Goal: Task Accomplishment & Management: Manage account settings

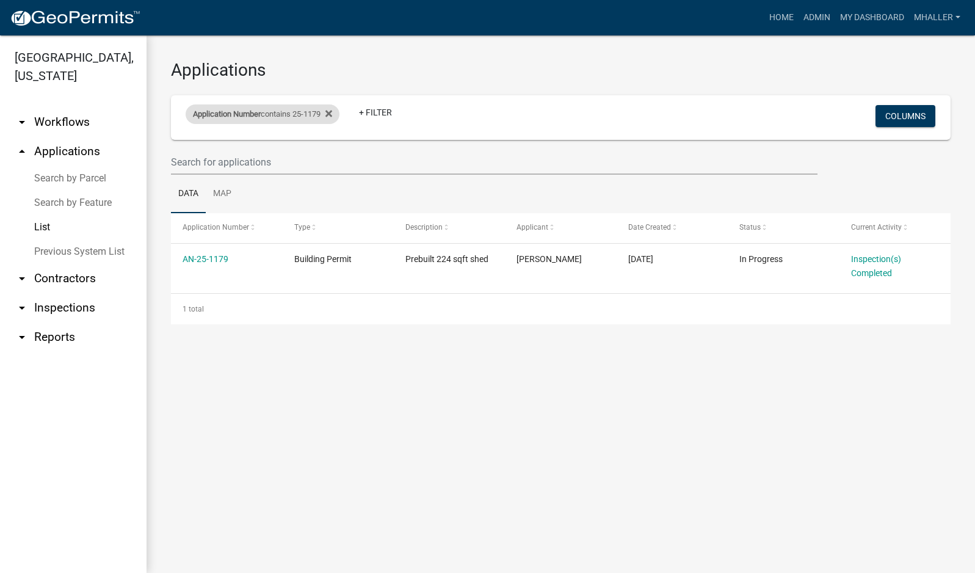
click at [278, 117] on div "Application Number contains 25-1179" at bounding box center [263, 114] width 154 height 20
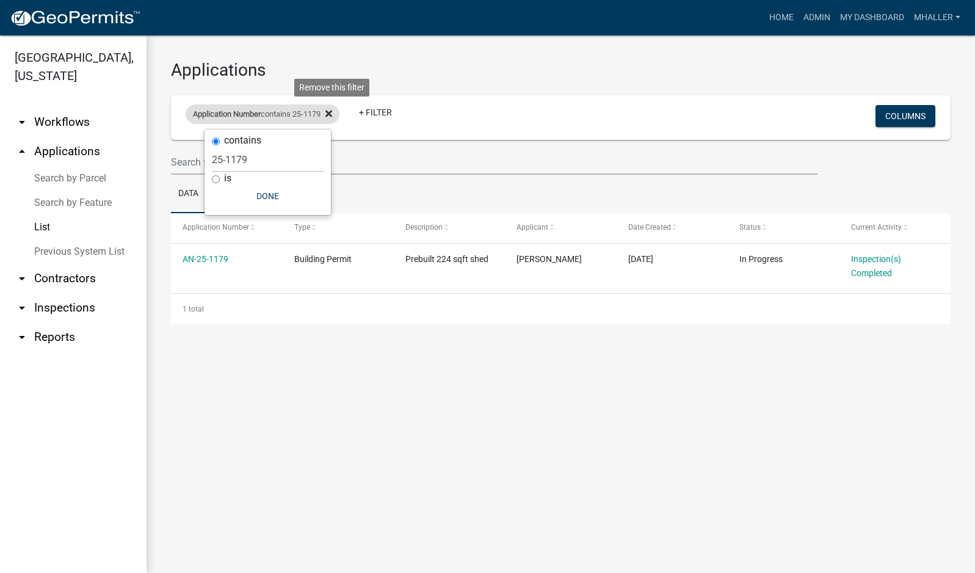
click at [332, 112] on icon at bounding box center [328, 113] width 7 height 7
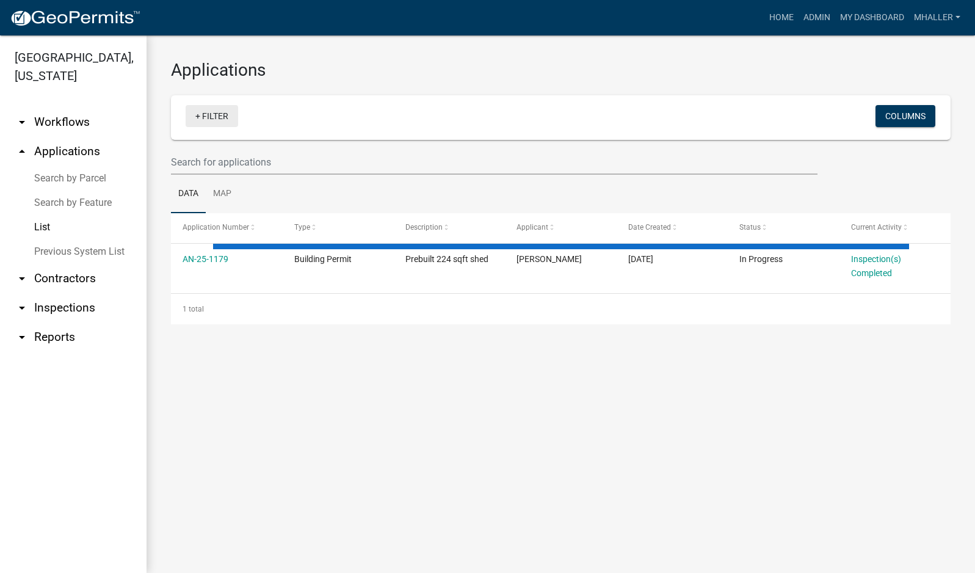
drag, startPoint x: 226, startPoint y: 117, endPoint x: 225, endPoint y: 126, distance: 9.3
click at [226, 117] on link "+ Filter" at bounding box center [212, 116] width 53 height 22
select select "1: 25"
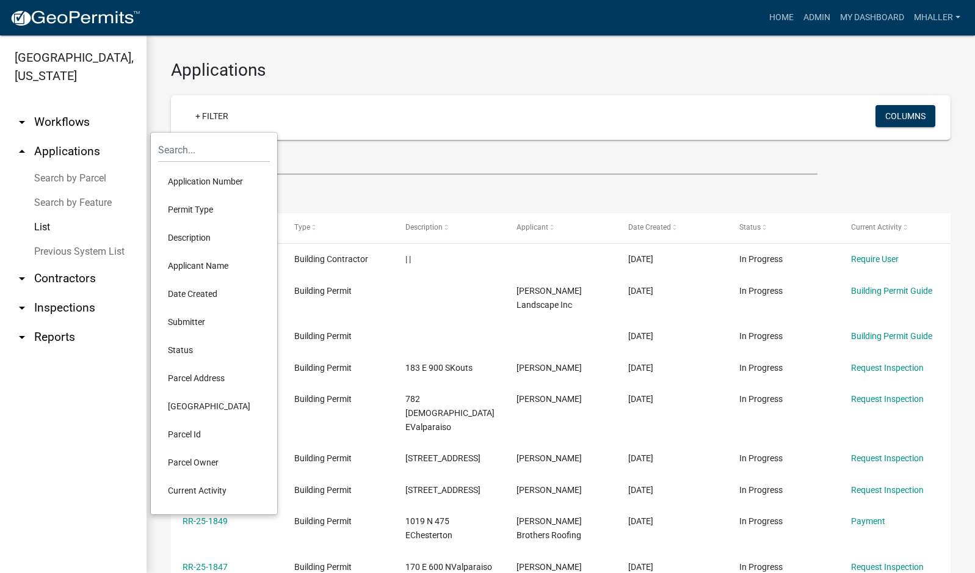
click at [205, 380] on li "Parcel Address" at bounding box center [214, 378] width 112 height 28
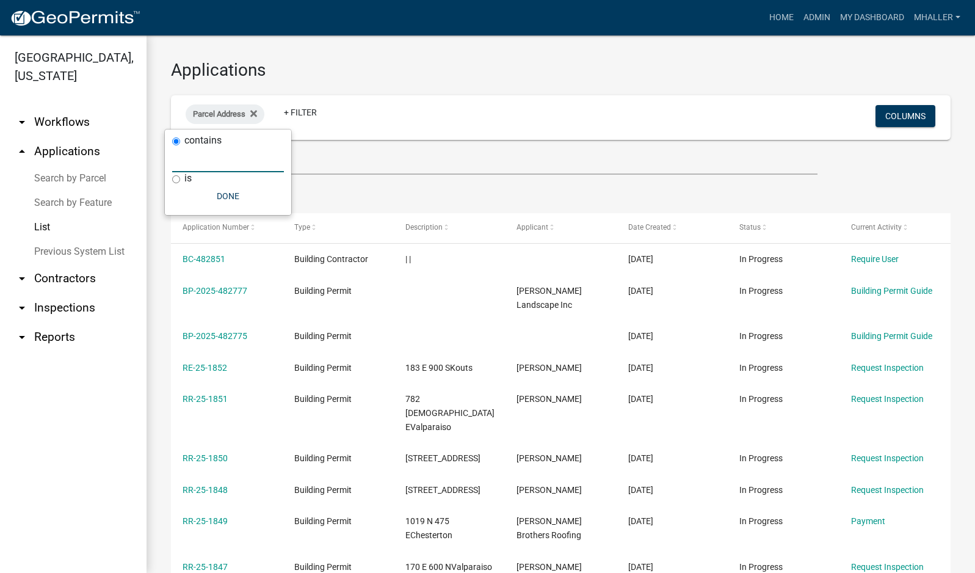
click at [201, 163] on input "text" at bounding box center [228, 159] width 112 height 25
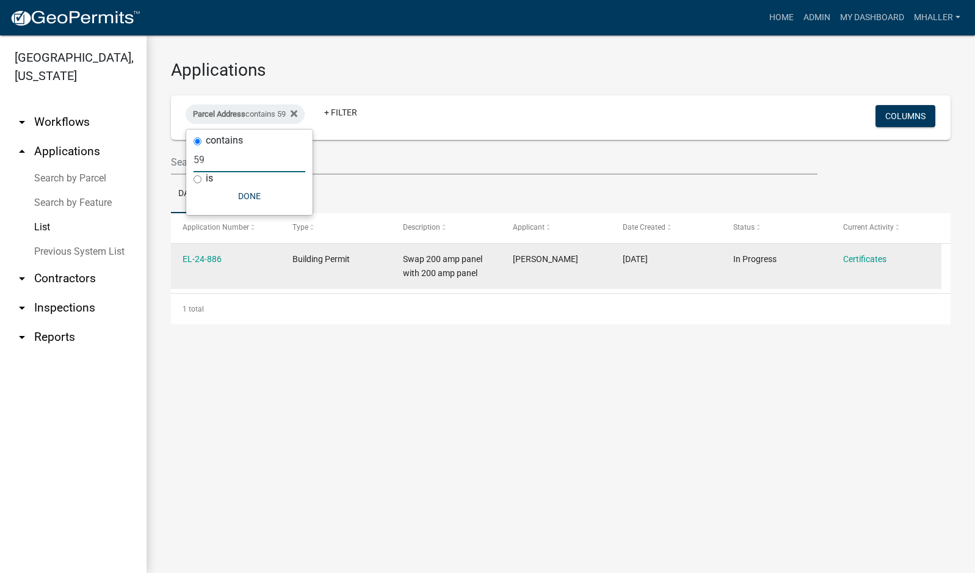
type input "5"
select select "1: 25"
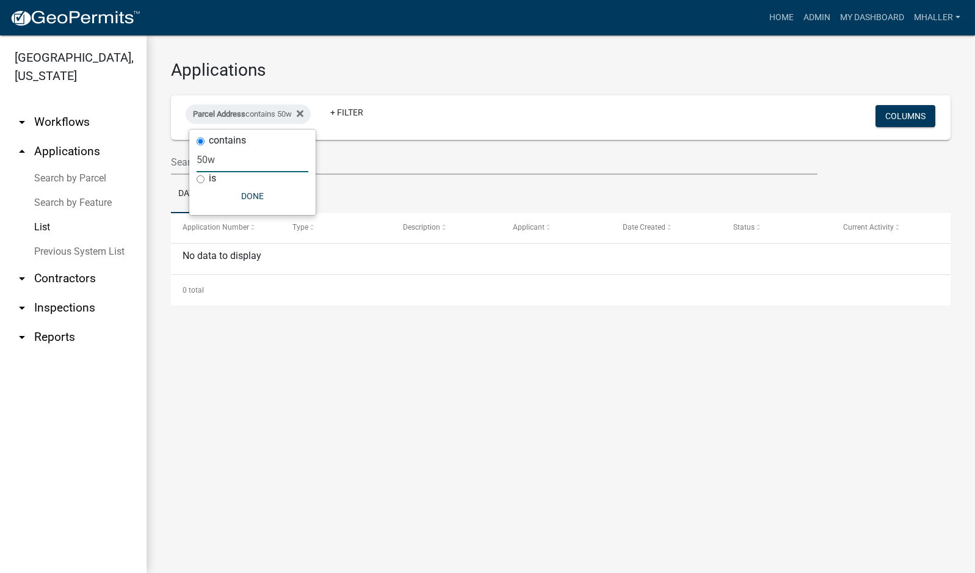
type input "50"
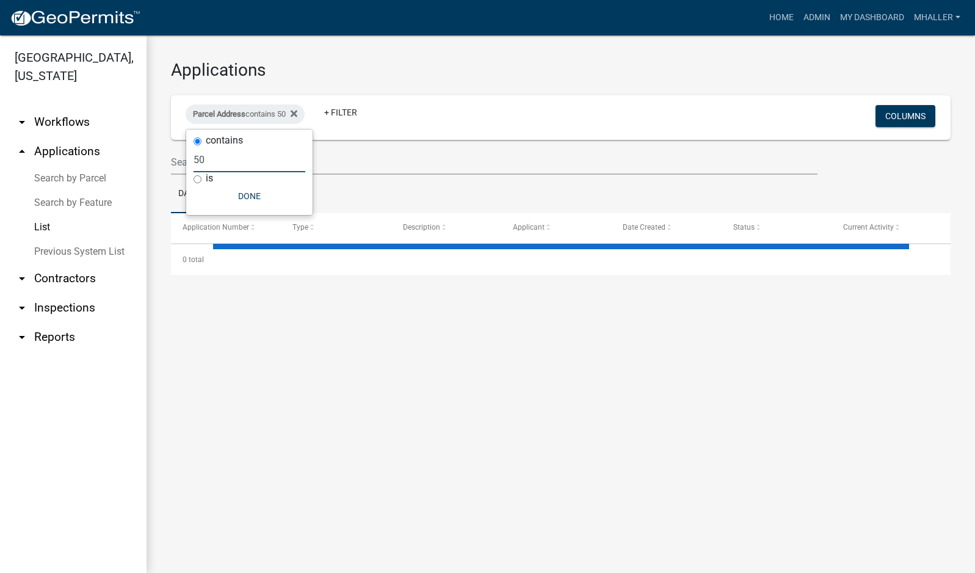
select select "1: 25"
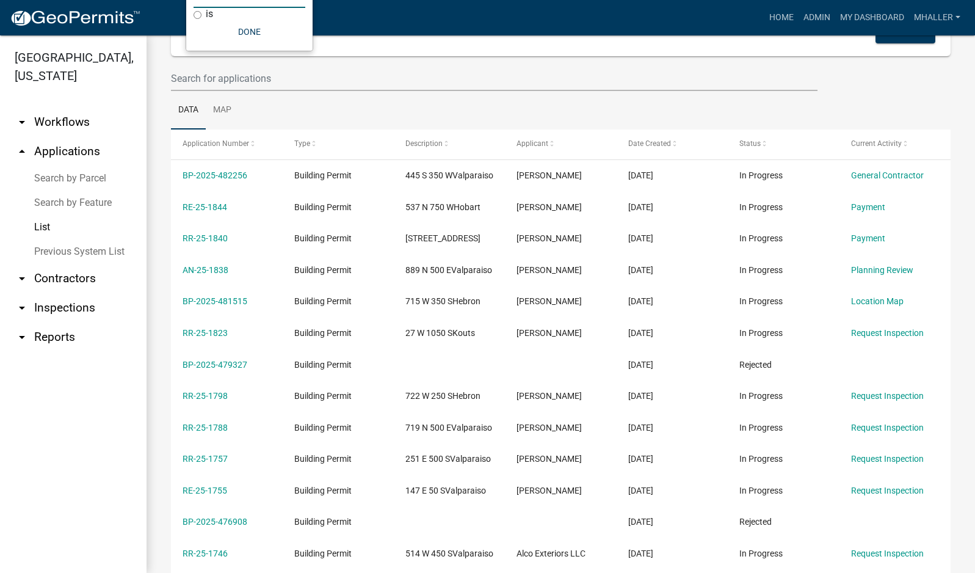
scroll to position [61, 0]
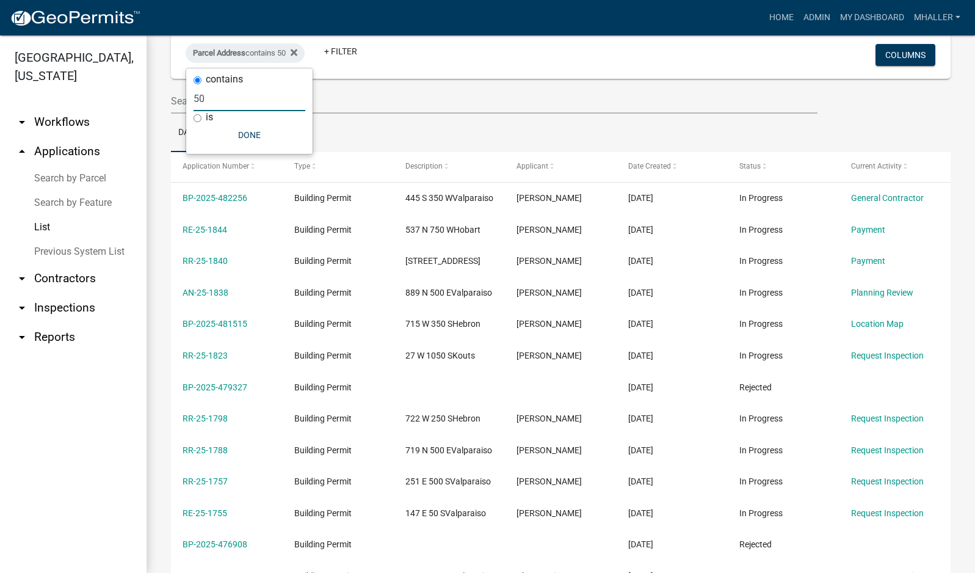
type input "5"
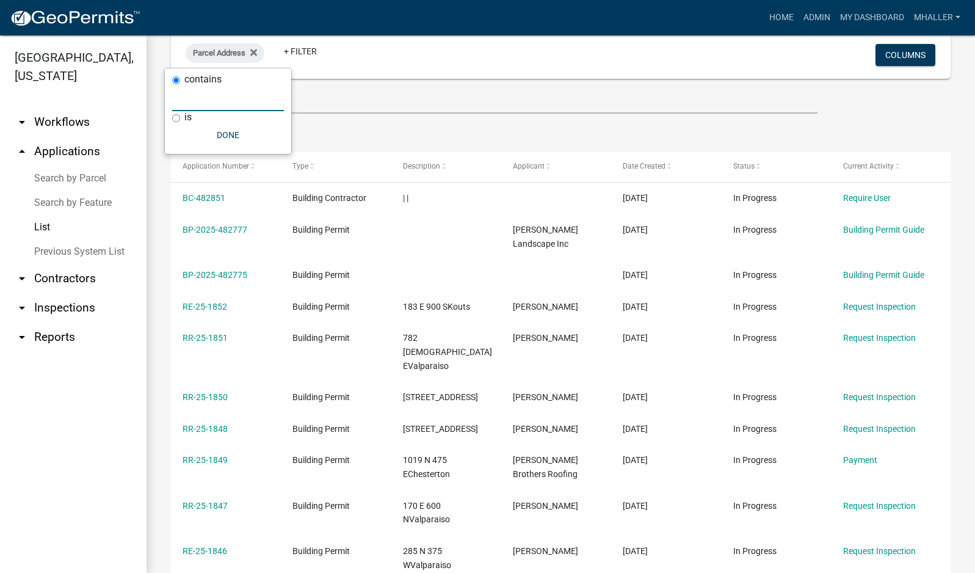
click at [159, 81] on div "Applications Parcel Address + Filter Columns Data Map Application Number Type D…" at bounding box center [561, 482] width 828 height 1016
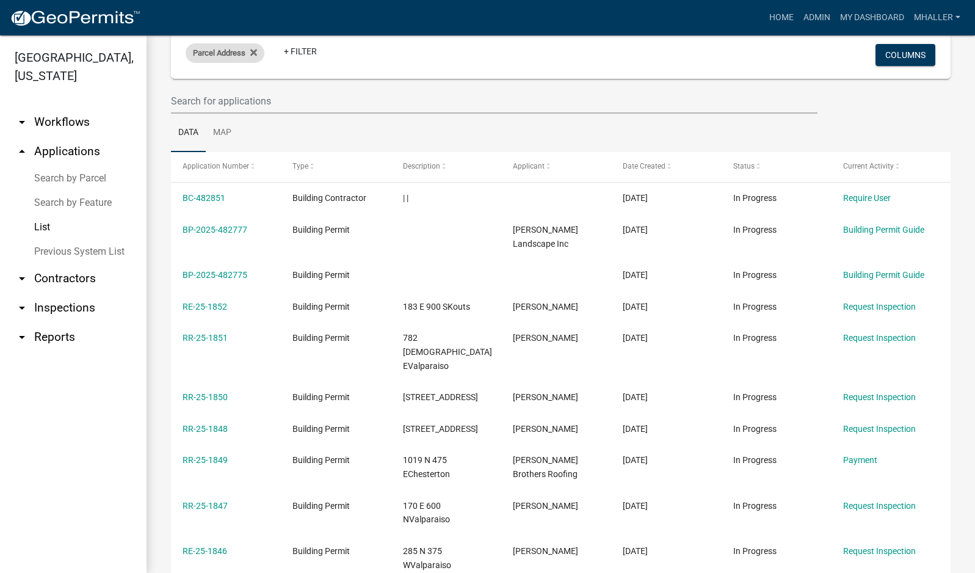
click at [203, 53] on span "Parcel Address" at bounding box center [219, 52] width 53 height 9
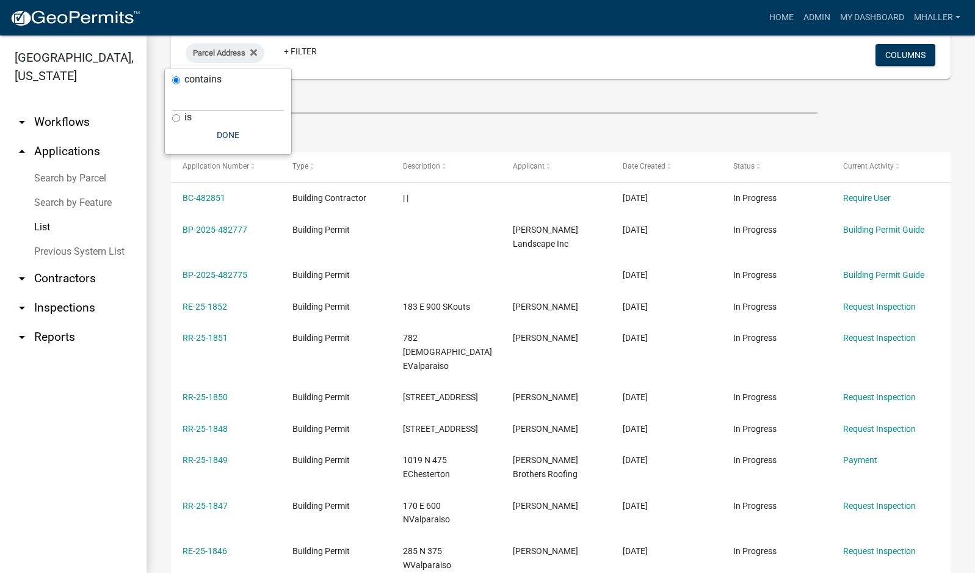
click at [323, 81] on wm-filter-builder "Parcel Address + Filter Columns" at bounding box center [561, 73] width 780 height 79
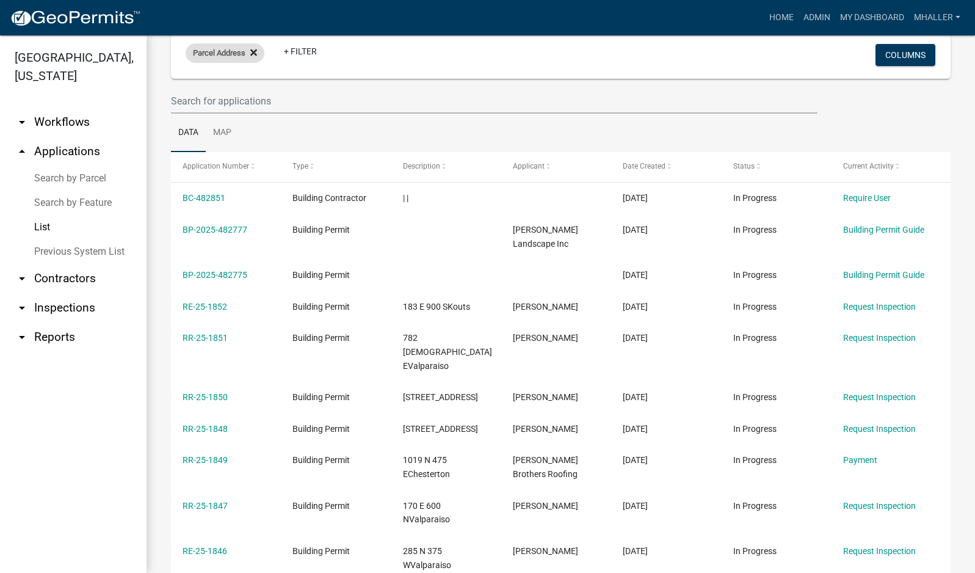
click at [253, 53] on icon at bounding box center [253, 52] width 7 height 7
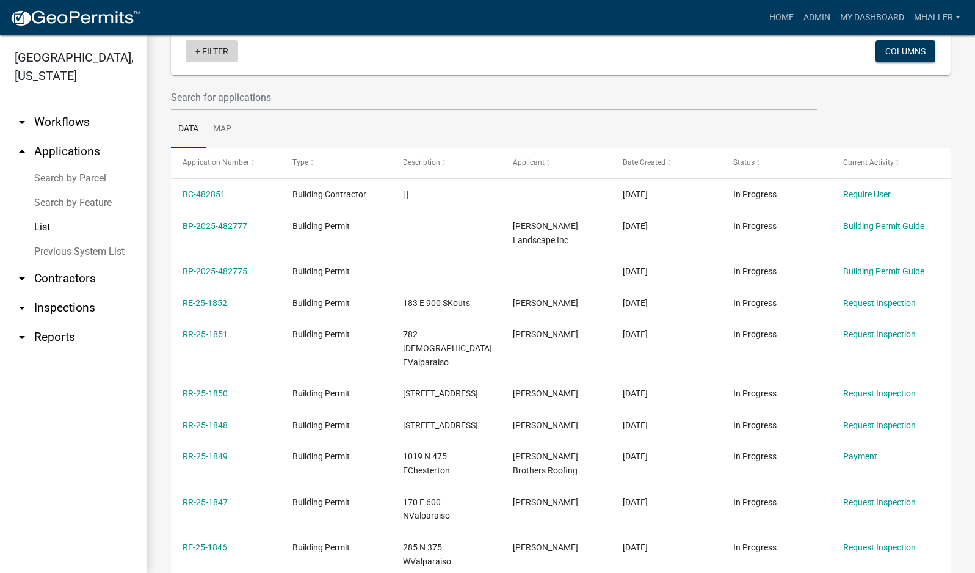
click at [209, 52] on link "+ Filter" at bounding box center [212, 51] width 53 height 22
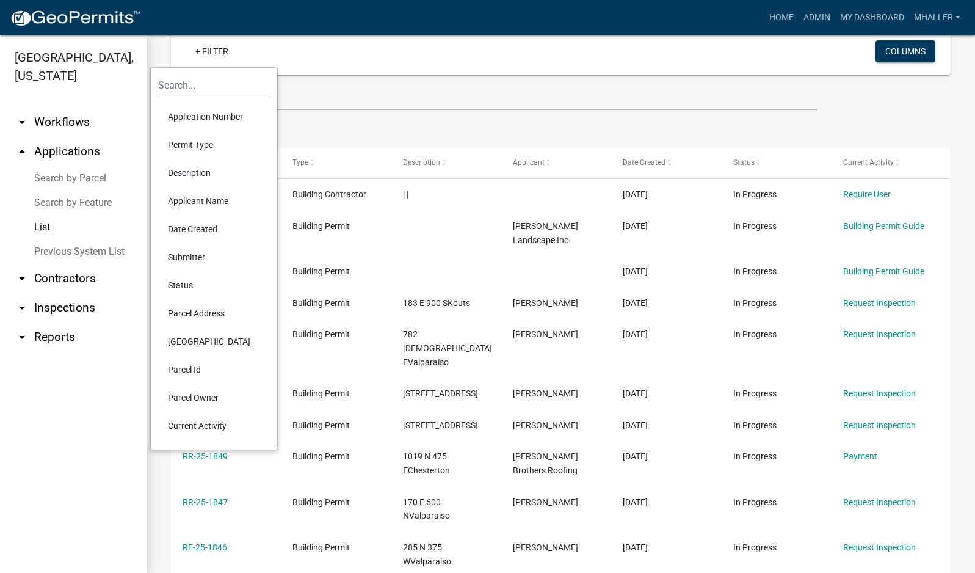
click at [179, 115] on li "Application Number" at bounding box center [214, 117] width 112 height 28
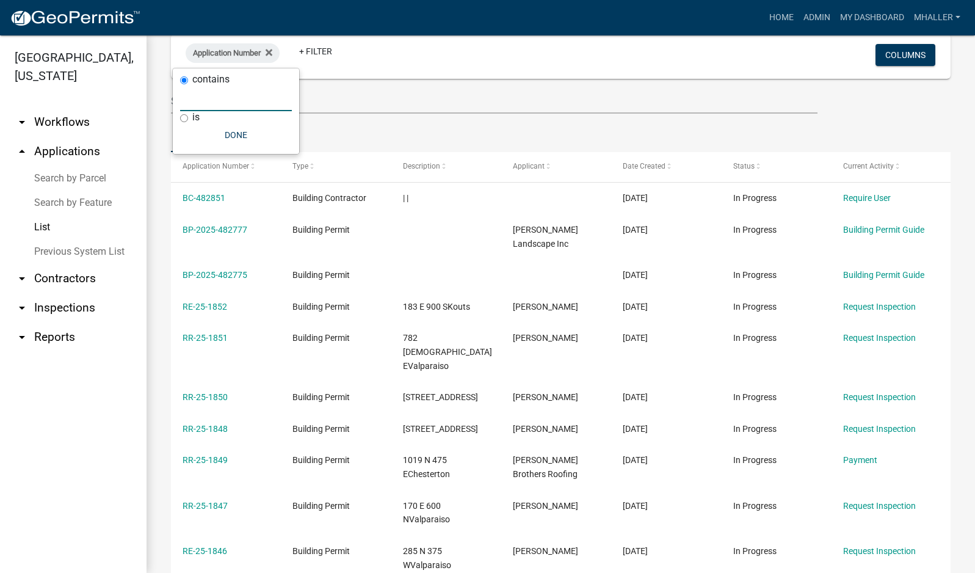
click at [201, 104] on input "text" at bounding box center [236, 98] width 112 height 25
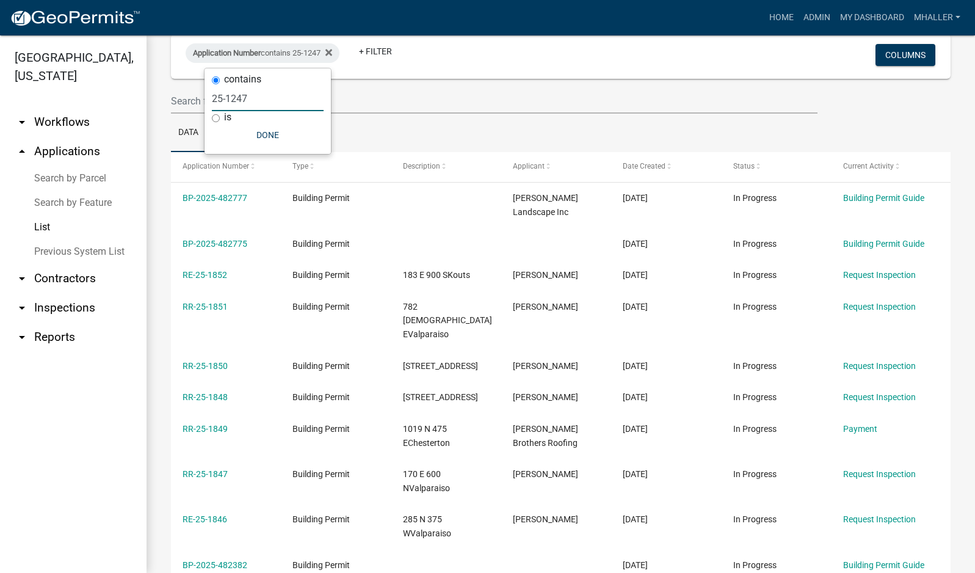
type input "25-1247"
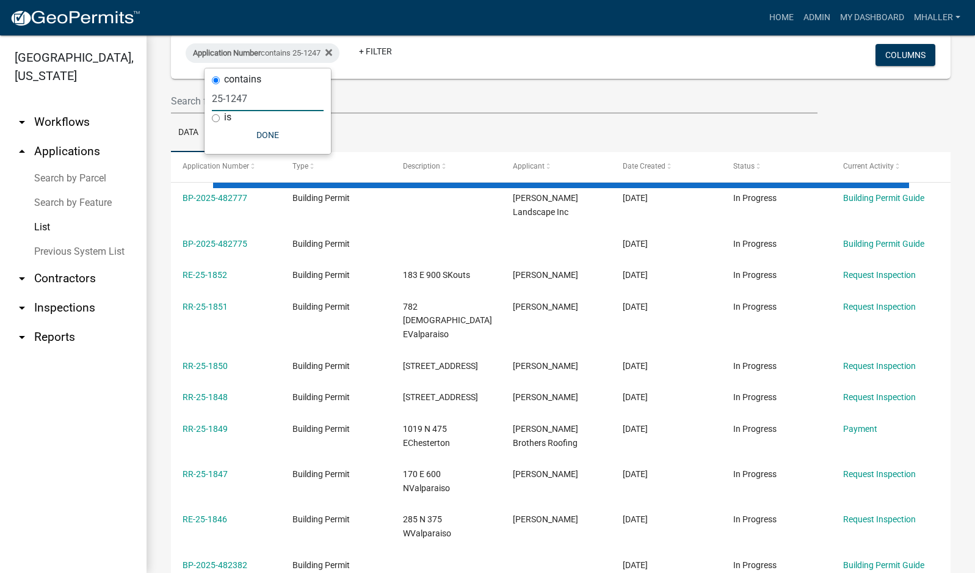
scroll to position [0, 0]
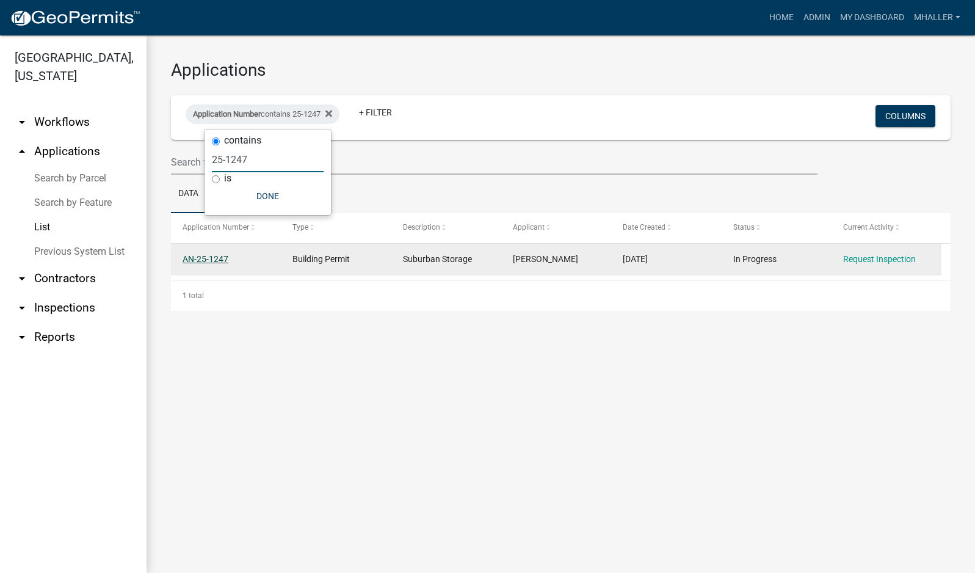
click at [195, 255] on link "AN-25-1247" at bounding box center [206, 259] width 46 height 10
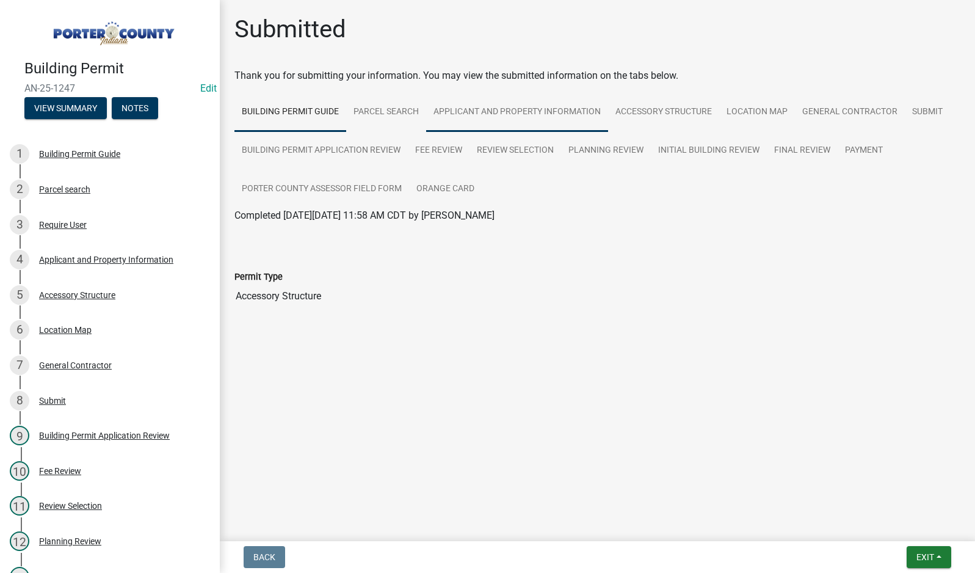
click at [476, 112] on link "Applicant and Property Information" at bounding box center [517, 112] width 182 height 39
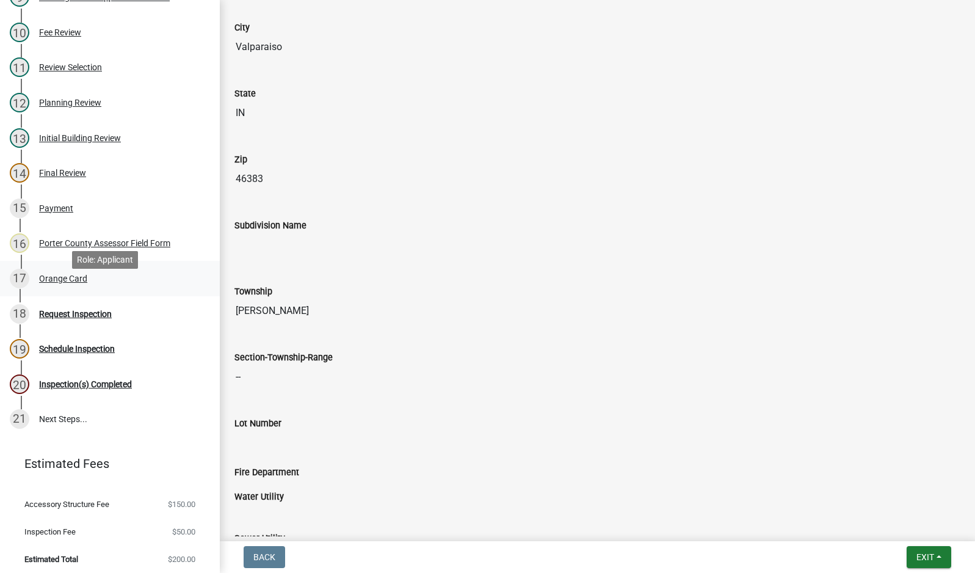
scroll to position [441, 0]
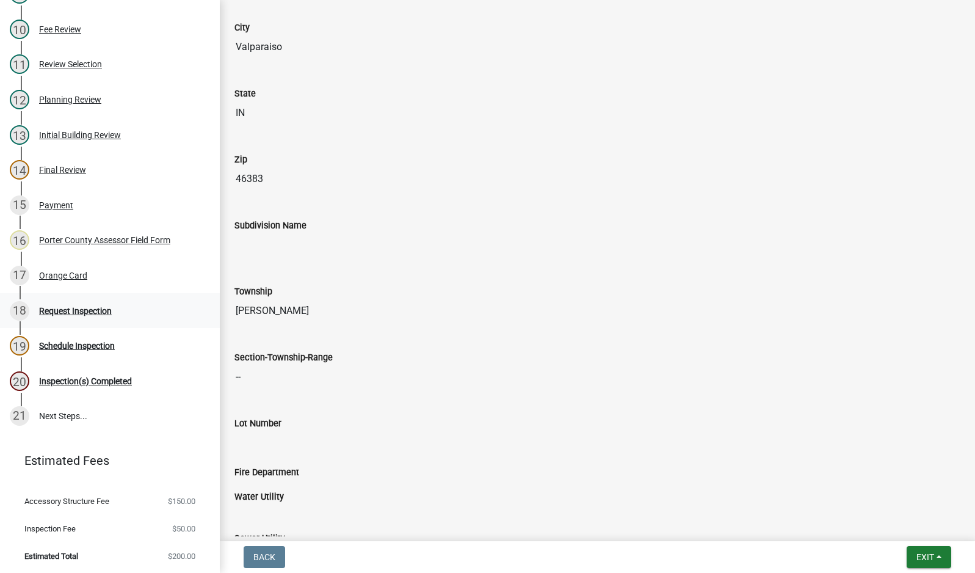
click at [76, 308] on div "Request Inspection" at bounding box center [75, 310] width 73 height 9
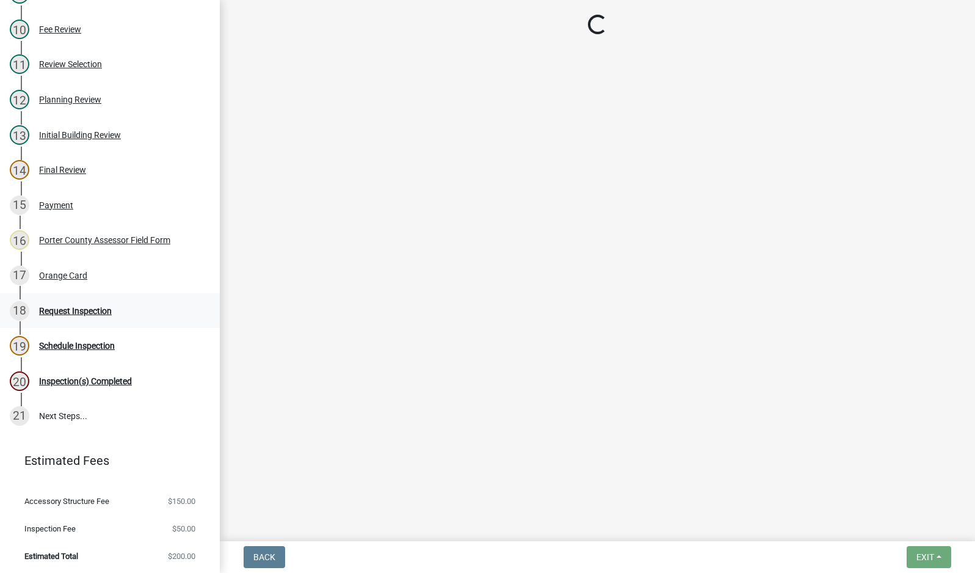
scroll to position [0, 0]
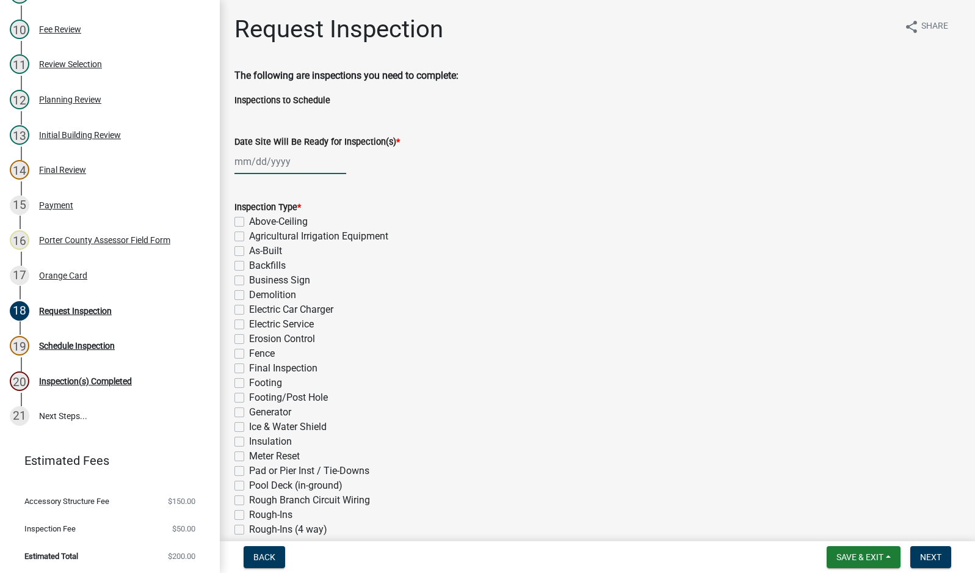
click at [253, 163] on div at bounding box center [290, 161] width 112 height 25
select select "9"
select select "2025"
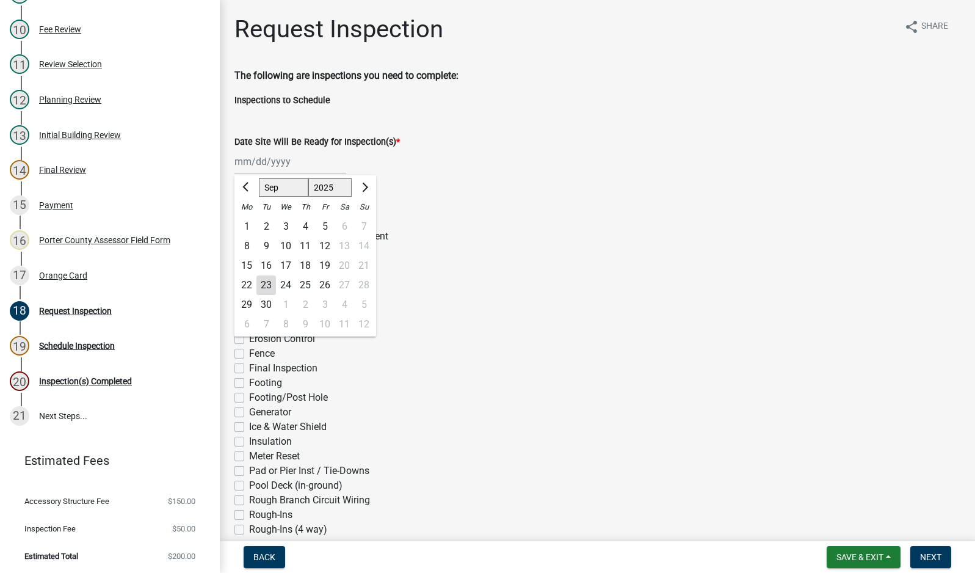
click at [264, 286] on div "23" at bounding box center [266, 285] width 20 height 20
type input "[DATE]"
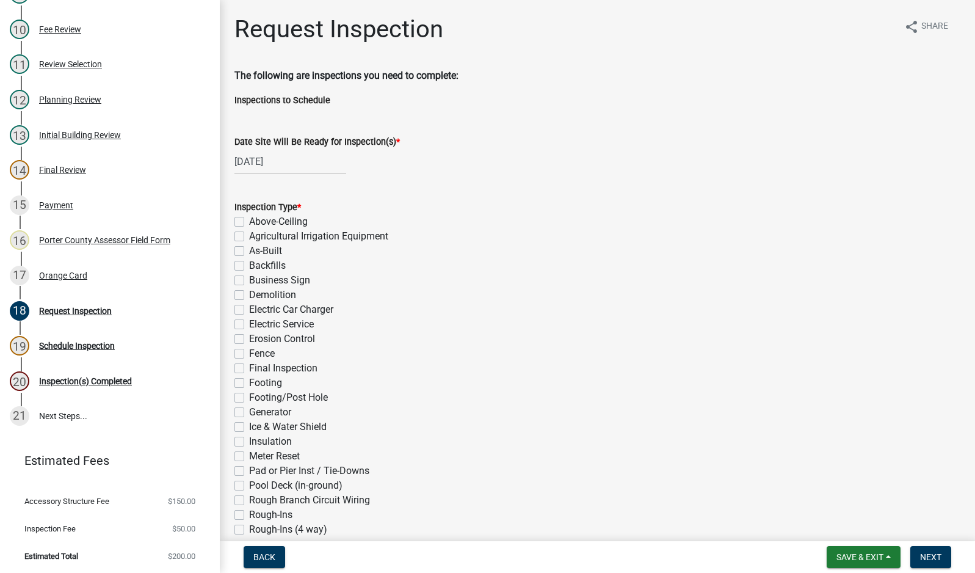
click at [249, 399] on label "Footing/Post Hole" at bounding box center [288, 397] width 79 height 15
click at [249, 398] on input "Footing/Post Hole" at bounding box center [253, 394] width 8 height 8
checkbox input "true"
checkbox input "false"
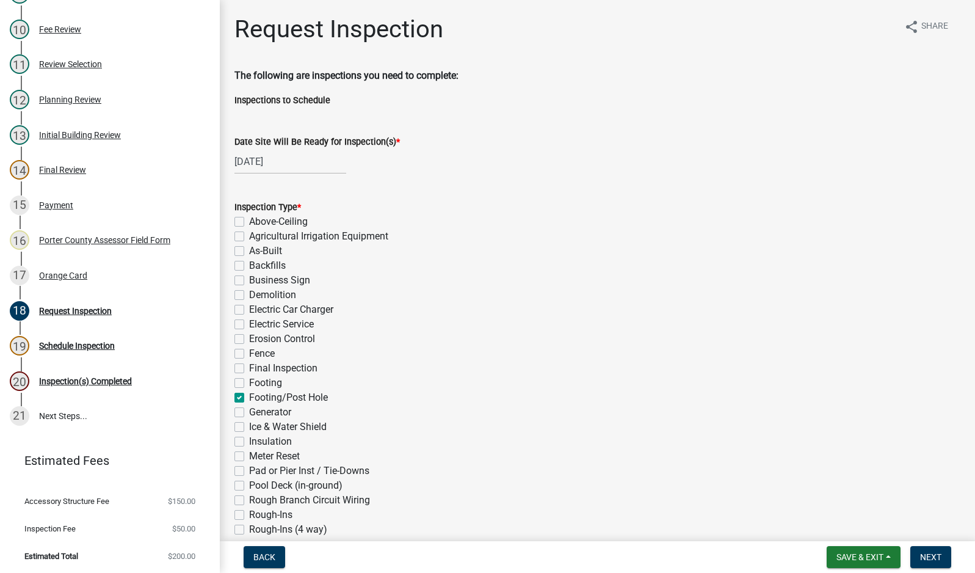
checkbox input "false"
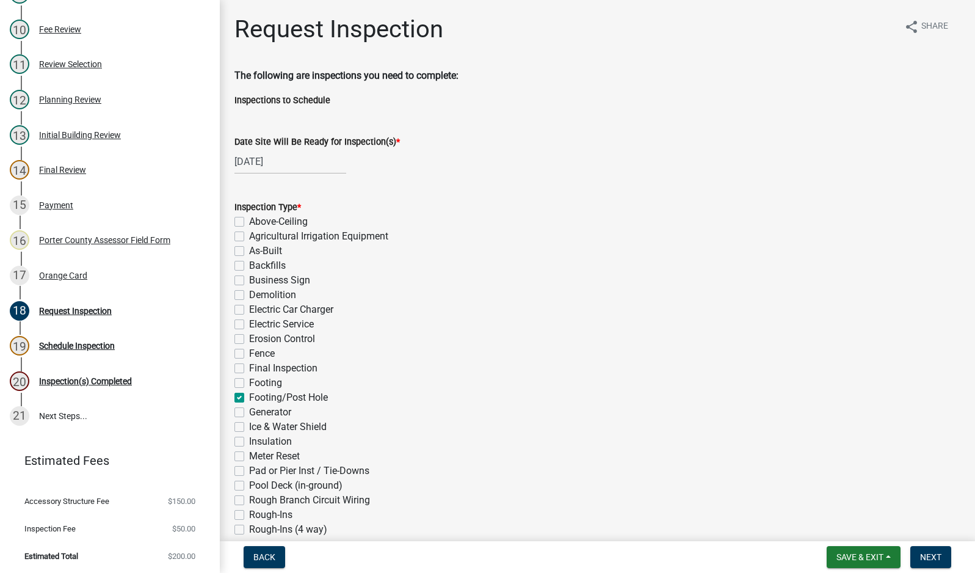
checkbox input "false"
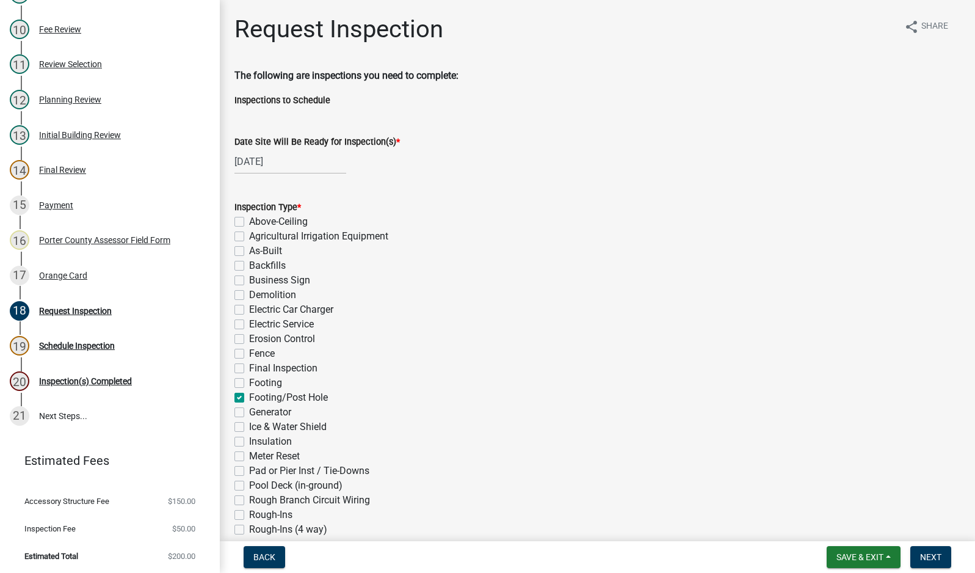
checkbox input "true"
checkbox input "false"
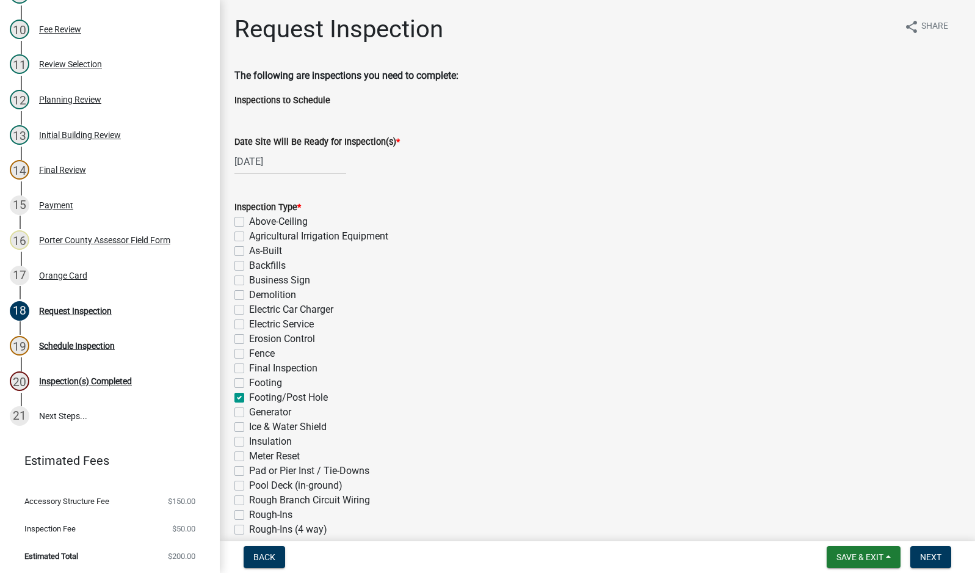
checkbox input "false"
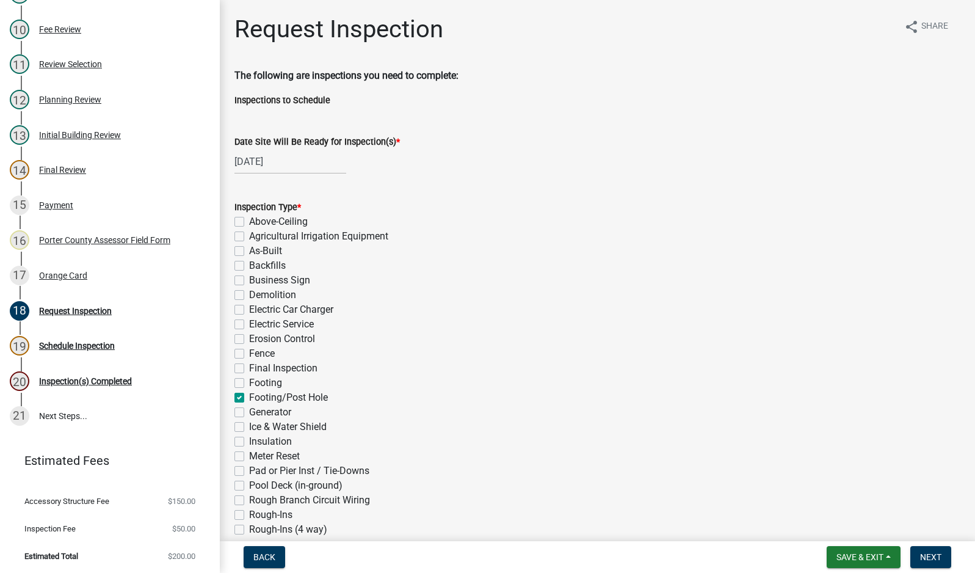
checkbox input "false"
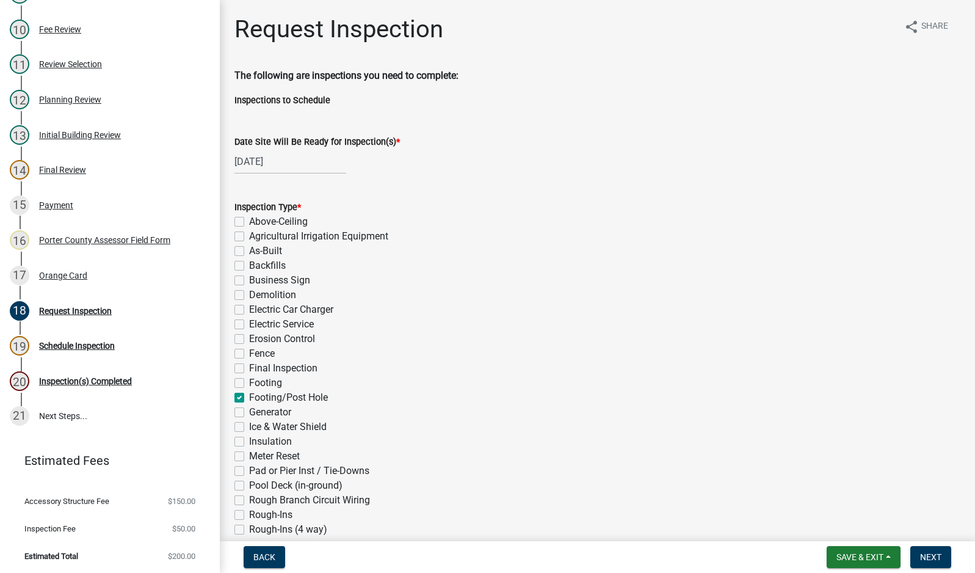
checkbox input "false"
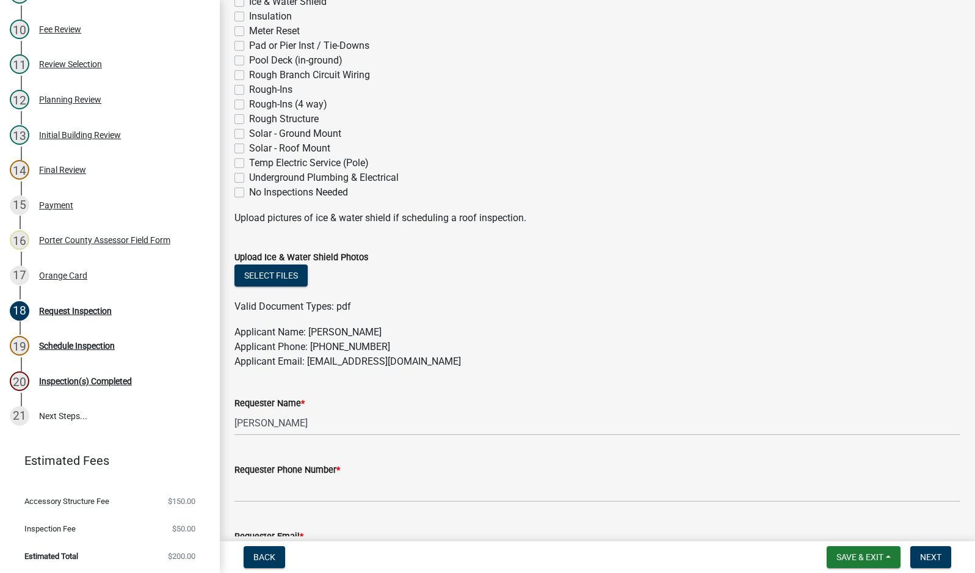
scroll to position [549, 0]
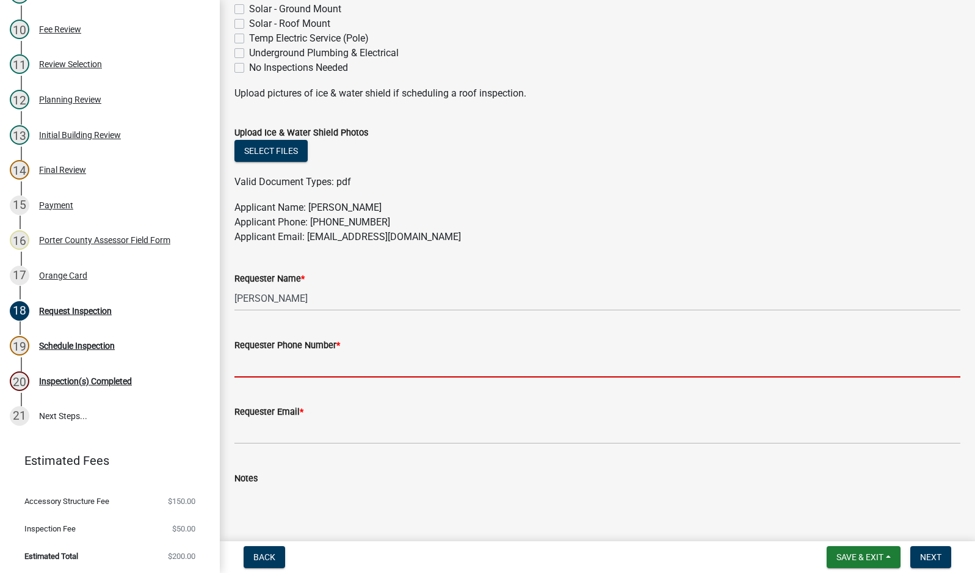
click at [291, 370] on input "Requester Phone Number *" at bounding box center [597, 364] width 726 height 25
type input "2194059766"
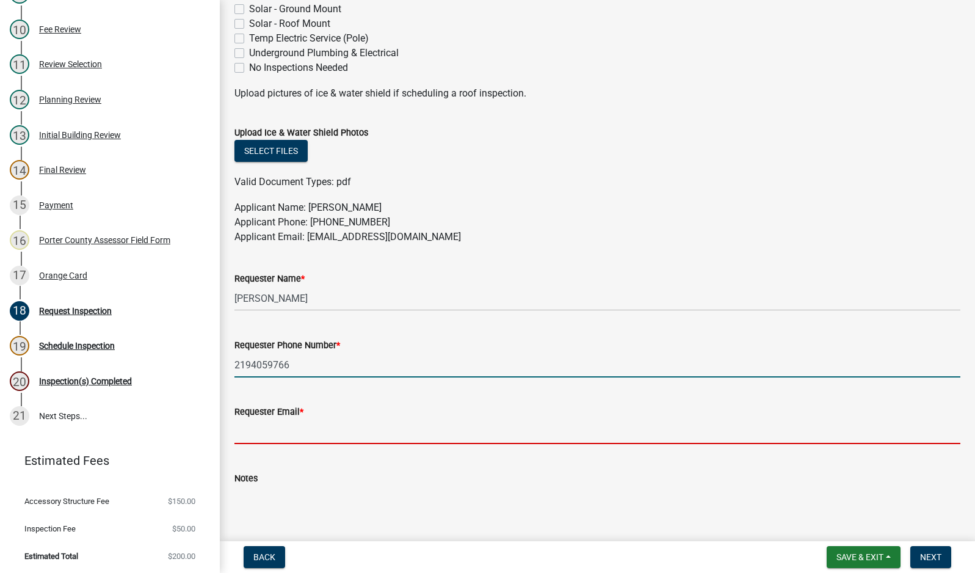
type input "[EMAIL_ADDRESS][DOMAIN_NAME]"
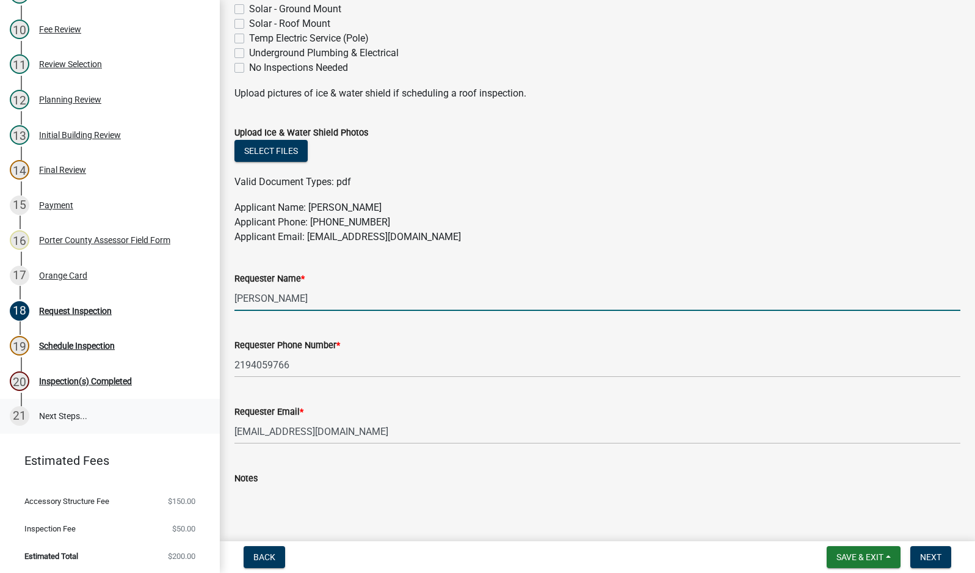
drag, startPoint x: 303, startPoint y: 300, endPoint x: 208, endPoint y: 399, distance: 136.9
click at [214, 295] on div "Building Permit AN-25-1247 Edit View Summary Notes 1 Building Permit Guide 2 Pa…" at bounding box center [487, 286] width 975 height 573
type input "[PERSON_NAME]"
click at [929, 554] on span "Next" at bounding box center [930, 557] width 21 height 10
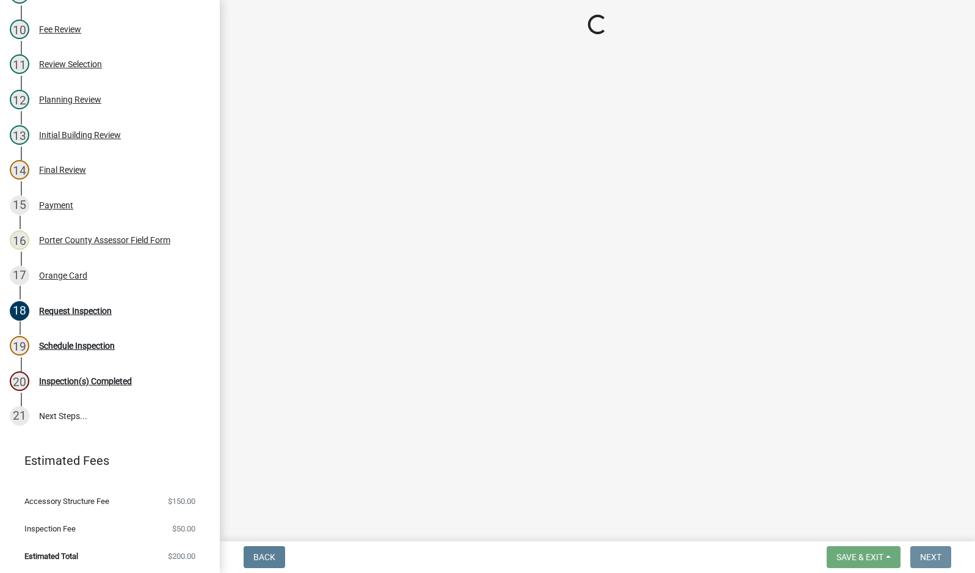
scroll to position [0, 0]
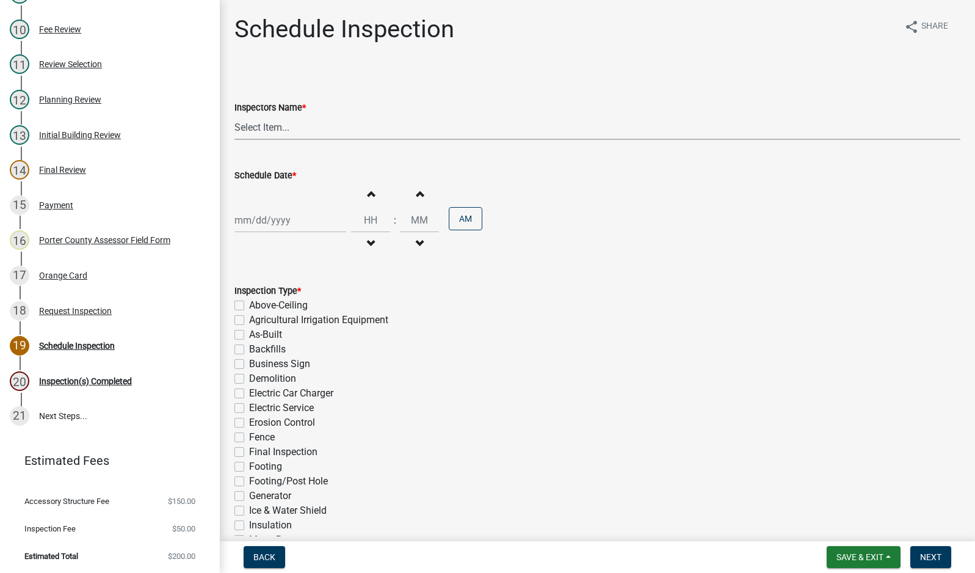
click at [269, 125] on select "Select Item... mhaller ([PERSON_NAME])" at bounding box center [597, 127] width 726 height 25
select select "ca350da2-795e-4cf8-941d-46ff53e354ae"
click at [234, 115] on select "Select Item... mhaller ([PERSON_NAME])" at bounding box center [597, 127] width 726 height 25
click at [272, 210] on div at bounding box center [290, 220] width 112 height 25
select select "9"
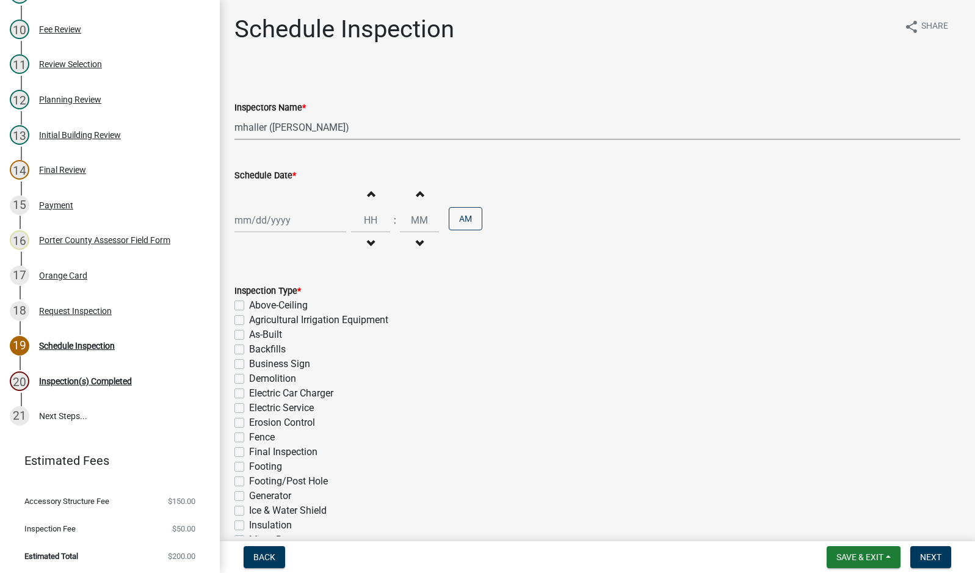
select select "2025"
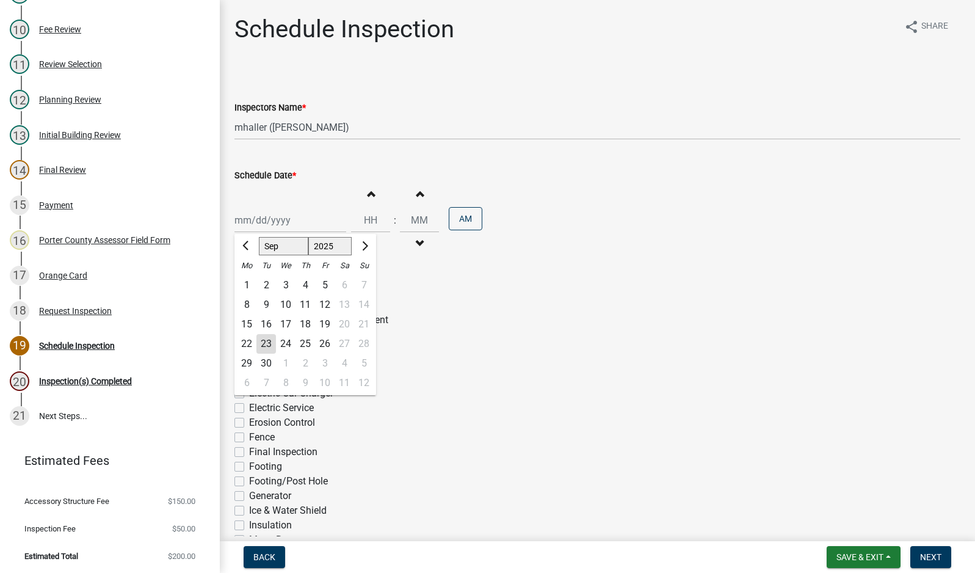
click at [264, 338] on div "23" at bounding box center [266, 344] width 20 height 20
type input "[DATE]"
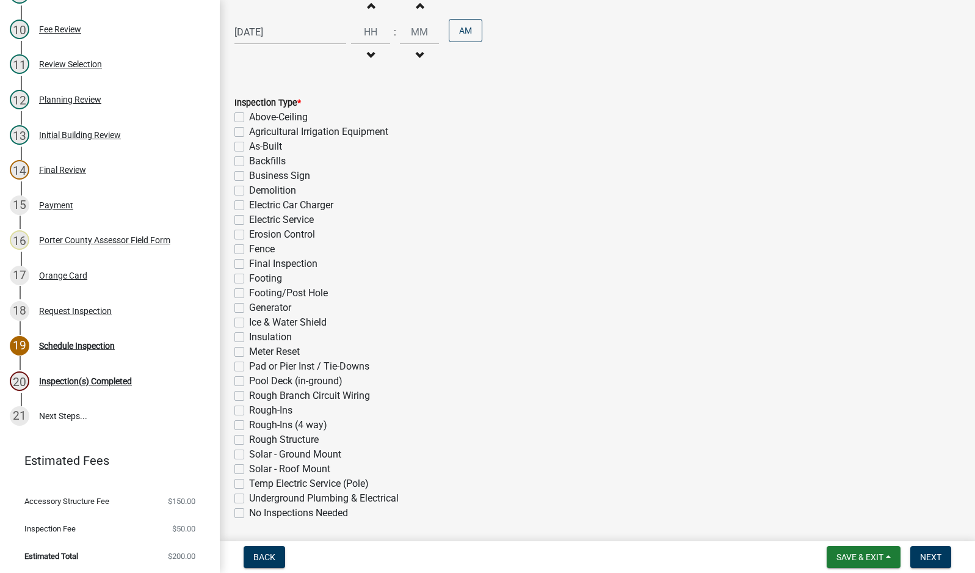
scroll to position [231, 0]
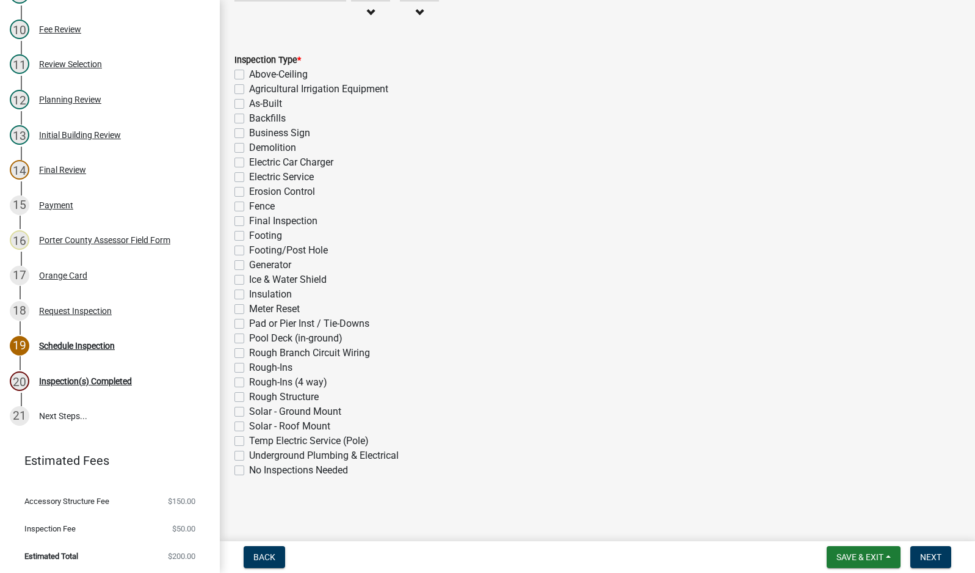
click at [249, 252] on label "Footing/Post Hole" at bounding box center [288, 250] width 79 height 15
click at [249, 251] on input "Footing/Post Hole" at bounding box center [253, 247] width 8 height 8
checkbox input "true"
checkbox input "false"
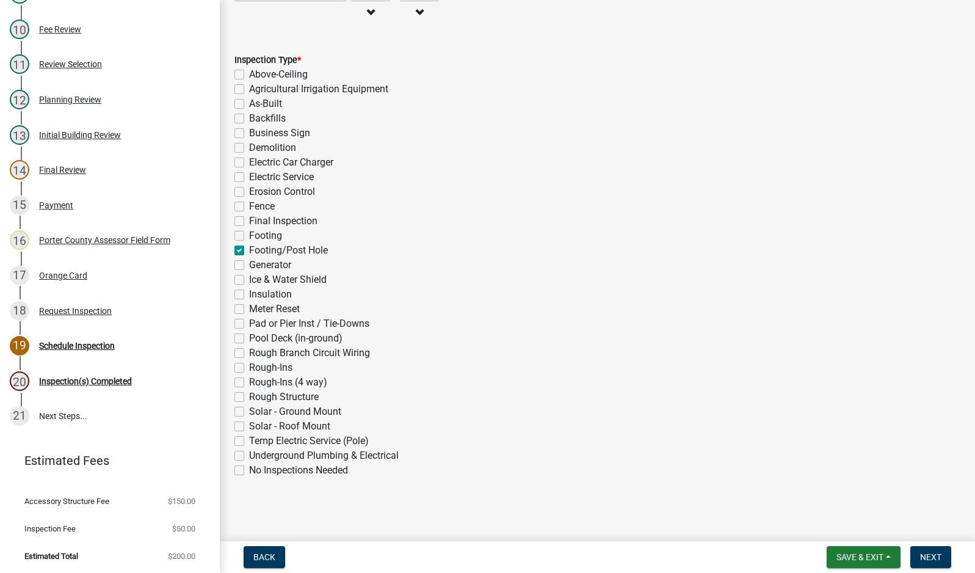
checkbox input "false"
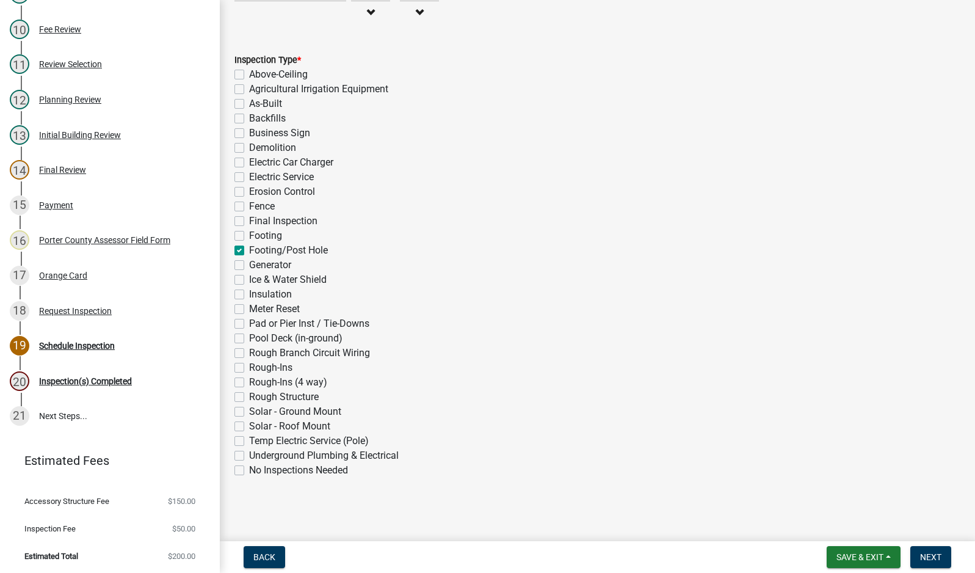
checkbox input "false"
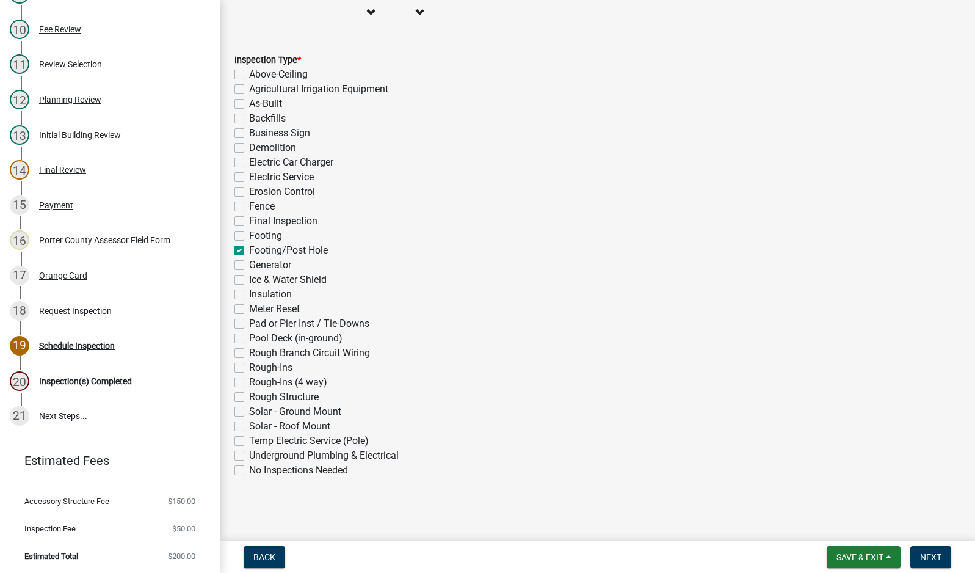
checkbox input "true"
checkbox input "false"
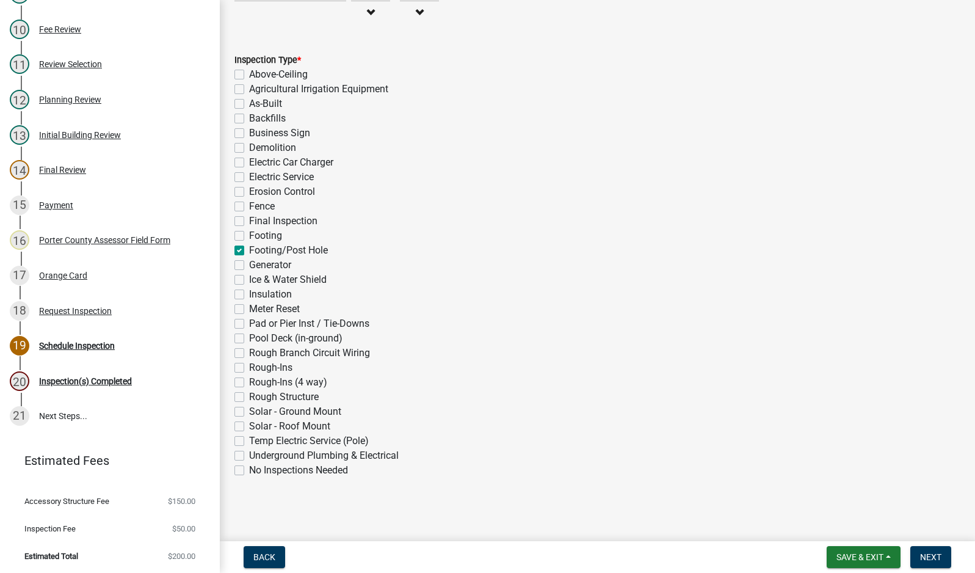
checkbox input "false"
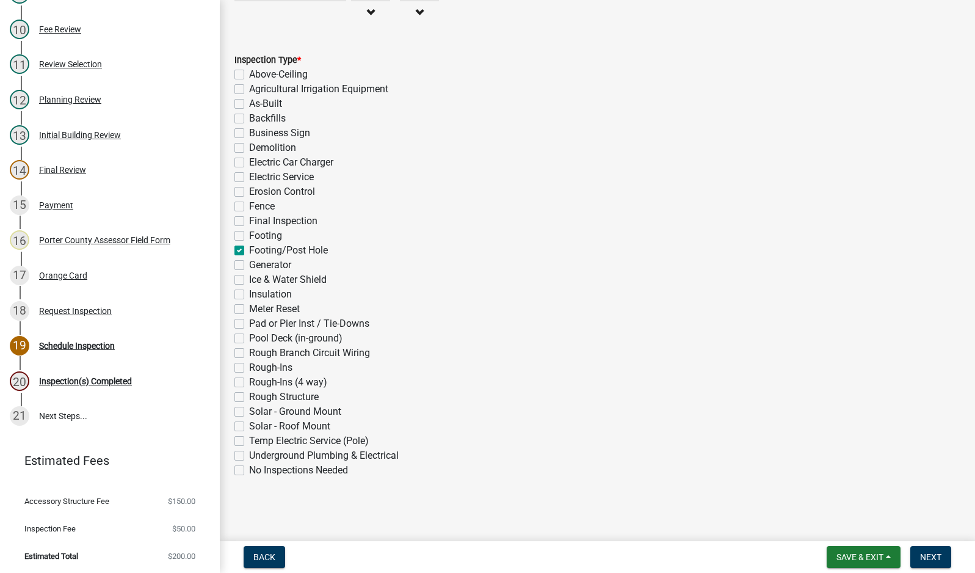
checkbox input "false"
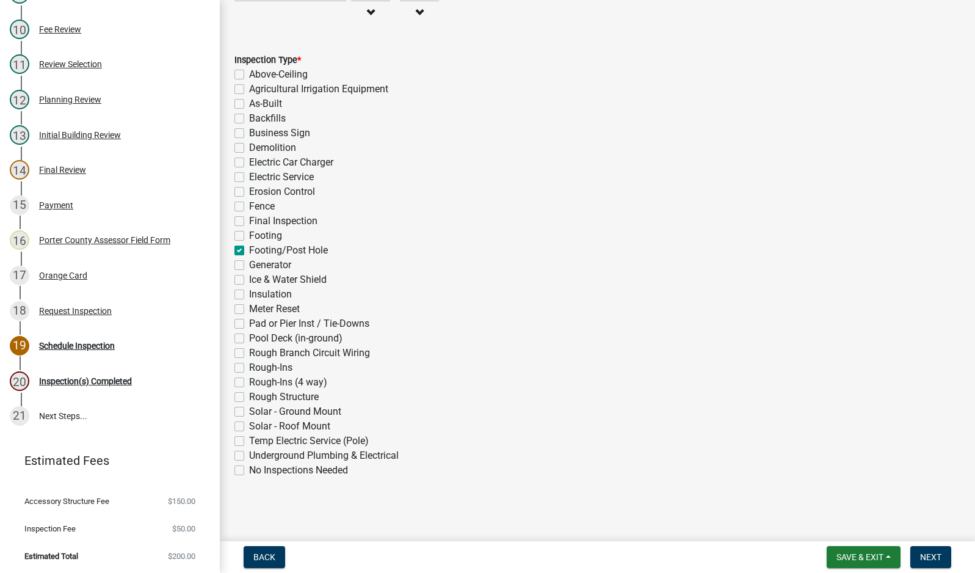
checkbox input "false"
click at [923, 559] on span "Next" at bounding box center [930, 557] width 21 height 10
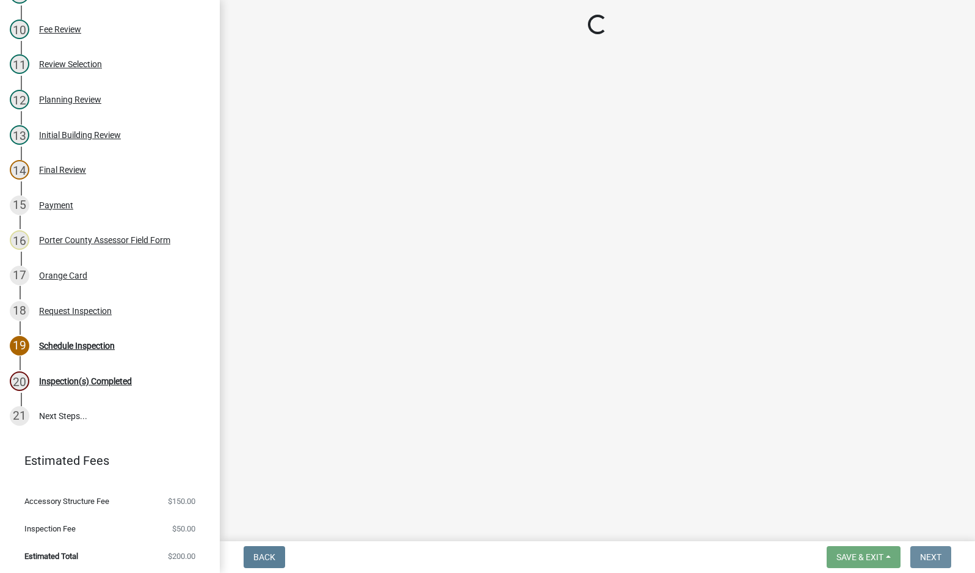
scroll to position [0, 0]
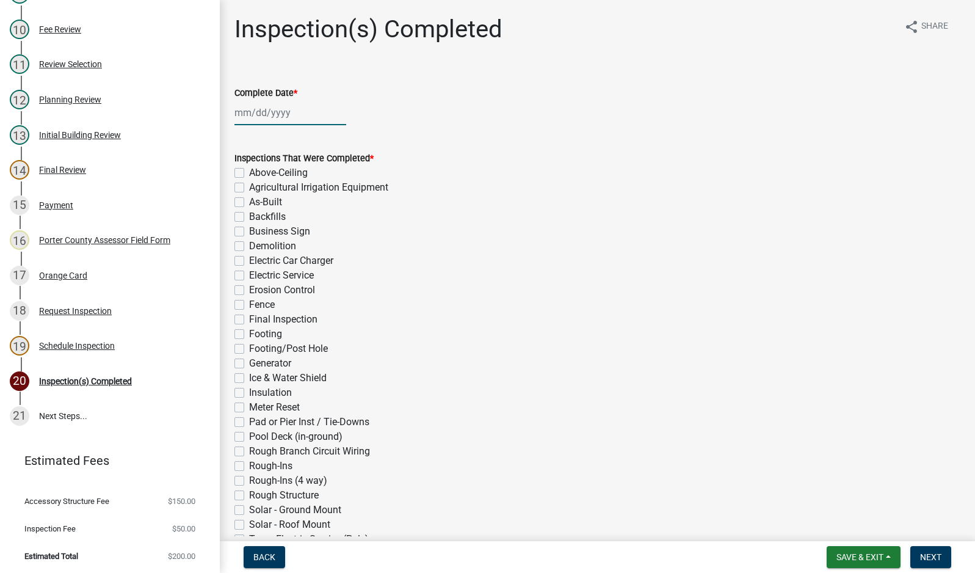
click at [258, 112] on div at bounding box center [290, 112] width 112 height 25
select select "9"
select select "2025"
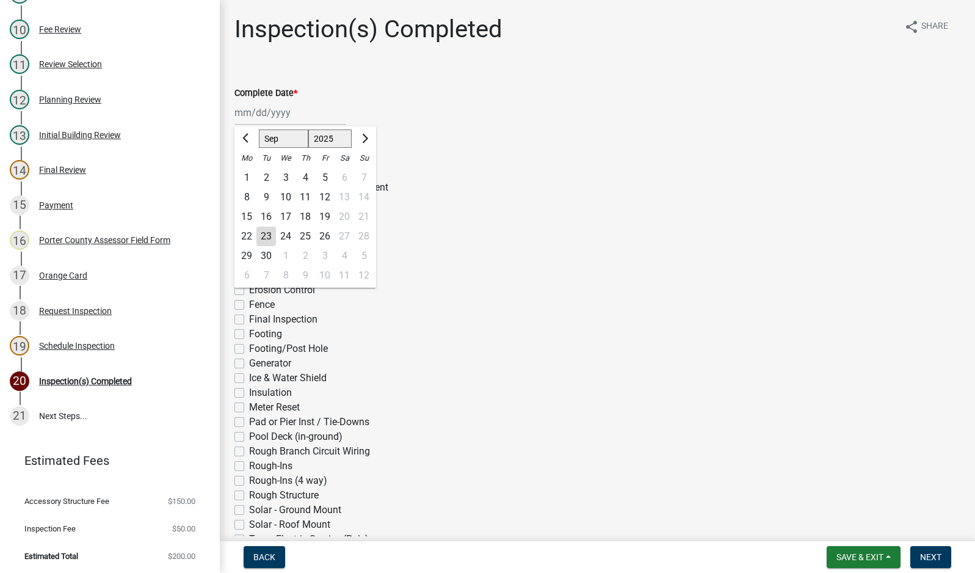
click at [263, 237] on div "23" at bounding box center [266, 236] width 20 height 20
type input "[DATE]"
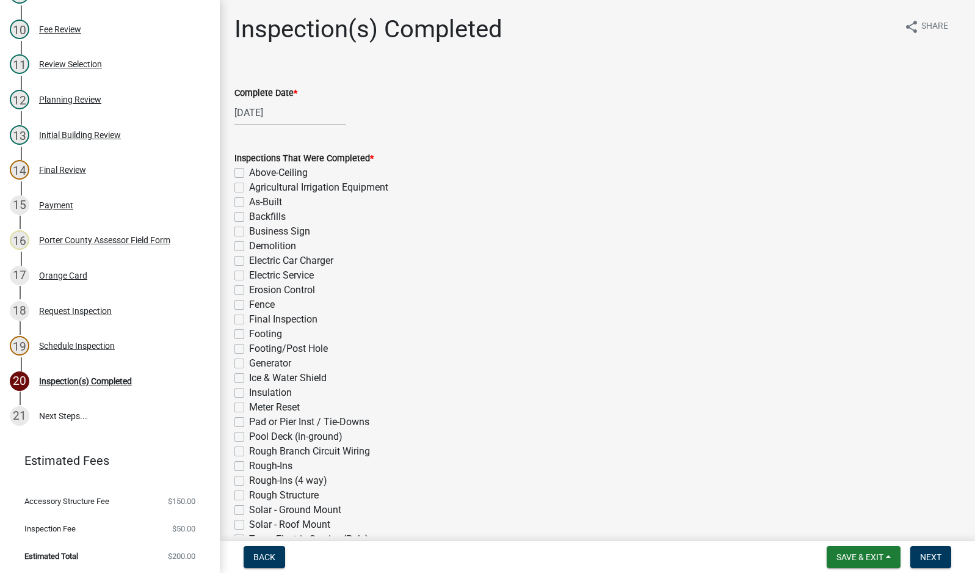
click at [249, 350] on label "Footing/Post Hole" at bounding box center [288, 348] width 79 height 15
click at [249, 349] on input "Footing/Post Hole" at bounding box center [253, 345] width 8 height 8
checkbox input "true"
checkbox input "false"
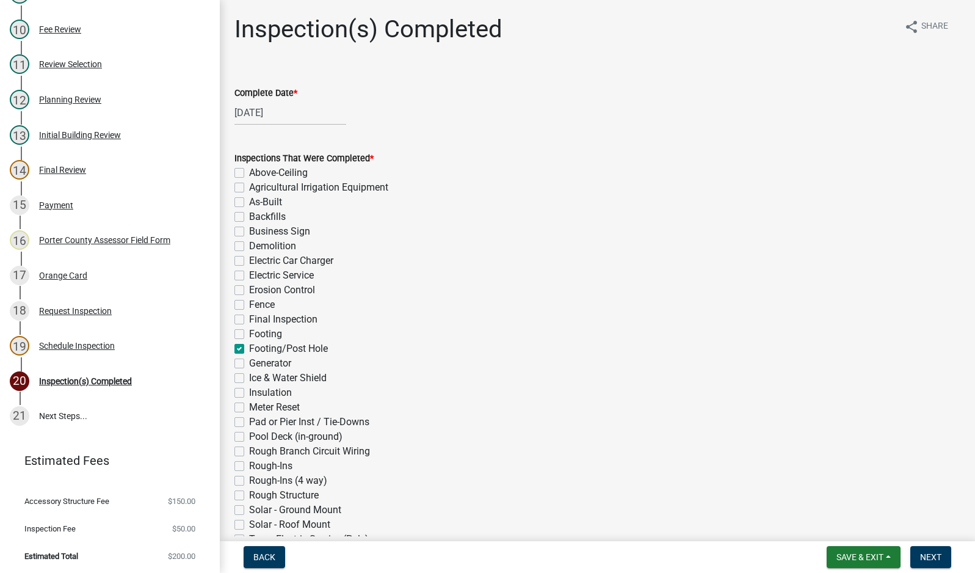
checkbox input "false"
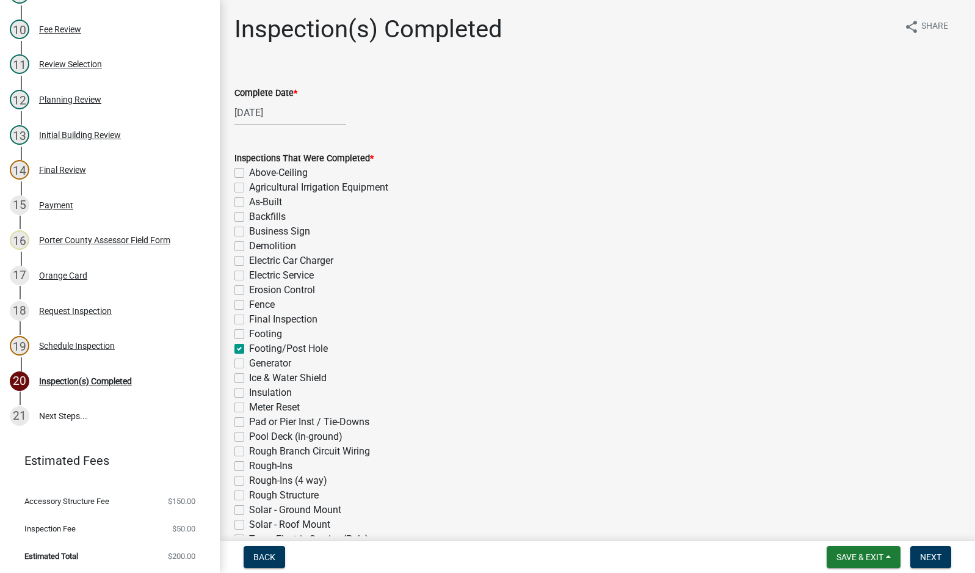
checkbox input "false"
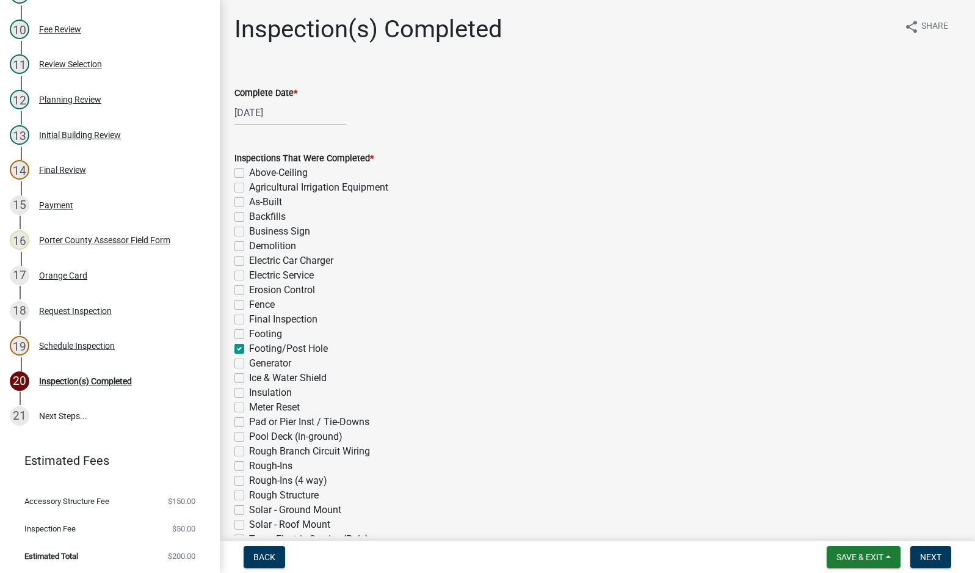
checkbox input "true"
checkbox input "false"
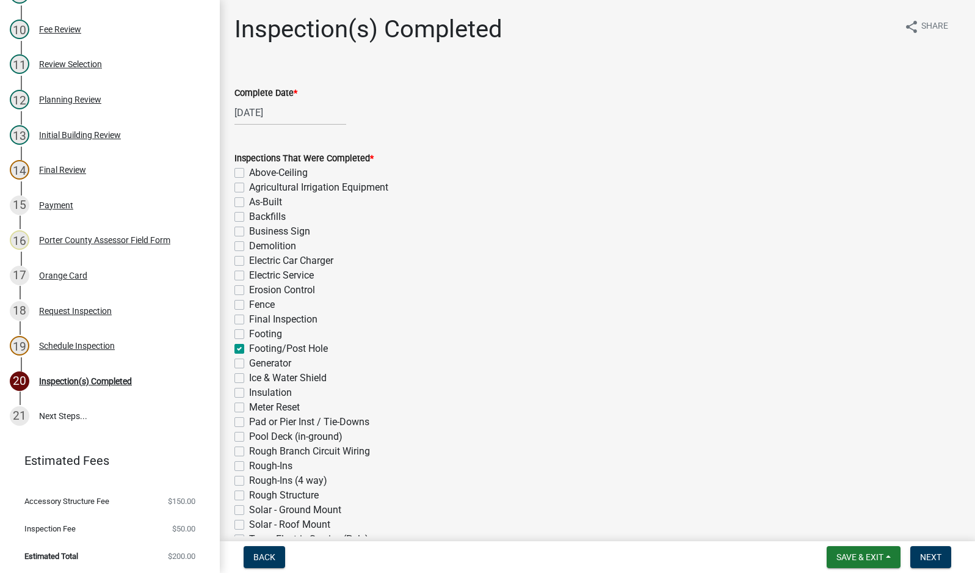
checkbox input "false"
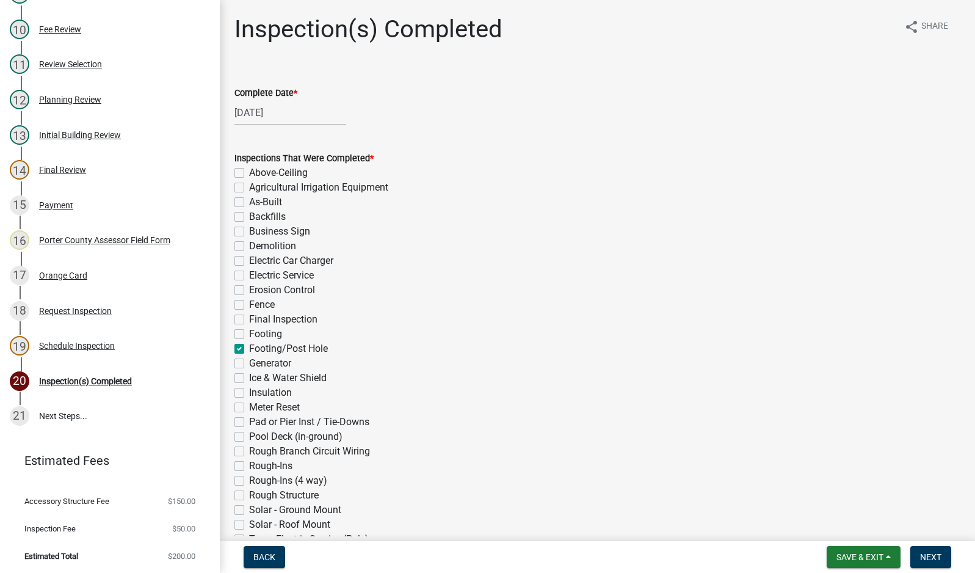
checkbox input "false"
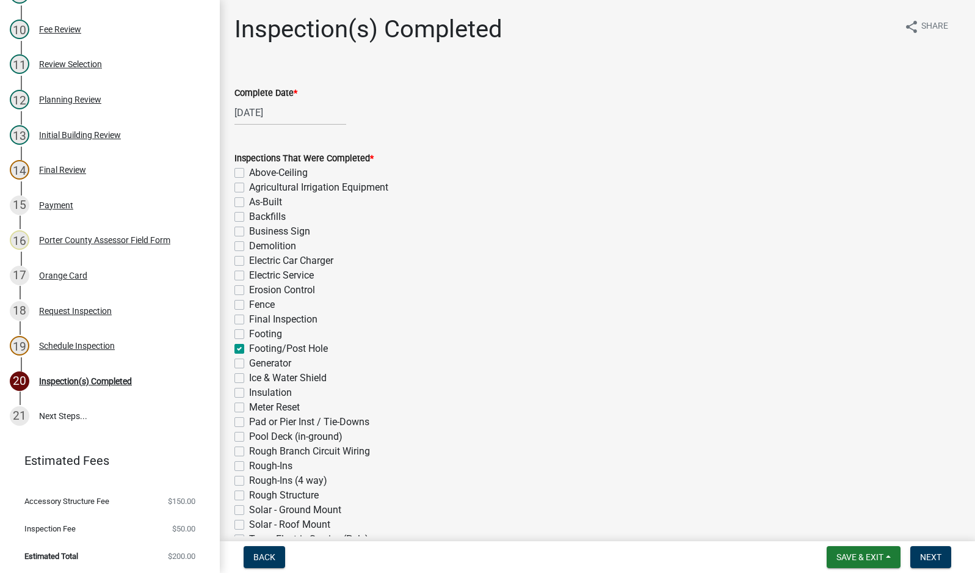
checkbox input "false"
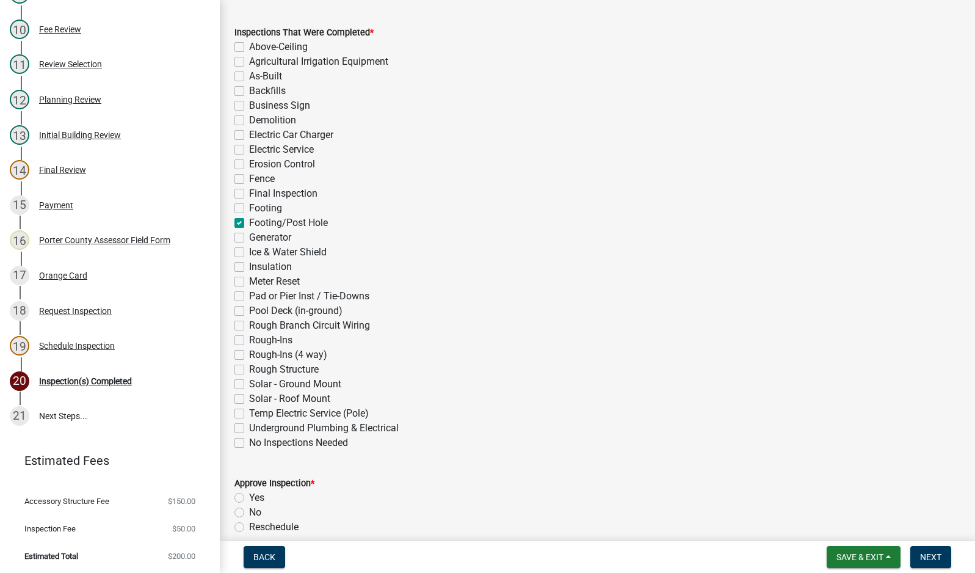
scroll to position [366, 0]
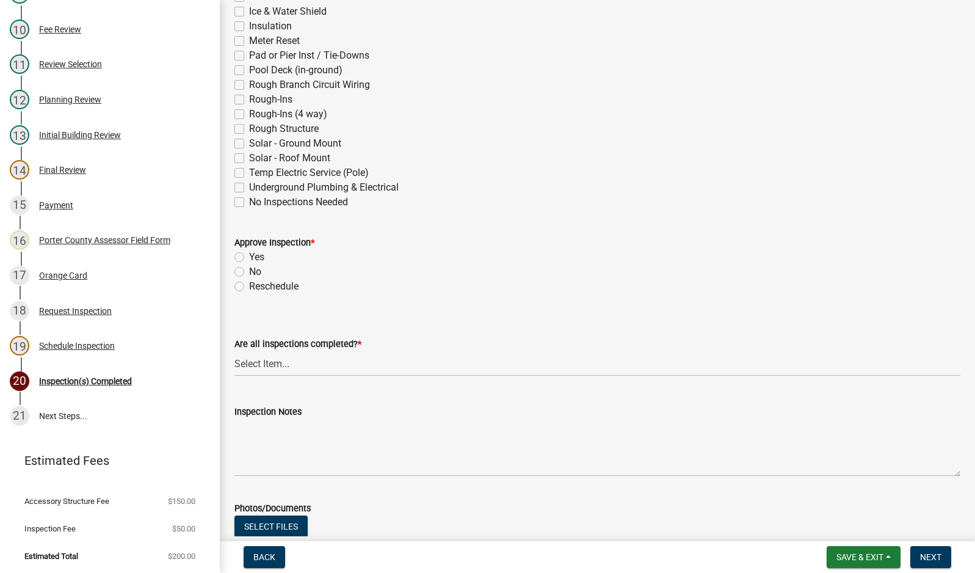
click at [249, 256] on label "Yes" at bounding box center [256, 257] width 15 height 15
click at [249, 256] on input "Yes" at bounding box center [253, 254] width 8 height 8
radio input "true"
drag, startPoint x: 309, startPoint y: 366, endPoint x: 322, endPoint y: 374, distance: 14.8
click at [309, 367] on select "Select Item... Yes - All Inspections Have Been Completed No - More Inspections …" at bounding box center [597, 363] width 726 height 25
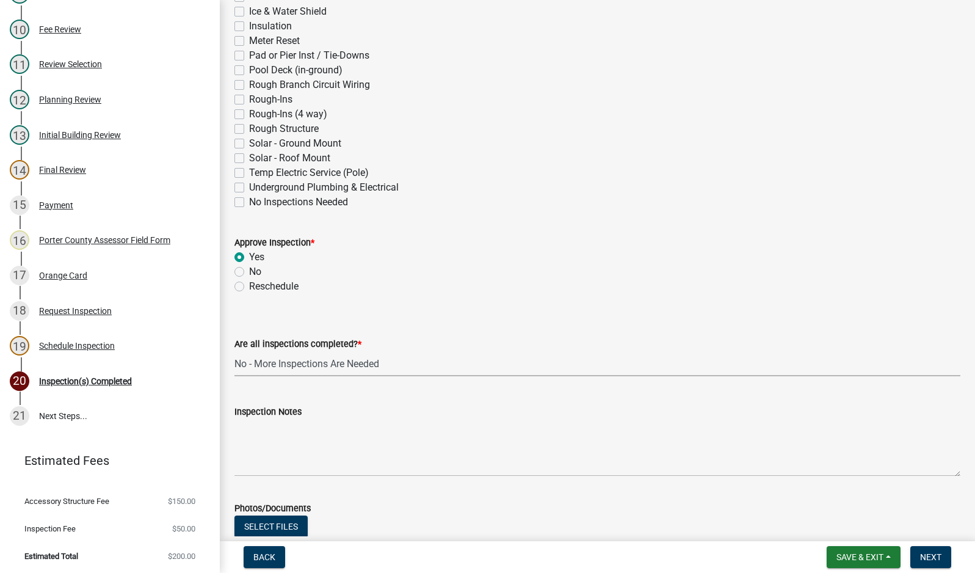
click at [234, 351] on select "Select Item... Yes - All Inspections Have Been Completed No - More Inspections …" at bounding box center [597, 363] width 726 height 25
select select "eafbae6d-cbce-48e8-be87-ded322027707"
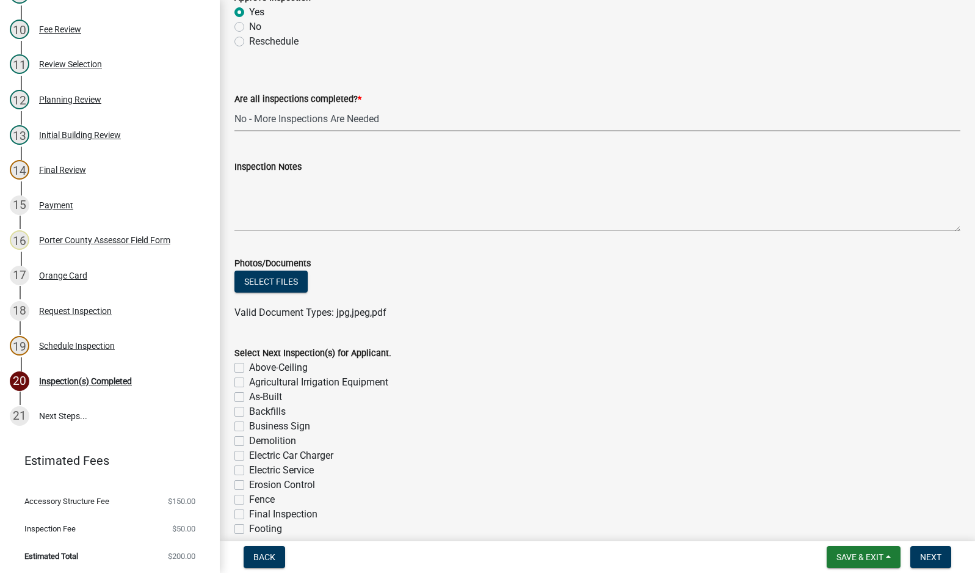
scroll to position [672, 0]
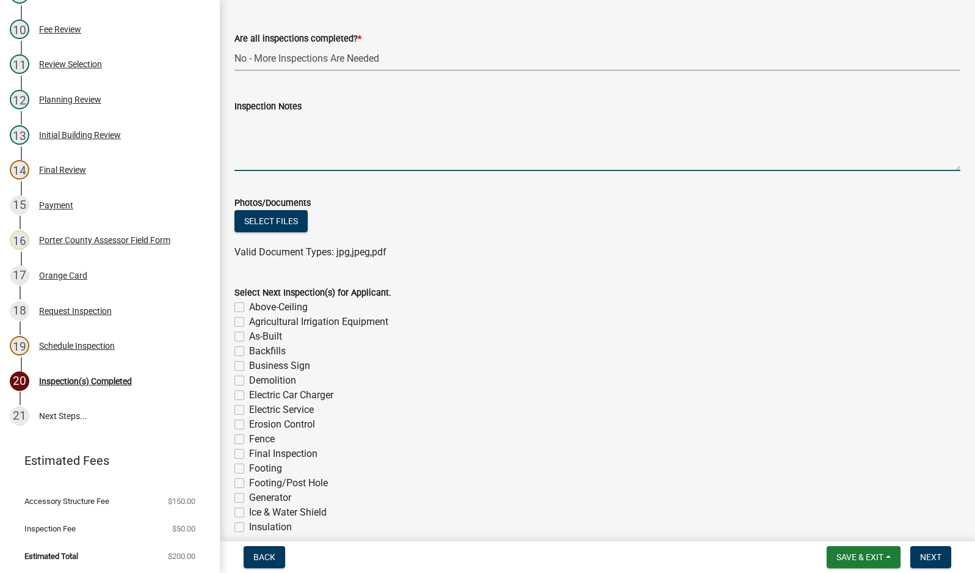
click at [263, 146] on textarea "Inspection Notes" at bounding box center [597, 142] width 726 height 57
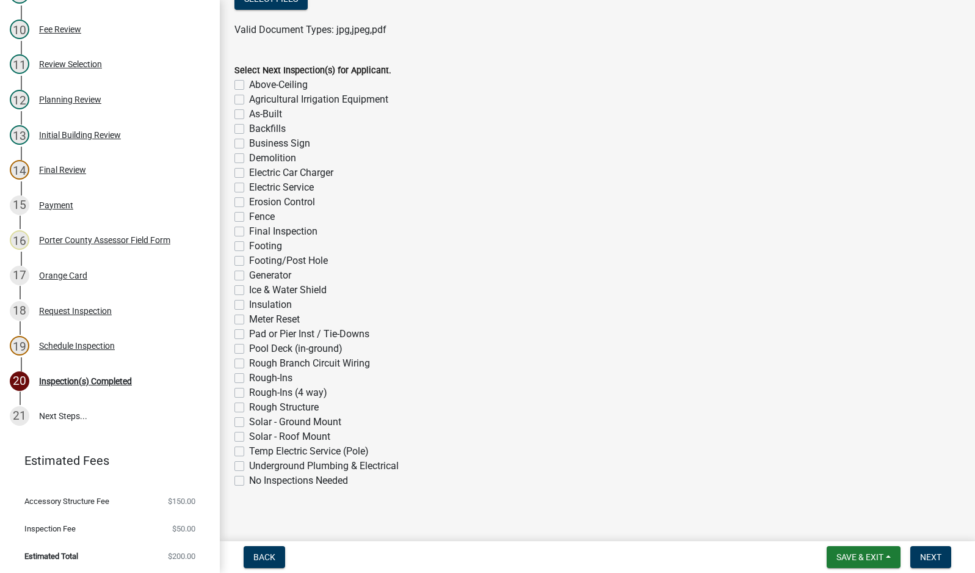
scroll to position [904, 0]
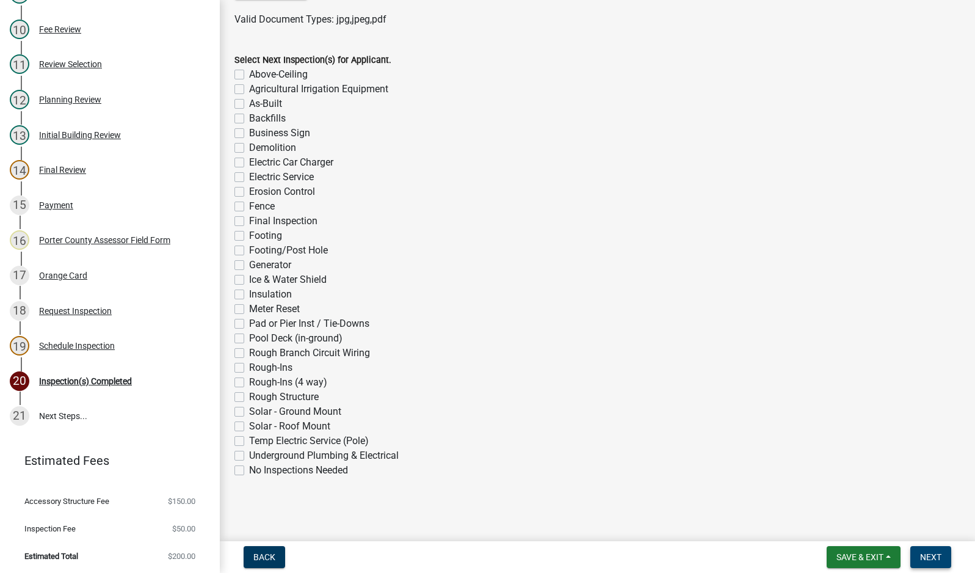
type textarea "pics show floor drain piping outside"
click at [926, 560] on span "Next" at bounding box center [930, 557] width 21 height 10
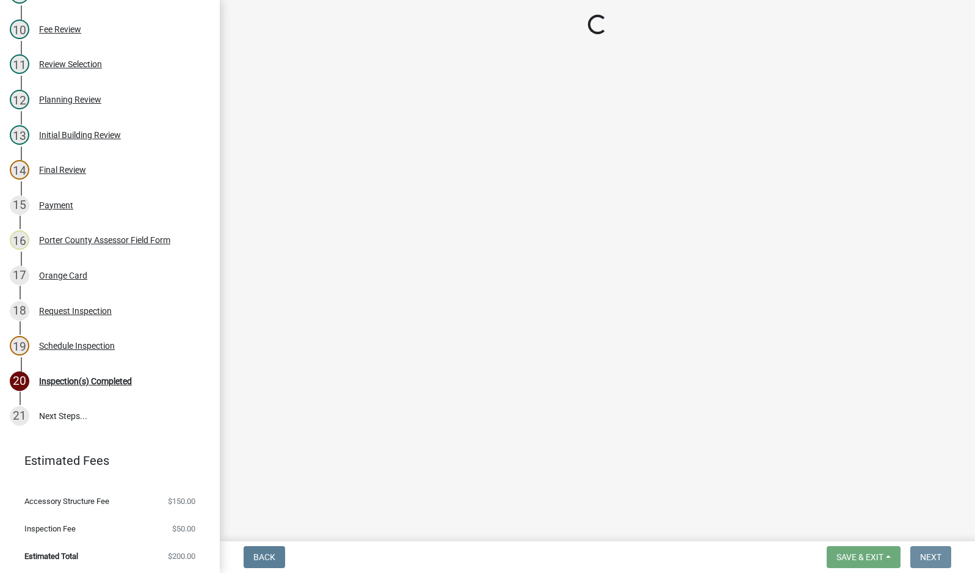
scroll to position [0, 0]
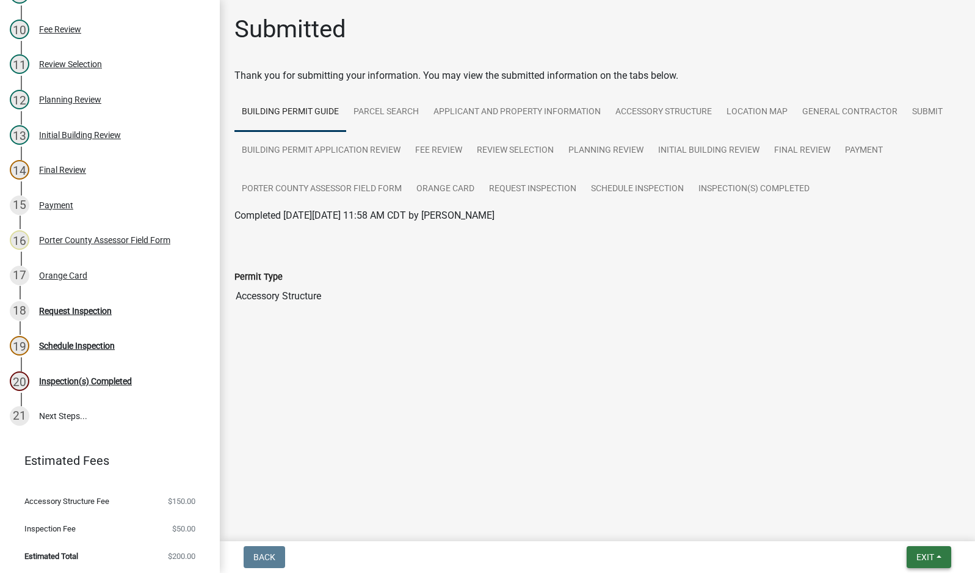
click at [930, 554] on span "Exit" at bounding box center [925, 557] width 18 height 10
click at [917, 521] on button "Save & Exit" at bounding box center [902, 524] width 98 height 29
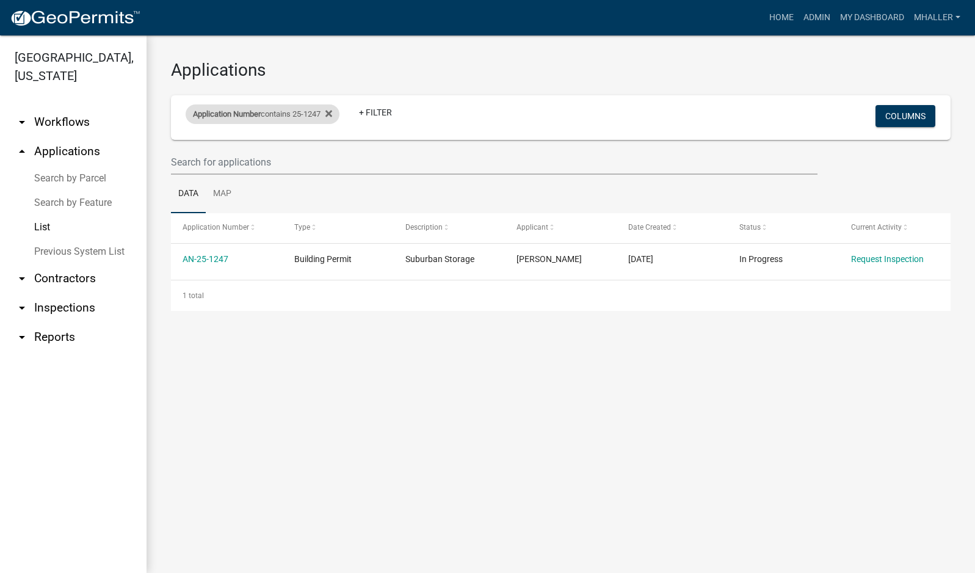
click at [263, 110] on div "Application Number contains 25-1247" at bounding box center [263, 114] width 154 height 20
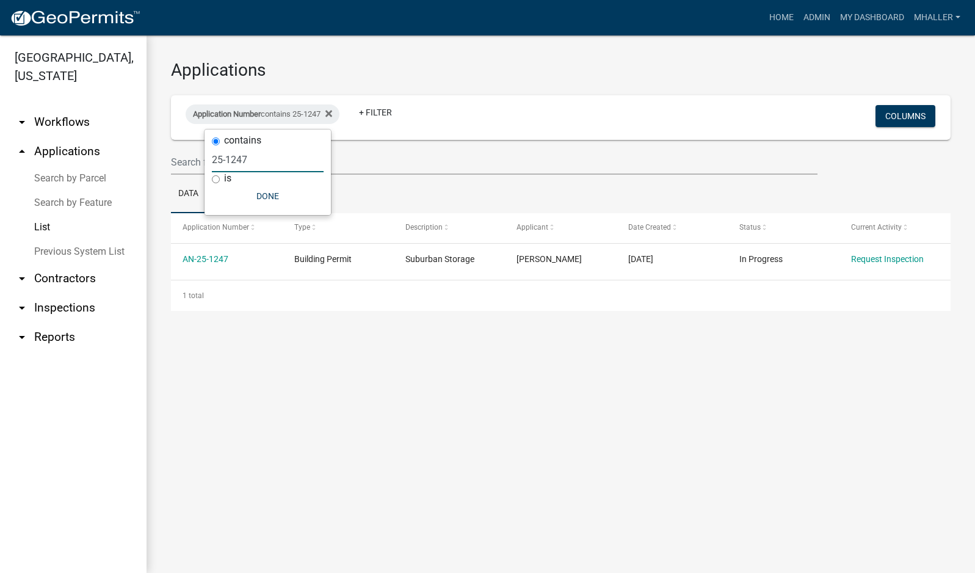
click at [256, 152] on input "25-1247" at bounding box center [268, 159] width 112 height 25
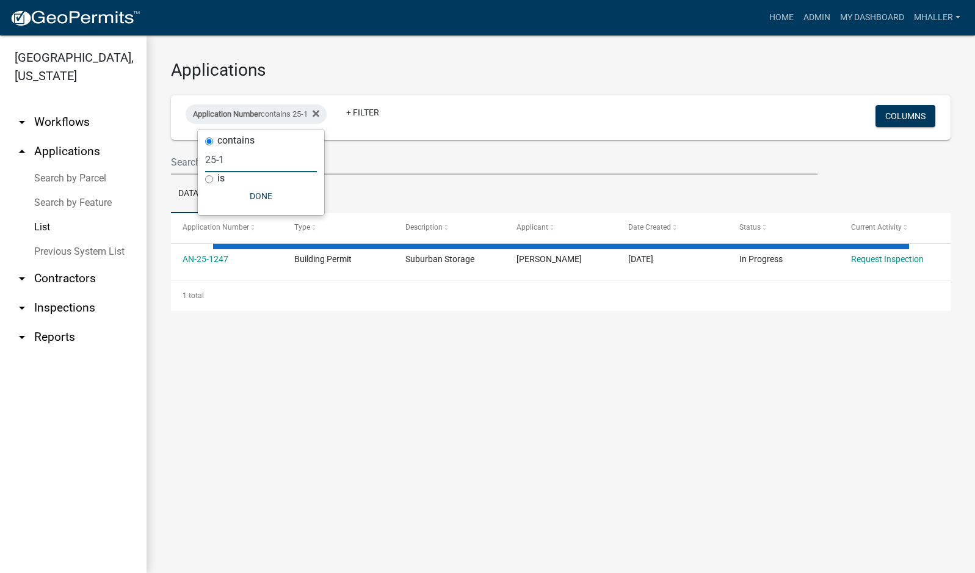
type input "25-"
select select "1: 25"
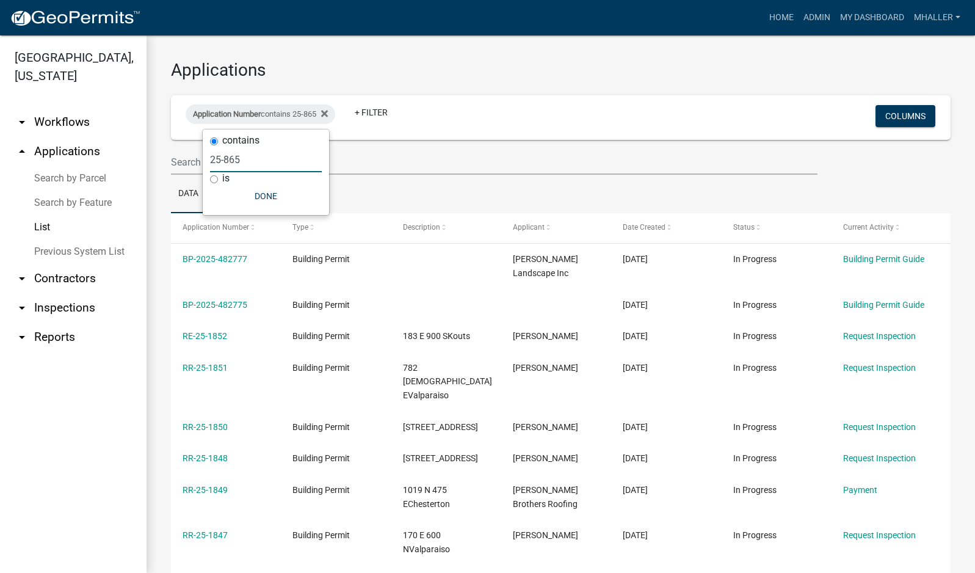
type input "25-865"
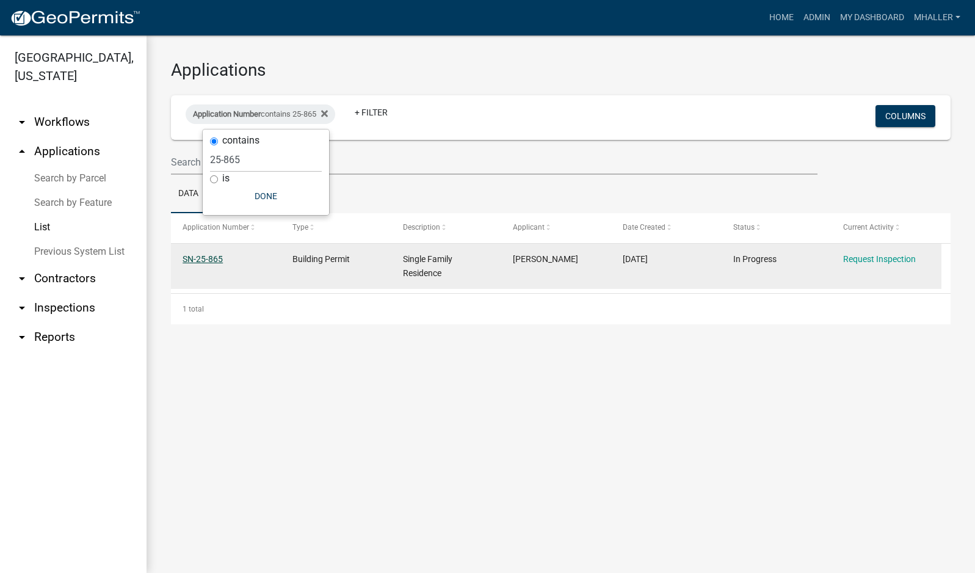
click at [207, 256] on link "SN-25-865" at bounding box center [203, 259] width 40 height 10
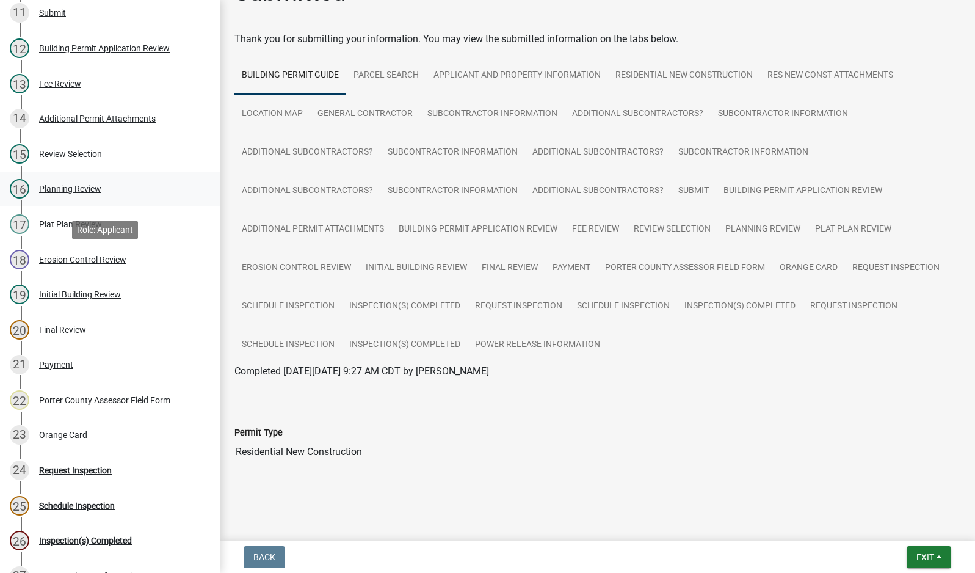
scroll to position [610, 0]
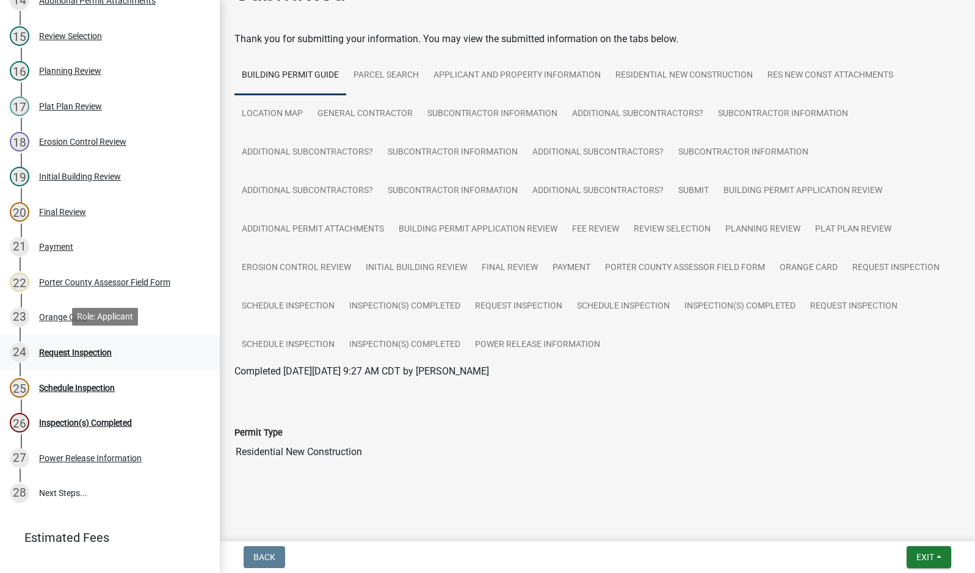
click at [85, 350] on div "Request Inspection" at bounding box center [75, 352] width 73 height 9
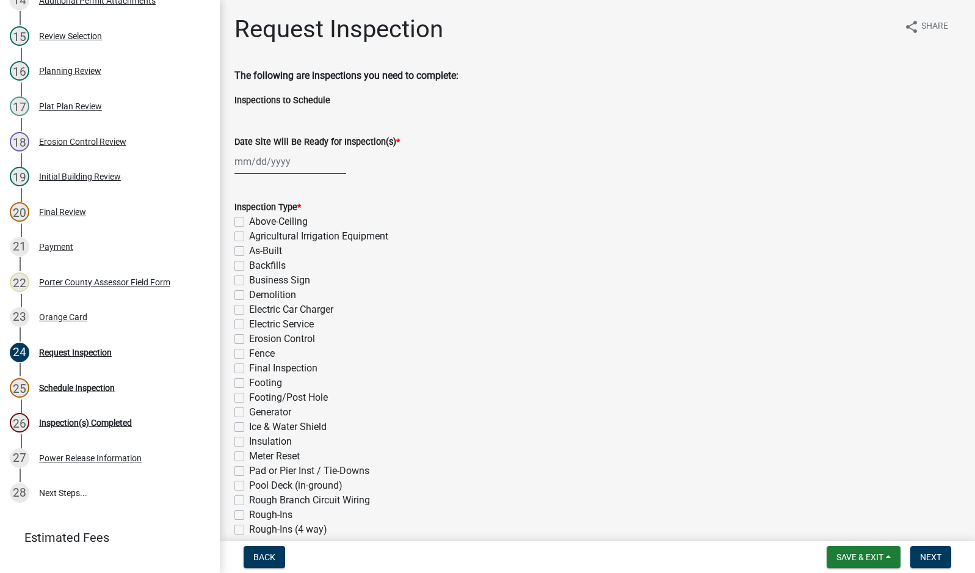
click at [279, 164] on div at bounding box center [290, 161] width 112 height 25
select select "9"
select select "2025"
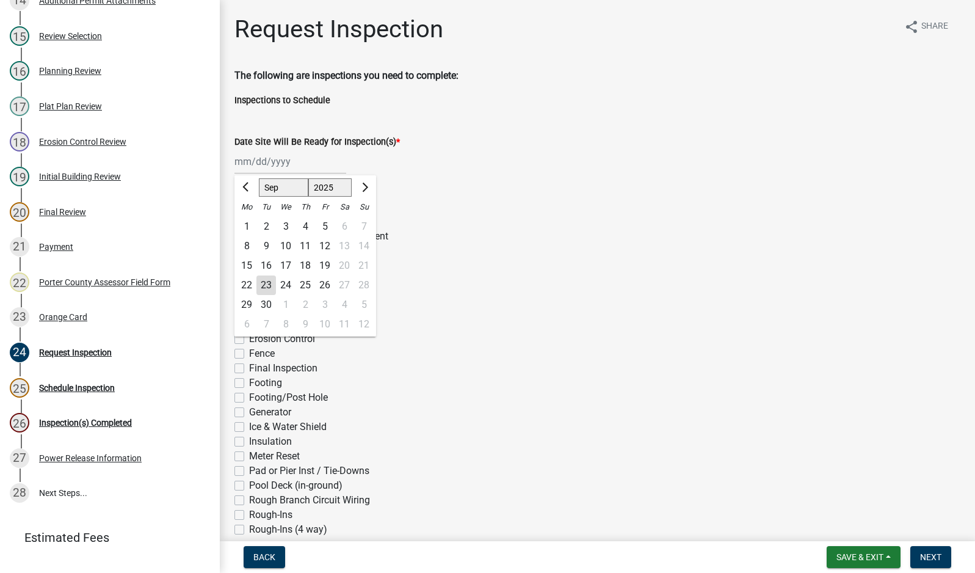
click at [248, 288] on div "22" at bounding box center [247, 285] width 20 height 20
type input "[DATE]"
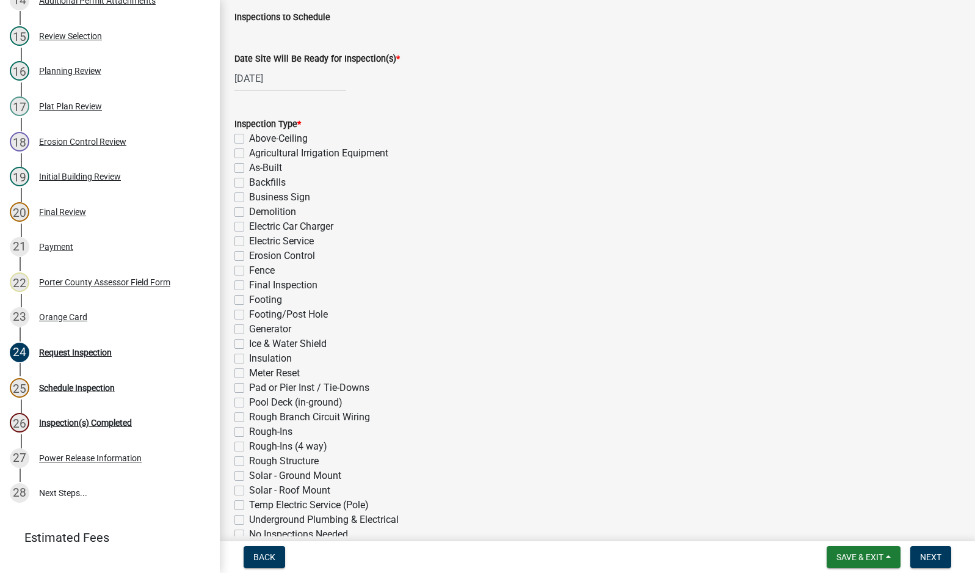
scroll to position [244, 0]
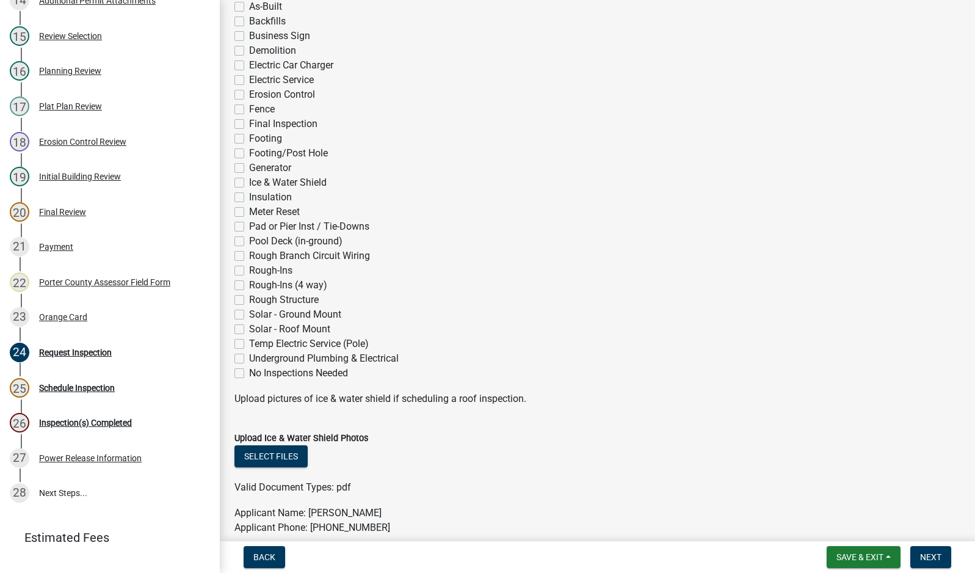
click at [249, 283] on label "Rough-Ins (4 way)" at bounding box center [288, 285] width 78 height 15
click at [249, 283] on input "Rough-Ins (4 way)" at bounding box center [253, 282] width 8 height 8
checkbox input "true"
checkbox input "false"
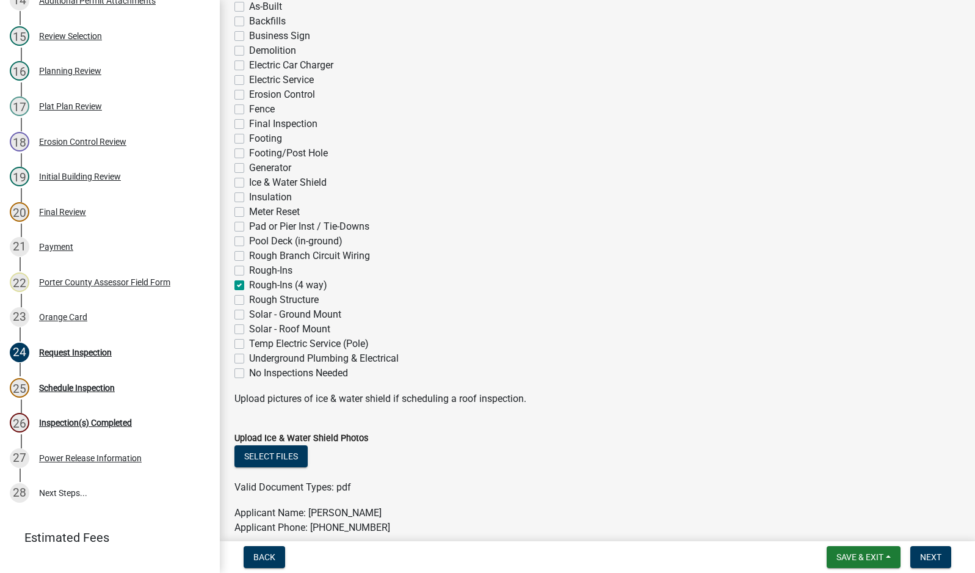
checkbox input "false"
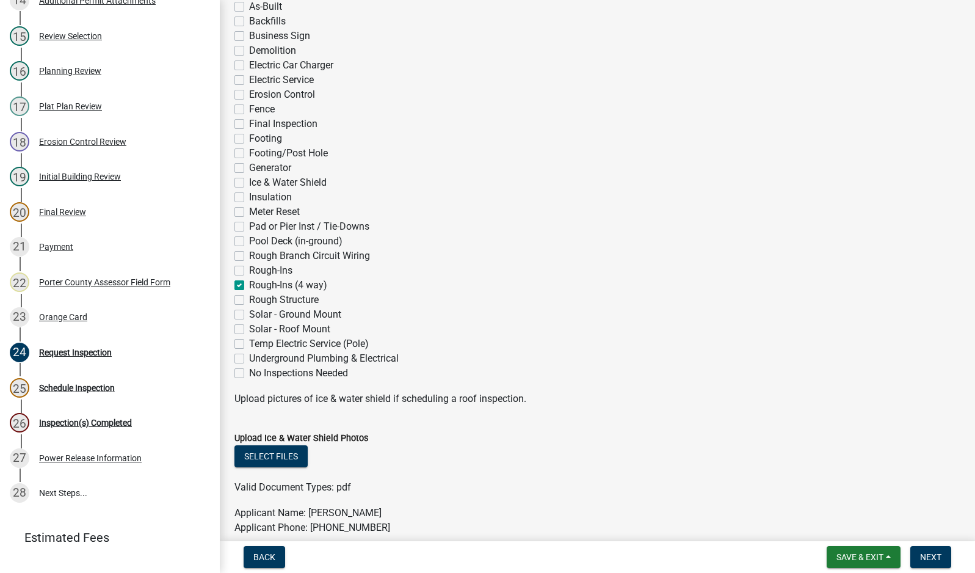
checkbox input "false"
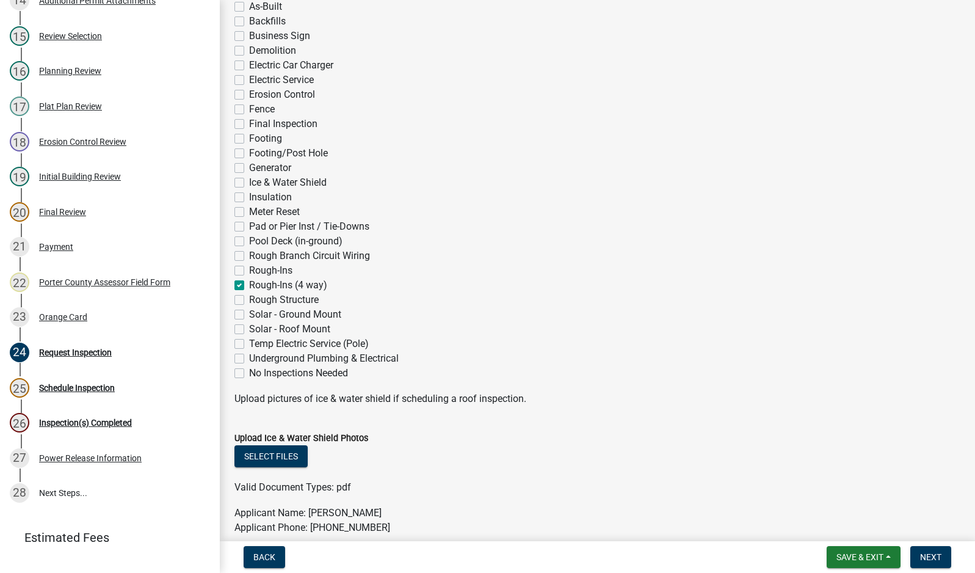
checkbox input "false"
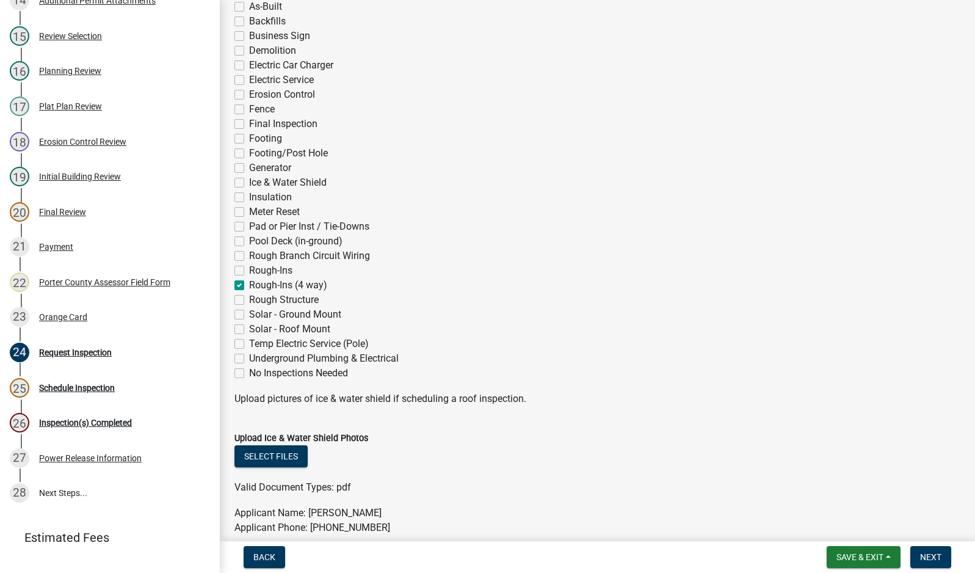
checkbox input "false"
checkbox input "true"
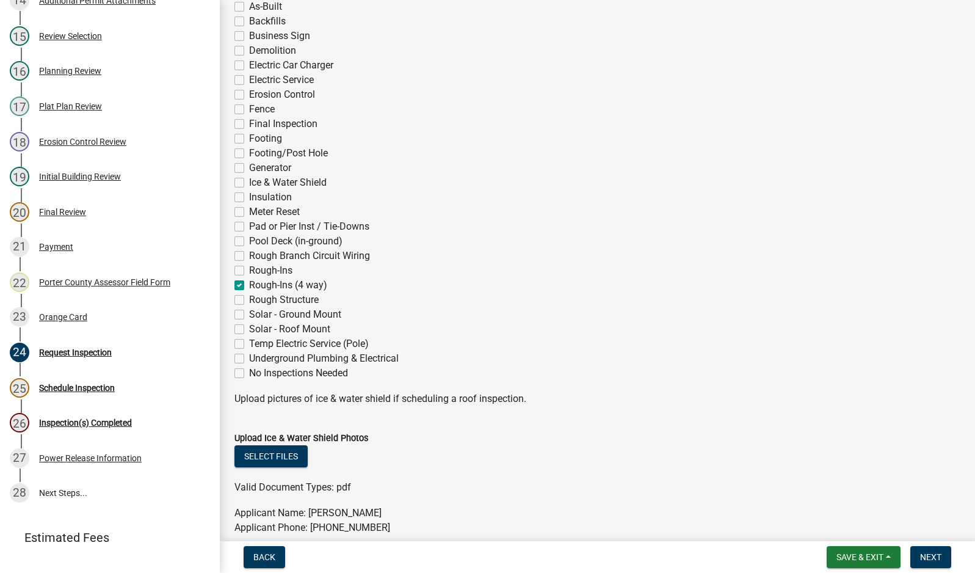
checkbox input "false"
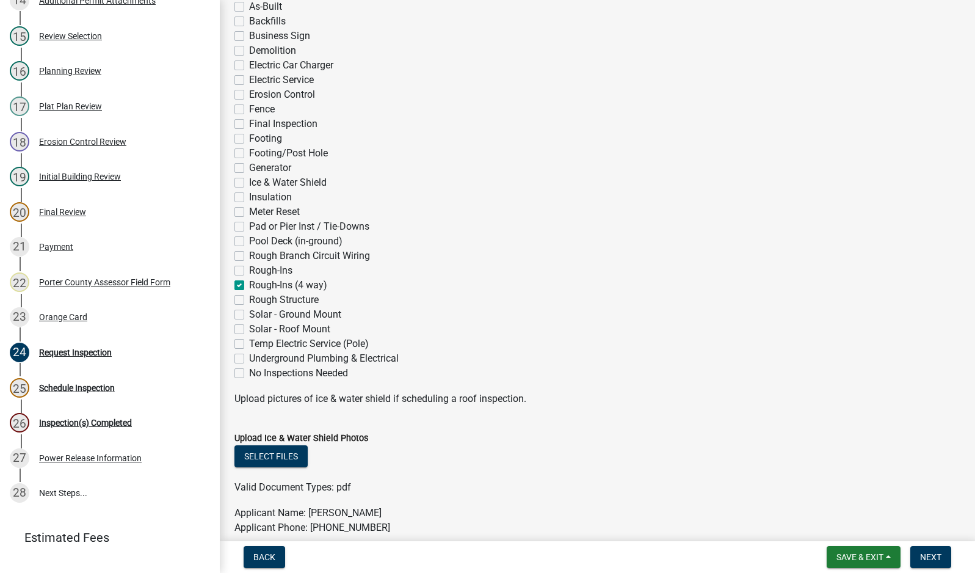
checkbox input "false"
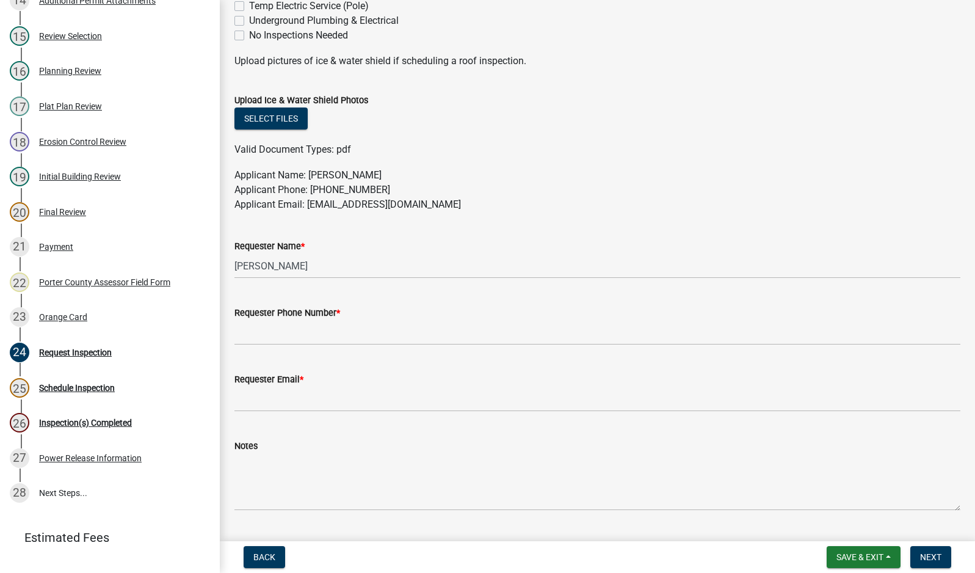
scroll to position [610, 0]
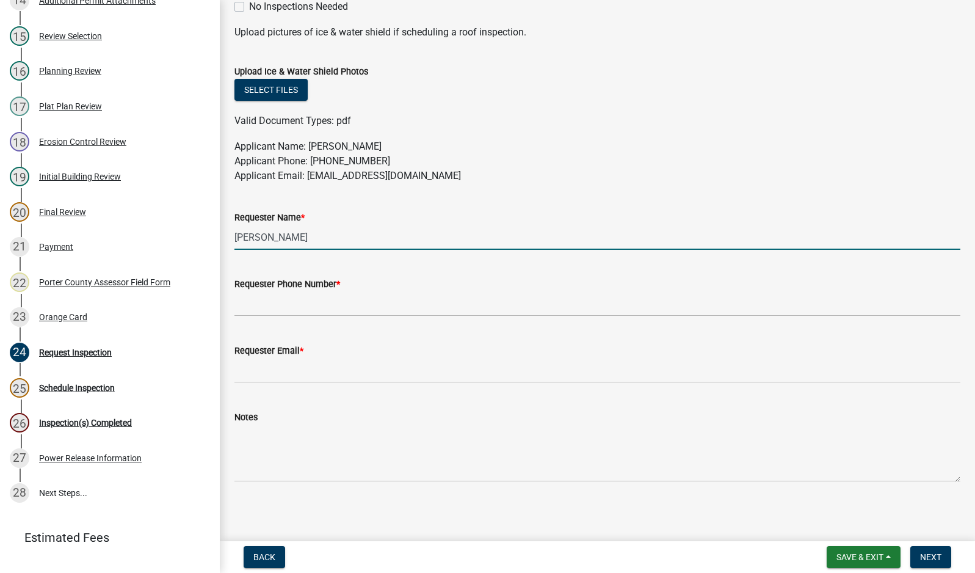
drag, startPoint x: 310, startPoint y: 241, endPoint x: 217, endPoint y: 241, distance: 93.4
click at [217, 241] on div "Building Permit SN-25-865 Edit View Summary Notes 1 Building Permit Guide 2 Par…" at bounding box center [487, 286] width 975 height 573
type input "[PERSON_NAME]"
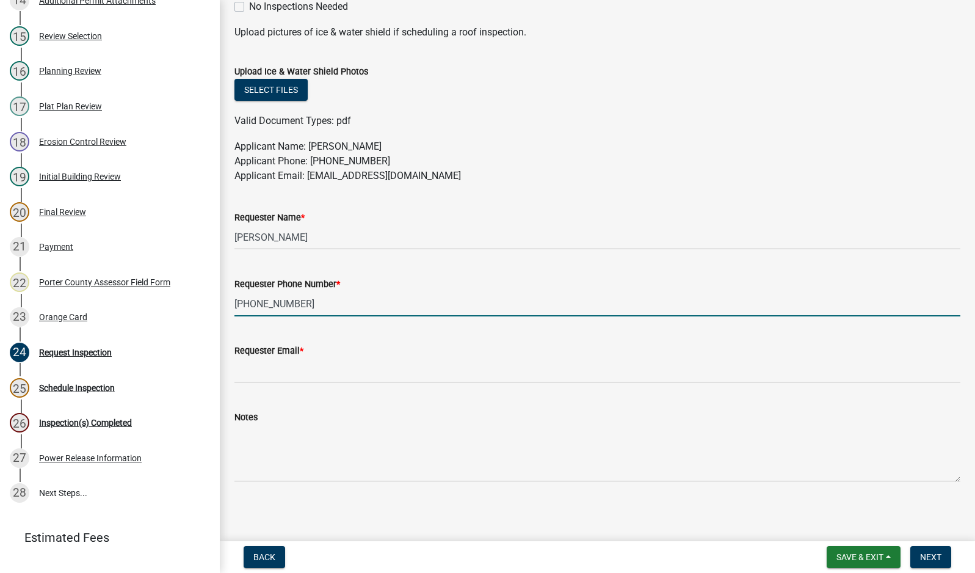
type input "[PHONE_NUMBER]"
drag, startPoint x: 451, startPoint y: 178, endPoint x: 360, endPoint y: 151, distance: 94.7
click at [314, 184] on wm-data-entity-input "Applicant Name: [PERSON_NAME] Applicant Phone: [PHONE_NUMBER] Applicant Email: …" at bounding box center [597, 166] width 726 height 54
click at [487, 173] on p "Applicant Name: [PERSON_NAME] Applicant Phone: [PHONE_NUMBER] Applicant Email: …" at bounding box center [597, 161] width 726 height 44
drag, startPoint x: 453, startPoint y: 172, endPoint x: 317, endPoint y: 178, distance: 135.7
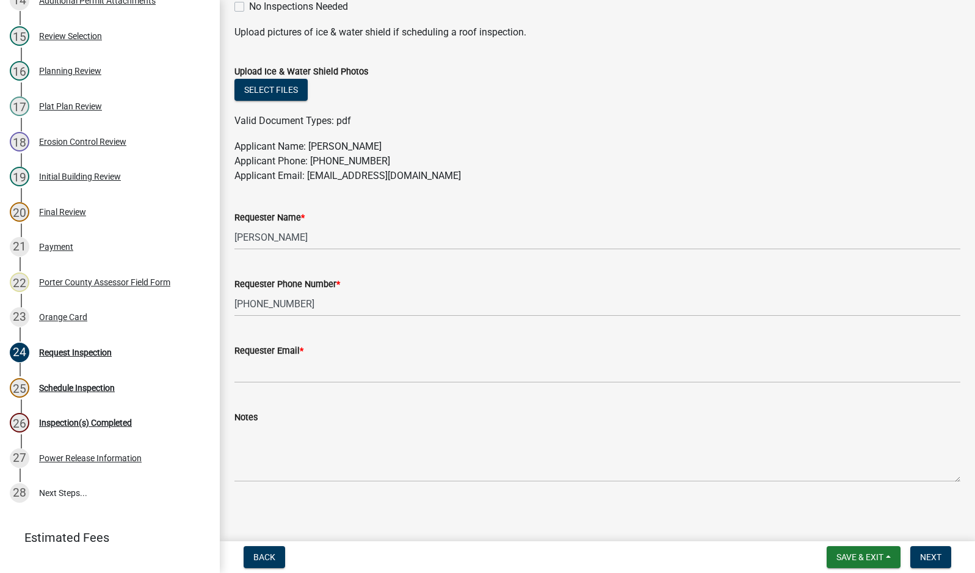
click at [309, 181] on p "Applicant Name: [PERSON_NAME] Applicant Phone: [PHONE_NUMBER] Applicant Email: …" at bounding box center [597, 161] width 726 height 44
copy p "[EMAIL_ADDRESS][DOMAIN_NAME]"
click at [264, 375] on input "Requester Email *" at bounding box center [597, 370] width 726 height 25
paste input "[EMAIL_ADDRESS][DOMAIN_NAME]"
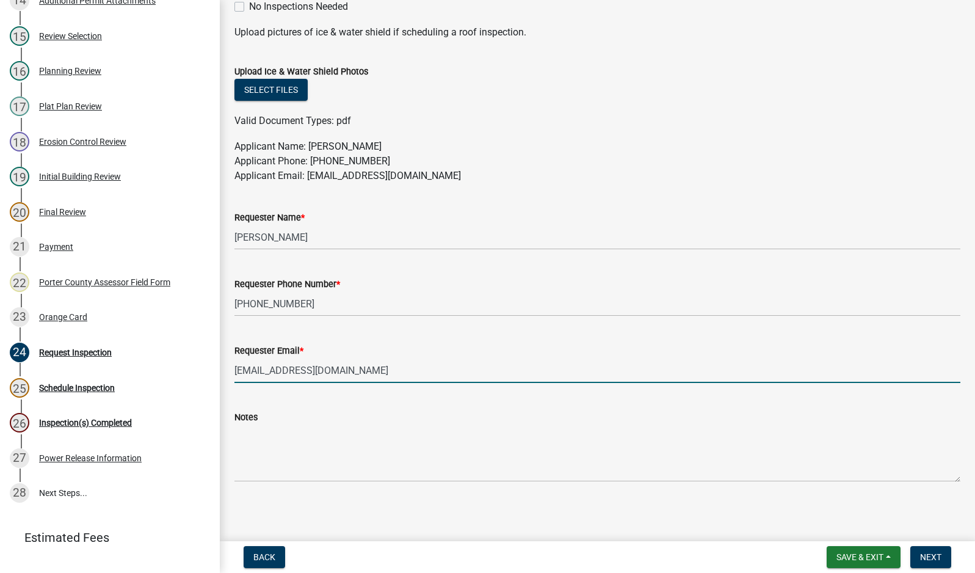
type input "[EMAIL_ADDRESS][DOMAIN_NAME]"
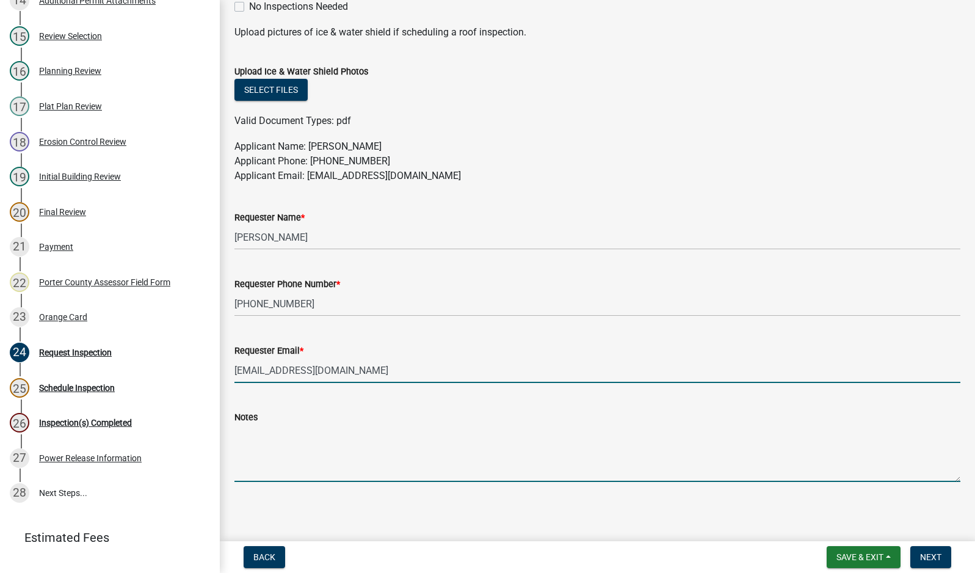
click at [276, 448] on textarea "Notes" at bounding box center [597, 452] width 726 height 57
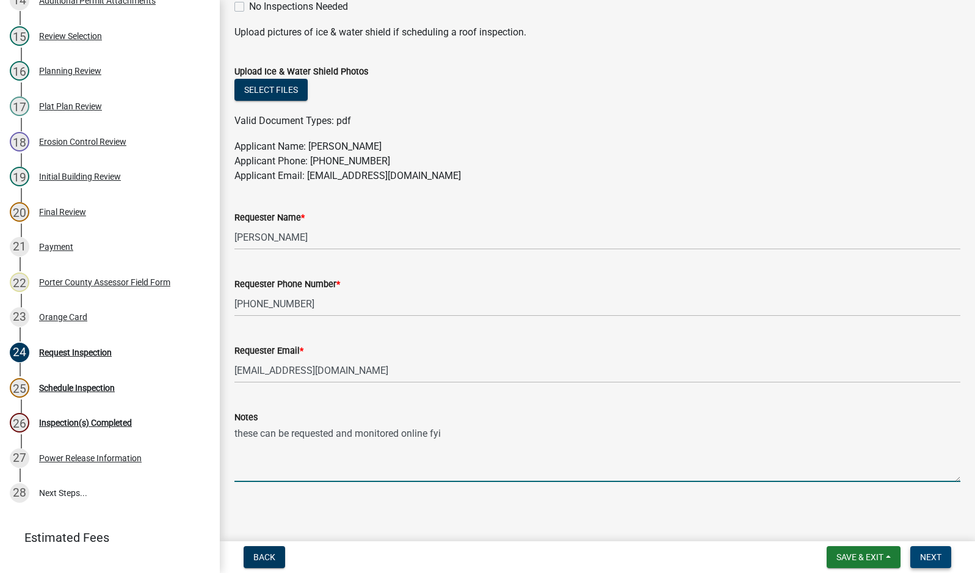
type textarea "these can be requested and monitored online fyi"
click at [932, 556] on span "Next" at bounding box center [930, 557] width 21 height 10
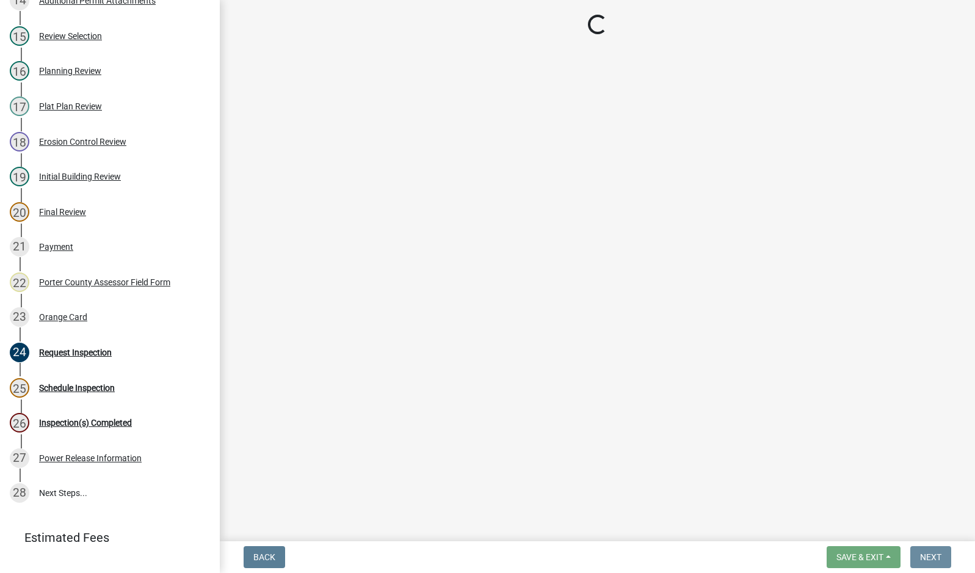
scroll to position [0, 0]
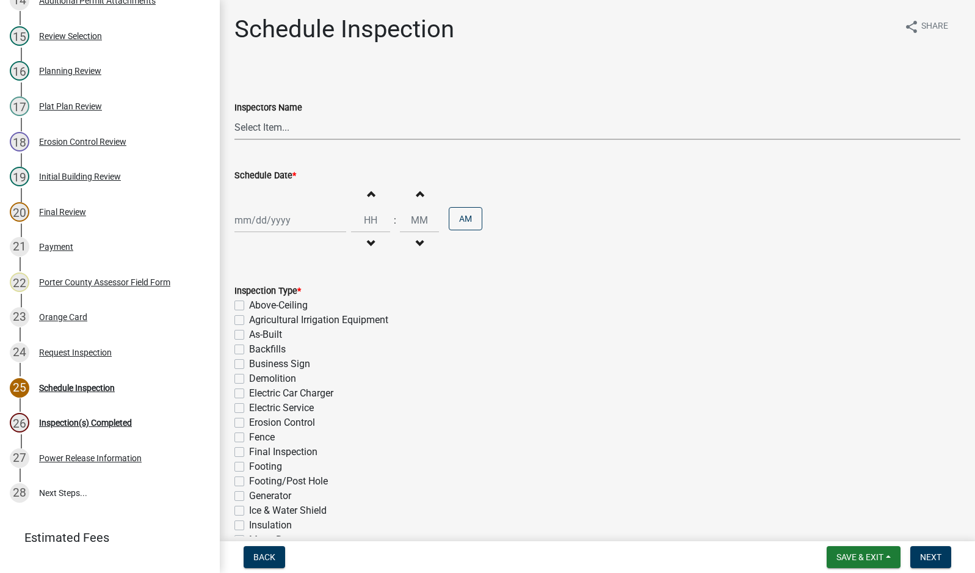
drag, startPoint x: 278, startPoint y: 126, endPoint x: 280, endPoint y: 132, distance: 6.6
click at [278, 126] on select "Select Item... mhaller ([PERSON_NAME])" at bounding box center [597, 127] width 726 height 25
select select "ca350da2-795e-4cf8-941d-46ff53e354ae"
click at [234, 115] on select "Select Item... mhaller ([PERSON_NAME])" at bounding box center [597, 127] width 726 height 25
click at [271, 211] on div at bounding box center [290, 220] width 112 height 25
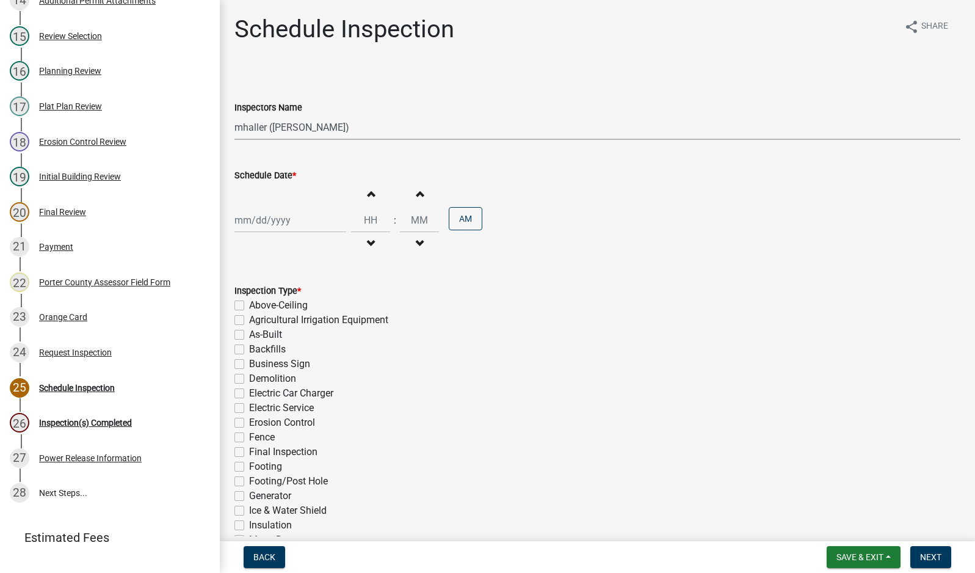
select select "9"
select select "2025"
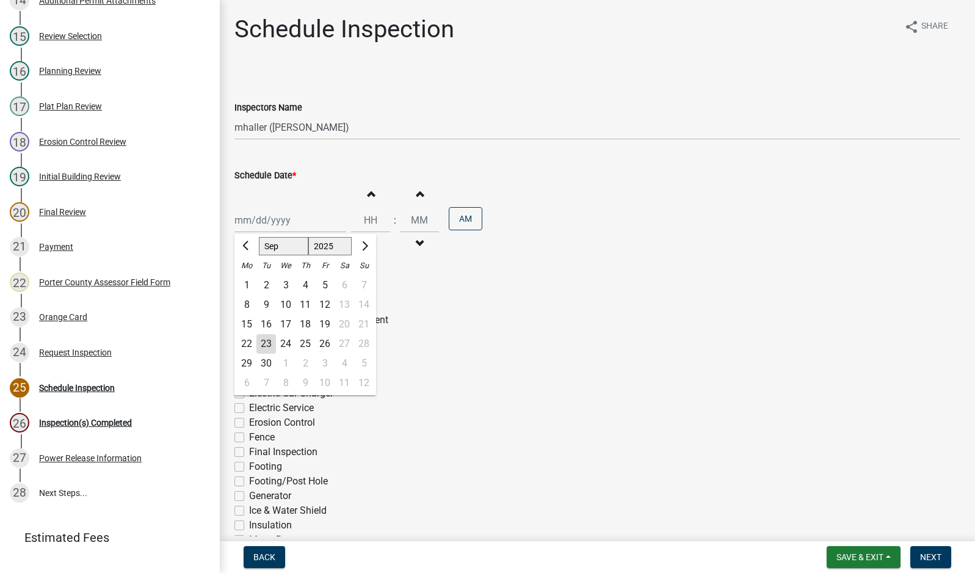
click at [267, 341] on div "23" at bounding box center [266, 344] width 20 height 20
type input "[DATE]"
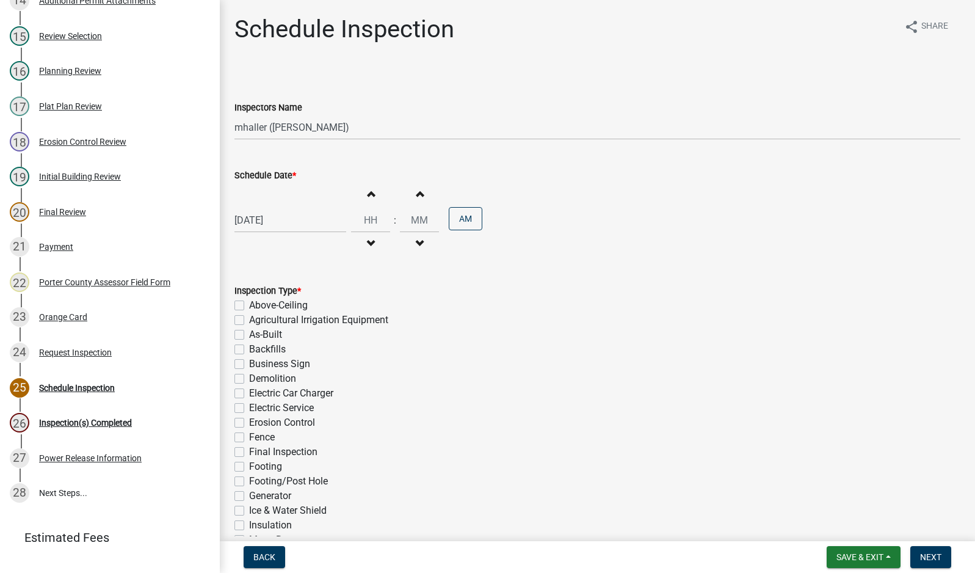
click at [368, 195] on span "button" at bounding box center [371, 194] width 6 height 10
type input "01"
type input "00"
click at [470, 221] on button "AM" at bounding box center [466, 218] width 34 height 23
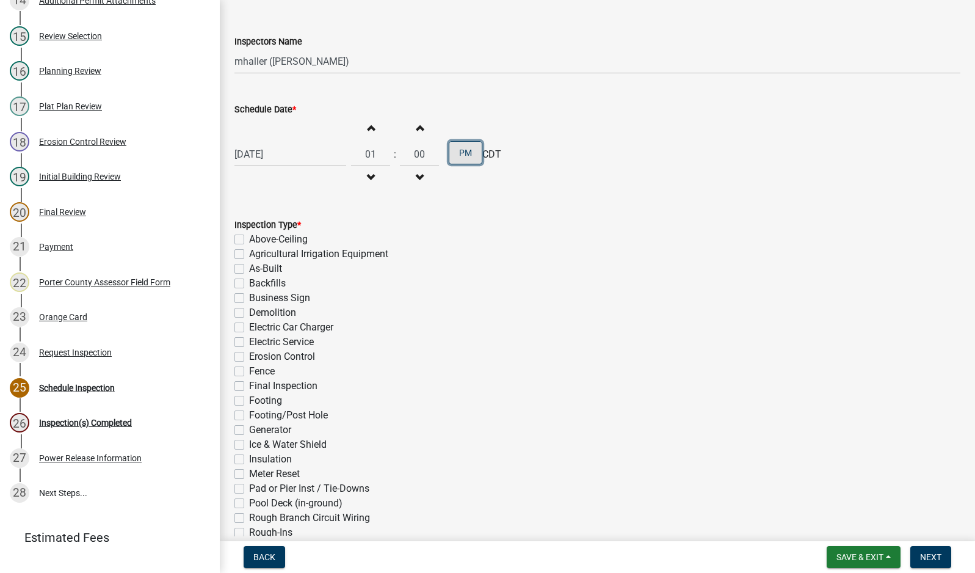
scroll to position [231, 0]
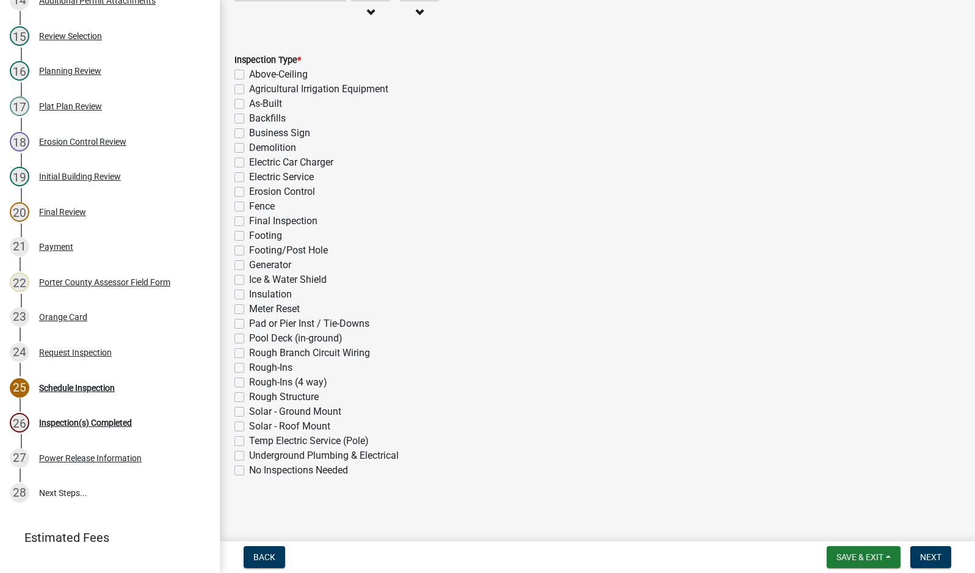
click at [249, 380] on label "Rough-Ins (4 way)" at bounding box center [288, 382] width 78 height 15
click at [249, 380] on input "Rough-Ins (4 way)" at bounding box center [253, 379] width 8 height 8
checkbox input "true"
checkbox input "false"
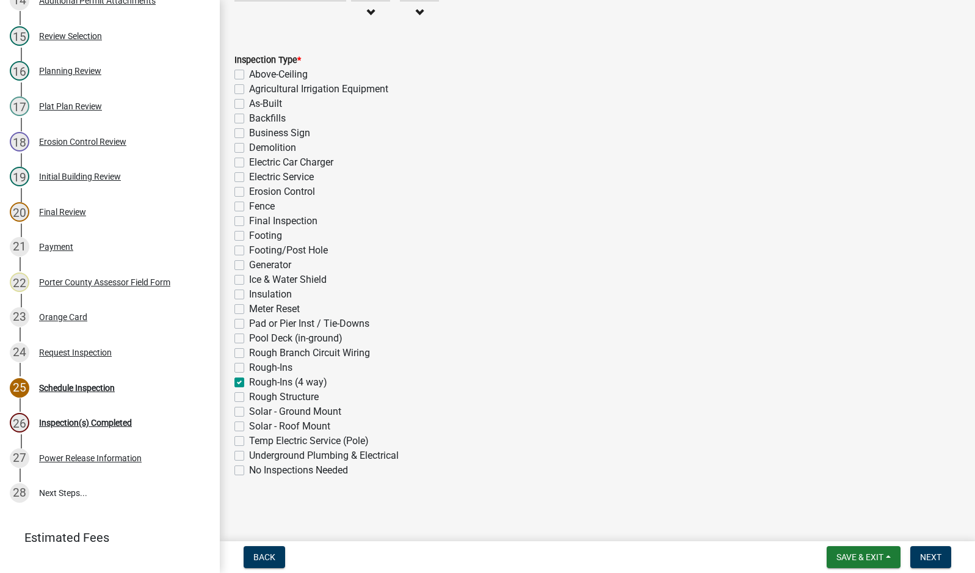
checkbox input "false"
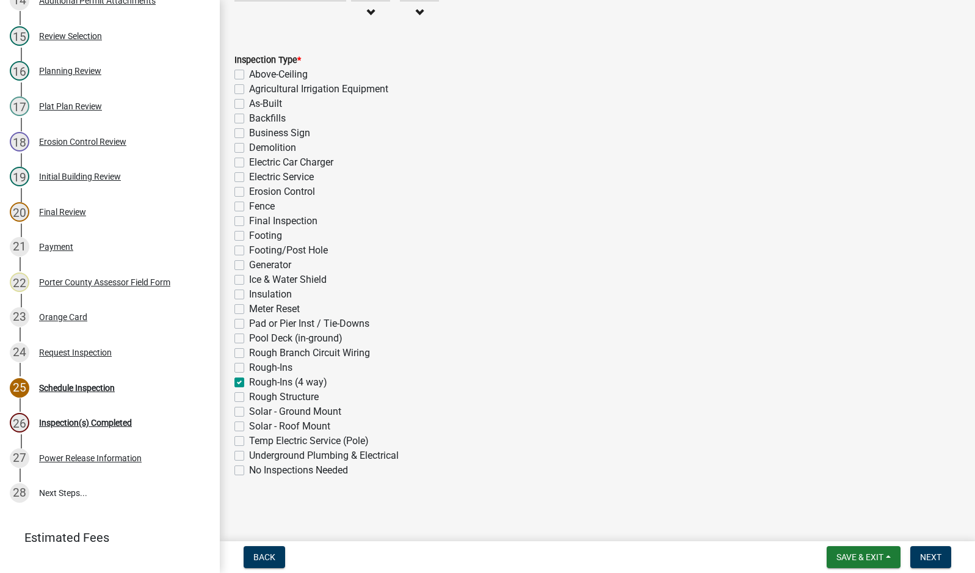
checkbox input "false"
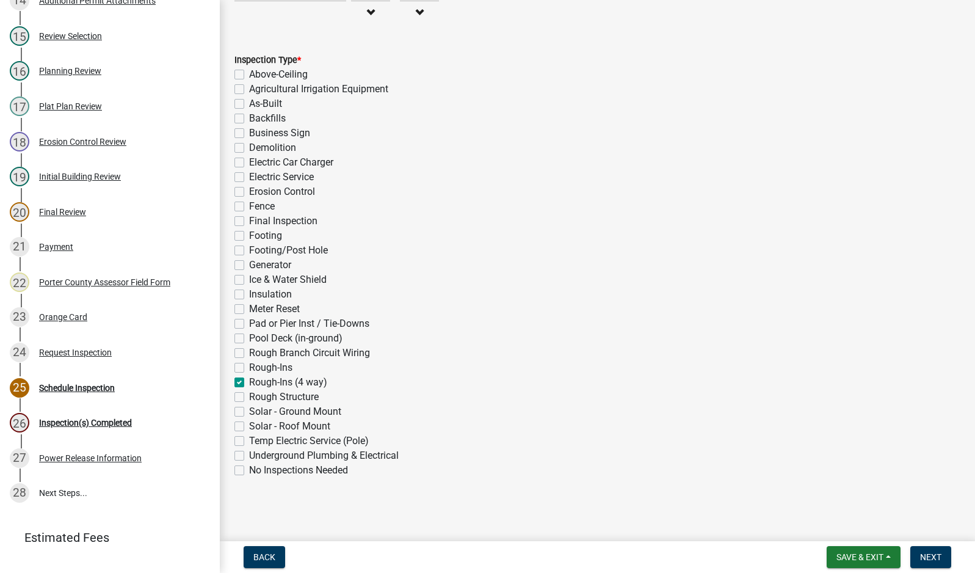
checkbox input "false"
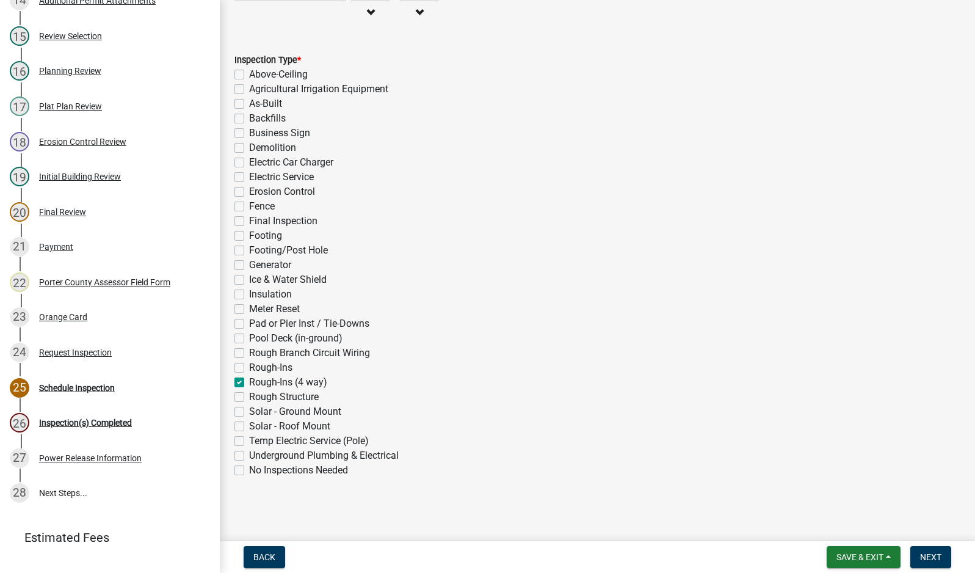
checkbox input "false"
checkbox input "true"
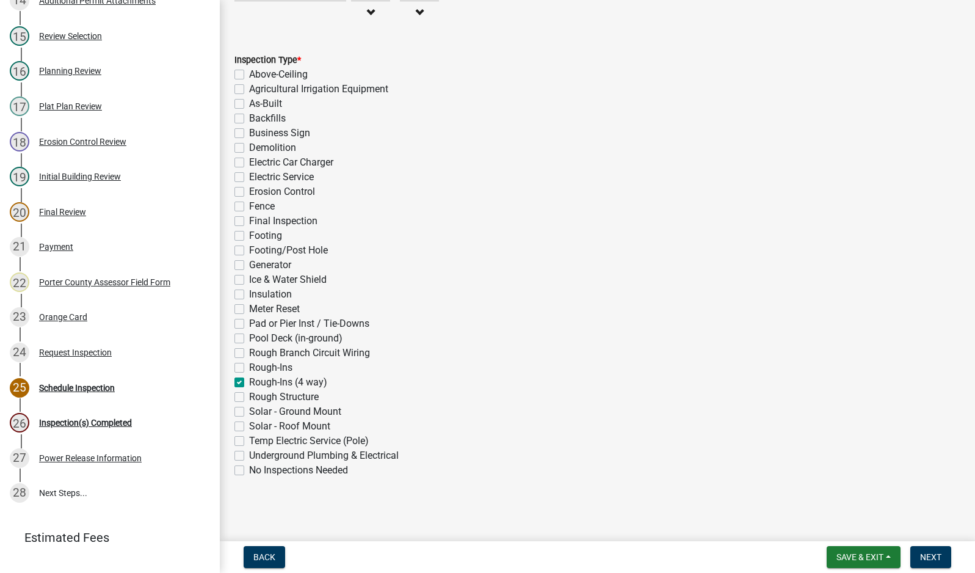
checkbox input "false"
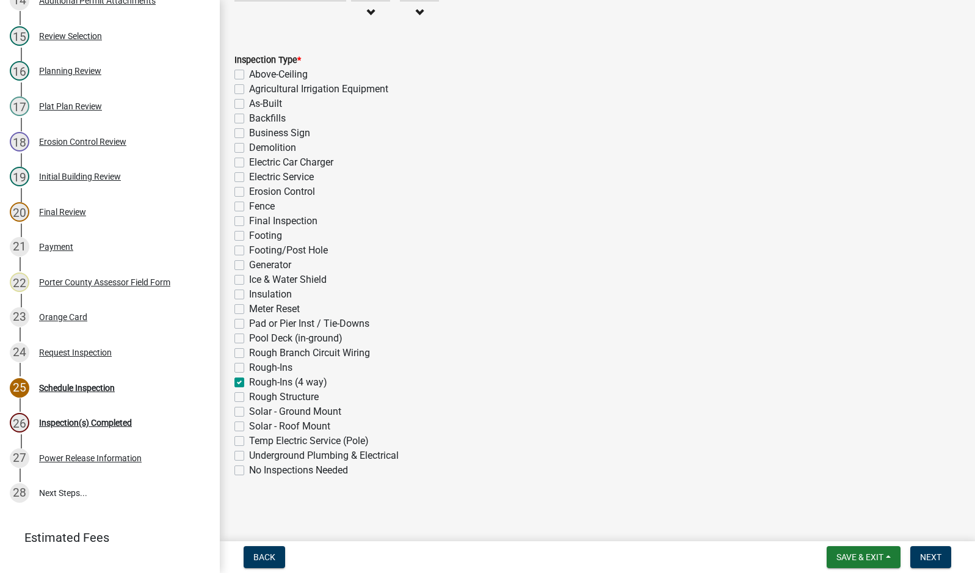
checkbox input "false"
click at [943, 557] on button "Next" at bounding box center [930, 557] width 41 height 22
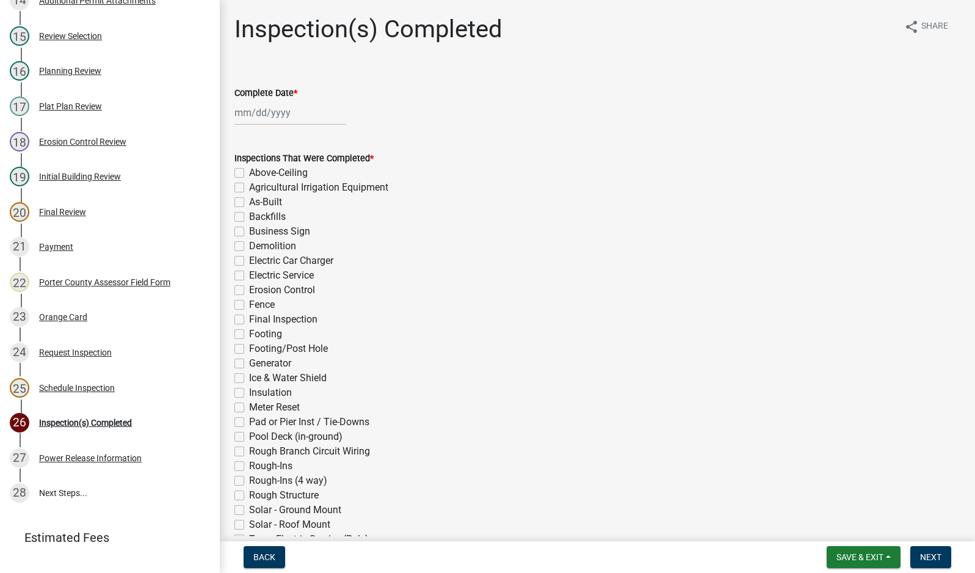
select select "9"
select select "2025"
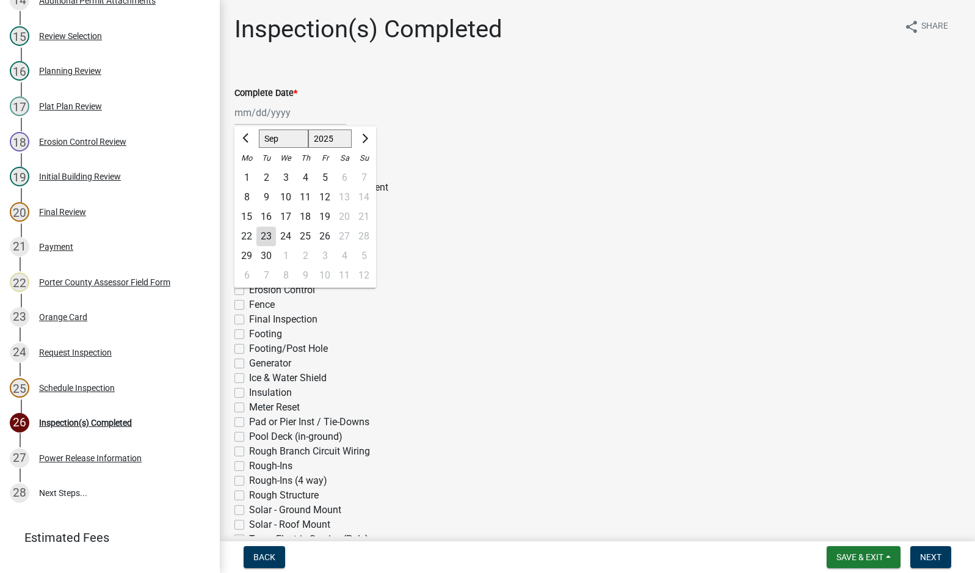
click at [277, 115] on div "[PERSON_NAME] Feb Mar Apr [PERSON_NAME][DATE] Oct Nov [DATE] 1526 1527 1528 152…" at bounding box center [290, 112] width 112 height 25
click at [264, 237] on div "23" at bounding box center [266, 236] width 20 height 20
type input "[DATE]"
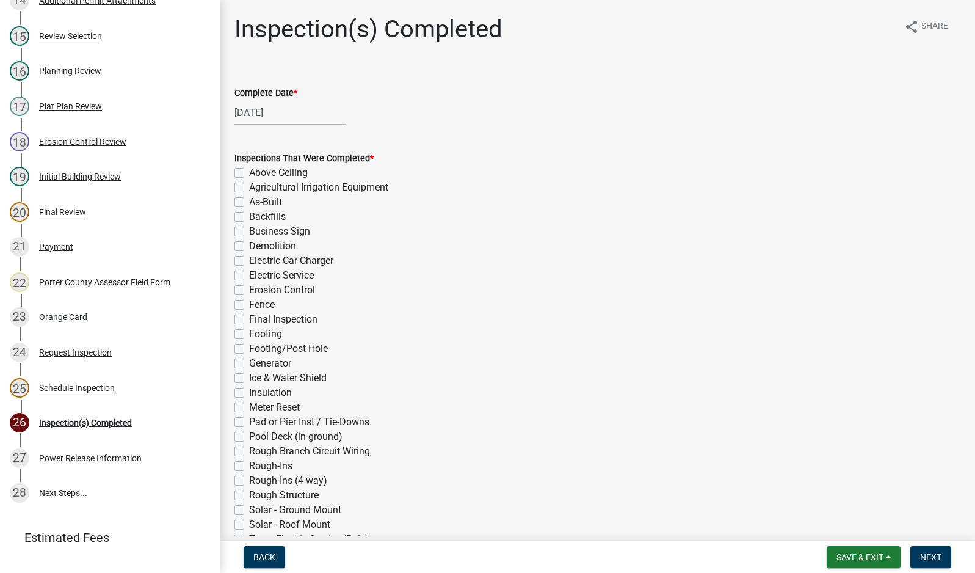
click at [249, 483] on label "Rough-Ins (4 way)" at bounding box center [288, 480] width 78 height 15
click at [249, 481] on input "Rough-Ins (4 way)" at bounding box center [253, 477] width 8 height 8
checkbox input "true"
checkbox input "false"
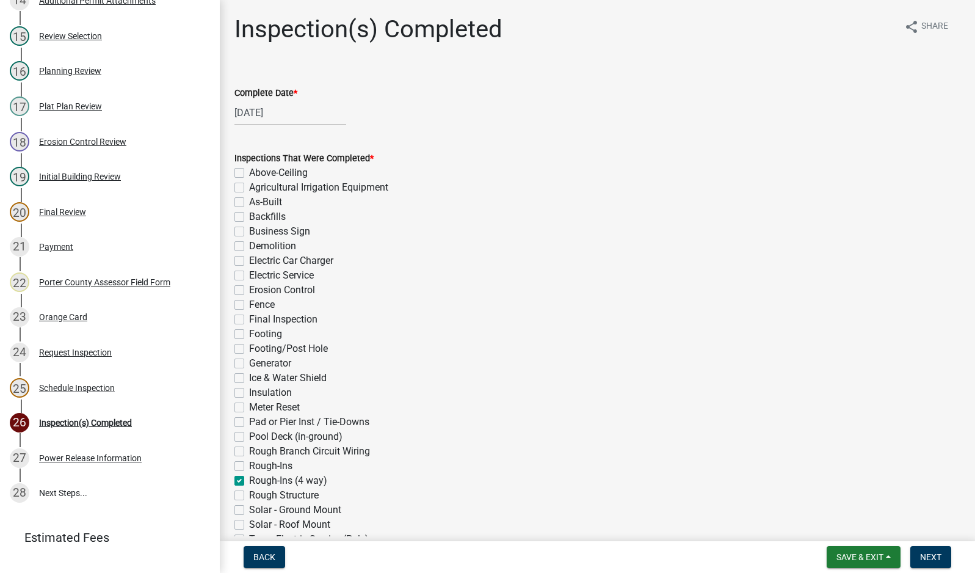
checkbox input "false"
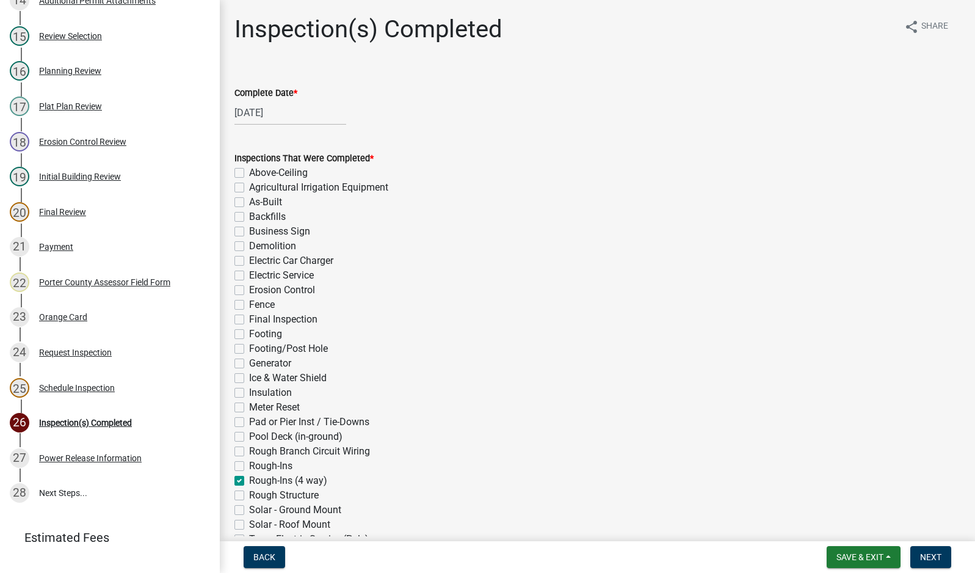
checkbox input "false"
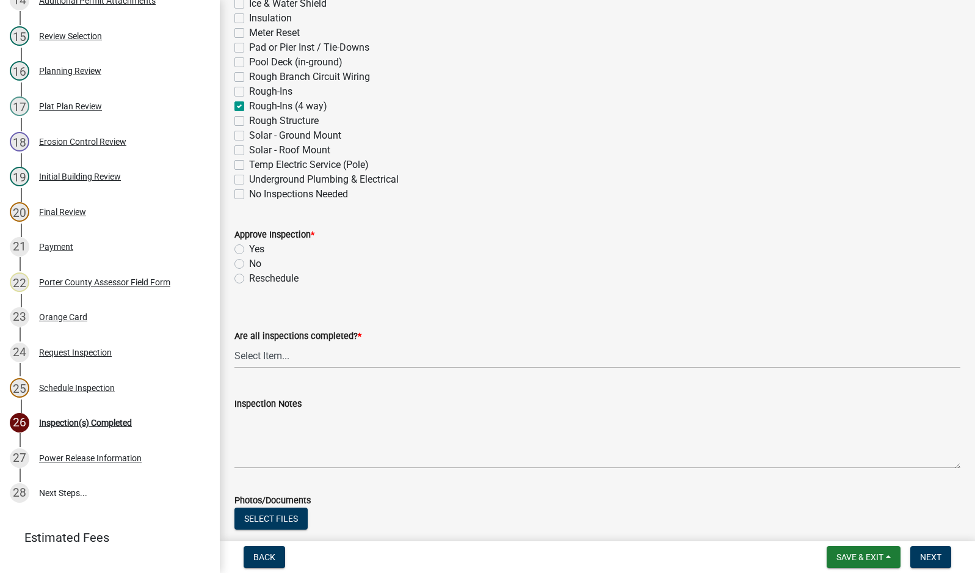
scroll to position [427, 0]
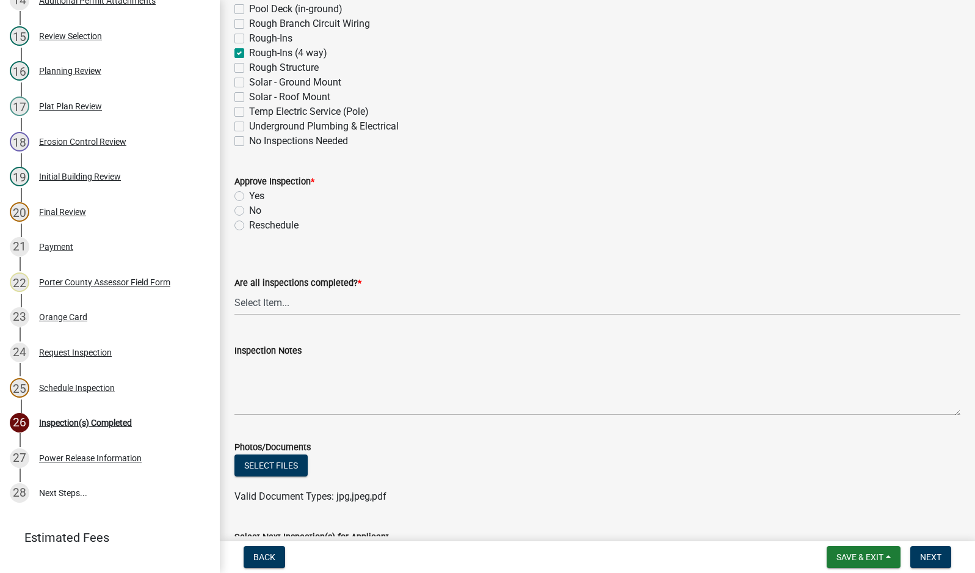
click at [249, 195] on label "Yes" at bounding box center [256, 196] width 15 height 15
click at [249, 195] on input "Yes" at bounding box center [253, 193] width 8 height 8
click at [308, 310] on select "Select Item... Yes - All Inspections Have Been Completed No - More Inspections …" at bounding box center [597, 302] width 726 height 25
click at [234, 290] on select "Select Item... Yes - All Inspections Have Been Completed No - More Inspections …" at bounding box center [597, 302] width 726 height 25
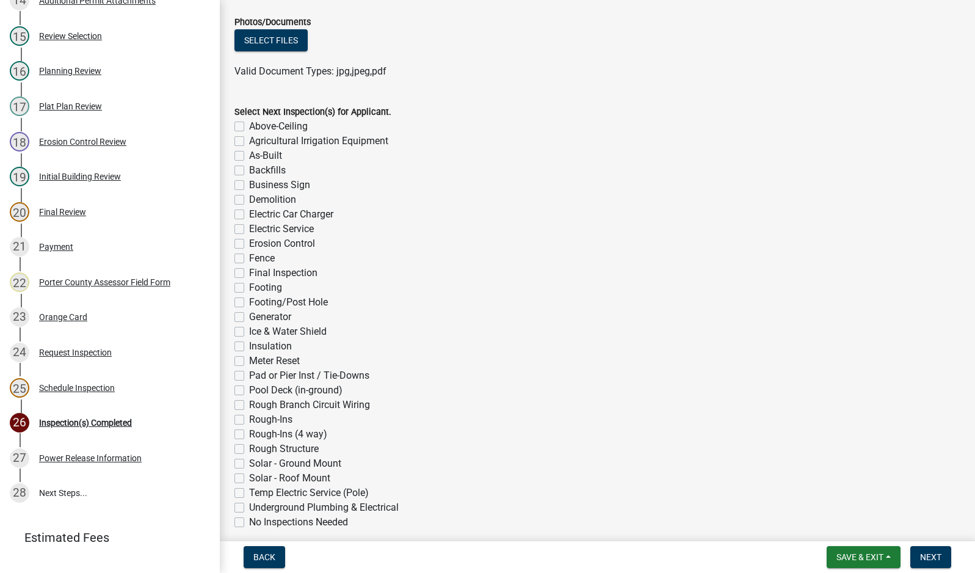
scroll to position [904, 0]
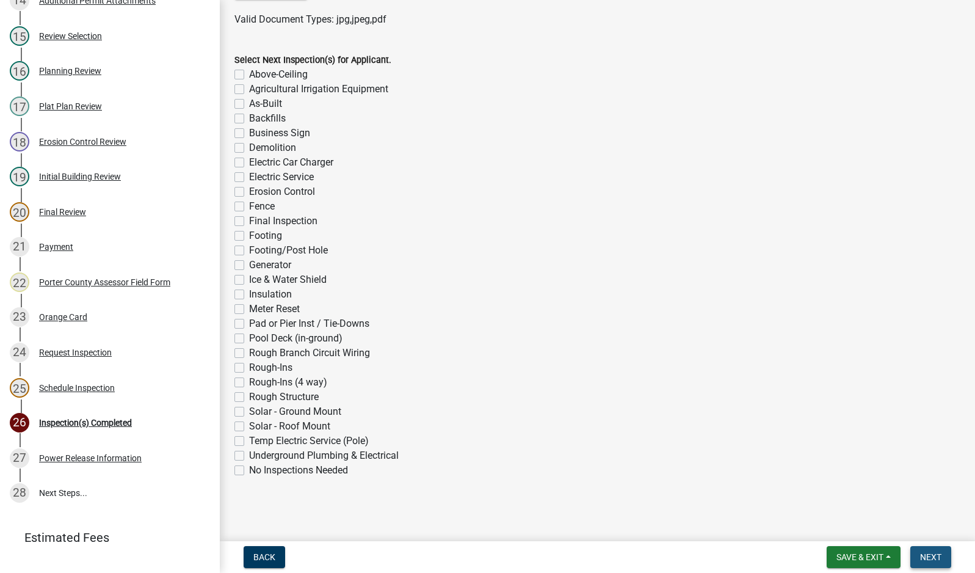
click at [914, 555] on button "Next" at bounding box center [930, 557] width 41 height 22
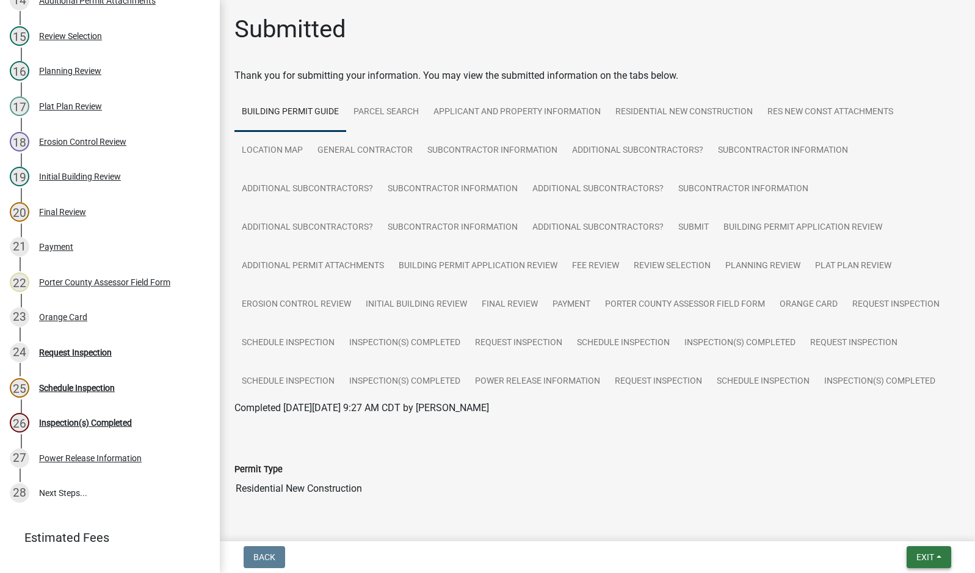
click at [926, 557] on span "Exit" at bounding box center [925, 557] width 18 height 10
click at [927, 524] on button "Save & Exit" at bounding box center [902, 524] width 98 height 29
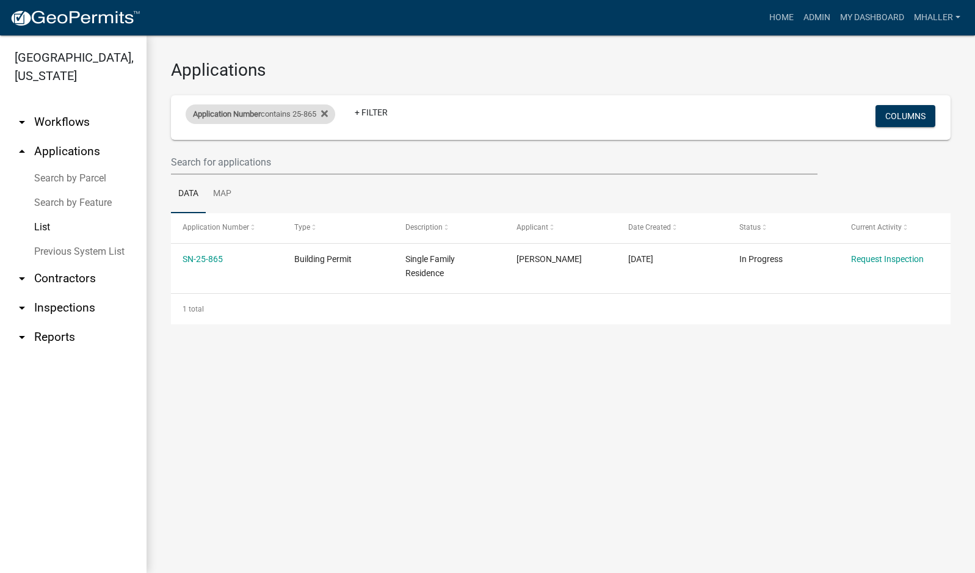
click at [294, 114] on div "Application Number contains 25-865" at bounding box center [261, 114] width 150 height 20
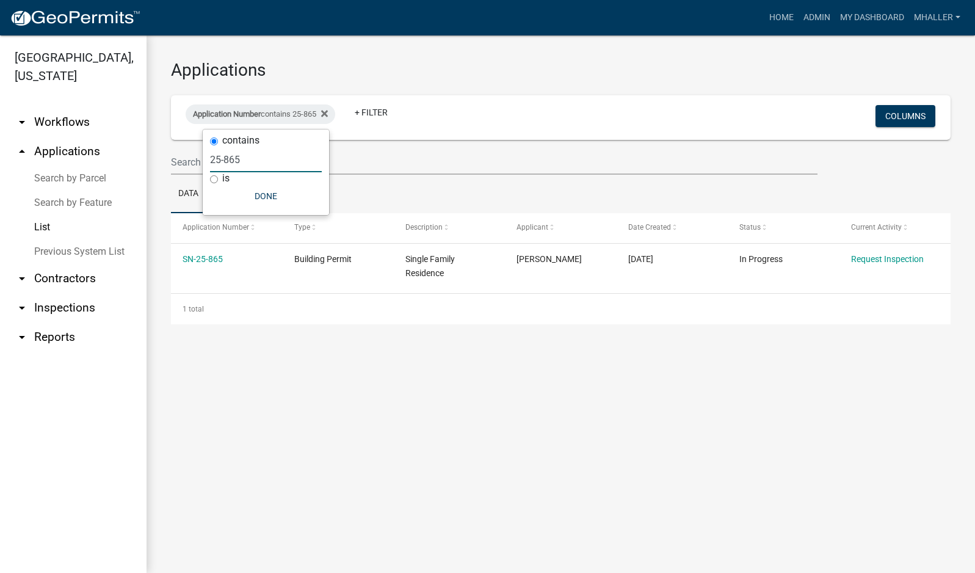
click at [271, 157] on input "25-865" at bounding box center [266, 159] width 112 height 25
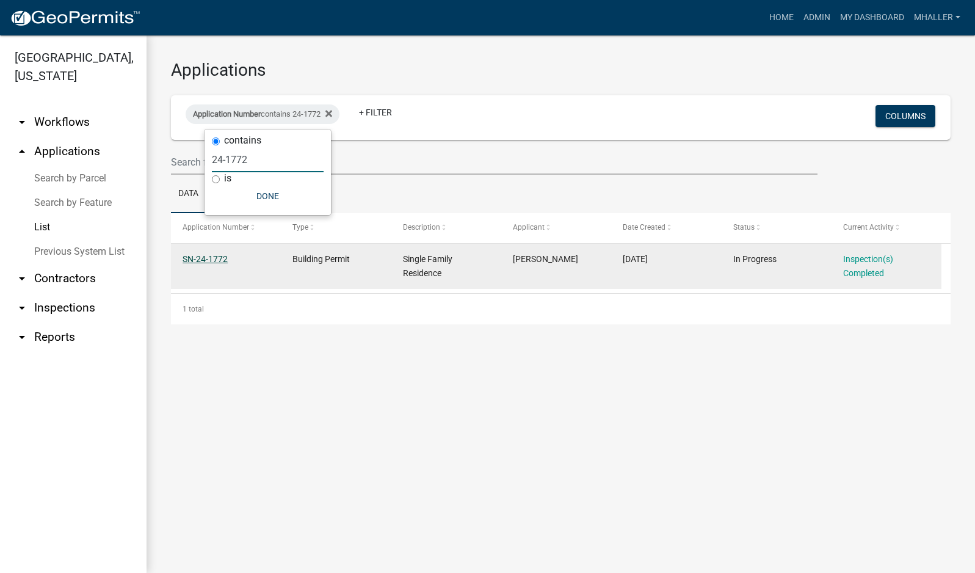
click at [195, 259] on link "SN-24-1772" at bounding box center [205, 259] width 45 height 10
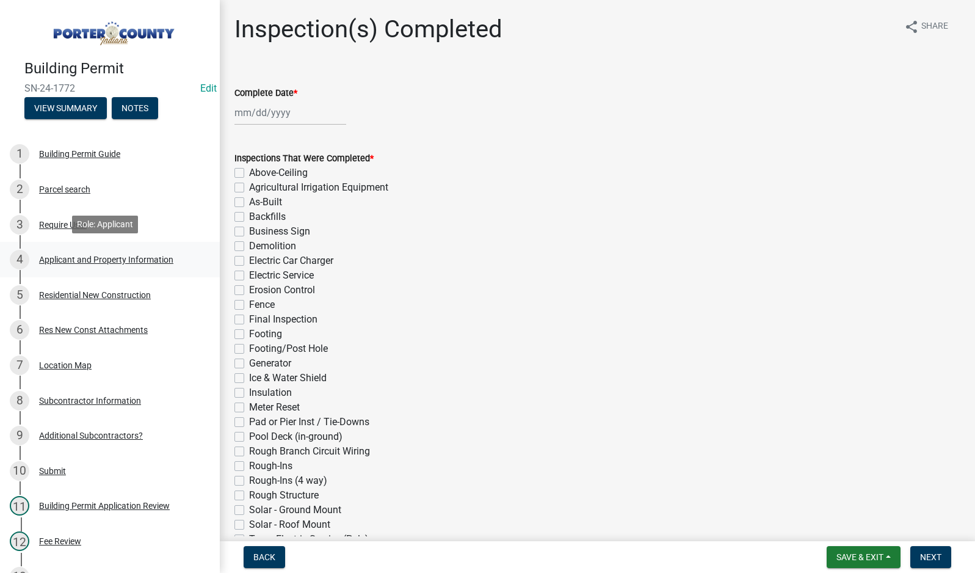
click at [54, 256] on div "Applicant and Property Information" at bounding box center [106, 259] width 134 height 9
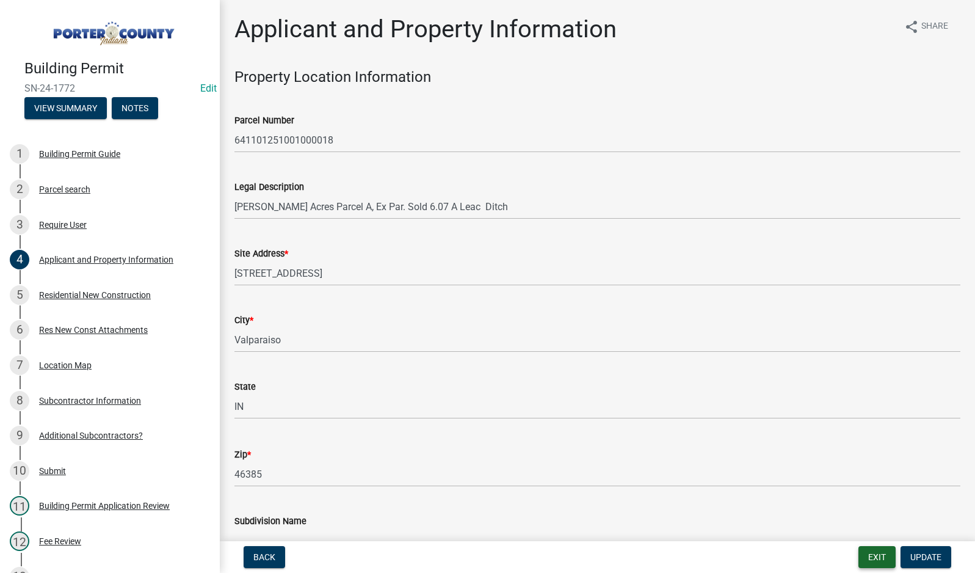
click at [876, 559] on button "Exit" at bounding box center [876, 557] width 37 height 22
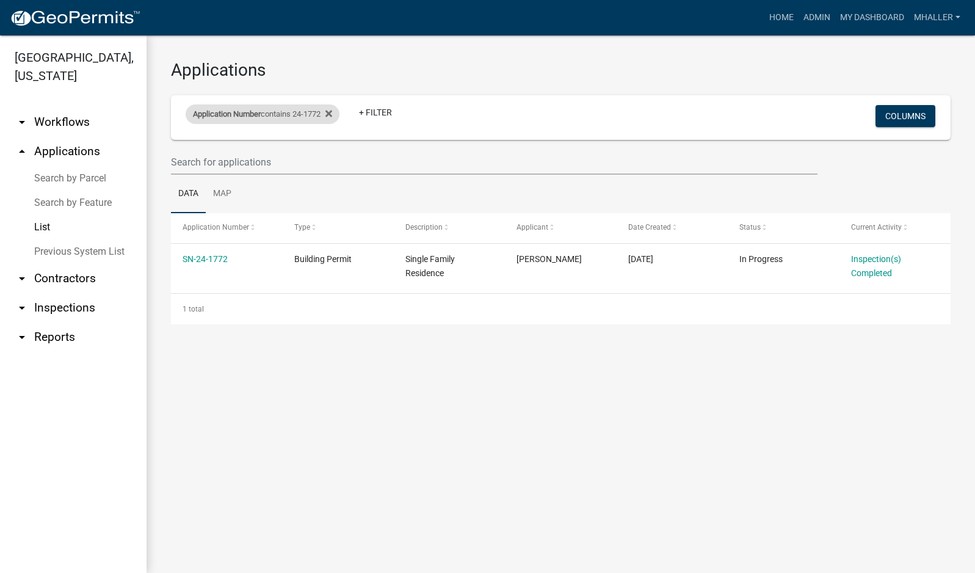
click at [261, 114] on span "Application Number" at bounding box center [227, 113] width 68 height 9
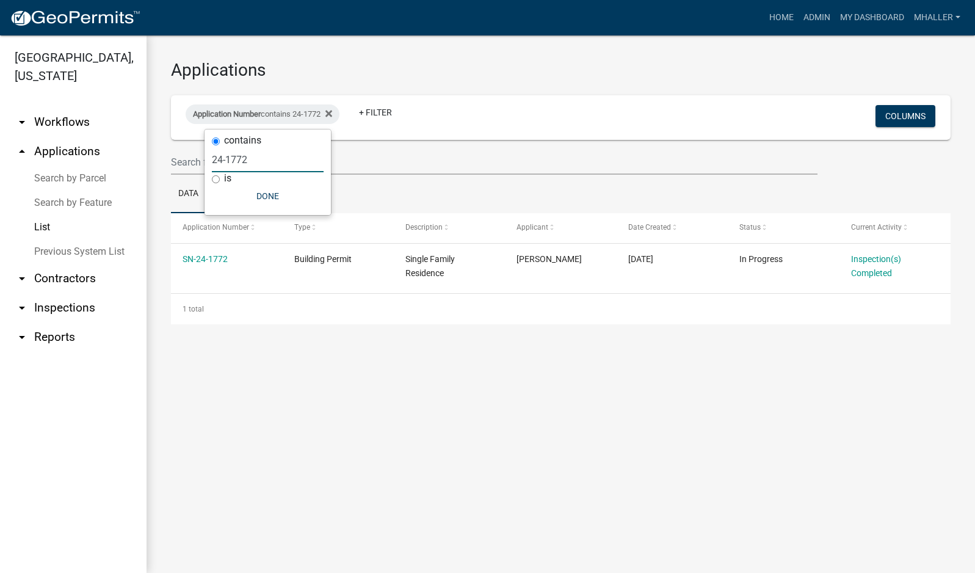
click at [264, 163] on input "24-1772" at bounding box center [268, 159] width 112 height 25
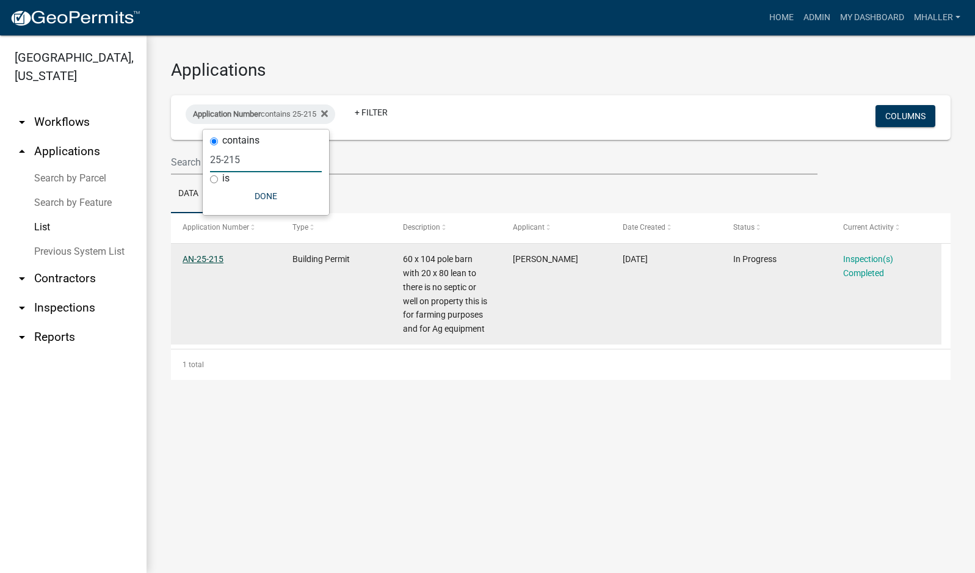
click at [212, 255] on link "AN-25-215" at bounding box center [203, 259] width 41 height 10
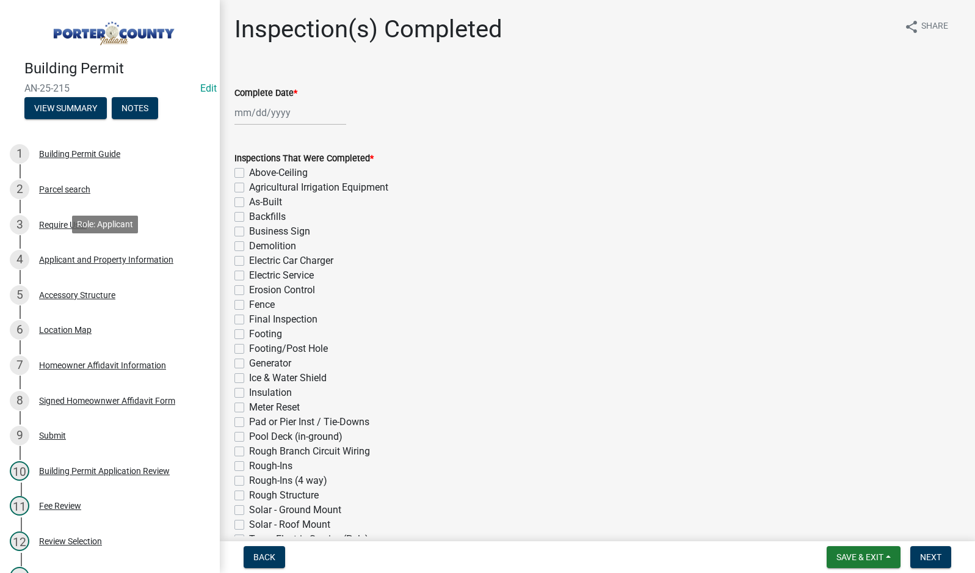
click at [123, 259] on div "Applicant and Property Information" at bounding box center [106, 259] width 134 height 9
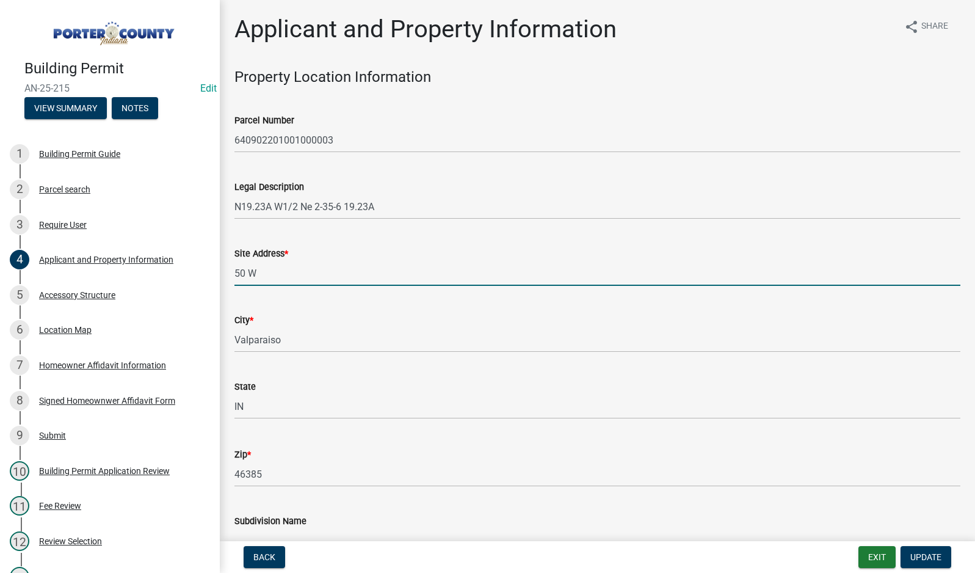
drag, startPoint x: 272, startPoint y: 276, endPoint x: 211, endPoint y: 274, distance: 61.1
click at [211, 274] on div "Building Permit AN-25-215 Edit View Summary Notes 1 Building Permit Guide 2 Par…" at bounding box center [487, 286] width 975 height 573
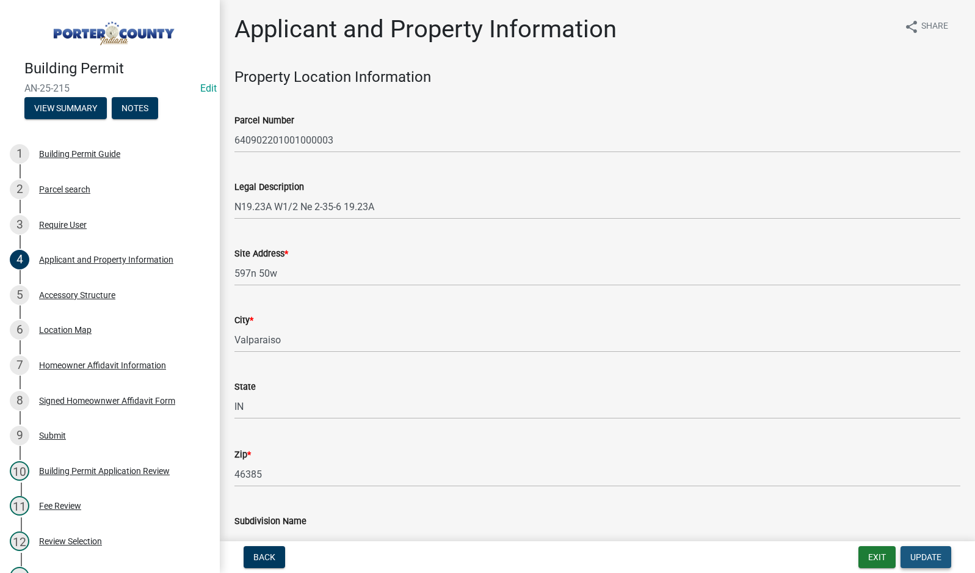
click at [935, 560] on span "Update" at bounding box center [925, 557] width 31 height 10
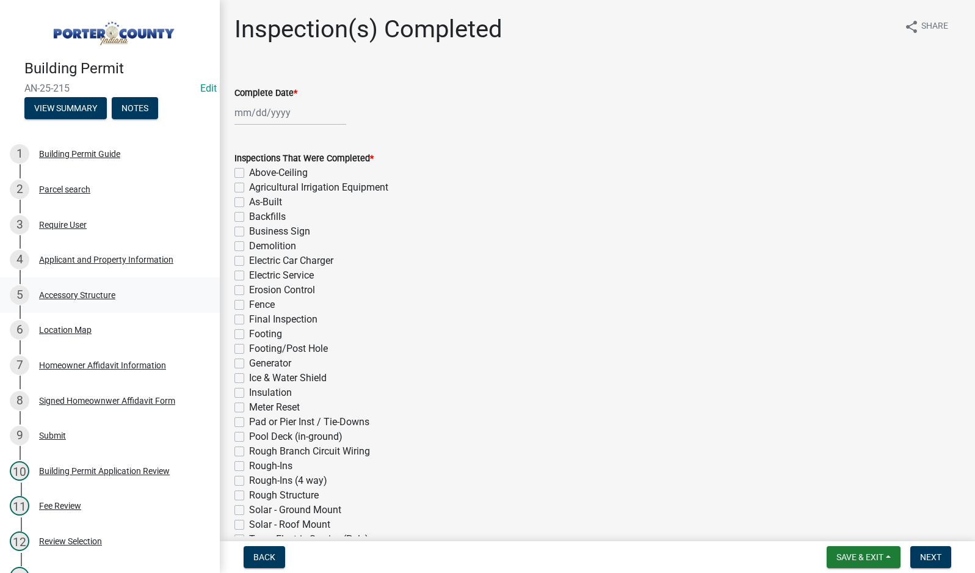
click at [80, 292] on div "Accessory Structure" at bounding box center [77, 295] width 76 height 9
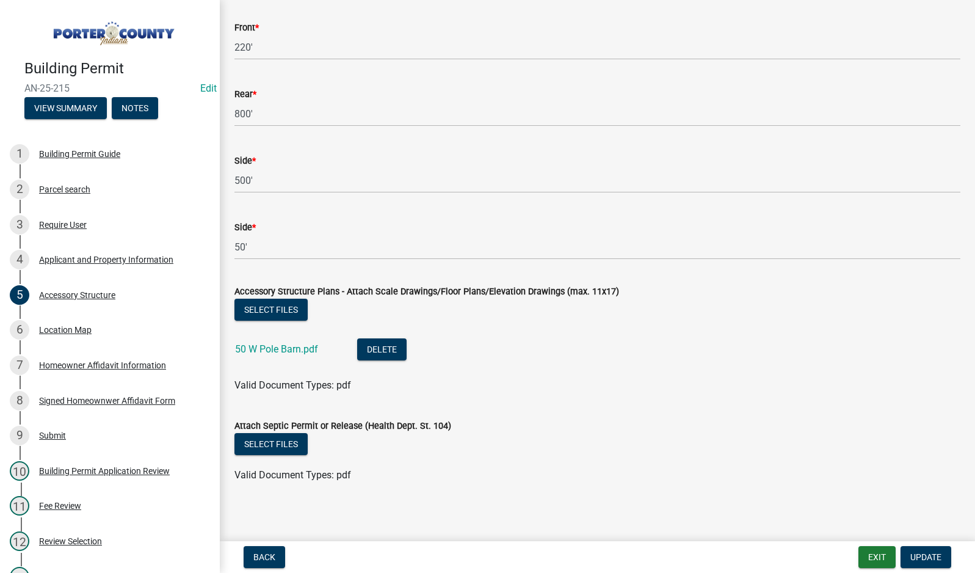
scroll to position [2095, 0]
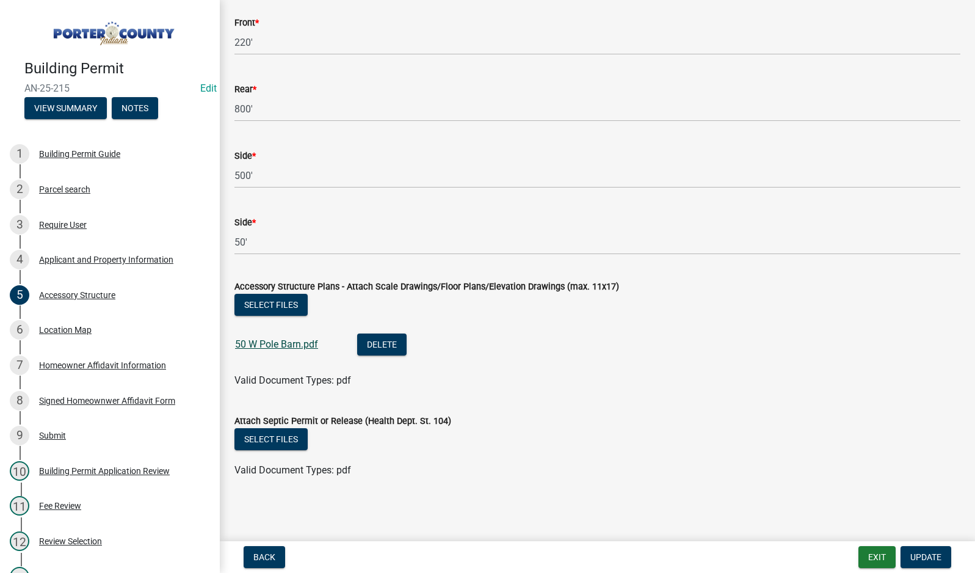
click at [274, 345] on link "50 W Pole Barn.pdf" at bounding box center [276, 344] width 83 height 12
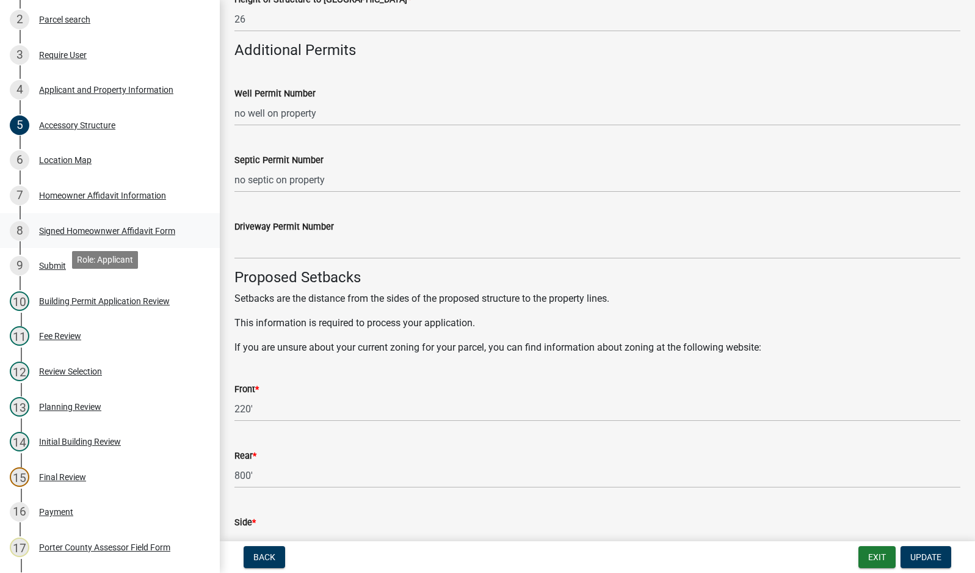
scroll to position [183, 0]
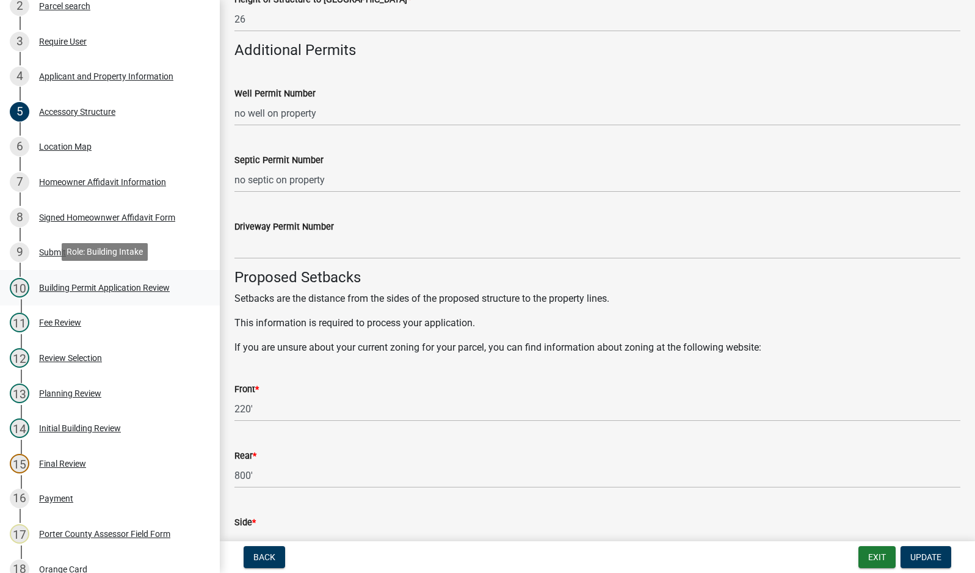
click at [67, 284] on div "Building Permit Application Review" at bounding box center [104, 287] width 131 height 9
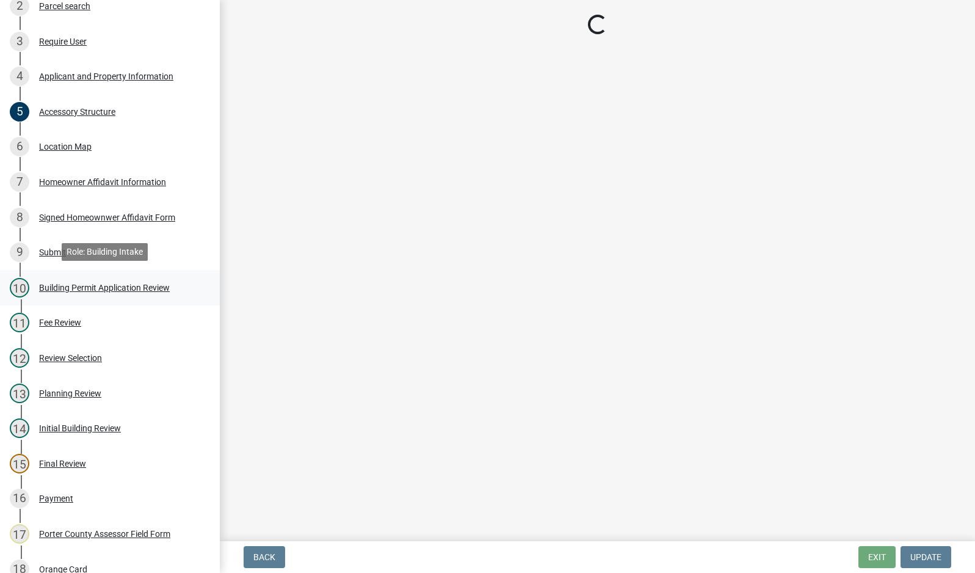
scroll to position [0, 0]
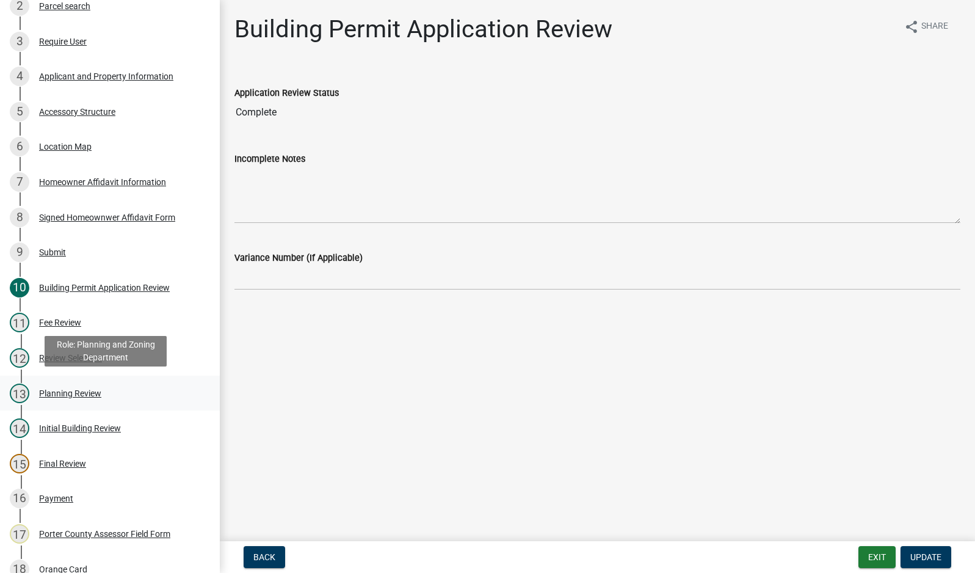
click at [62, 391] on div "Planning Review" at bounding box center [70, 393] width 62 height 9
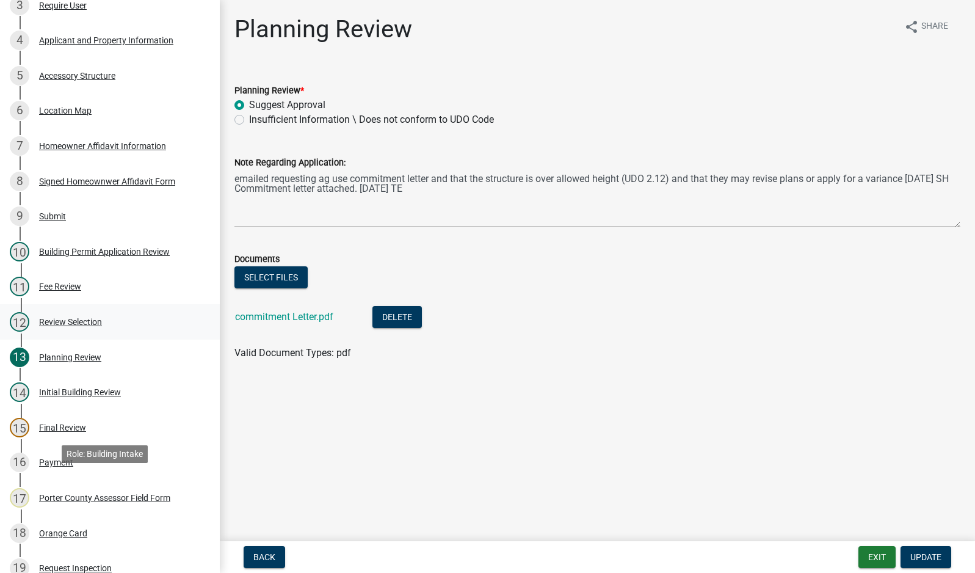
scroll to position [49, 0]
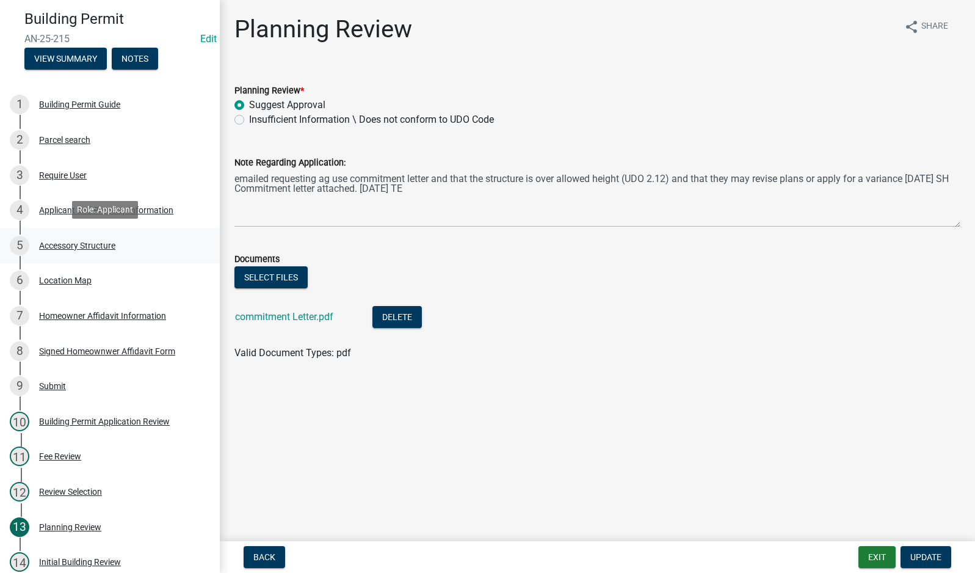
click at [64, 244] on div "Accessory Structure" at bounding box center [77, 245] width 76 height 9
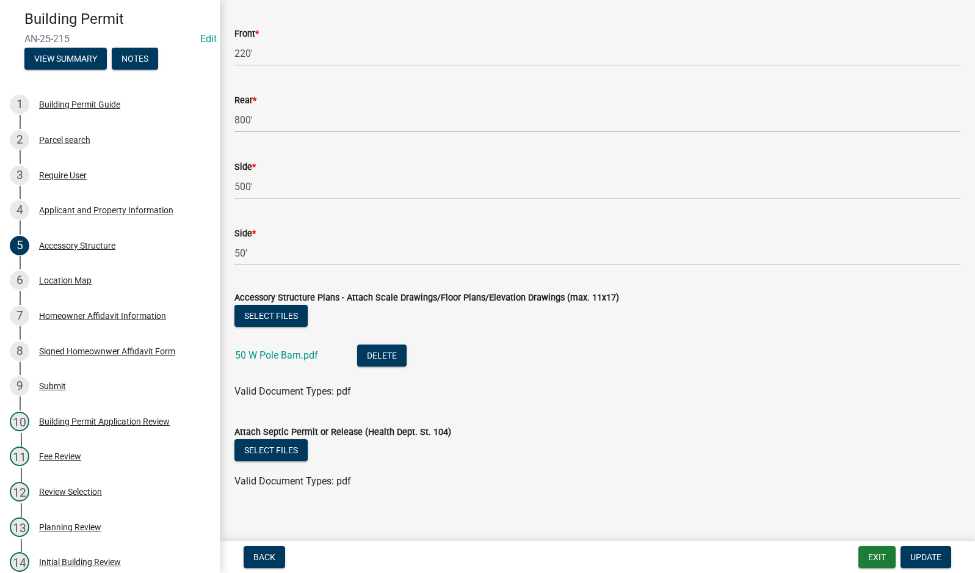
scroll to position [2095, 0]
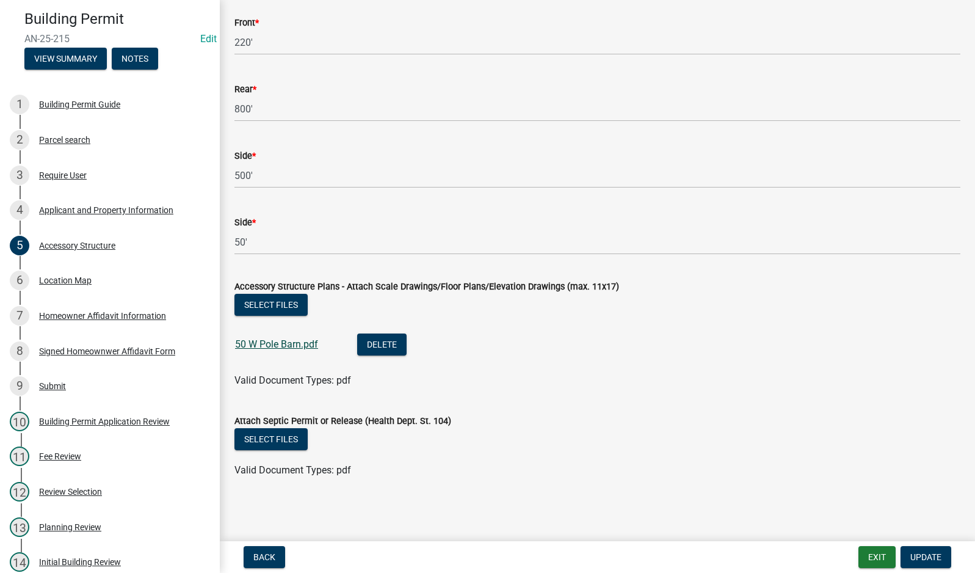
click at [257, 346] on link "50 W Pole Barn.pdf" at bounding box center [276, 344] width 83 height 12
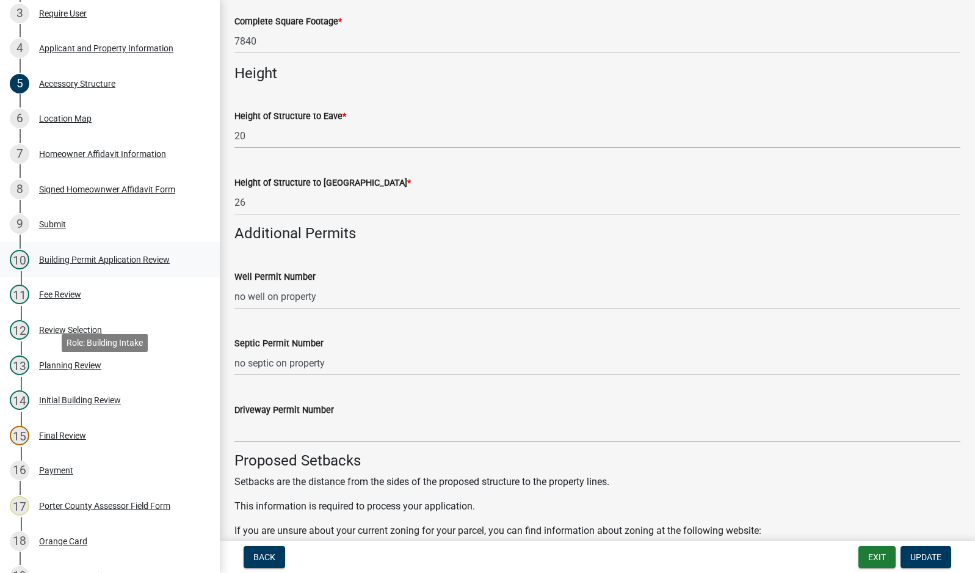
scroll to position [233, 0]
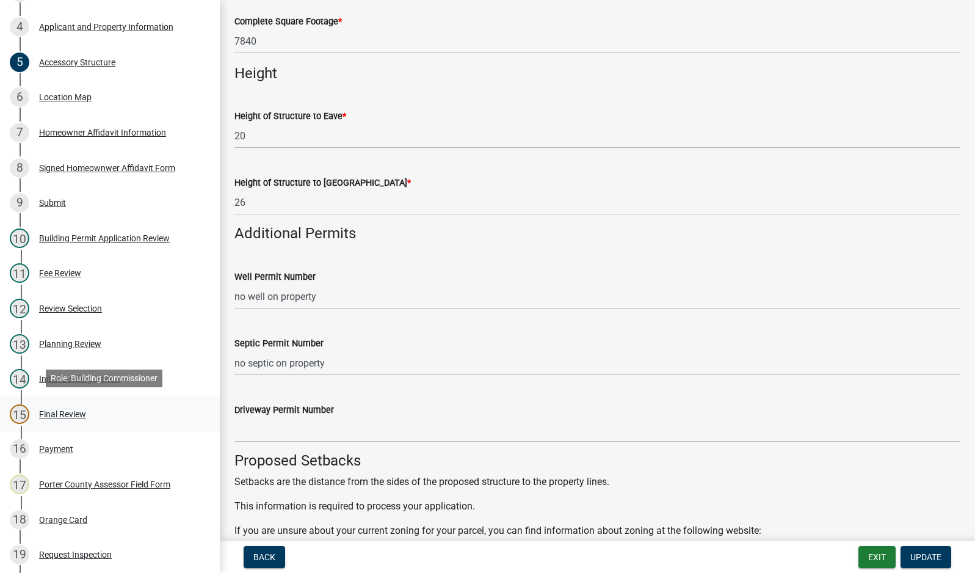
click at [64, 411] on div "Final Review" at bounding box center [62, 414] width 47 height 9
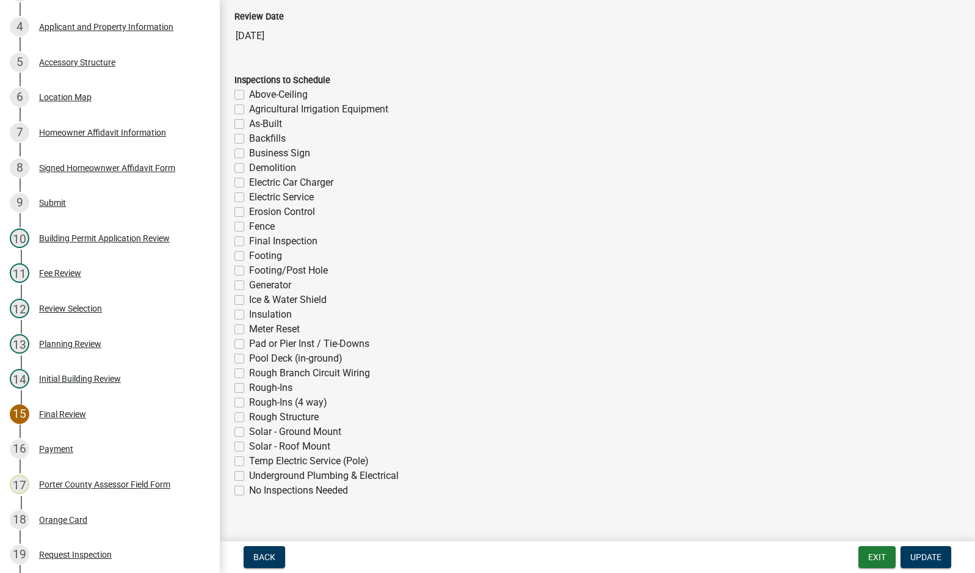
scroll to position [299, 0]
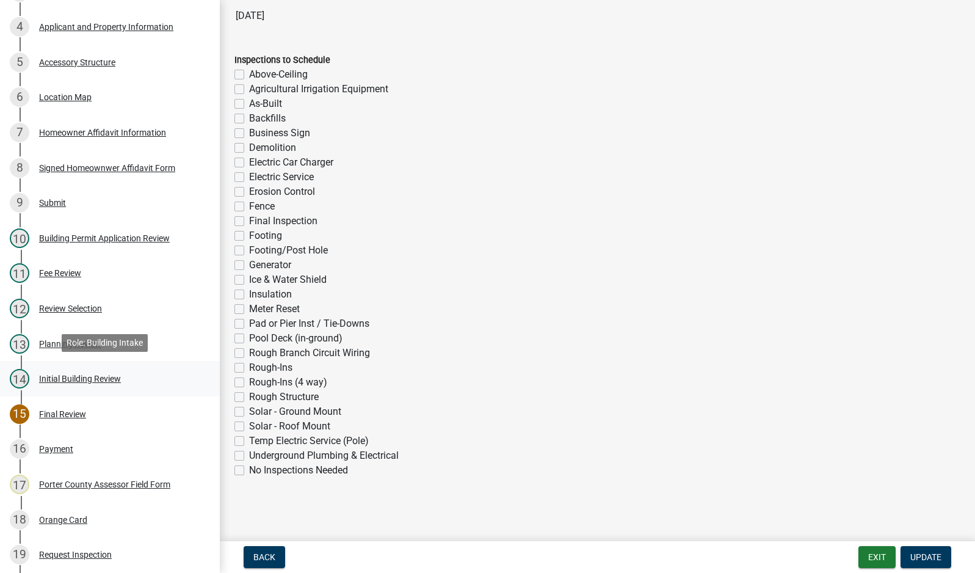
click at [59, 377] on div "Initial Building Review" at bounding box center [80, 378] width 82 height 9
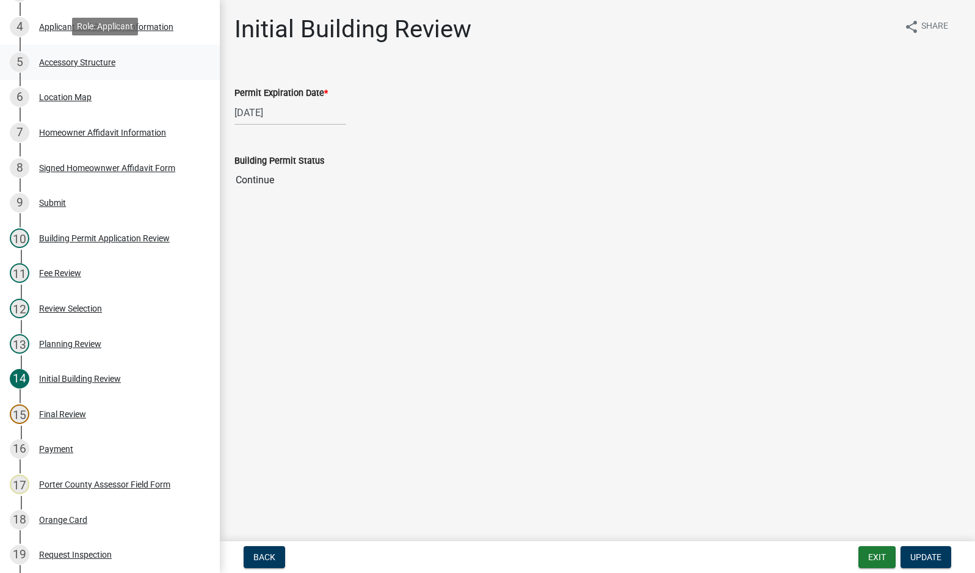
click at [70, 62] on div "Accessory Structure" at bounding box center [77, 62] width 76 height 9
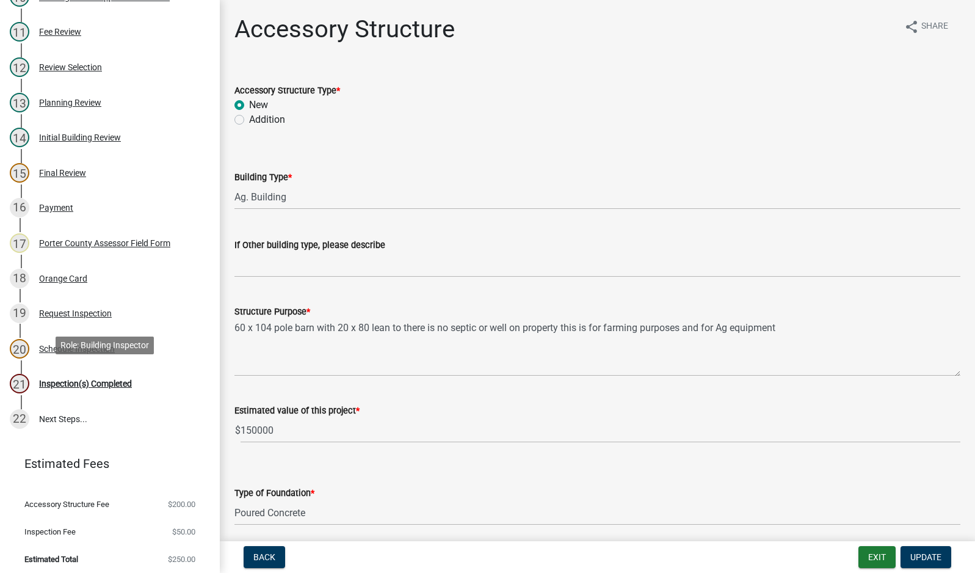
scroll to position [477, 0]
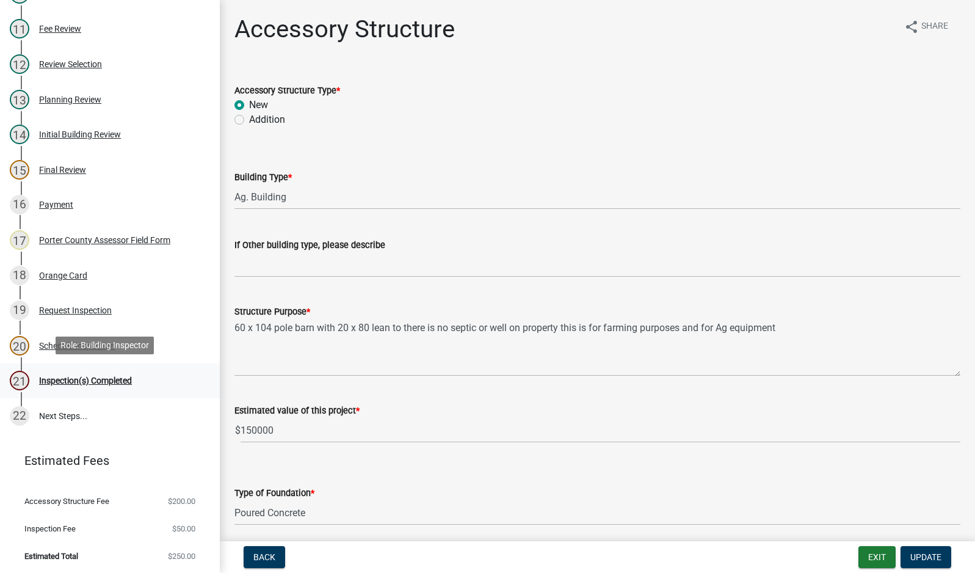
click at [84, 379] on div "Inspection(s) Completed" at bounding box center [85, 380] width 93 height 9
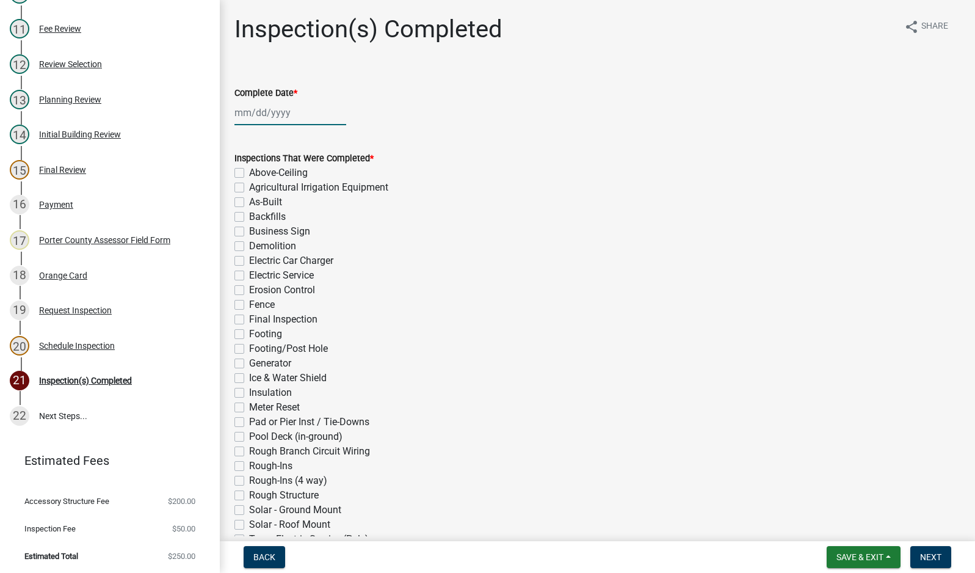
click at [279, 115] on div at bounding box center [290, 112] width 112 height 25
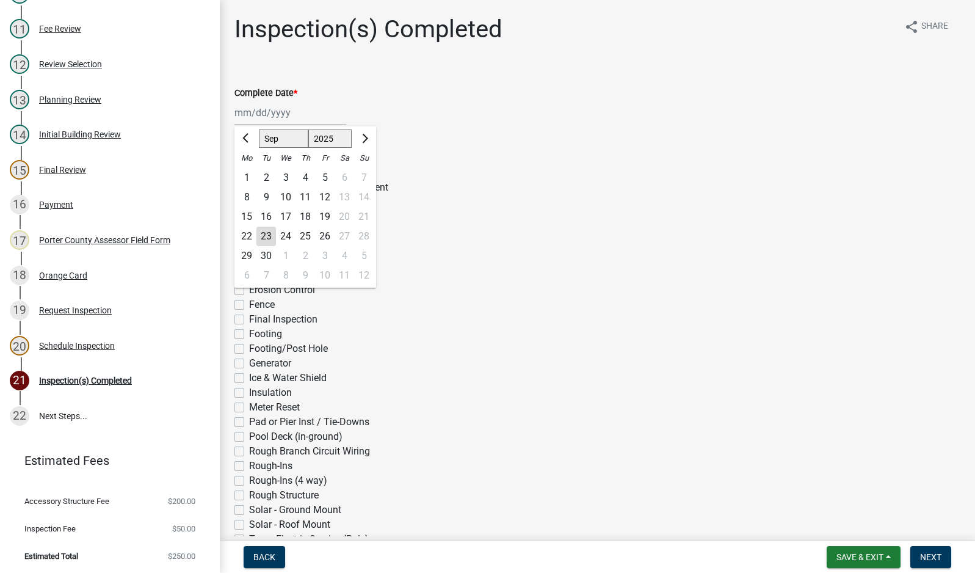
click at [267, 240] on div "23" at bounding box center [266, 236] width 20 height 20
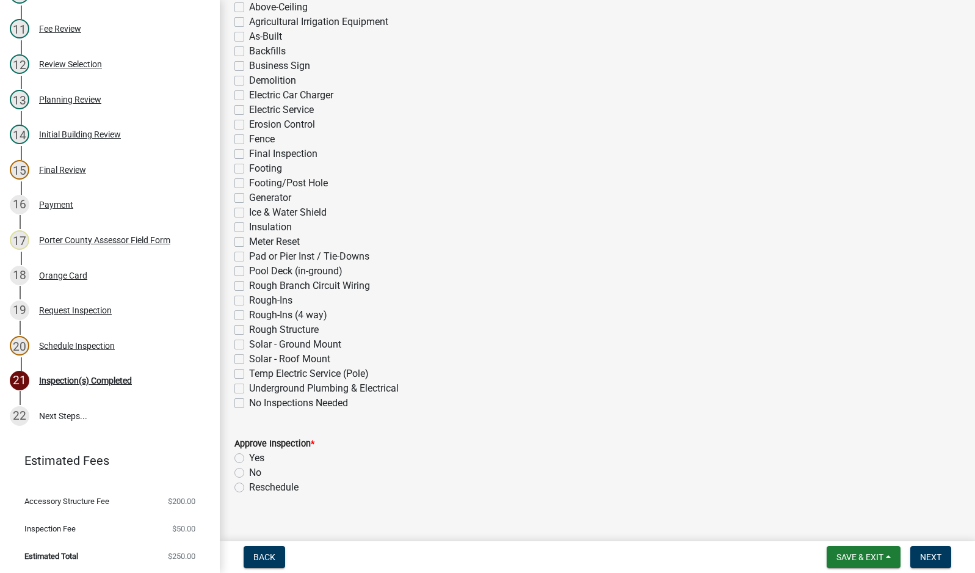
scroll to position [183, 0]
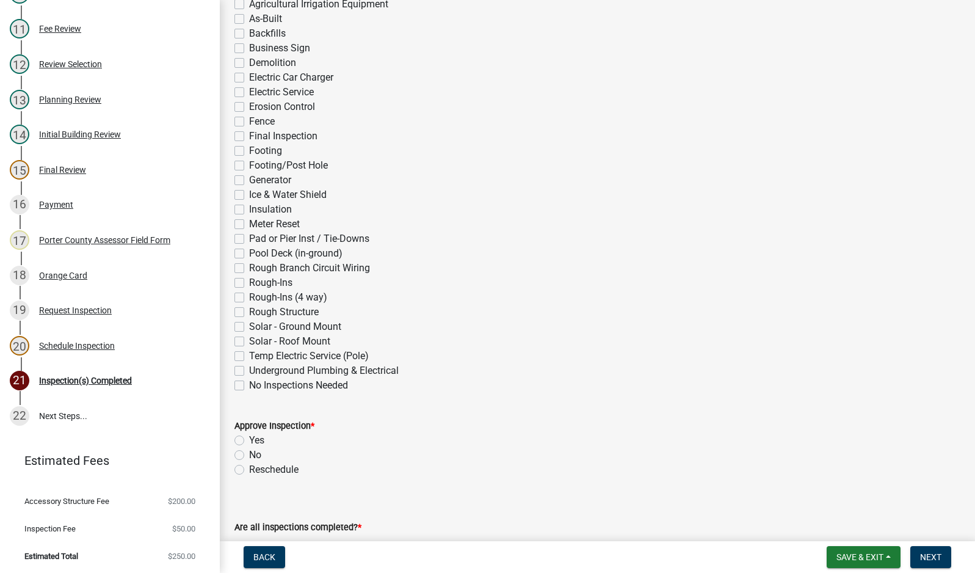
click at [249, 314] on label "Rough Structure" at bounding box center [284, 312] width 70 height 15
click at [249, 313] on input "Rough Structure" at bounding box center [253, 309] width 8 height 8
click at [249, 90] on label "Electric Service" at bounding box center [281, 92] width 65 height 15
click at [249, 90] on input "Electric Service" at bounding box center [253, 89] width 8 height 8
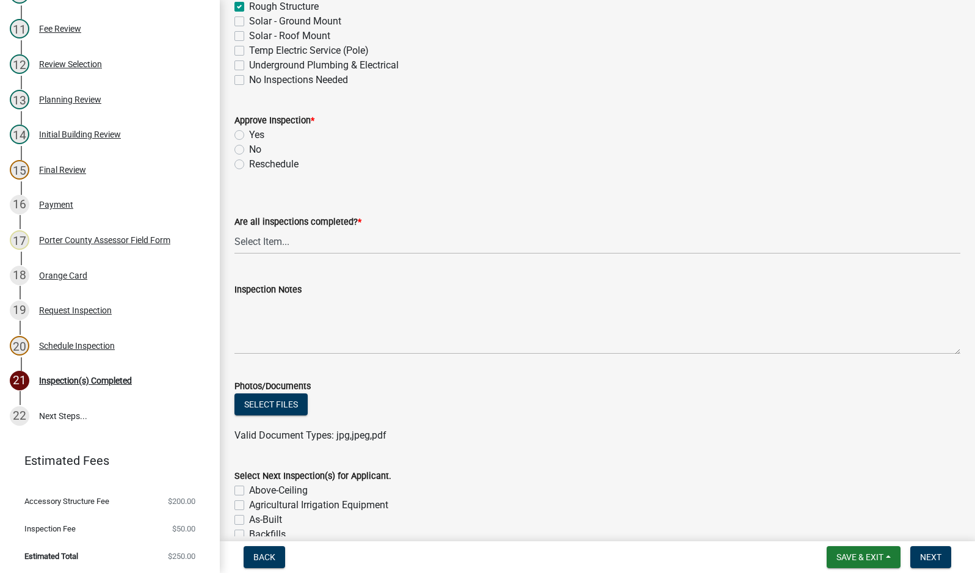
click at [249, 131] on label "Yes" at bounding box center [256, 135] width 15 height 15
click at [249, 131] on input "Yes" at bounding box center [253, 132] width 8 height 8
click at [295, 245] on select "Select Item... Yes - All Inspections Have Been Completed No - More Inspections …" at bounding box center [597, 241] width 726 height 25
click at [234, 229] on select "Select Item... Yes - All Inspections Have Been Completed No - More Inspections …" at bounding box center [597, 241] width 726 height 25
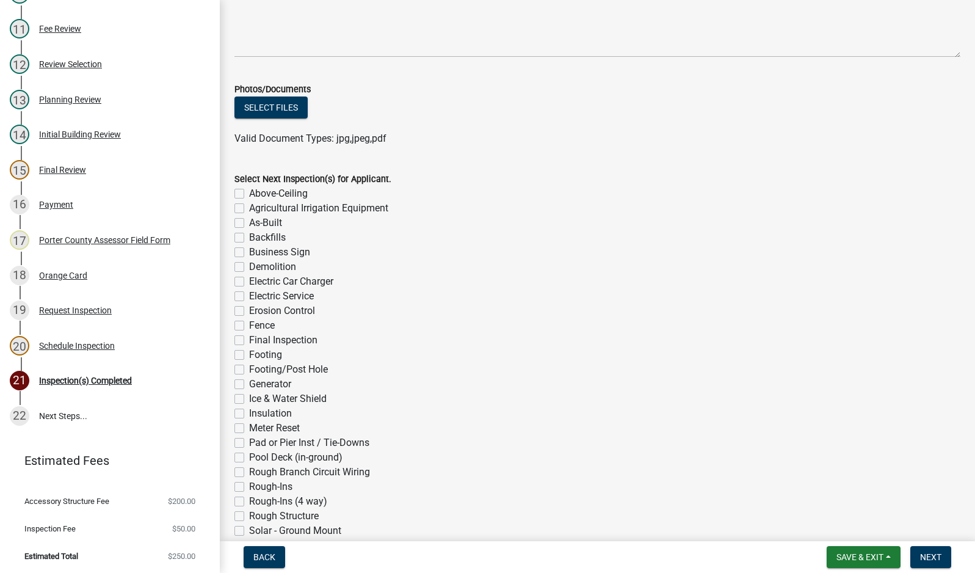
scroll to position [610, 0]
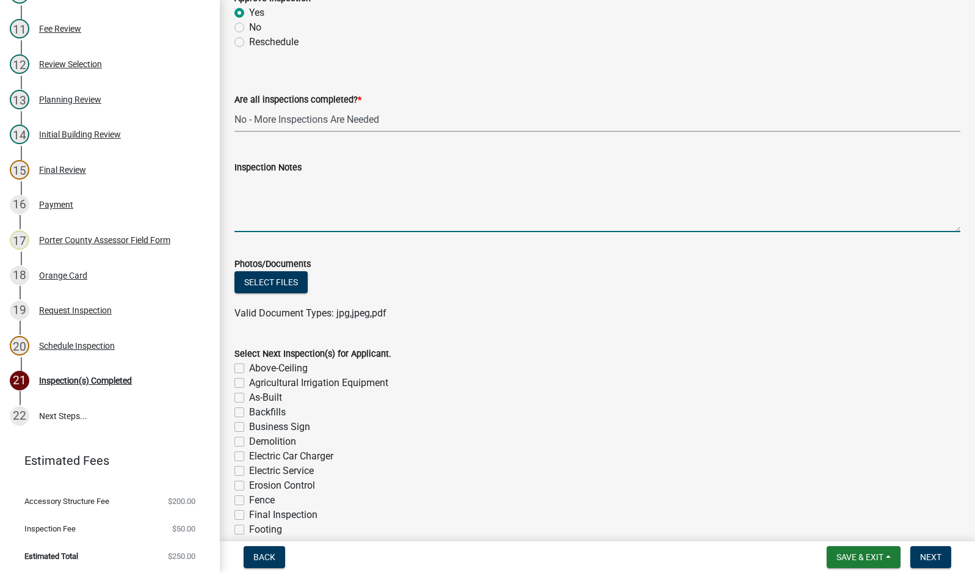
click at [257, 192] on textarea "Inspection Notes" at bounding box center [597, 203] width 726 height 57
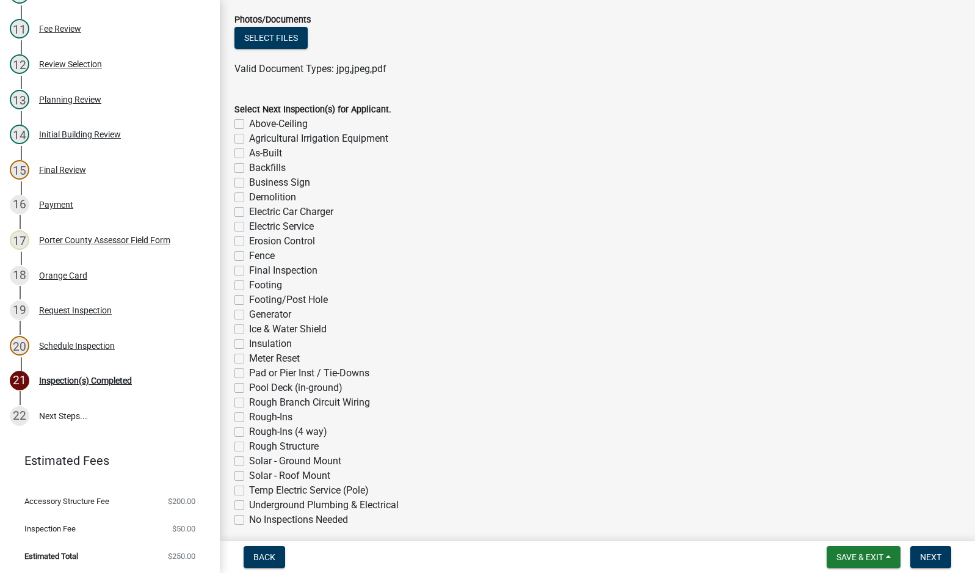
scroll to position [904, 0]
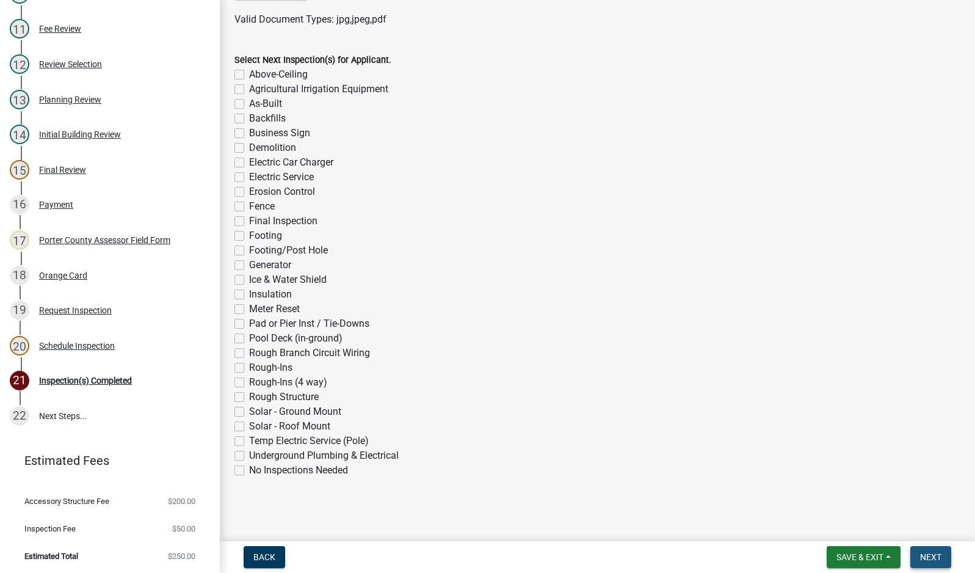
click at [933, 559] on span "Next" at bounding box center [930, 557] width 21 height 10
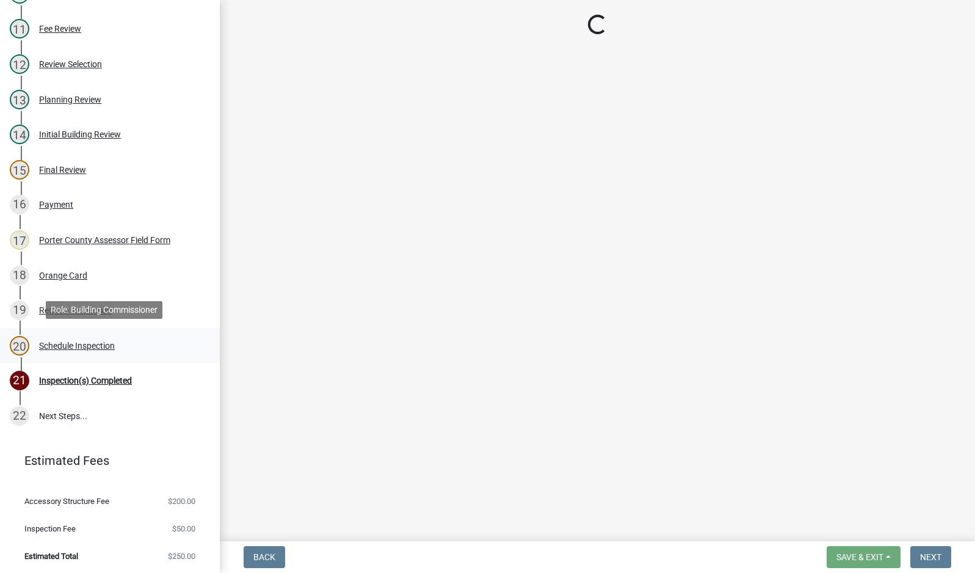
scroll to position [512, 0]
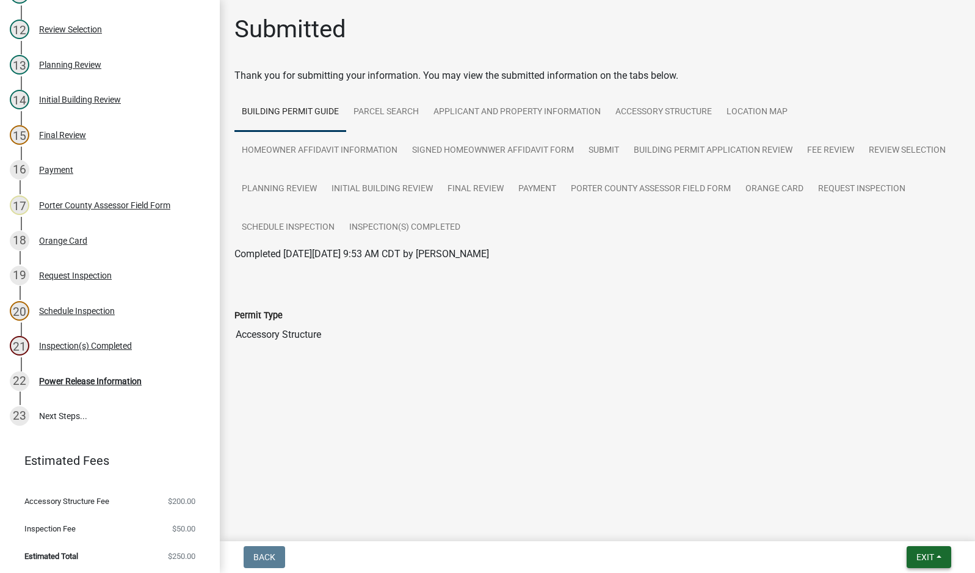
click at [929, 557] on span "Exit" at bounding box center [925, 557] width 18 height 10
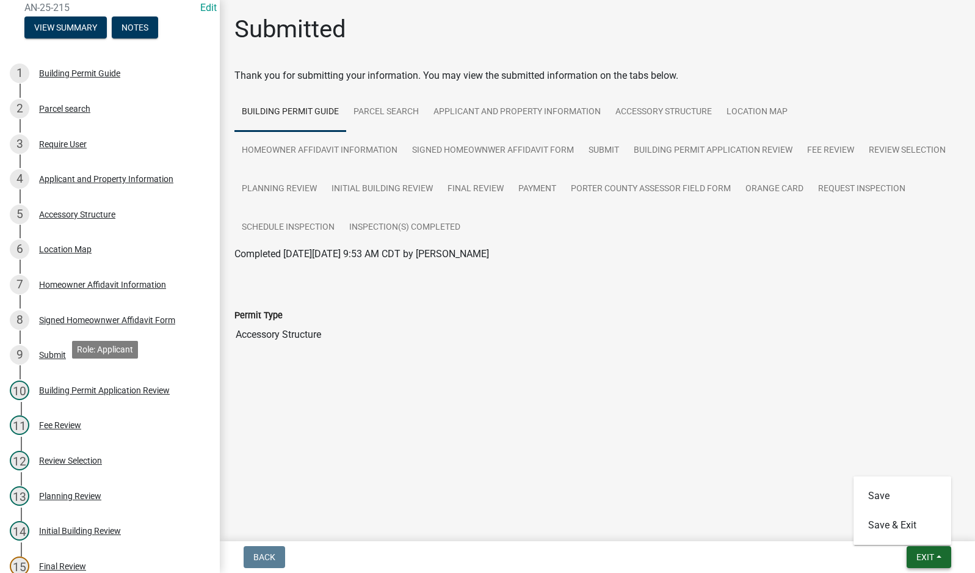
scroll to position [0, 0]
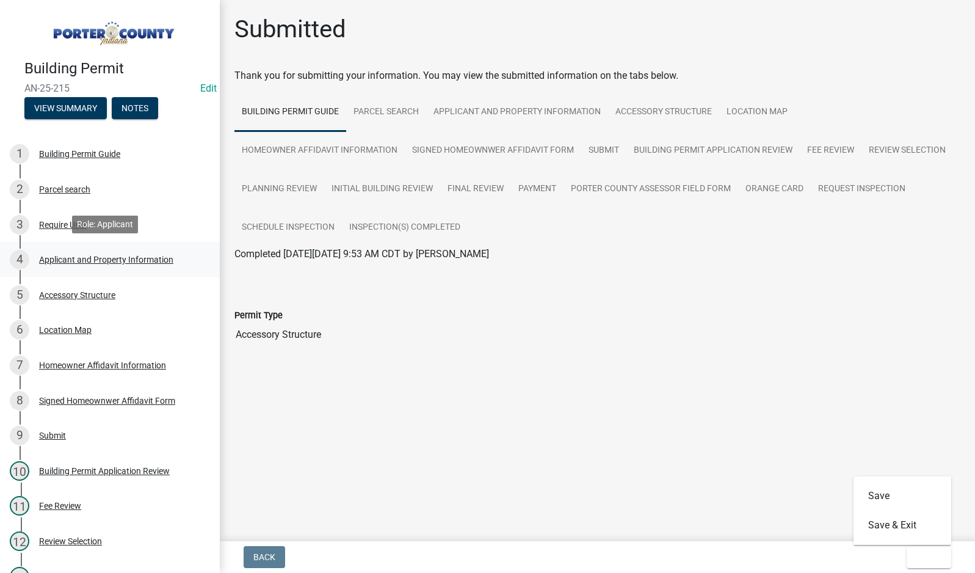
click at [93, 256] on div "Applicant and Property Information" at bounding box center [106, 259] width 134 height 9
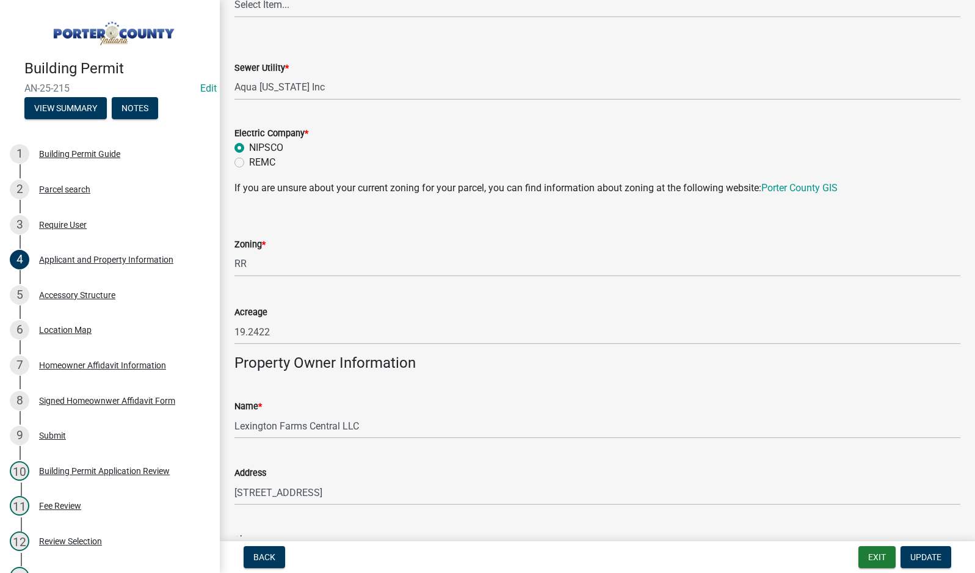
scroll to position [916, 0]
click at [875, 557] on button "Exit" at bounding box center [876, 557] width 37 height 22
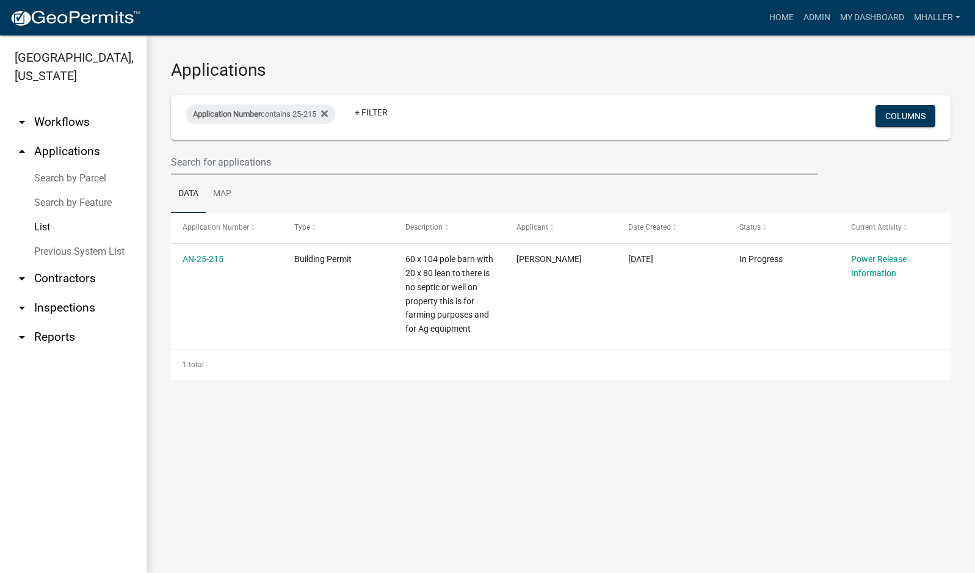
click at [66, 293] on link "arrow_drop_down Inspections" at bounding box center [73, 307] width 147 height 29
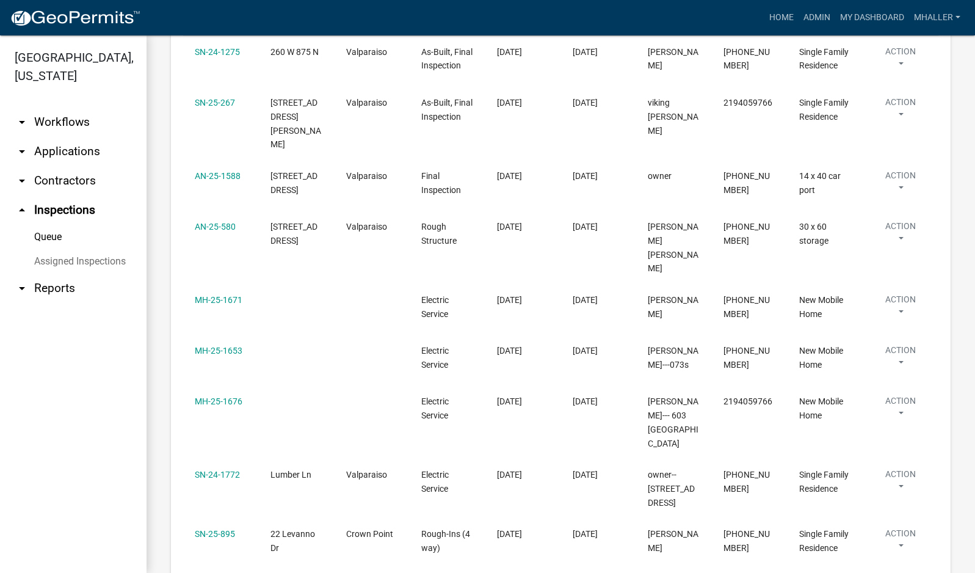
scroll to position [591, 0]
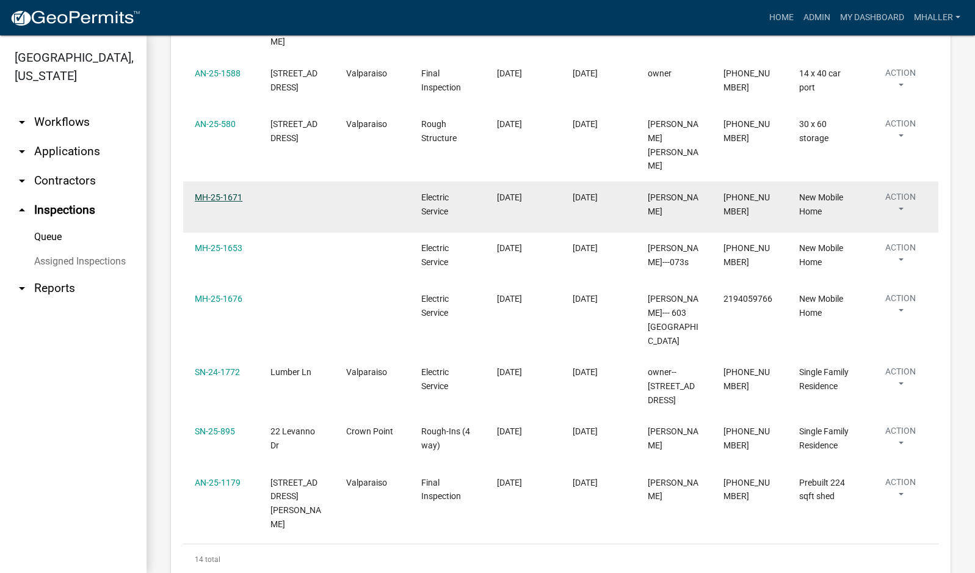
click at [219, 192] on link "MH-25-1671" at bounding box center [219, 197] width 48 height 10
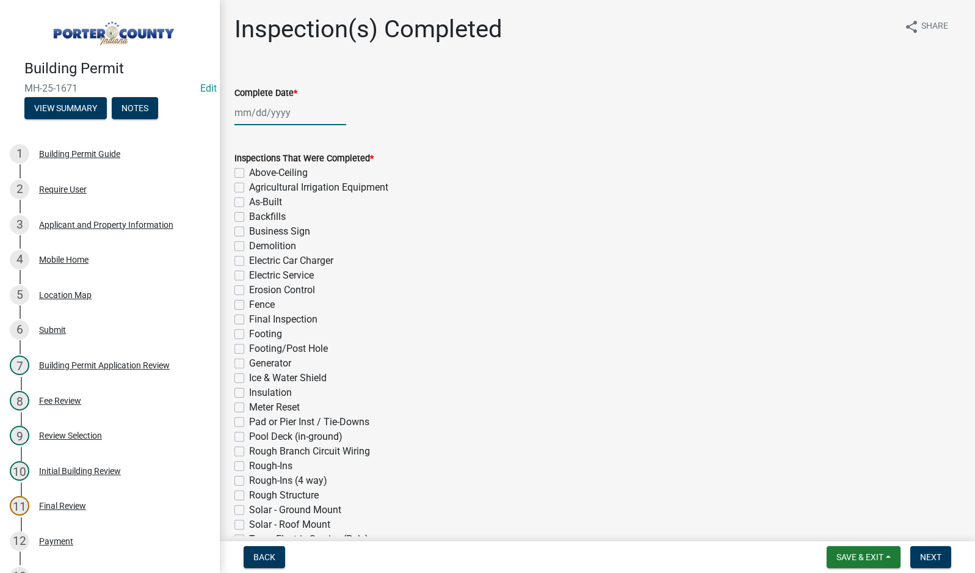
click at [279, 108] on div at bounding box center [290, 112] width 112 height 25
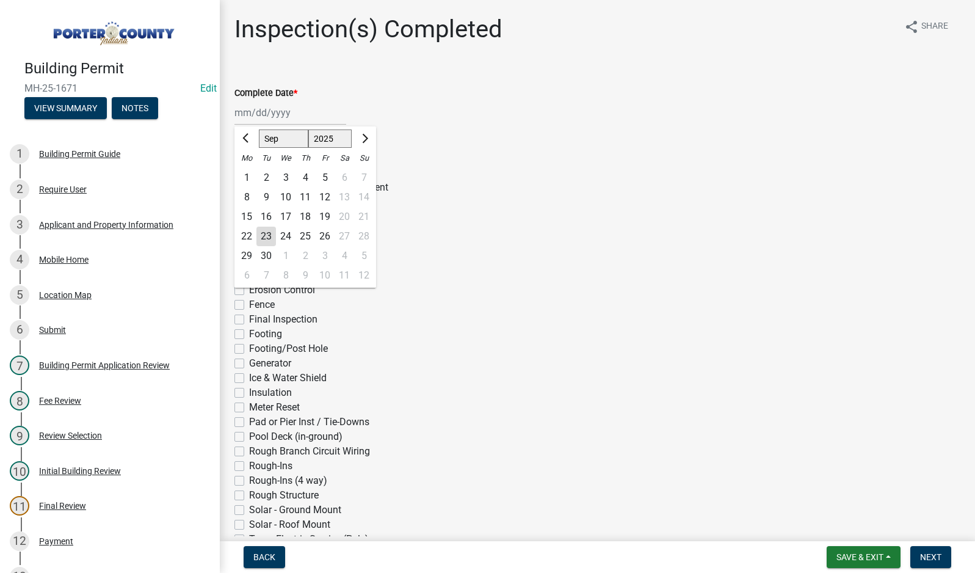
click at [264, 235] on div "23" at bounding box center [266, 236] width 20 height 20
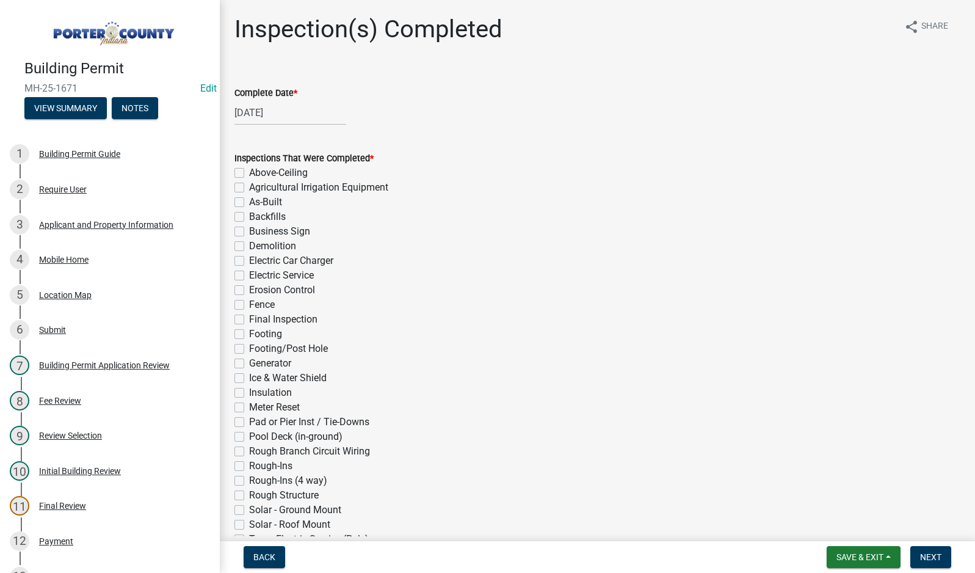
click at [249, 274] on label "Electric Service" at bounding box center [281, 275] width 65 height 15
click at [249, 274] on input "Electric Service" at bounding box center [253, 272] width 8 height 8
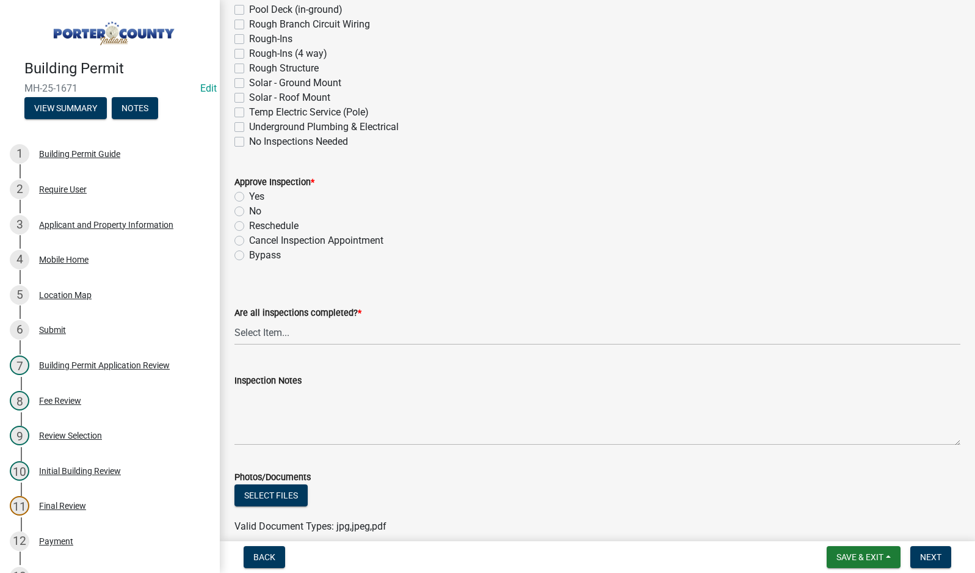
scroll to position [427, 0]
click at [249, 198] on label "Yes" at bounding box center [256, 196] width 15 height 15
click at [249, 197] on input "Yes" at bounding box center [253, 193] width 8 height 8
click at [302, 339] on select "Select Item... Yes - All Inspections Have Been Completed No - More Inspections …" at bounding box center [597, 331] width 726 height 25
click at [234, 319] on select "Select Item... Yes - All Inspections Have Been Completed No - More Inspections …" at bounding box center [597, 331] width 726 height 25
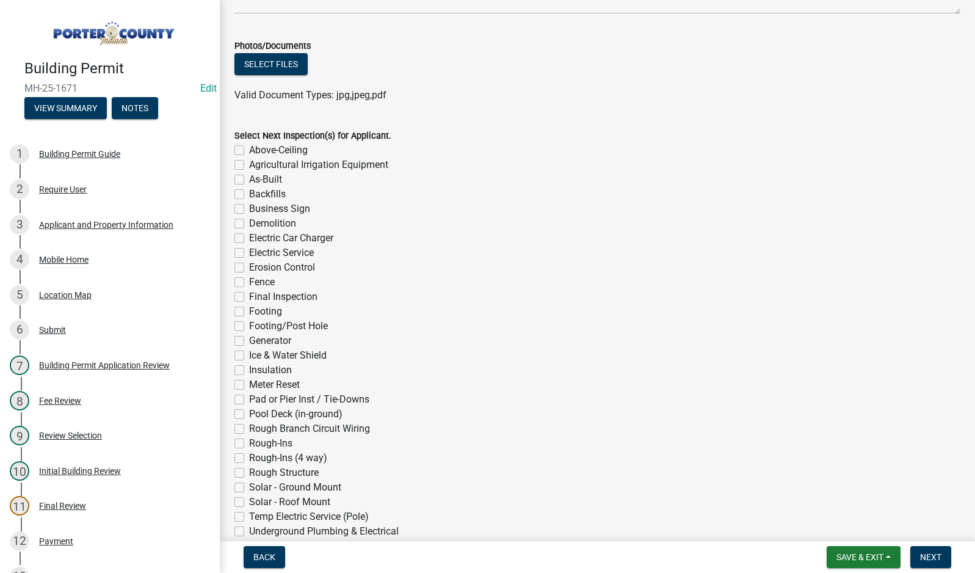
scroll to position [933, 0]
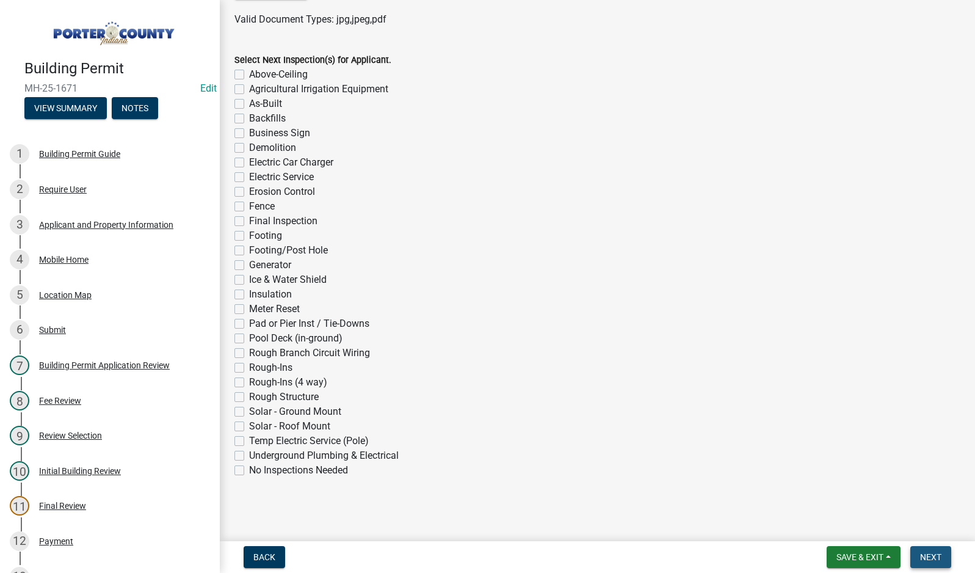
click at [929, 563] on button "Next" at bounding box center [930, 557] width 41 height 22
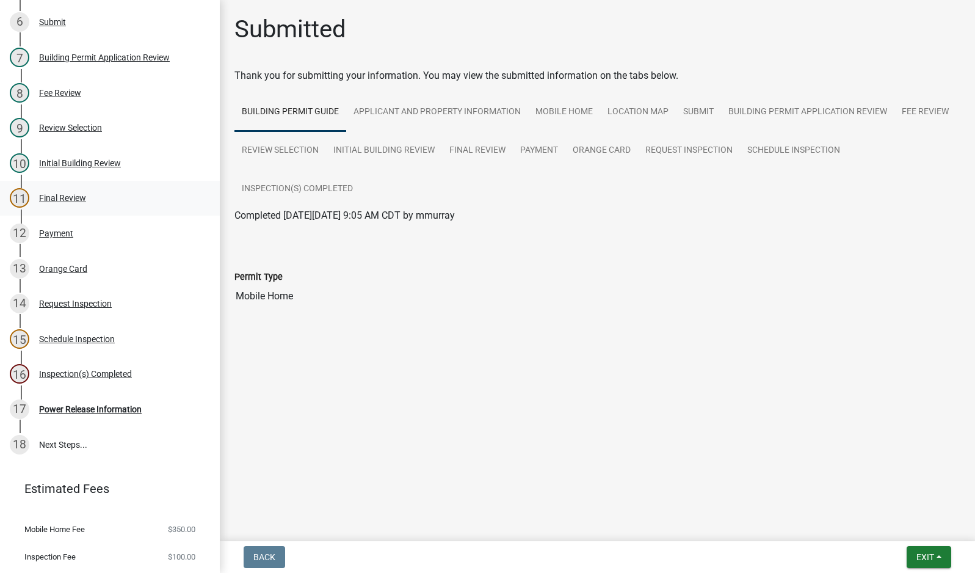
scroll to position [336, 0]
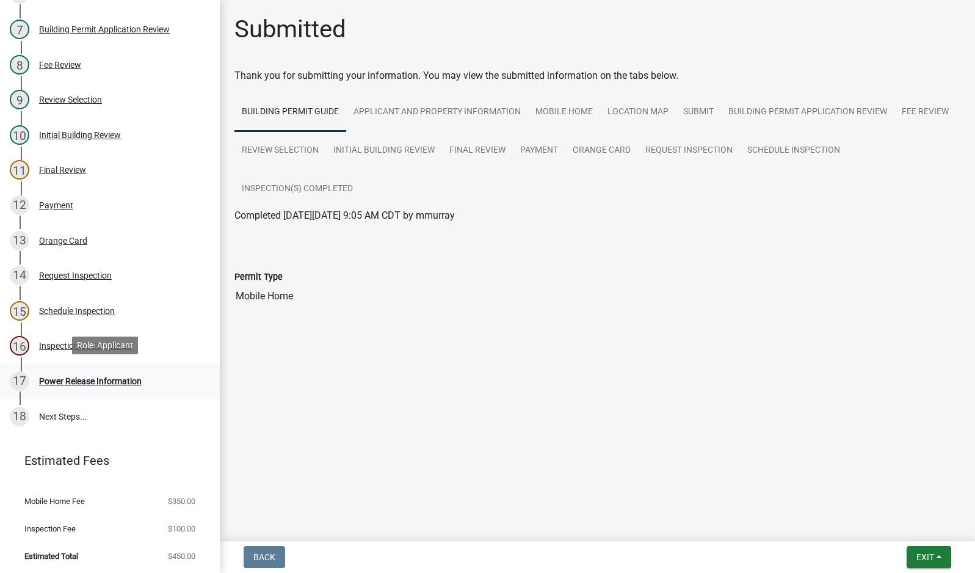
click at [89, 379] on div "Power Release Information" at bounding box center [90, 381] width 103 height 9
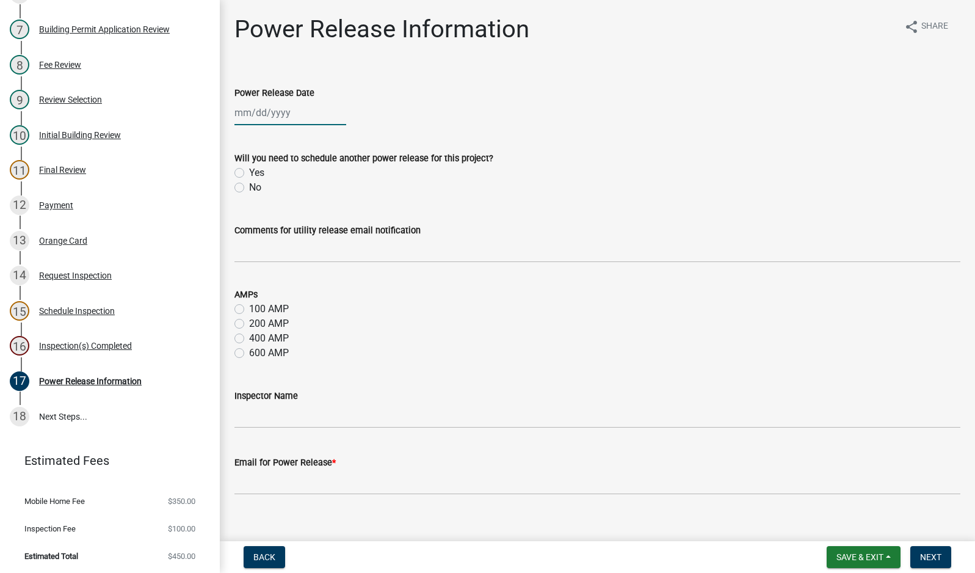
click at [281, 112] on div at bounding box center [290, 112] width 112 height 25
click at [263, 236] on div "23" at bounding box center [266, 236] width 20 height 20
click at [249, 188] on label "No" at bounding box center [255, 187] width 12 height 15
click at [249, 188] on input "No" at bounding box center [253, 184] width 8 height 8
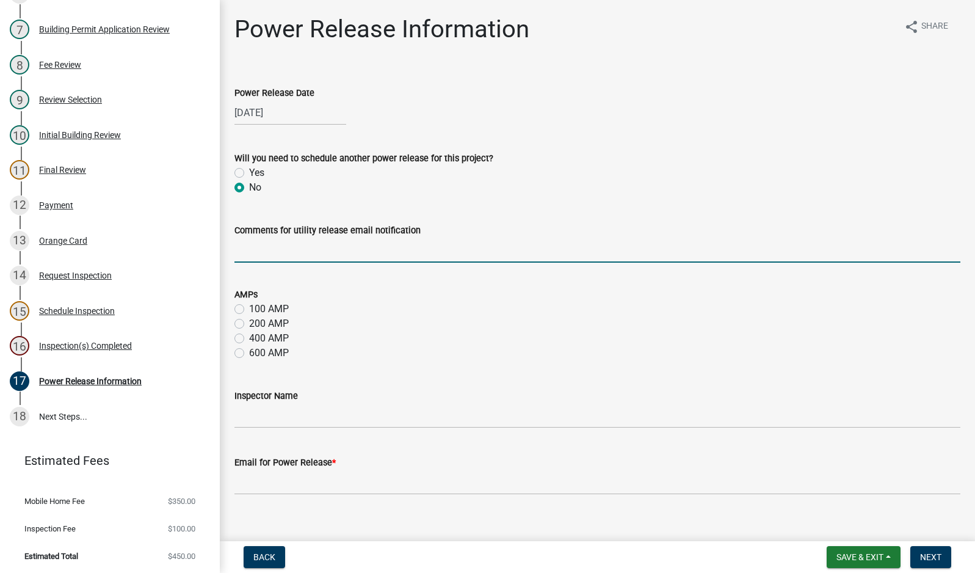
click at [295, 246] on input "Comments for utility release email notification" at bounding box center [597, 249] width 726 height 25
click at [234, 309] on div "AMPs 100 AMP 200 AMP 400 AMP 600 AMP" at bounding box center [597, 316] width 744 height 88
click at [249, 308] on label "100 AMP" at bounding box center [269, 309] width 40 height 15
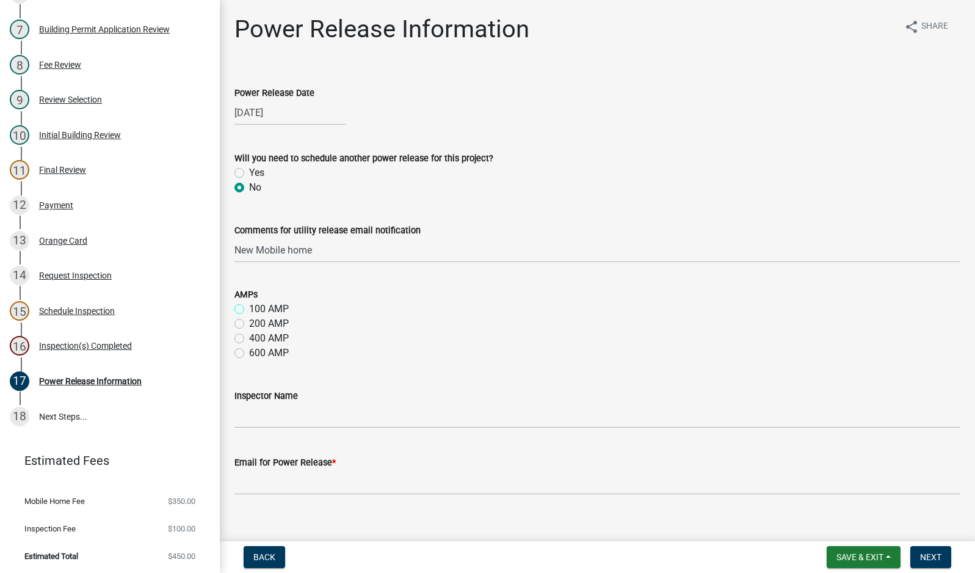
click at [249, 308] on input "100 AMP" at bounding box center [253, 306] width 8 height 8
drag, startPoint x: 291, startPoint y: 408, endPoint x: 306, endPoint y: 422, distance: 20.3
click at [291, 408] on input "Inspector Name" at bounding box center [597, 415] width 726 height 25
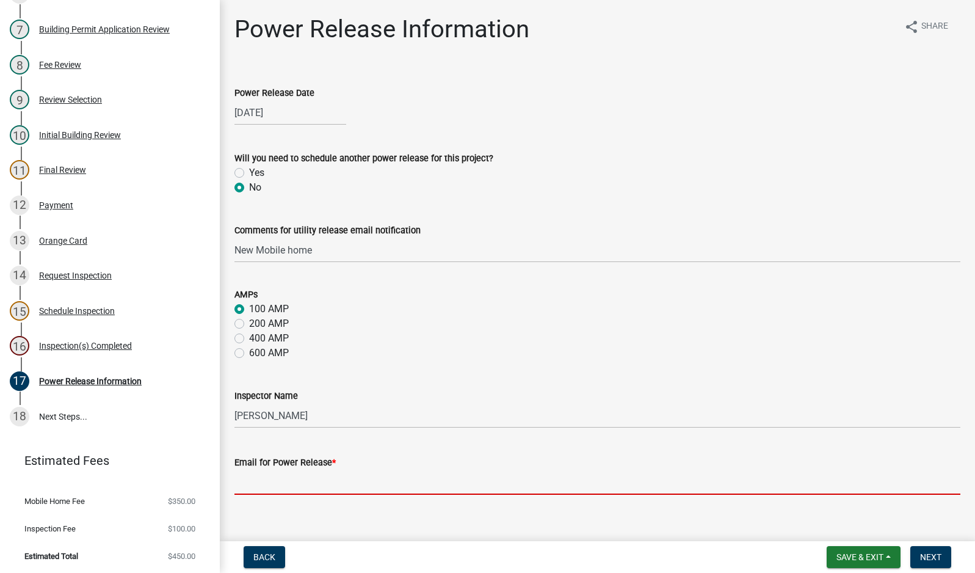
click at [337, 487] on input "Email for Power Release *" at bounding box center [597, 481] width 726 height 25
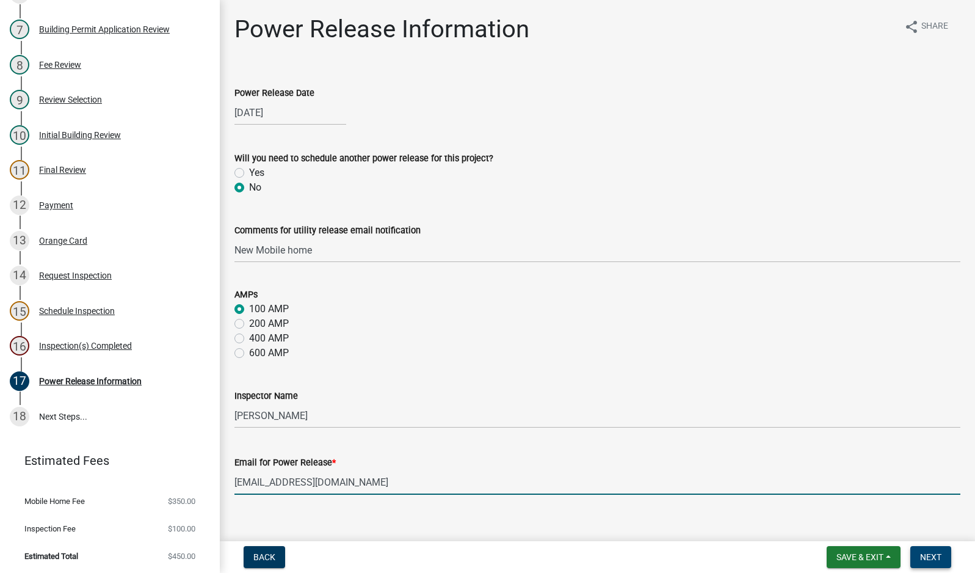
click at [938, 558] on span "Next" at bounding box center [930, 557] width 21 height 10
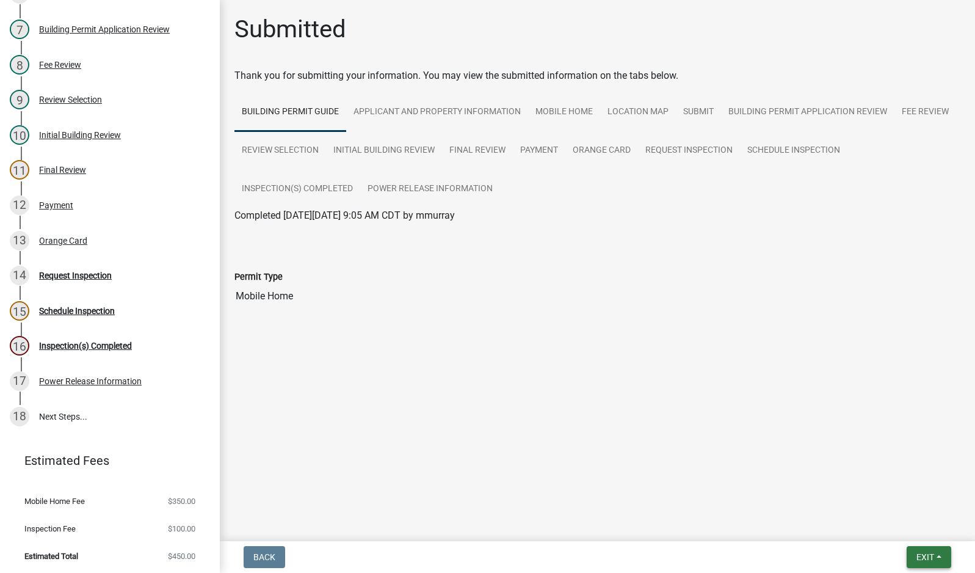
click at [926, 556] on span "Exit" at bounding box center [925, 557] width 18 height 10
click at [918, 529] on button "Save & Exit" at bounding box center [902, 524] width 98 height 29
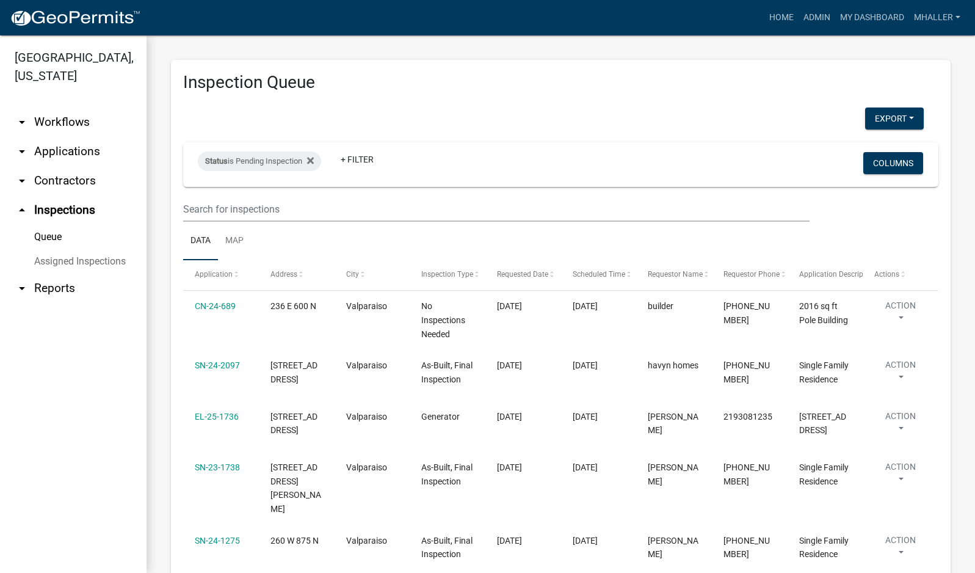
click at [67, 137] on link "arrow_drop_down Applications" at bounding box center [73, 151] width 147 height 29
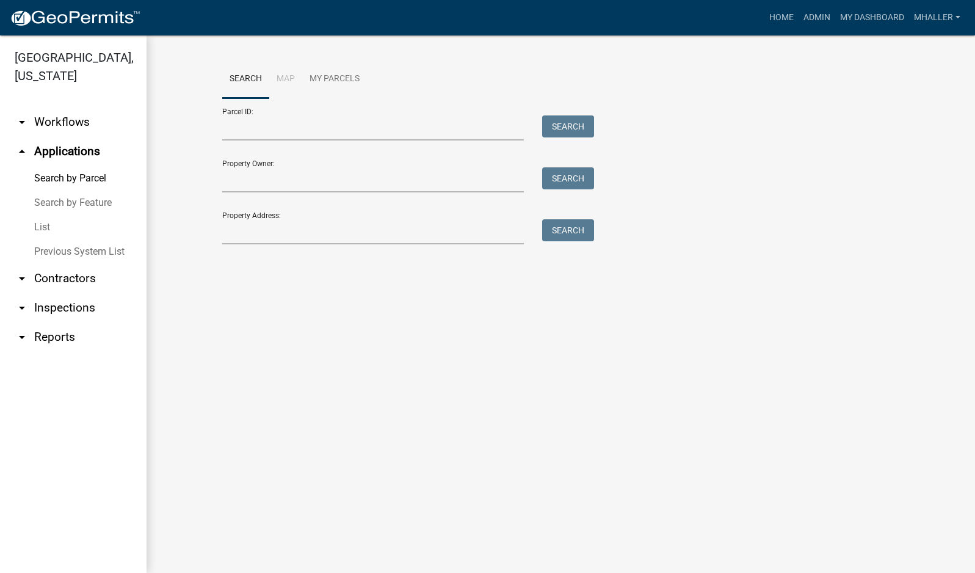
click at [43, 215] on link "List" at bounding box center [73, 227] width 147 height 24
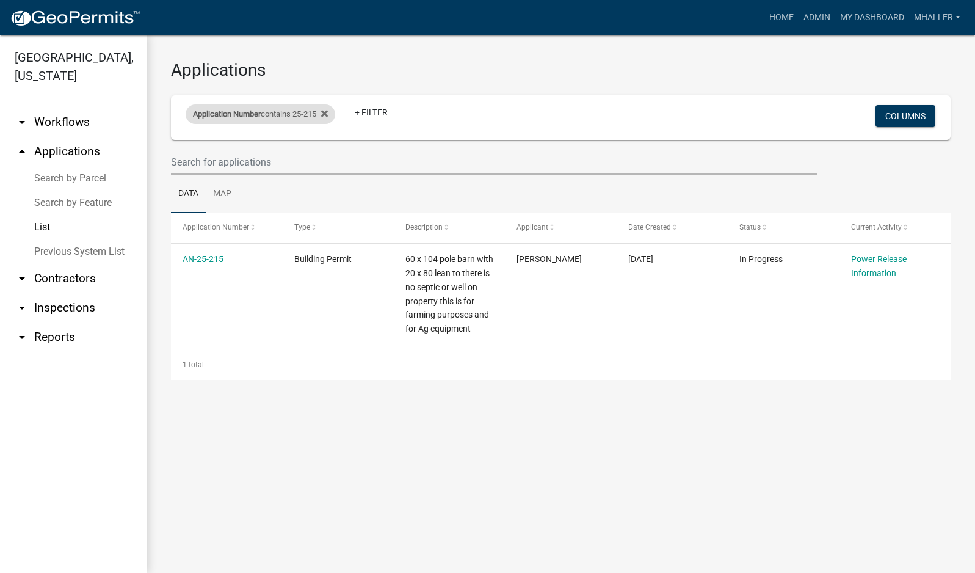
click at [269, 113] on div "Application Number contains 25-215" at bounding box center [261, 114] width 150 height 20
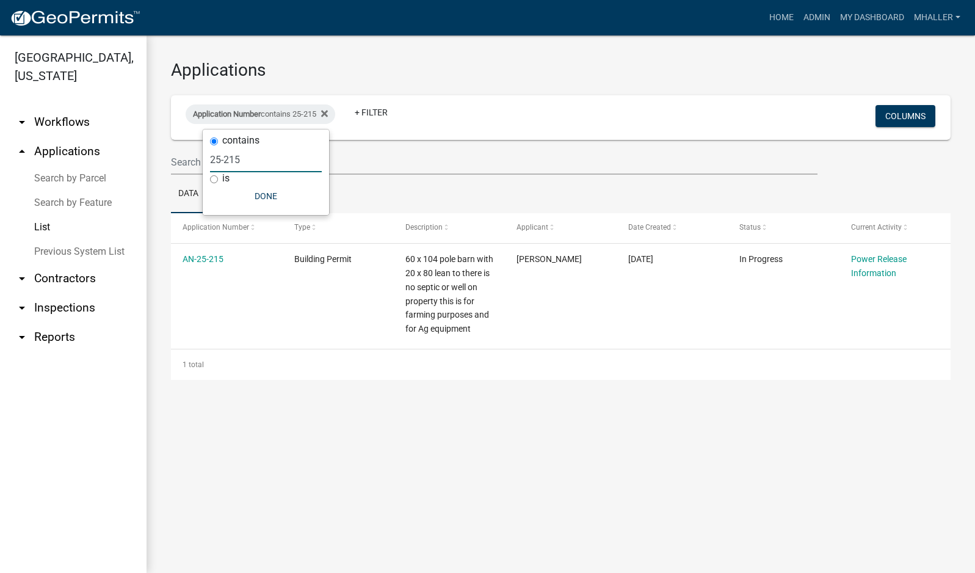
click at [261, 159] on input "25-215" at bounding box center [266, 159] width 112 height 25
click at [328, 114] on icon at bounding box center [324, 114] width 7 height 10
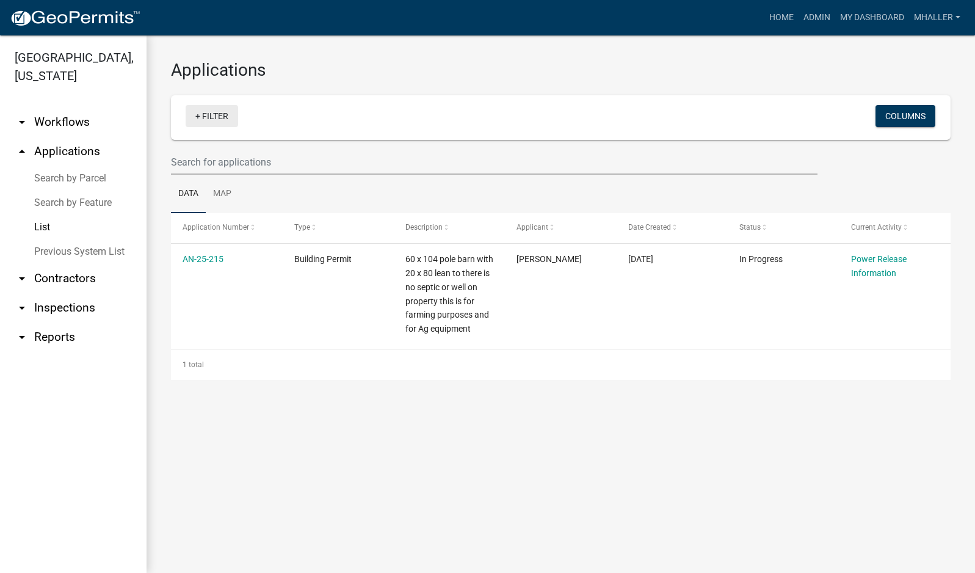
click at [223, 115] on link "+ Filter" at bounding box center [212, 116] width 53 height 22
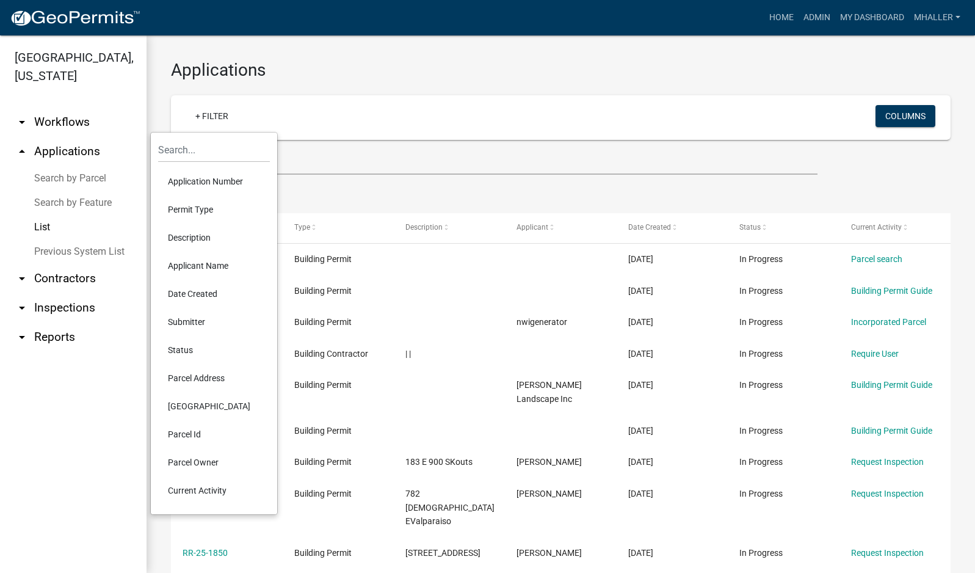
click at [195, 376] on li "Parcel Address" at bounding box center [214, 378] width 112 height 28
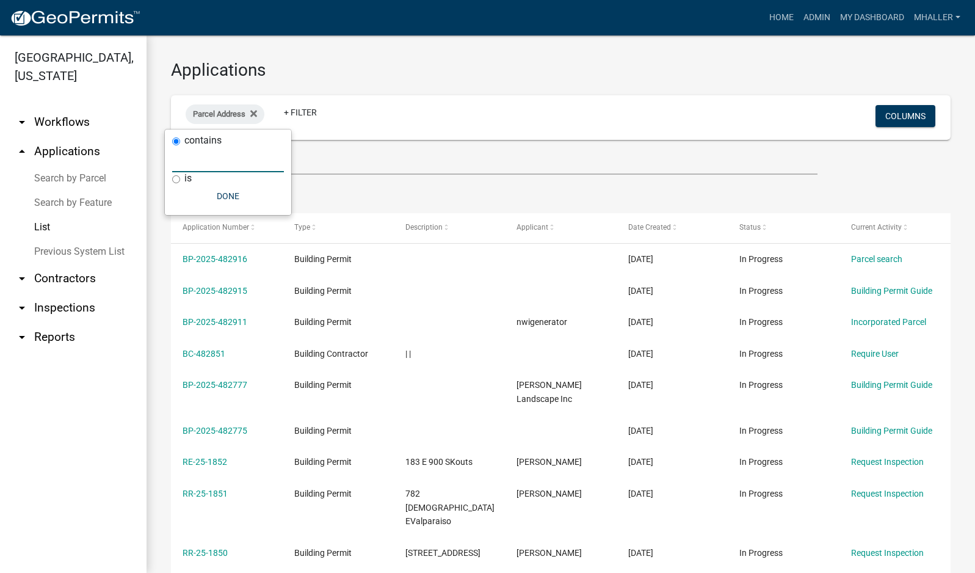
click at [192, 165] on input "text" at bounding box center [228, 159] width 112 height 25
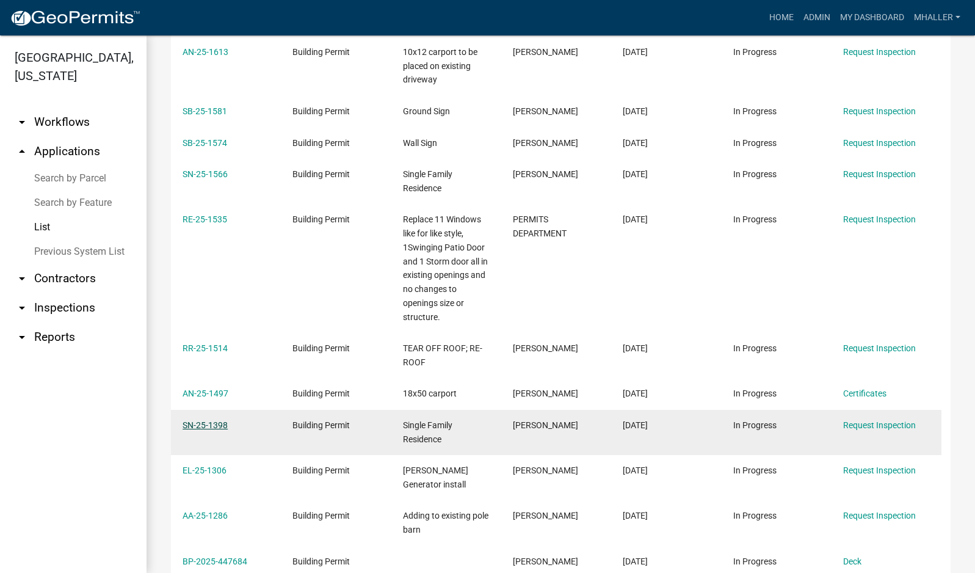
scroll to position [305, 0]
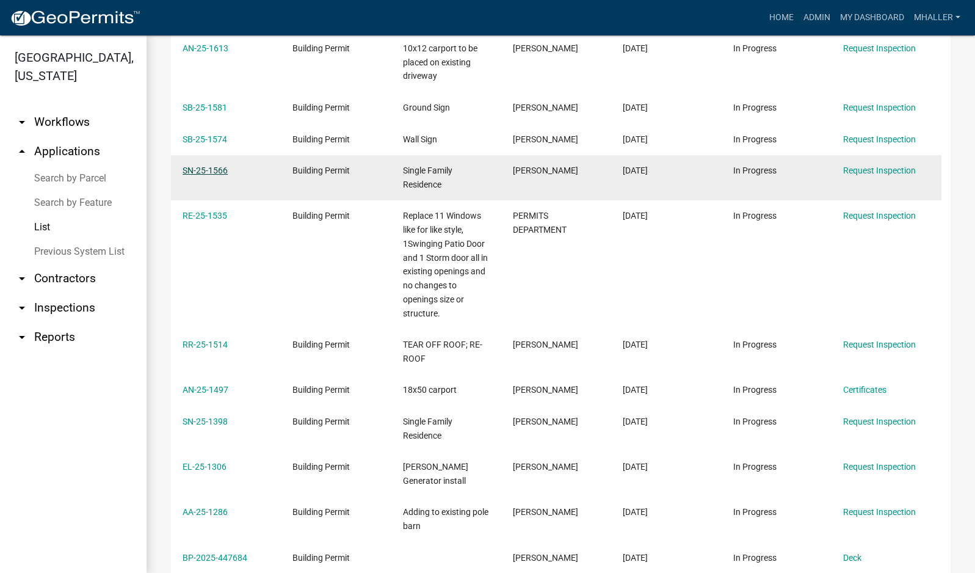
click at [199, 172] on link "SN-25-1566" at bounding box center [205, 170] width 45 height 10
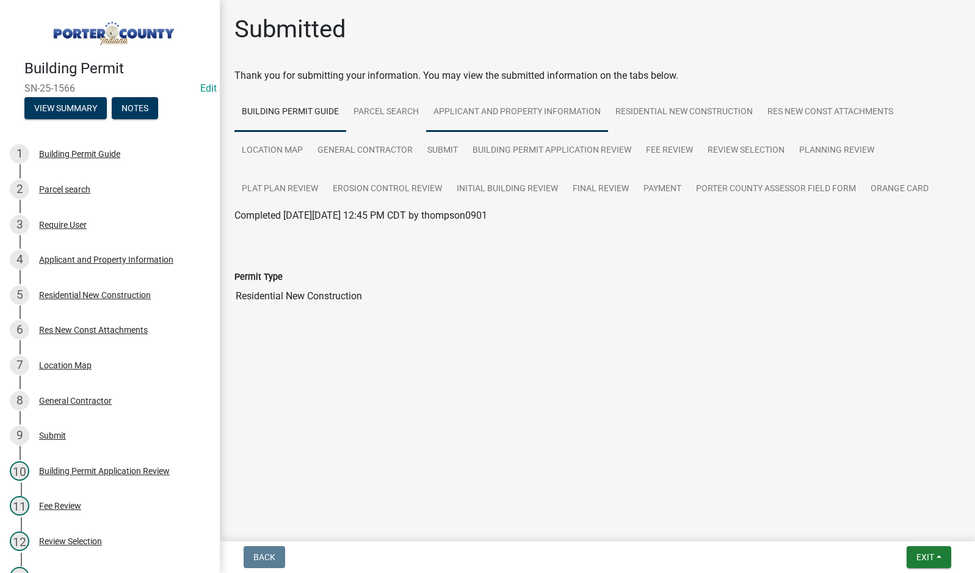
click at [543, 112] on link "Applicant and Property Information" at bounding box center [517, 112] width 182 height 39
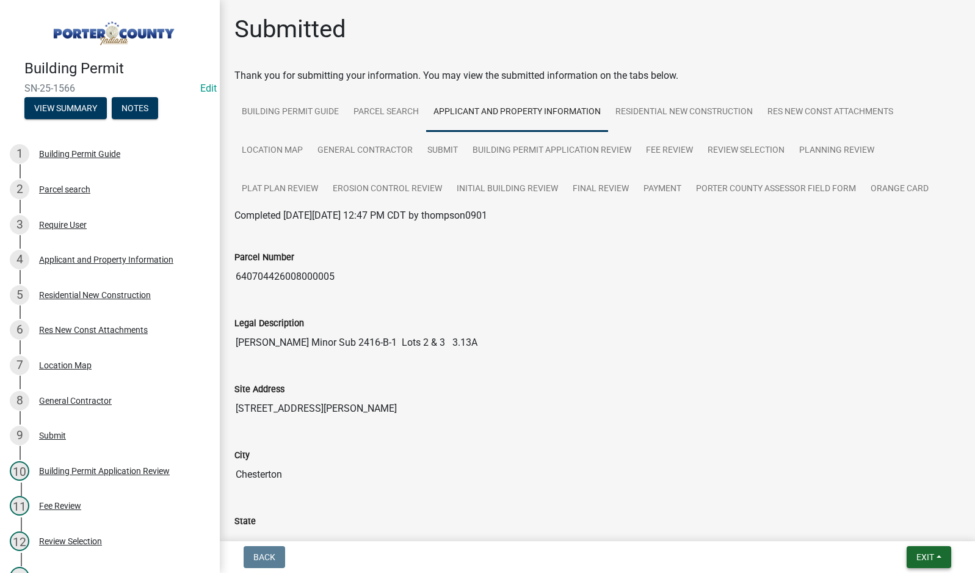
click at [922, 559] on span "Exit" at bounding box center [925, 557] width 18 height 10
click at [910, 520] on button "Save & Exit" at bounding box center [902, 524] width 98 height 29
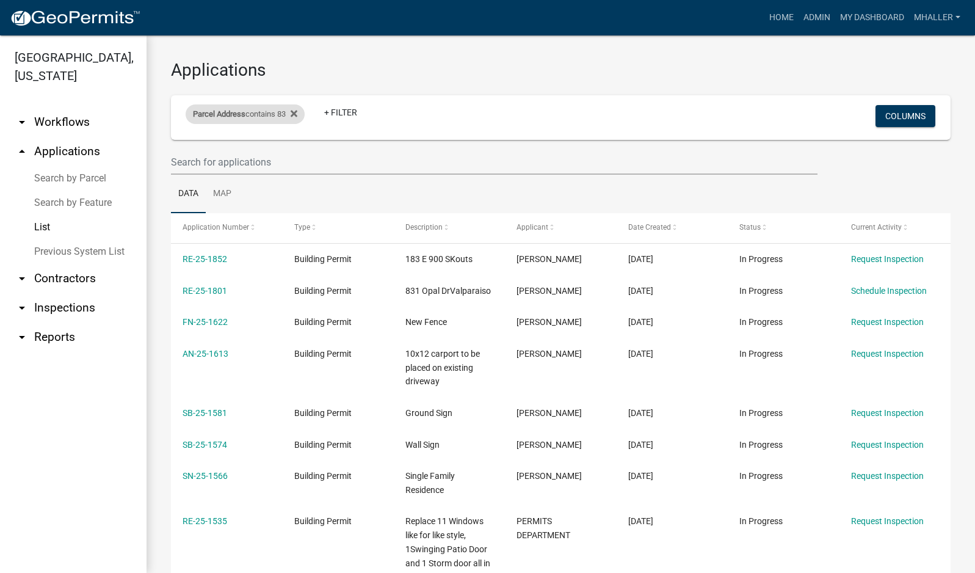
click at [269, 115] on div "Parcel Address contains 83" at bounding box center [245, 114] width 119 height 20
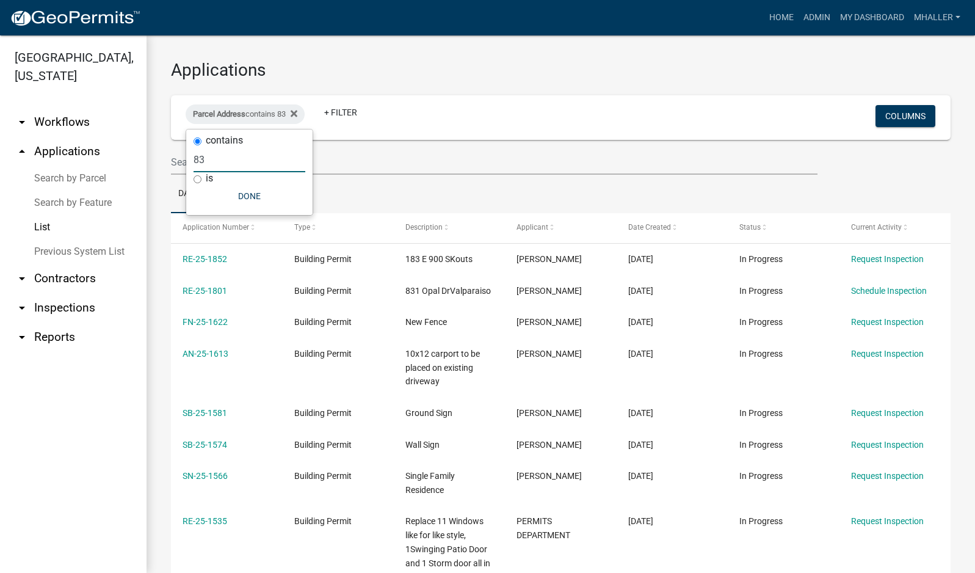
click at [252, 159] on input "83" at bounding box center [250, 159] width 112 height 25
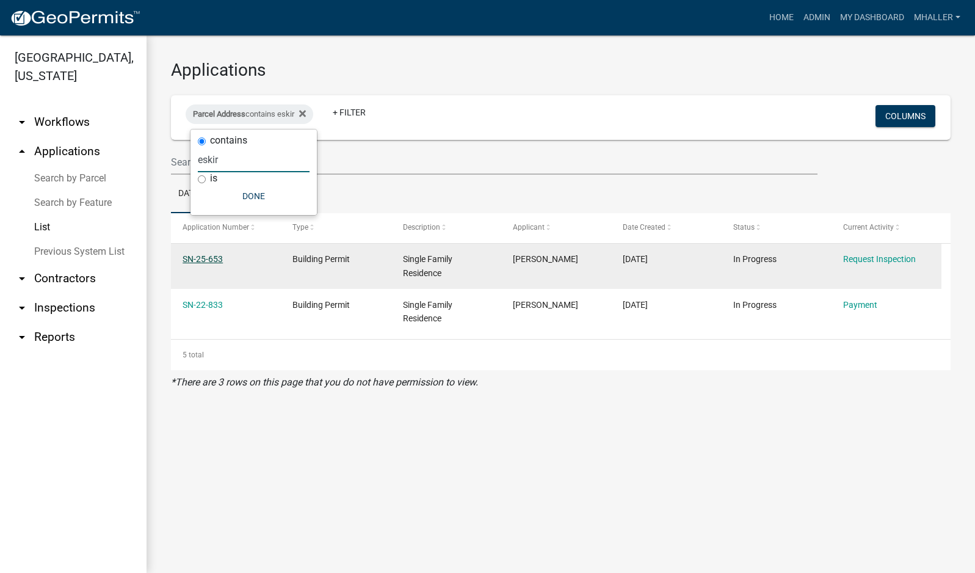
click at [202, 255] on link "SN-25-653" at bounding box center [203, 259] width 40 height 10
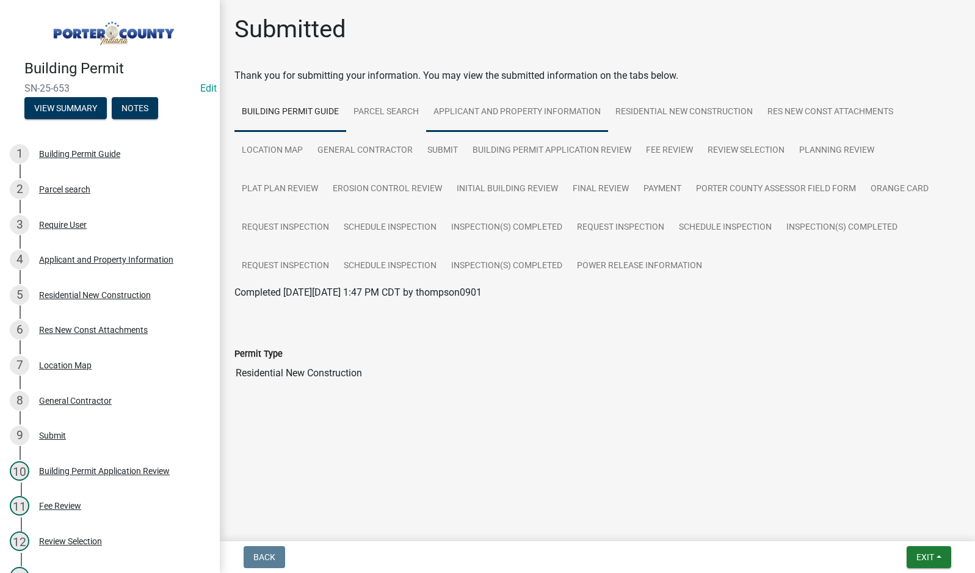
click at [472, 110] on link "Applicant and Property Information" at bounding box center [517, 112] width 182 height 39
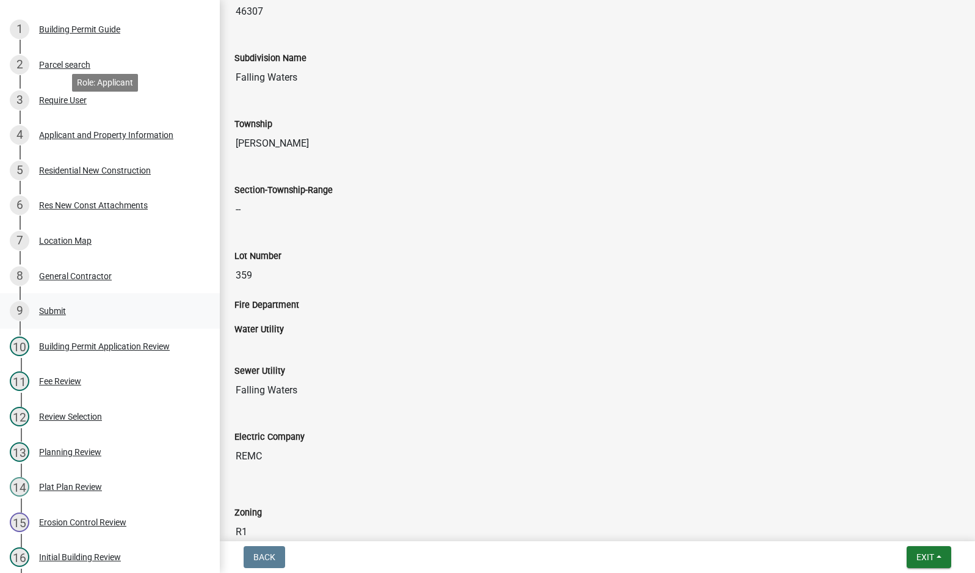
scroll to position [366, 0]
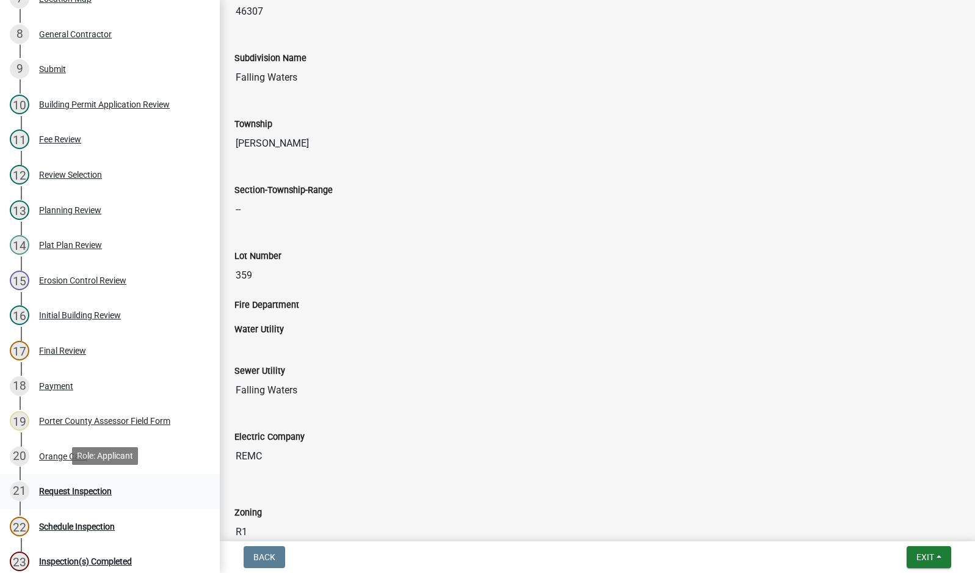
click at [84, 490] on div "Request Inspection" at bounding box center [75, 491] width 73 height 9
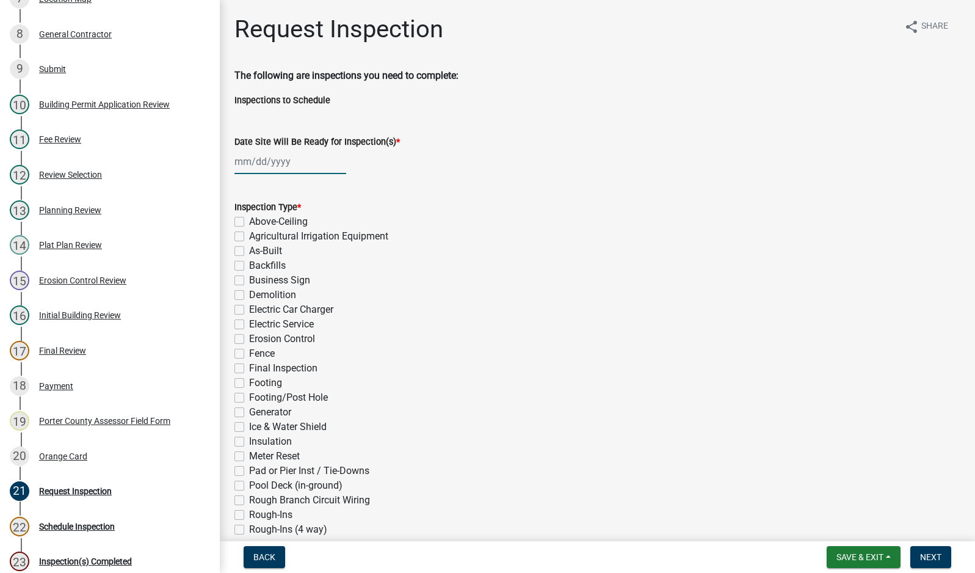
click at [262, 161] on div at bounding box center [290, 161] width 112 height 25
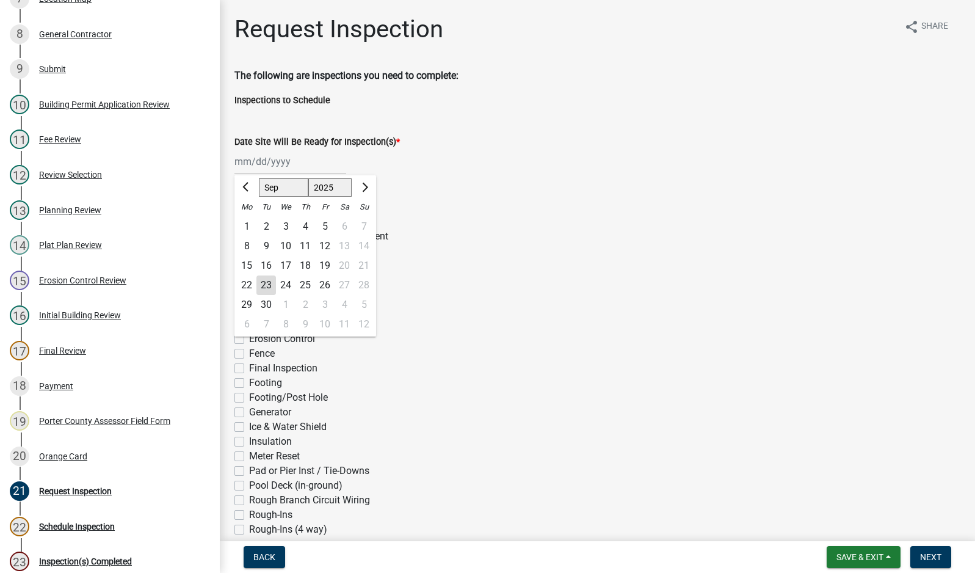
click at [266, 289] on div "23" at bounding box center [266, 285] width 20 height 20
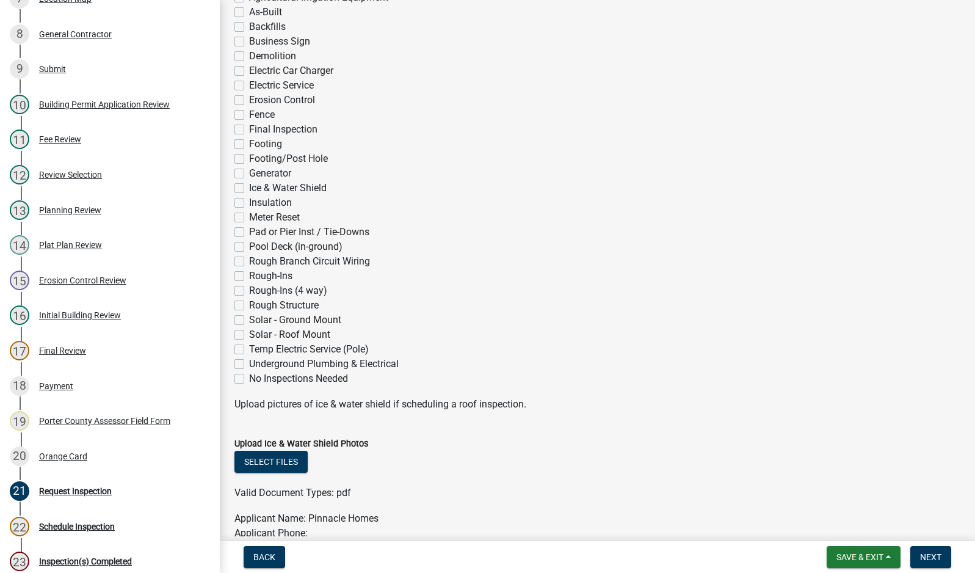
scroll to position [244, 0]
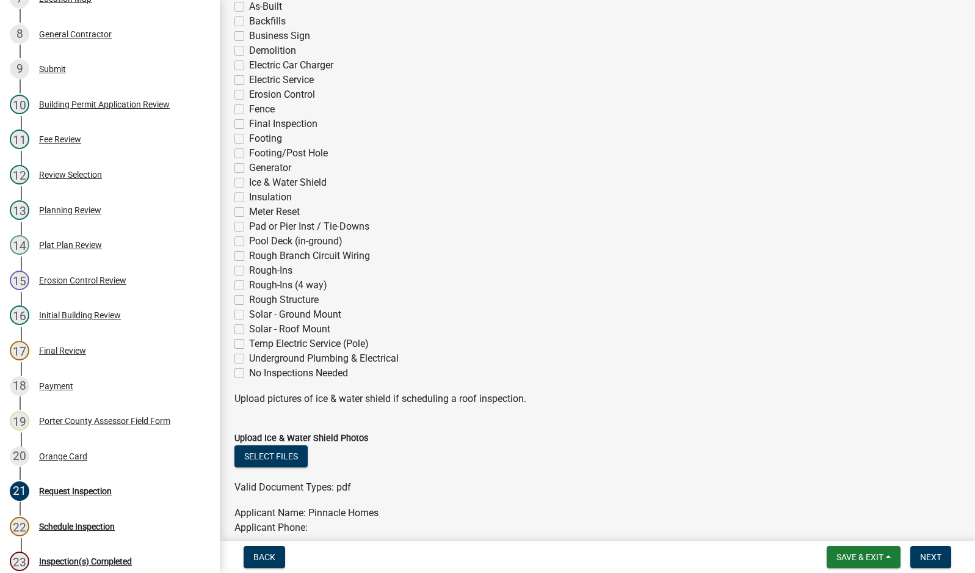
click at [249, 285] on label "Rough-Ins (4 way)" at bounding box center [288, 285] width 78 height 15
click at [249, 285] on input "Rough-Ins (4 way)" at bounding box center [253, 282] width 8 height 8
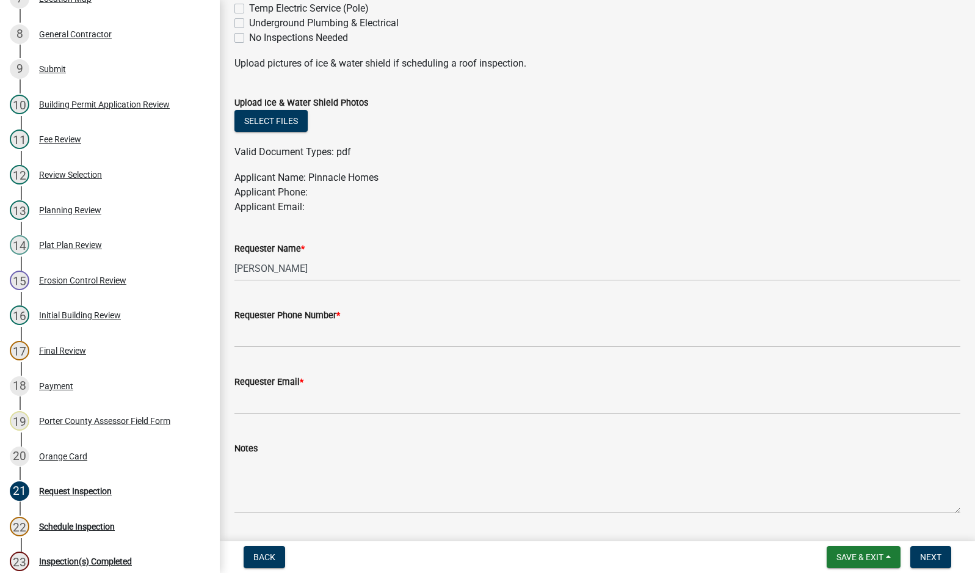
scroll to position [610, 0]
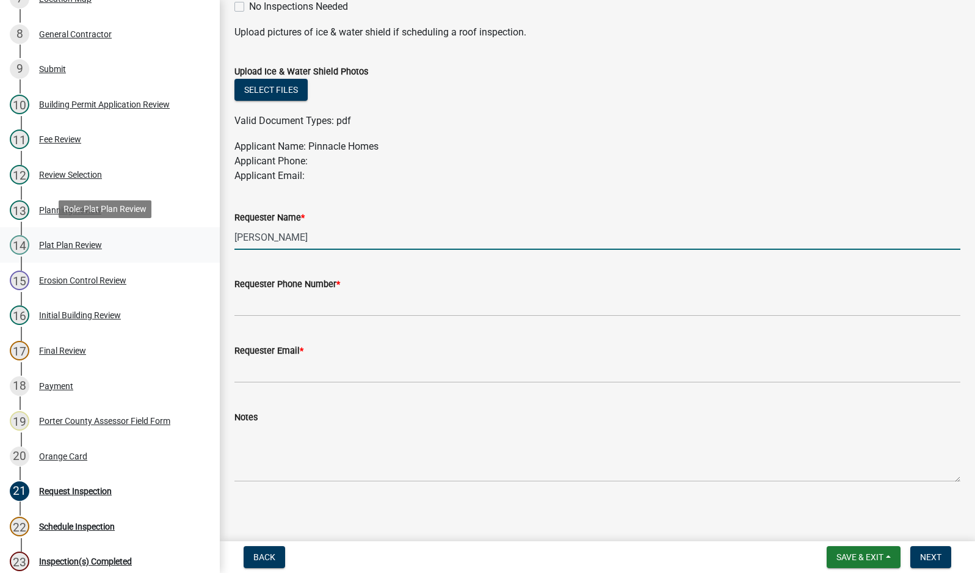
drag, startPoint x: 323, startPoint y: 235, endPoint x: 52, endPoint y: 232, distance: 271.1
click at [61, 232] on div "Building Permit SN-25-653 Edit View Summary Notes 1 Building Permit Guide 2 Par…" at bounding box center [487, 286] width 975 height 573
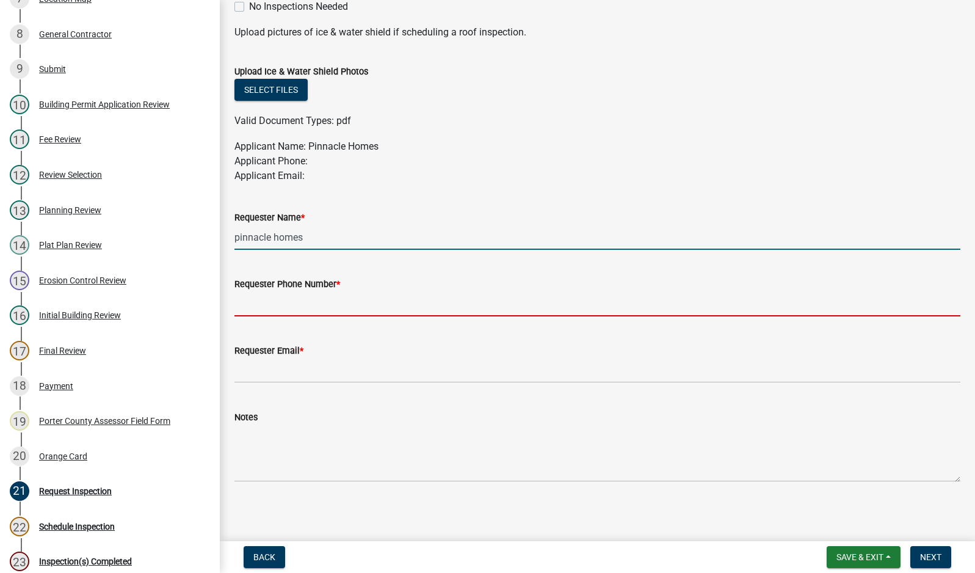
click at [317, 300] on input "Requester Phone Number *" at bounding box center [597, 303] width 726 height 25
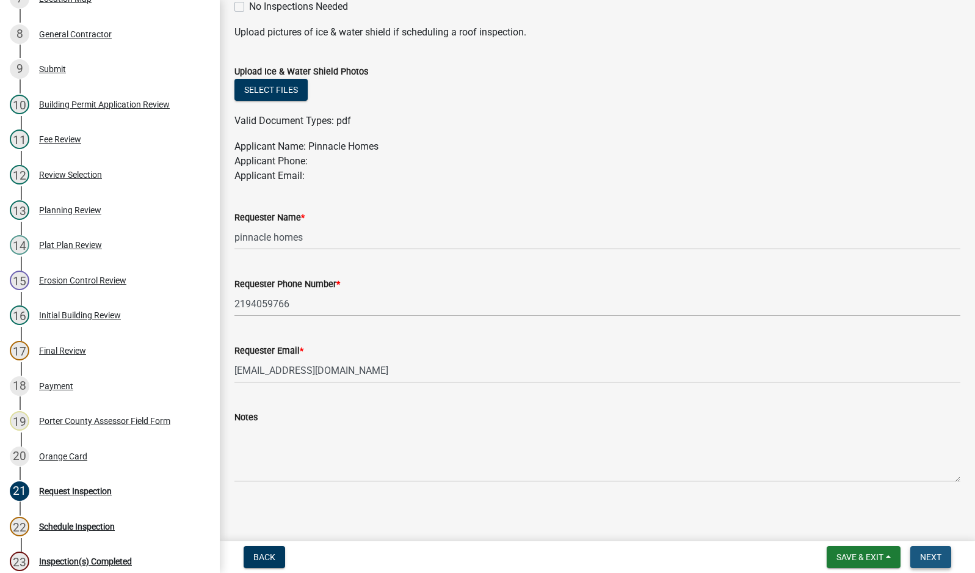
click at [936, 559] on span "Next" at bounding box center [930, 557] width 21 height 10
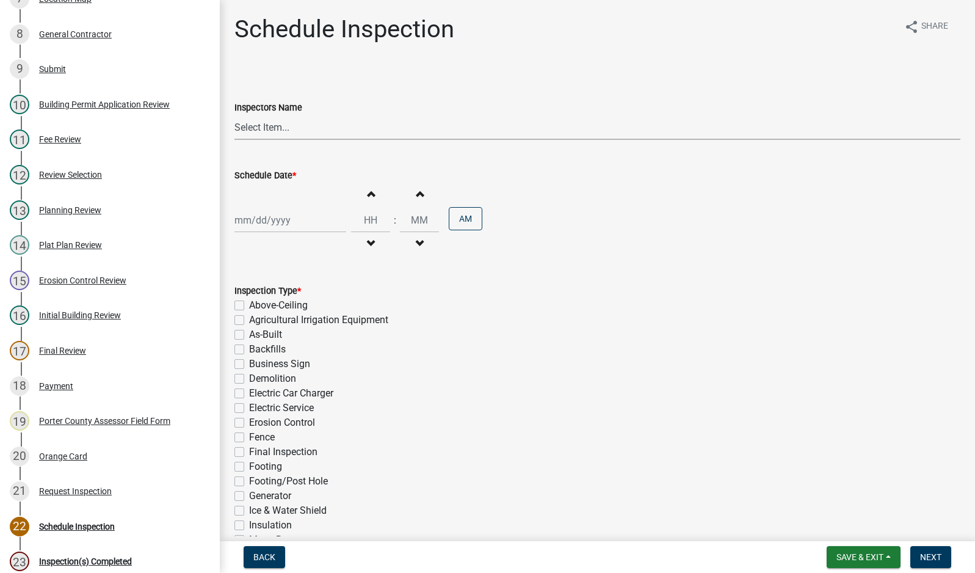
click at [256, 128] on select "Select Item... mhaller ([PERSON_NAME])" at bounding box center [597, 127] width 726 height 25
click at [234, 115] on select "Select Item... mhaller ([PERSON_NAME])" at bounding box center [597, 127] width 726 height 25
click at [270, 216] on div at bounding box center [290, 220] width 112 height 25
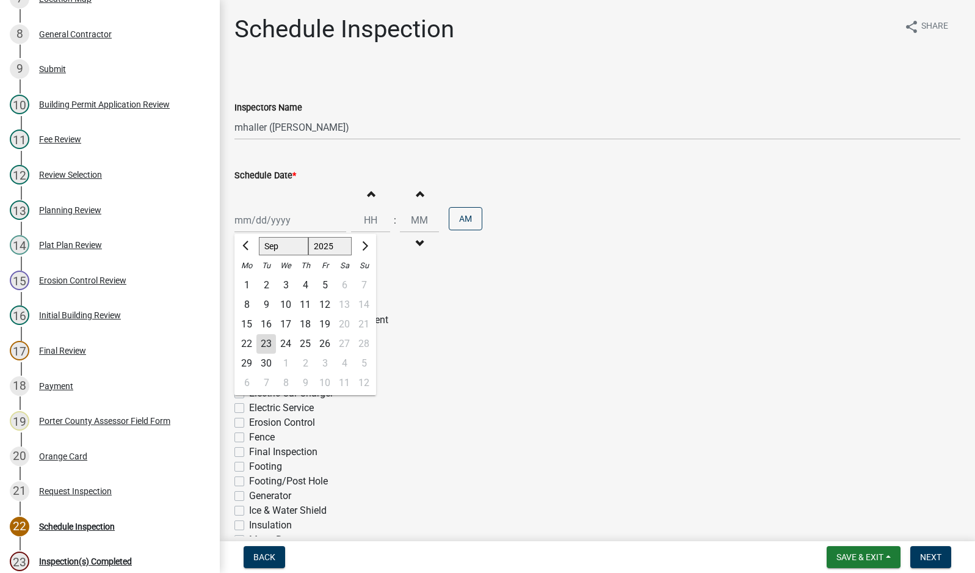
click at [264, 343] on div "23" at bounding box center [266, 344] width 20 height 20
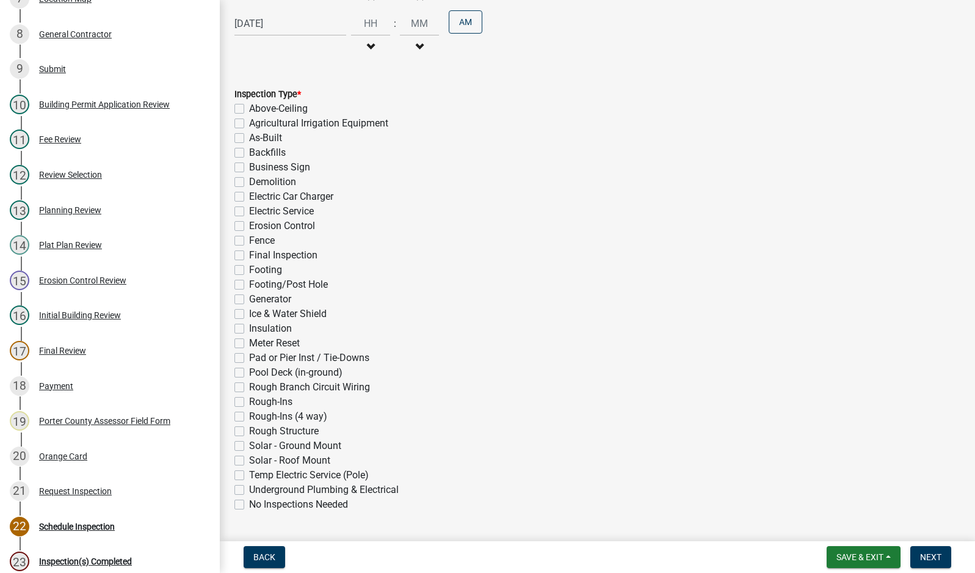
scroll to position [231, 0]
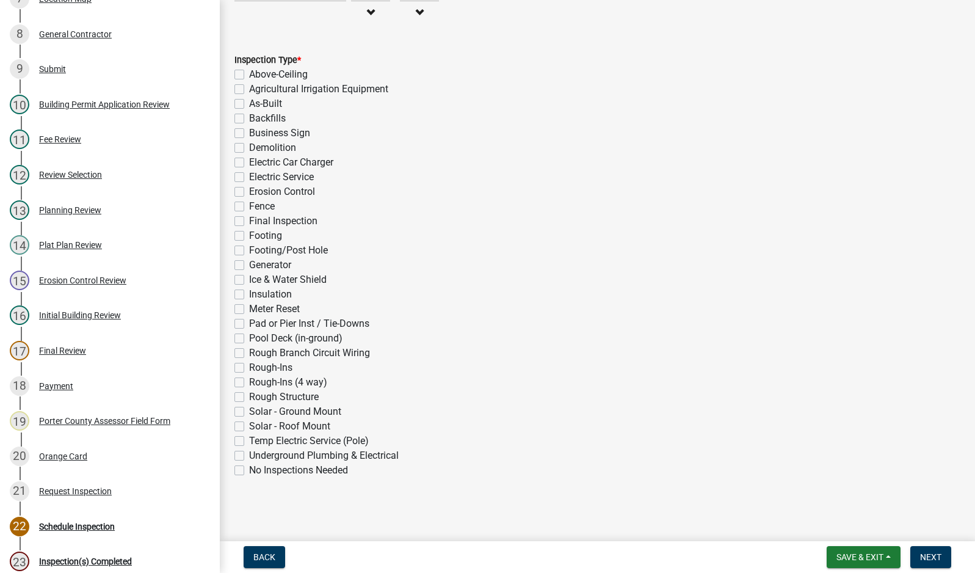
click at [249, 384] on label "Rough-Ins (4 way)" at bounding box center [288, 382] width 78 height 15
click at [249, 383] on input "Rough-Ins (4 way)" at bounding box center [253, 379] width 8 height 8
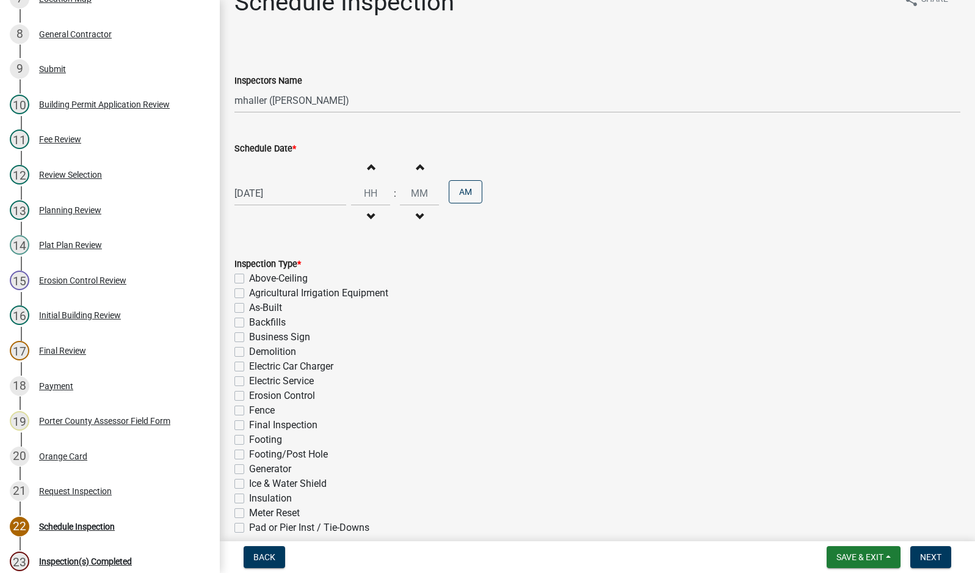
scroll to position [0, 0]
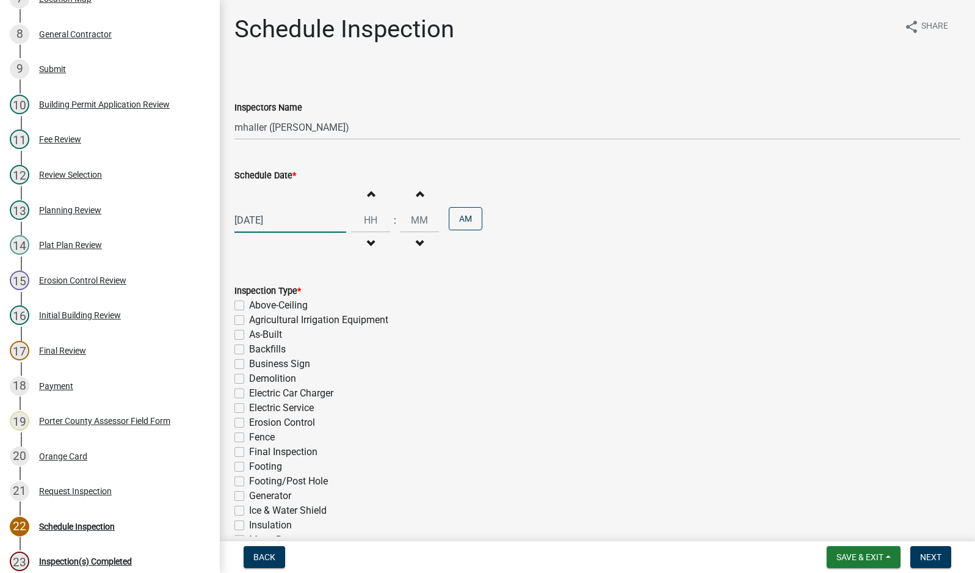
click at [261, 219] on div "[DATE]" at bounding box center [290, 220] width 112 height 25
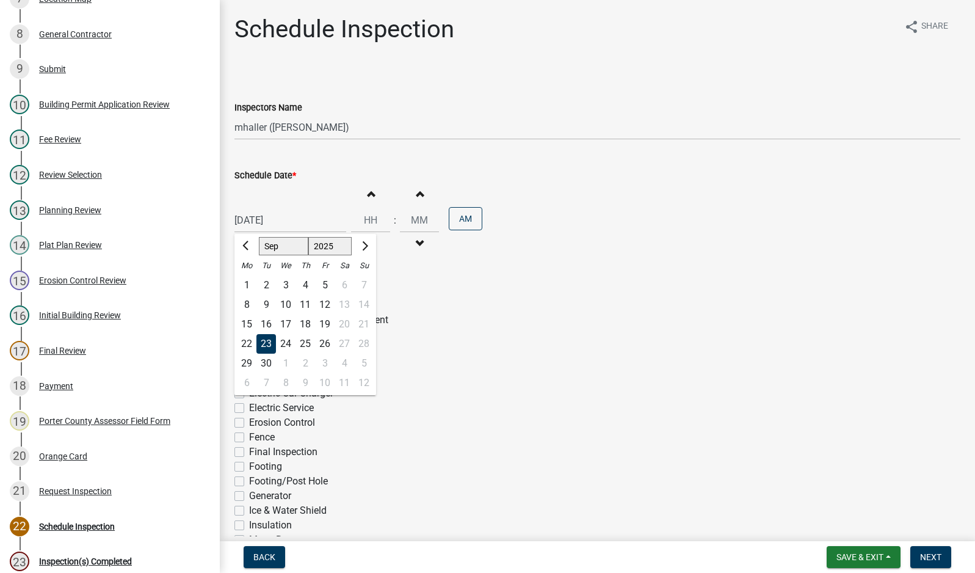
click at [287, 344] on div "24" at bounding box center [286, 344] width 20 height 20
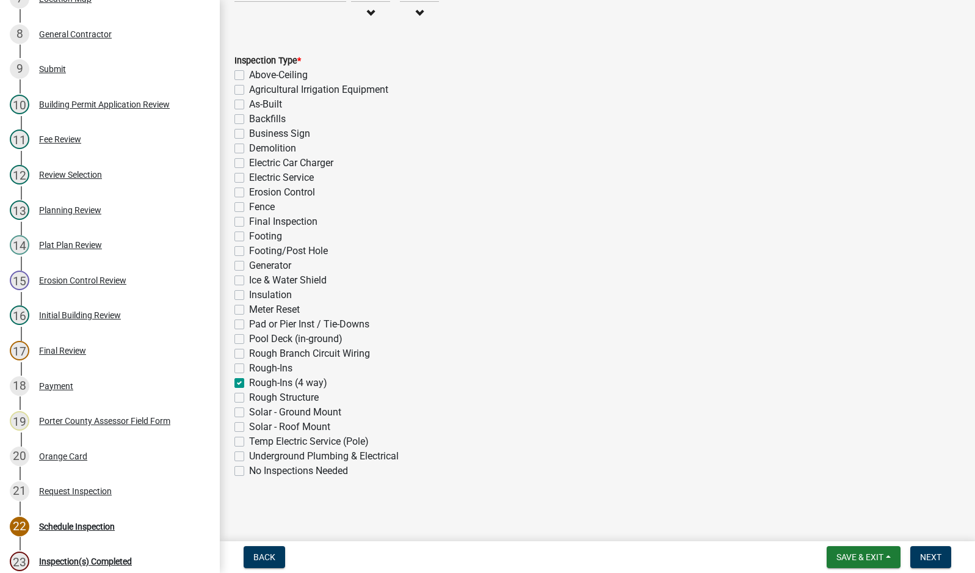
scroll to position [231, 0]
click at [938, 556] on span "Next" at bounding box center [930, 557] width 21 height 10
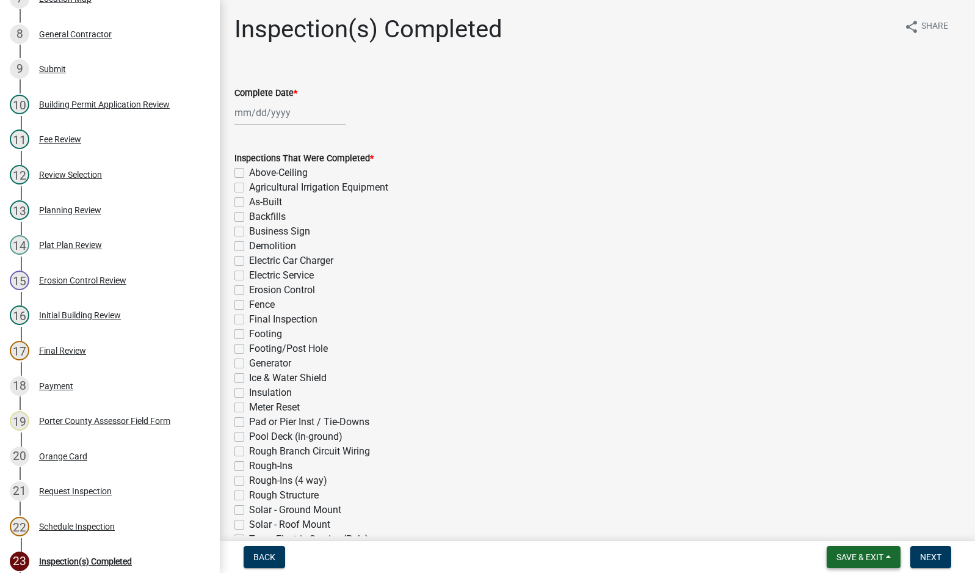
click at [860, 555] on span "Save & Exit" at bounding box center [859, 557] width 47 height 10
click at [860, 529] on button "Save & Exit" at bounding box center [852, 524] width 98 height 29
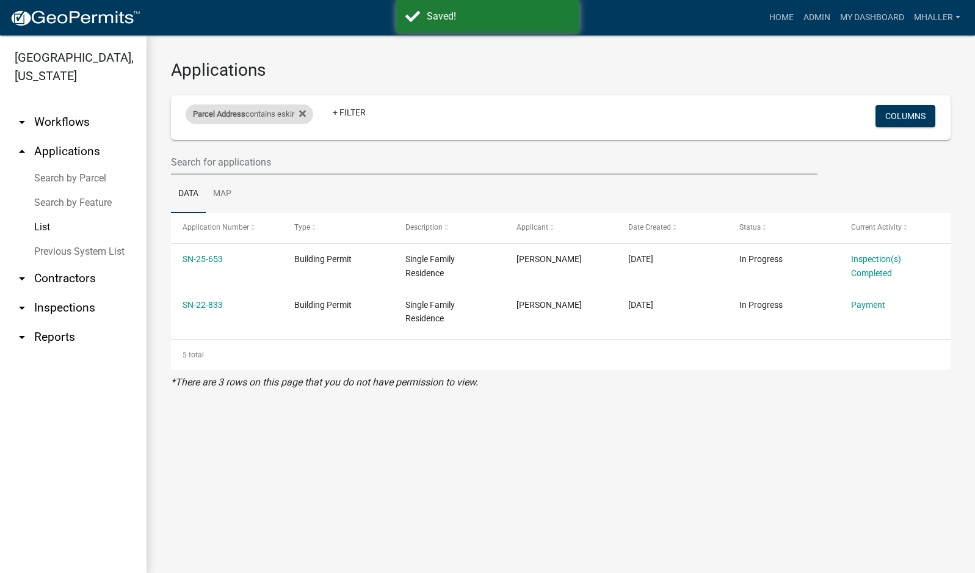
click at [274, 117] on div "Parcel Address contains eskir" at bounding box center [250, 114] width 128 height 20
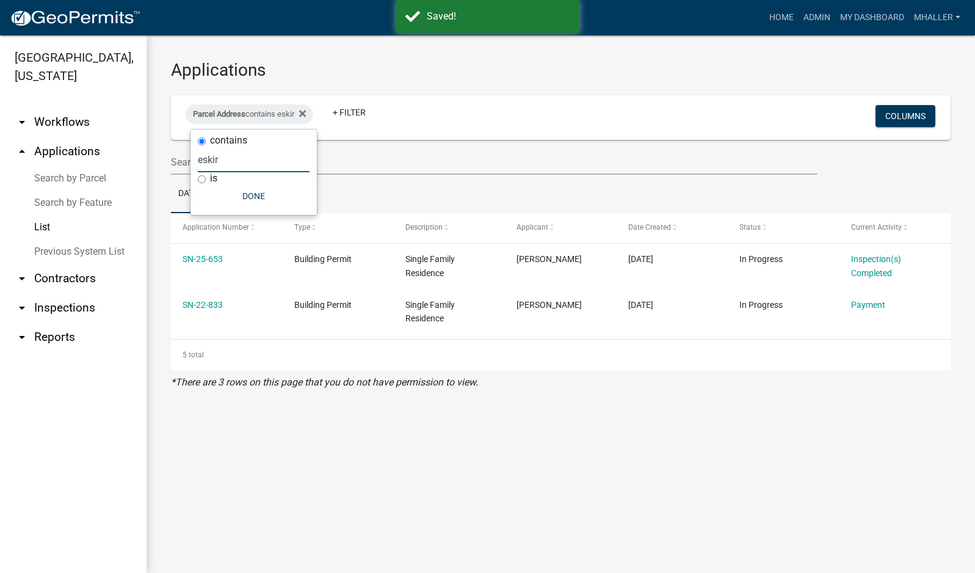
click at [248, 159] on input "eskir" at bounding box center [254, 159] width 112 height 25
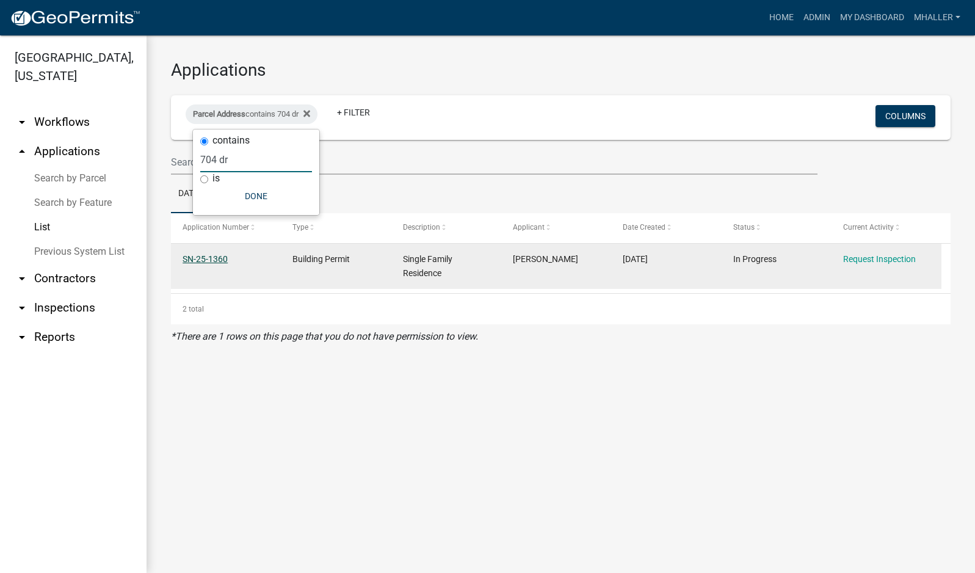
click at [226, 256] on link "SN-25-1360" at bounding box center [205, 259] width 45 height 10
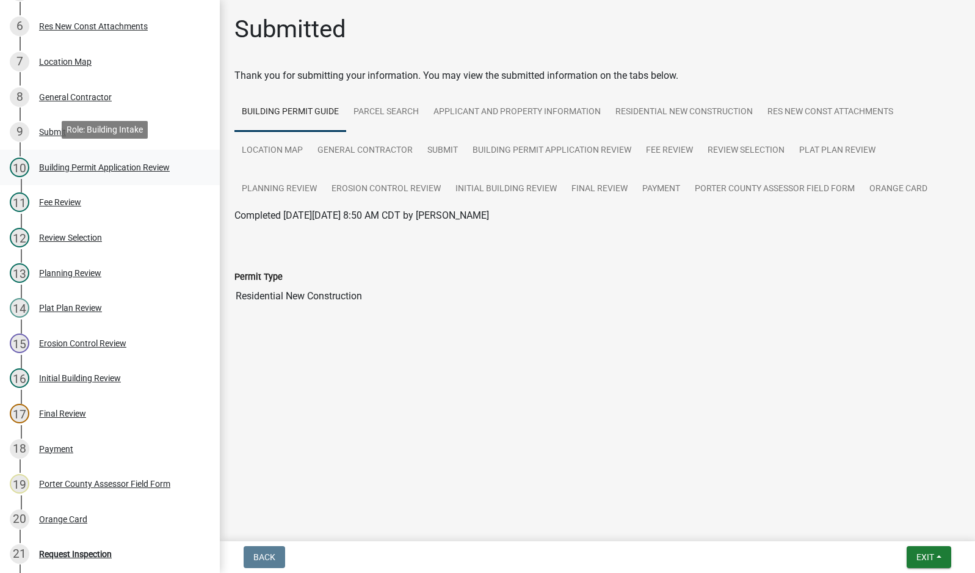
scroll to position [305, 0]
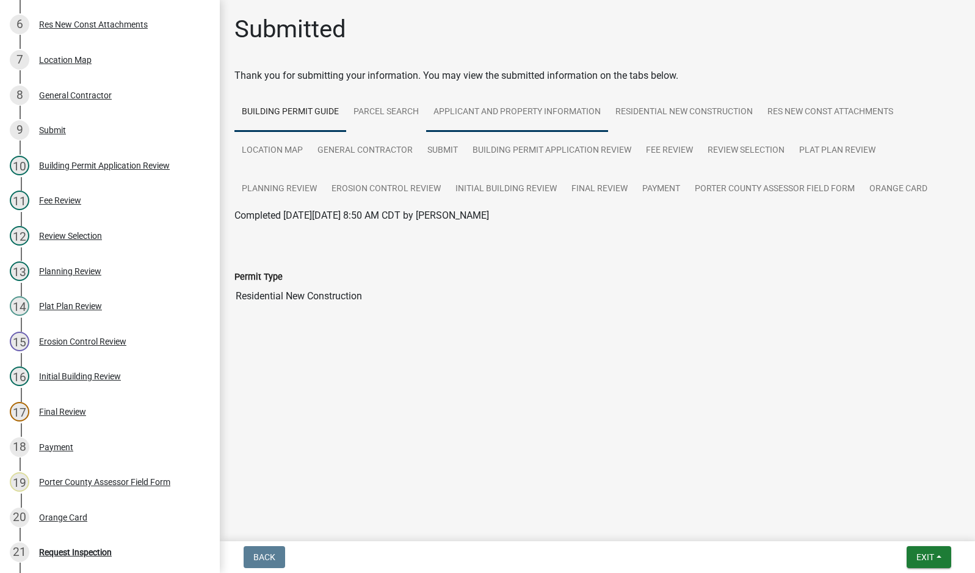
click at [484, 110] on link "Applicant and Property Information" at bounding box center [517, 112] width 182 height 39
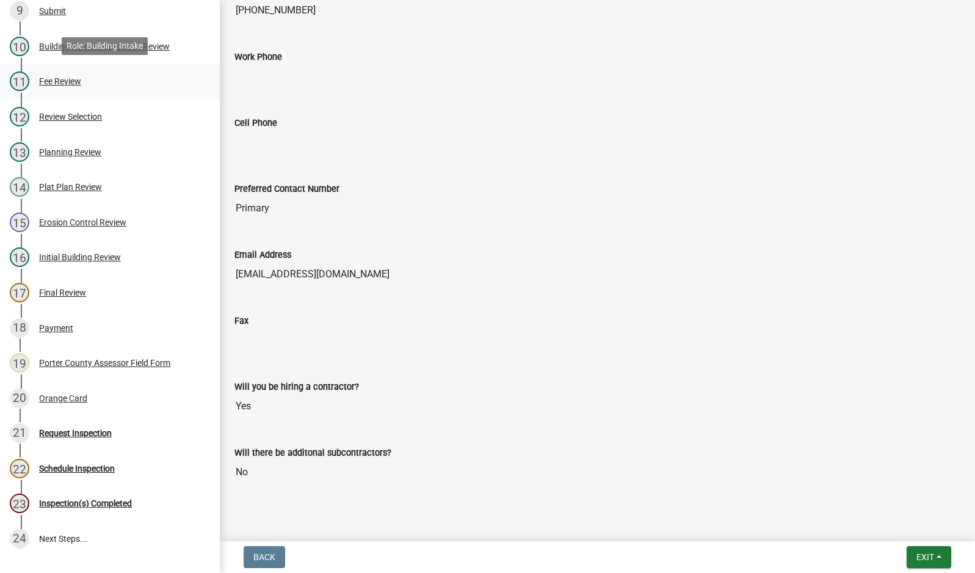
scroll to position [520, 0]
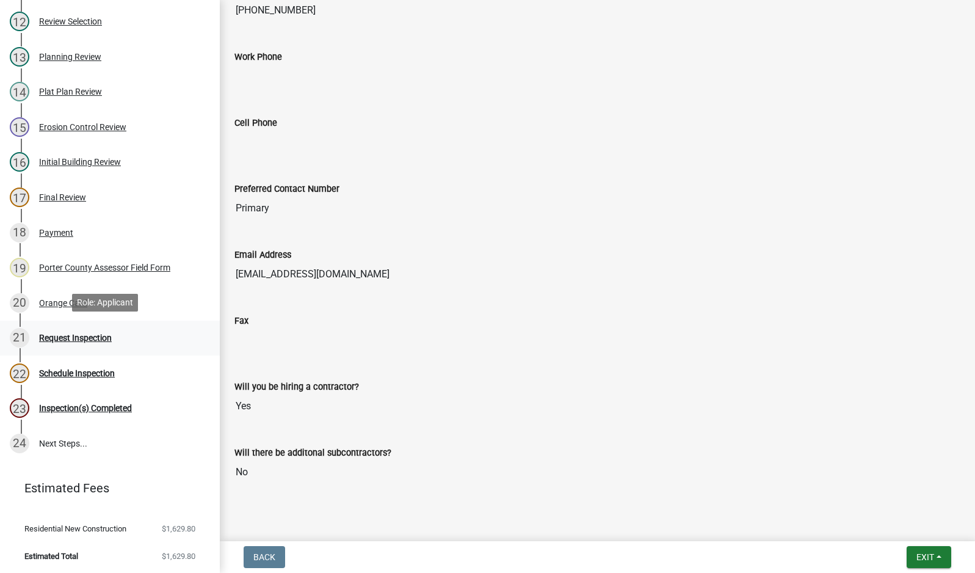
click at [78, 338] on div "Request Inspection" at bounding box center [75, 337] width 73 height 9
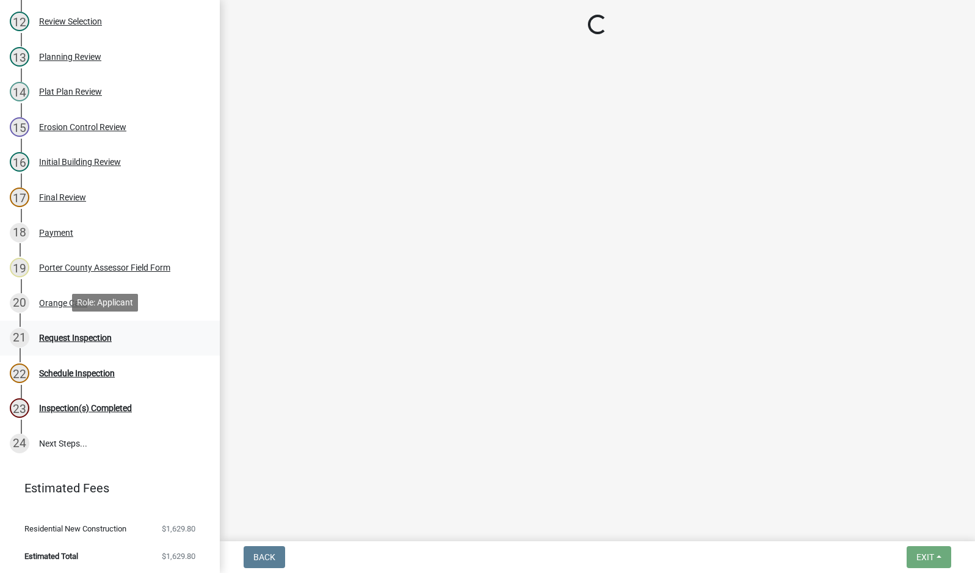
scroll to position [0, 0]
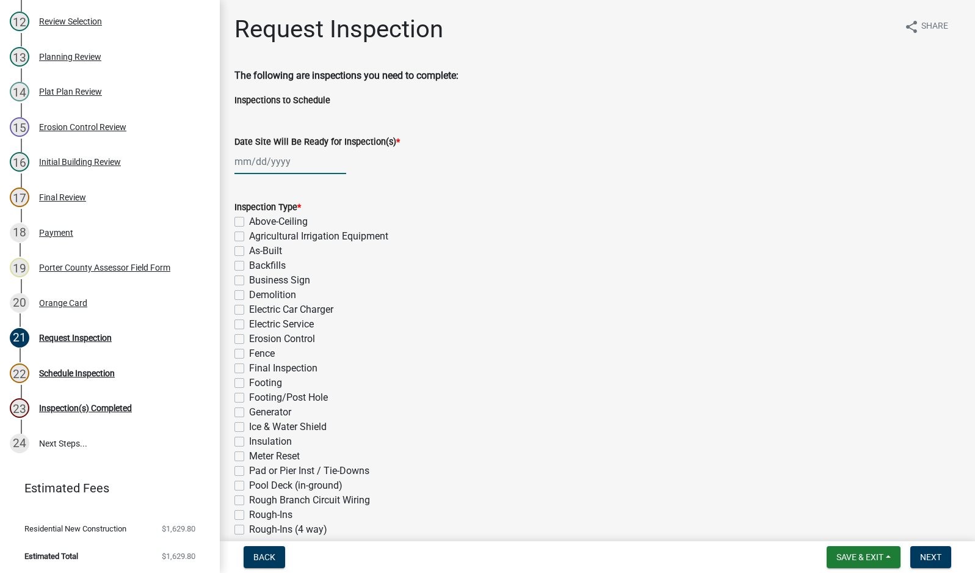
click at [253, 162] on div at bounding box center [290, 161] width 112 height 25
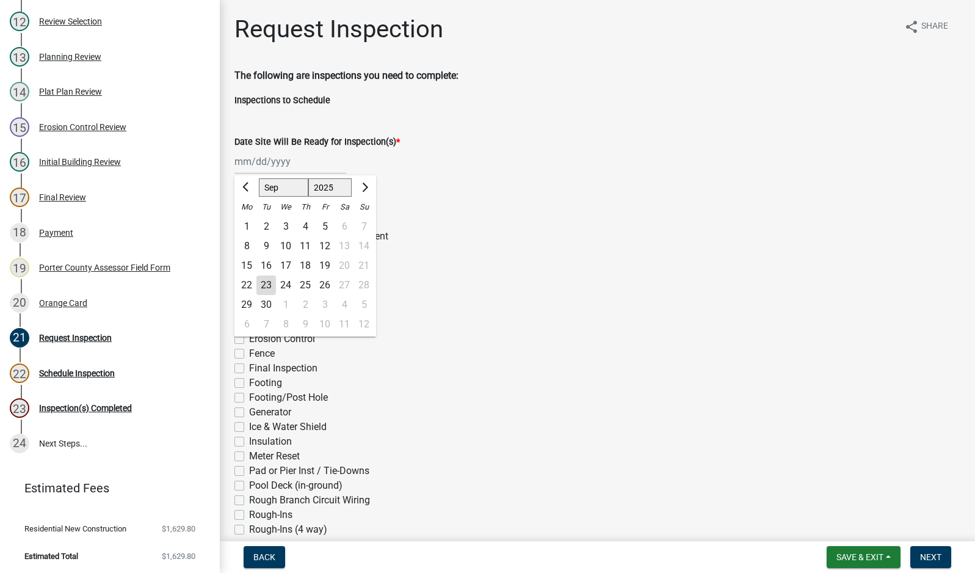
click at [263, 285] on div "23" at bounding box center [266, 285] width 20 height 20
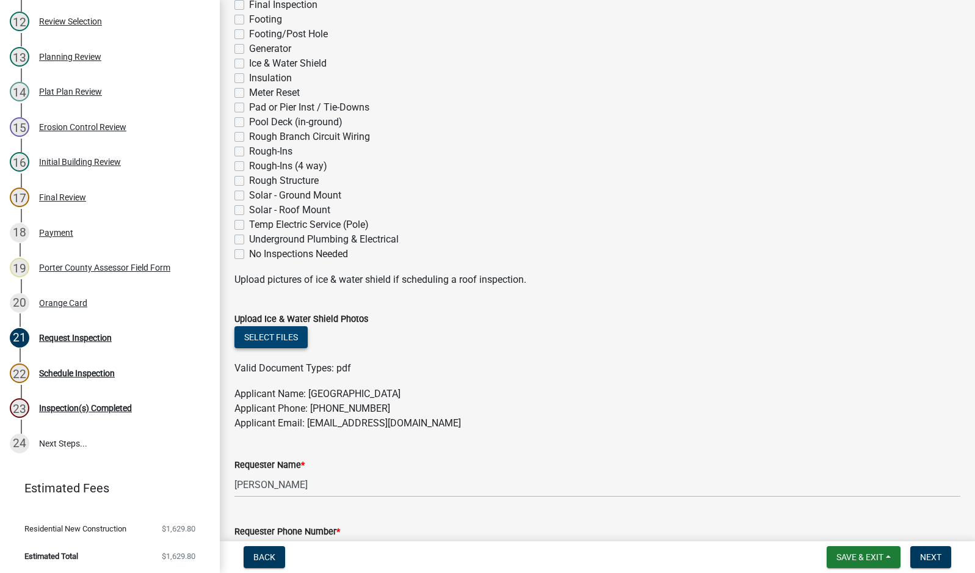
scroll to position [366, 0]
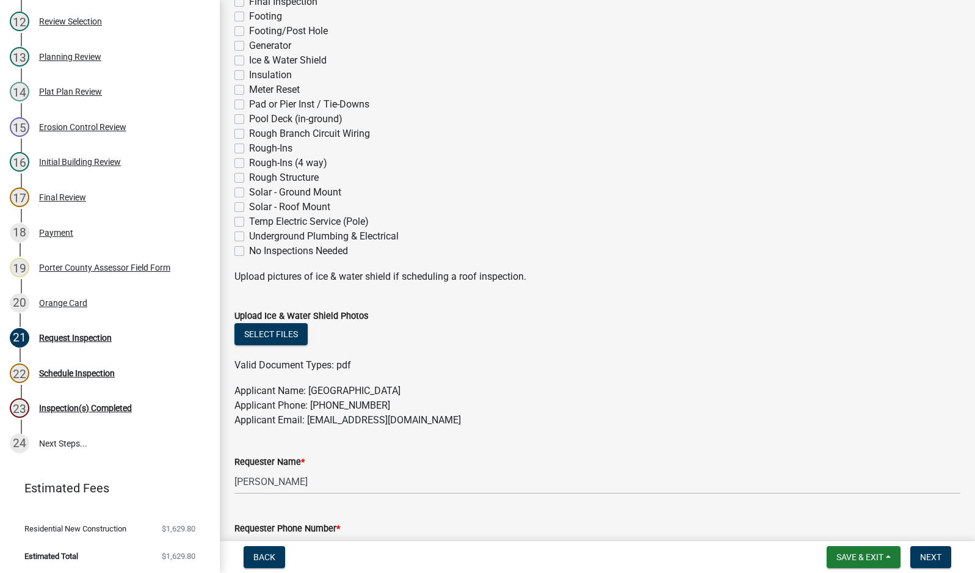
click at [249, 235] on label "Underground Plumbing & Electrical" at bounding box center [324, 236] width 150 height 15
click at [249, 235] on input "Underground Plumbing & Electrical" at bounding box center [253, 233] width 8 height 8
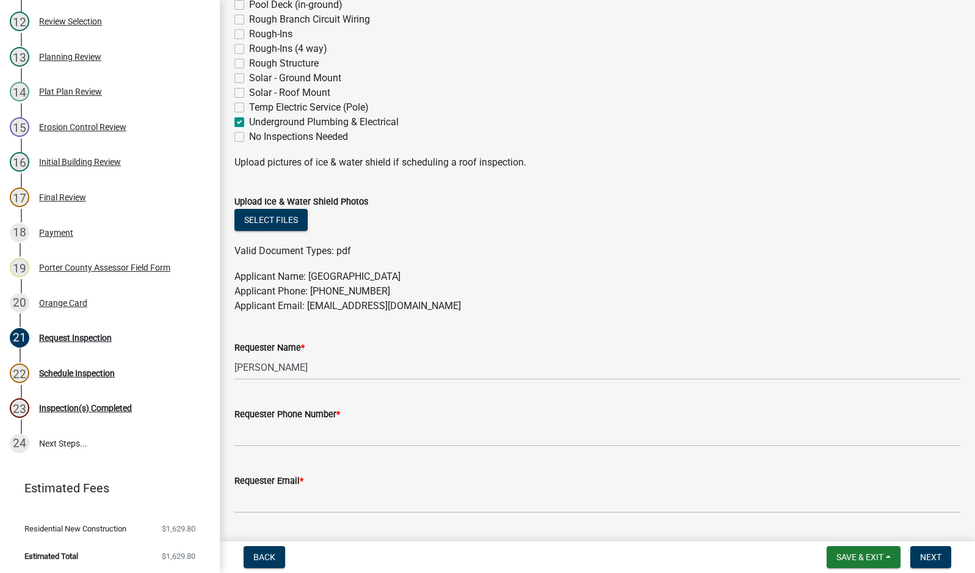
scroll to position [614, 0]
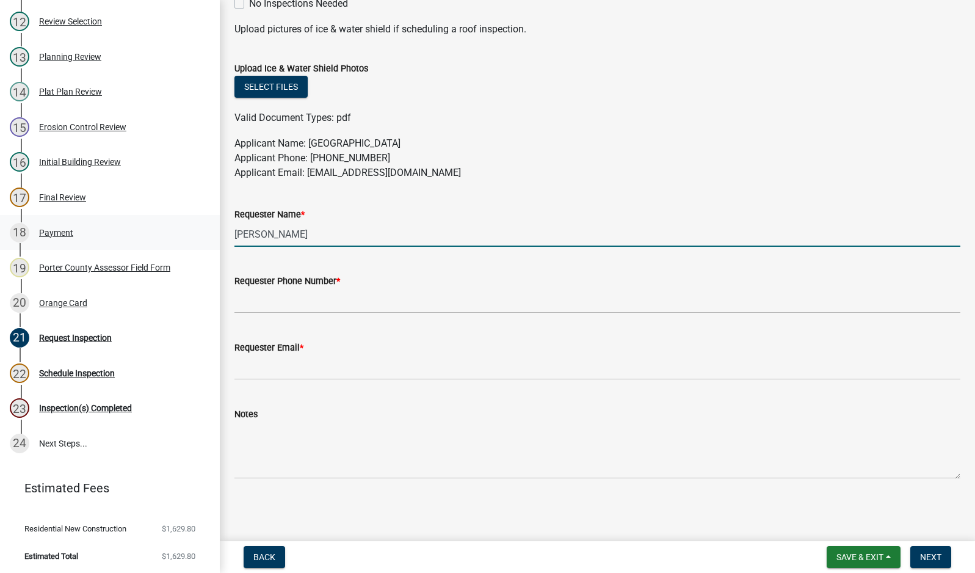
drag, startPoint x: 295, startPoint y: 236, endPoint x: 158, endPoint y: 240, distance: 137.4
click at [166, 241] on div "Building Permit SN-25-1360 Edit View Summary Notes 1 Building Permit Guide 2 Pa…" at bounding box center [487, 286] width 975 height 573
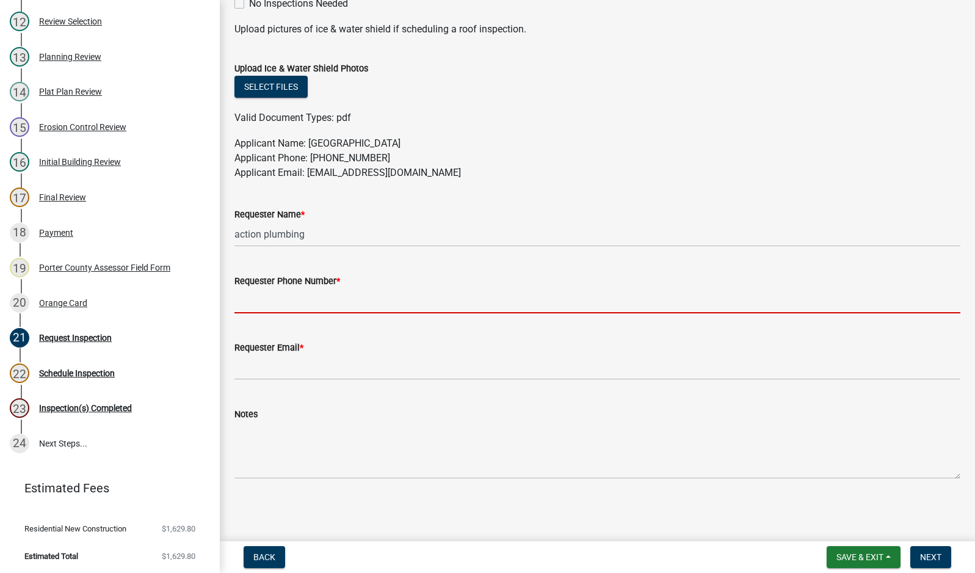
click at [277, 306] on input "Requester Phone Number *" at bounding box center [597, 300] width 726 height 25
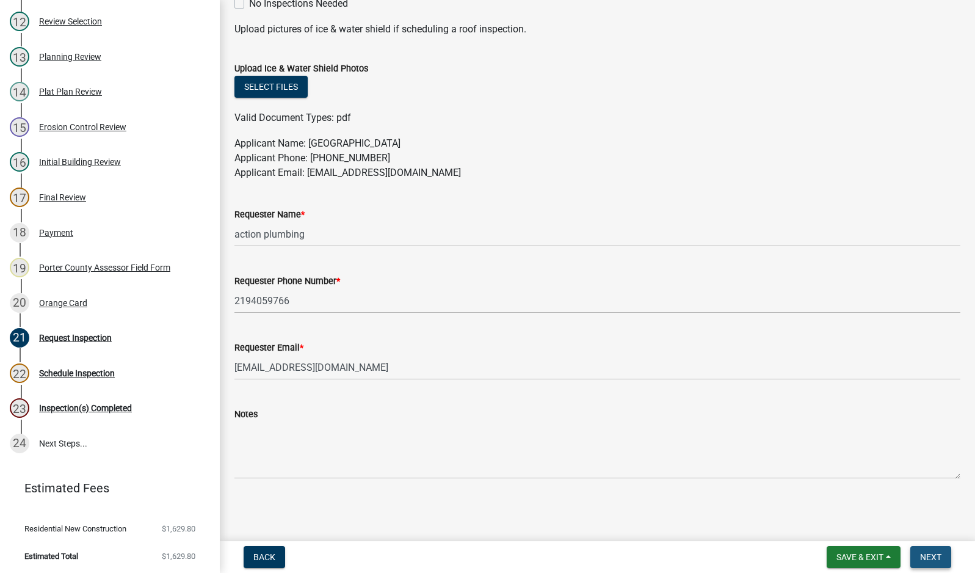
click at [921, 554] on span "Next" at bounding box center [930, 557] width 21 height 10
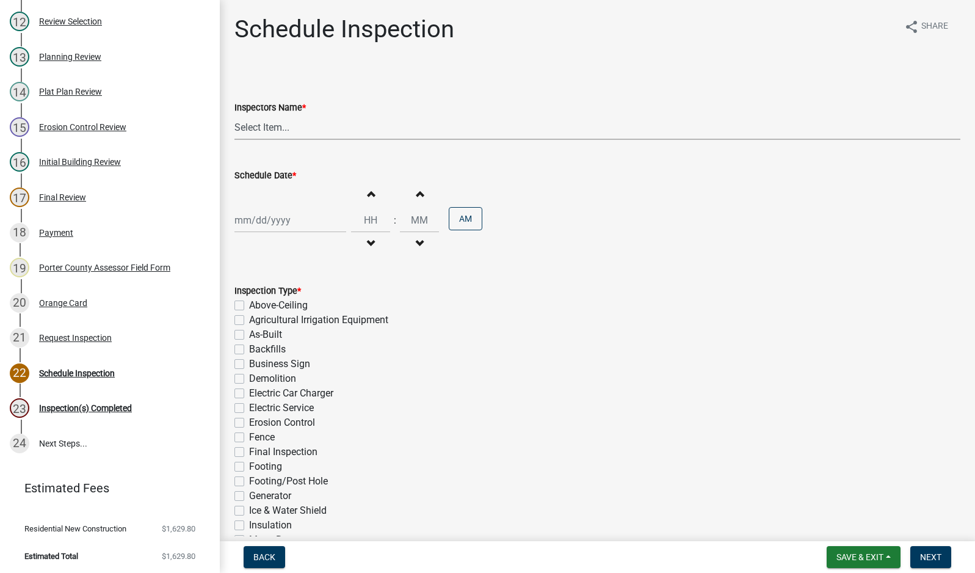
click at [270, 128] on select "Select Item... mhaller ([PERSON_NAME])" at bounding box center [597, 127] width 726 height 25
click at [234, 115] on select "Select Item... mhaller ([PERSON_NAME])" at bounding box center [597, 127] width 726 height 25
click at [280, 205] on div "Increment hours Decrement hours : Increment minutes Decrement minutes AM" at bounding box center [597, 220] width 726 height 75
click at [253, 220] on div at bounding box center [290, 220] width 112 height 25
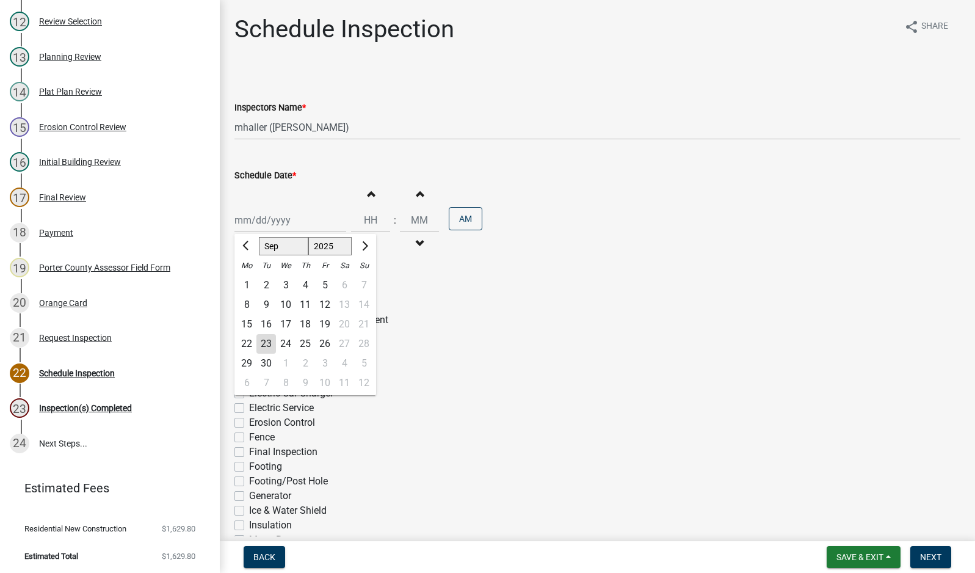
click at [288, 342] on div "24" at bounding box center [286, 344] width 20 height 20
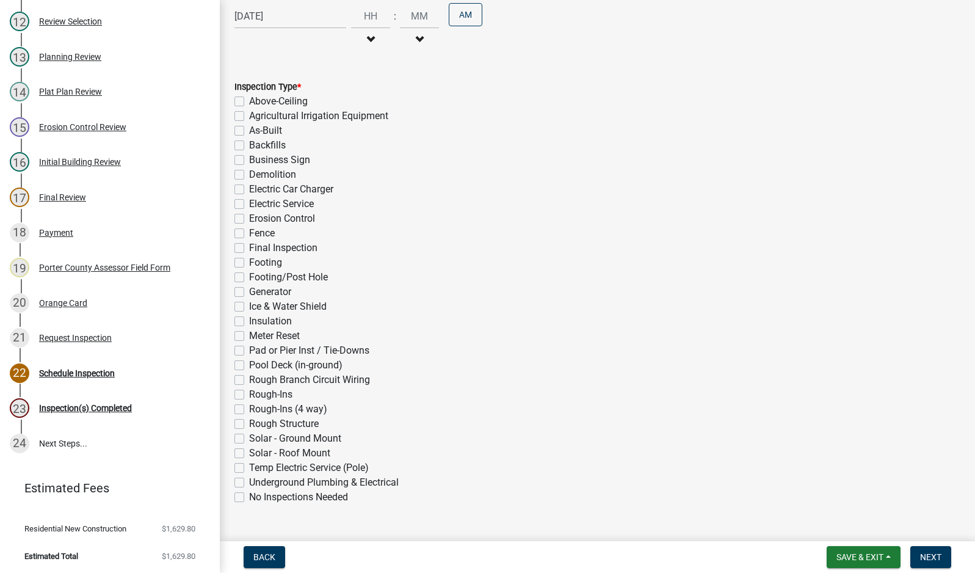
scroll to position [231, 0]
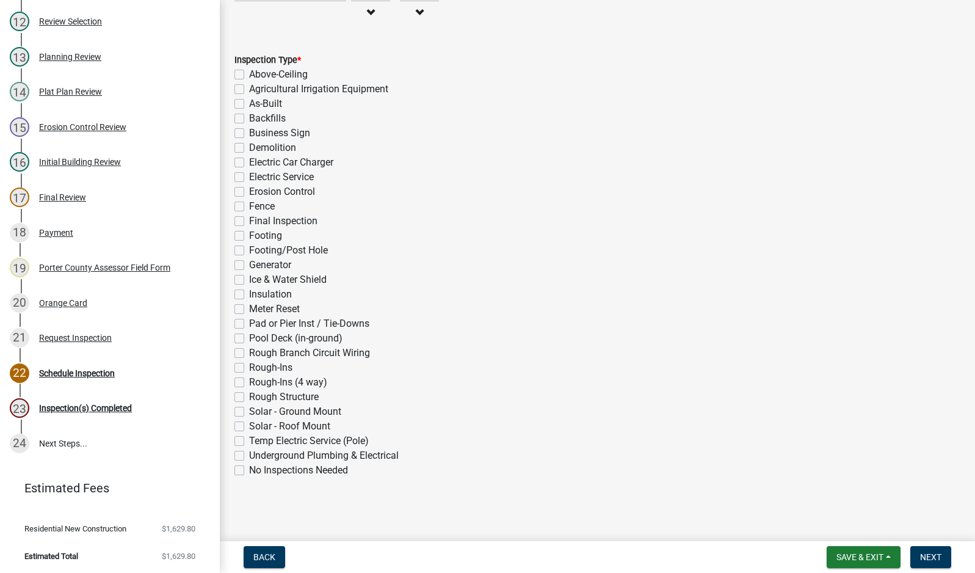
click at [249, 455] on label "Underground Plumbing & Electrical" at bounding box center [324, 455] width 150 height 15
click at [249, 455] on input "Underground Plumbing & Electrical" at bounding box center [253, 452] width 8 height 8
click at [933, 553] on span "Next" at bounding box center [930, 557] width 21 height 10
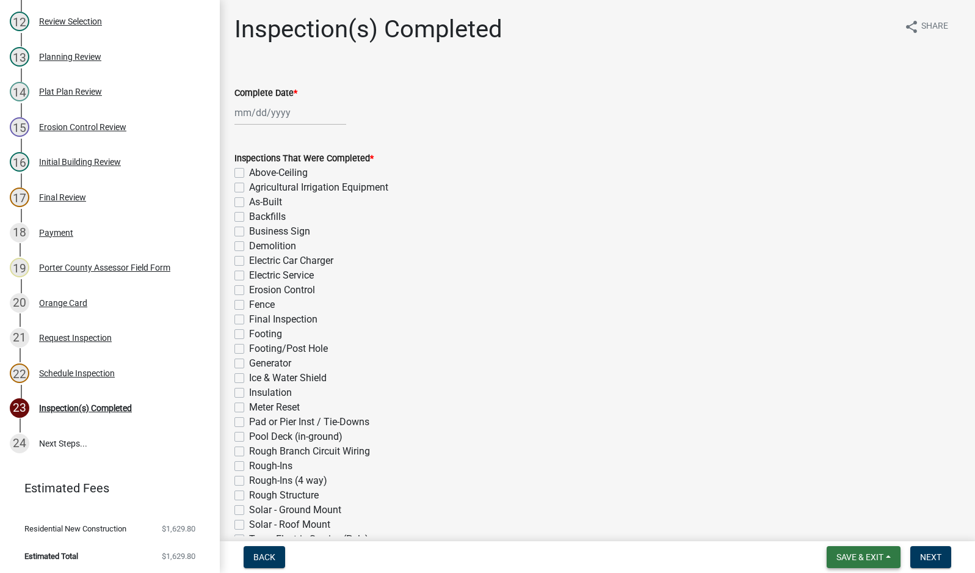
click at [855, 559] on span "Save & Exit" at bounding box center [859, 557] width 47 height 10
click at [858, 530] on button "Save & Exit" at bounding box center [852, 524] width 98 height 29
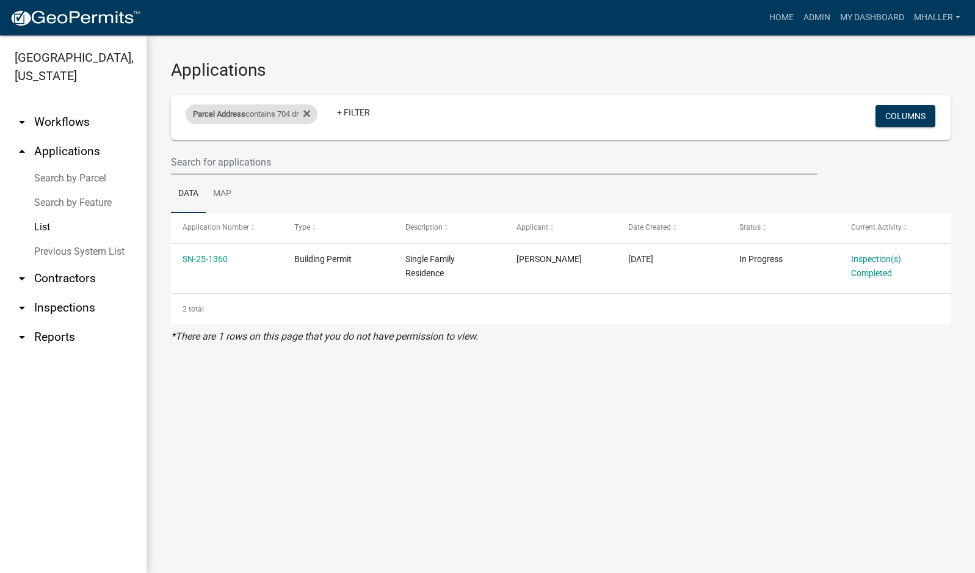
click at [249, 115] on div "Parcel Address contains 704 dr" at bounding box center [252, 114] width 132 height 20
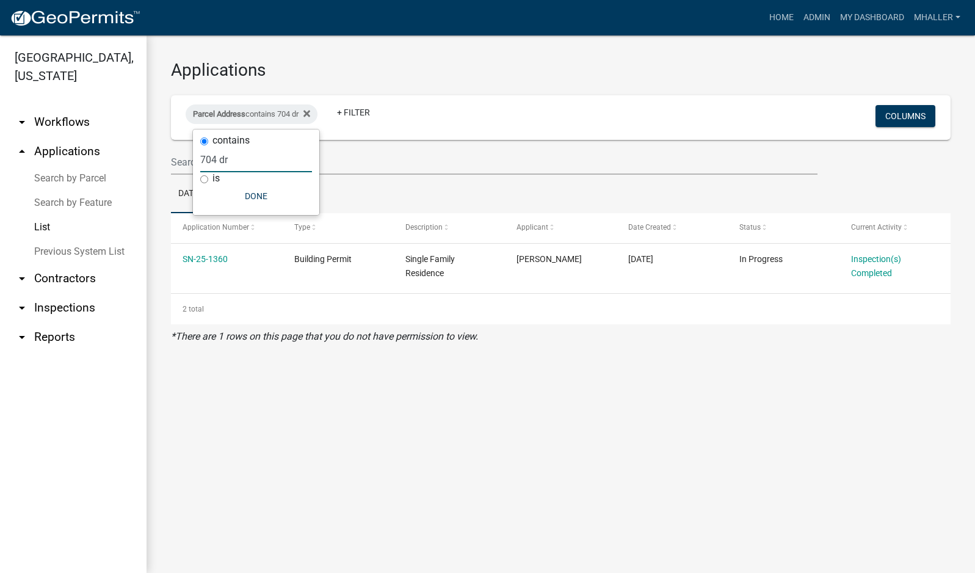
click at [239, 162] on input "704 dr" at bounding box center [256, 159] width 112 height 25
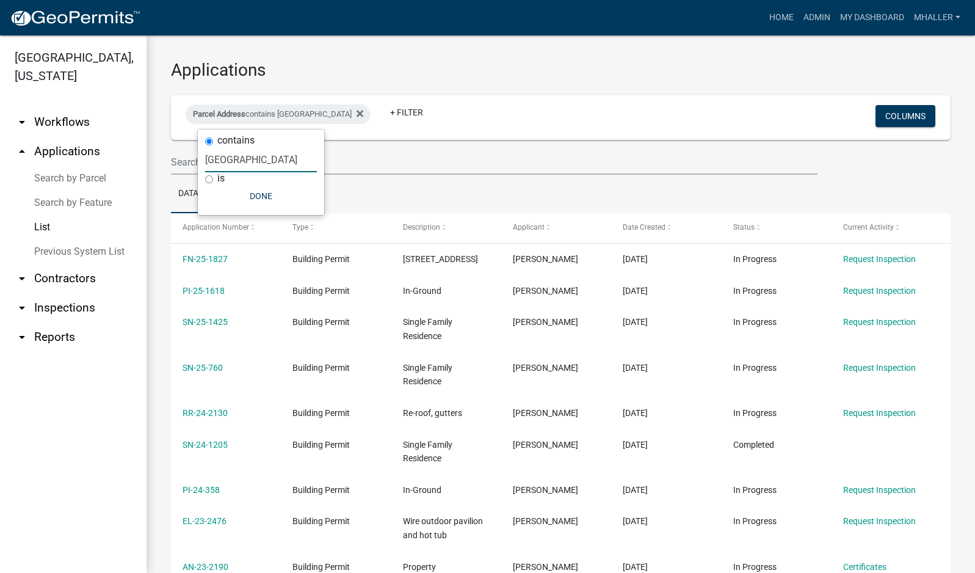
drag, startPoint x: 261, startPoint y: 159, endPoint x: 158, endPoint y: 159, distance: 102.6
click at [158, 159] on body "Internet Explorer does NOT work with GeoPermits. Get a new browser for more sec…" at bounding box center [487, 286] width 975 height 573
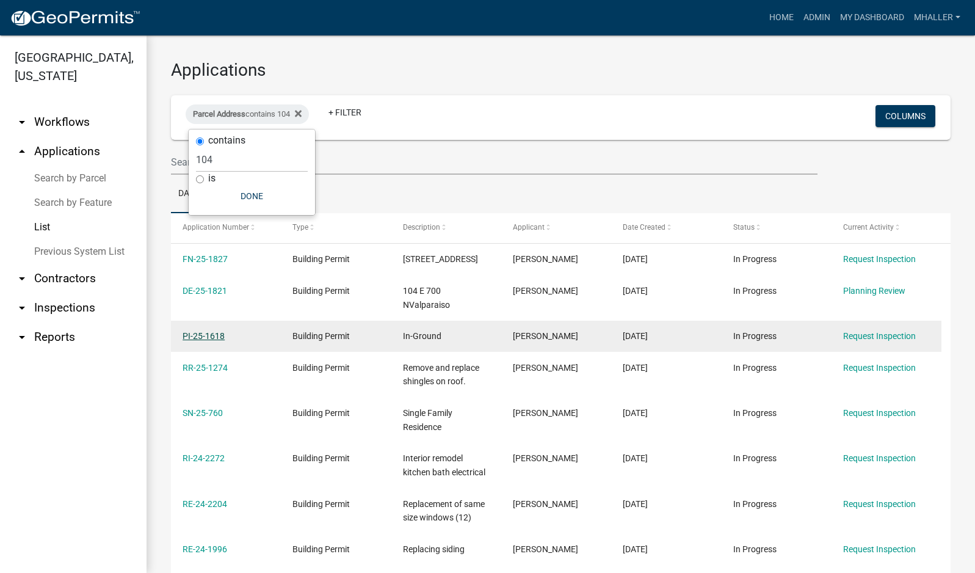
click at [212, 334] on link "PI-25-1618" at bounding box center [204, 336] width 42 height 10
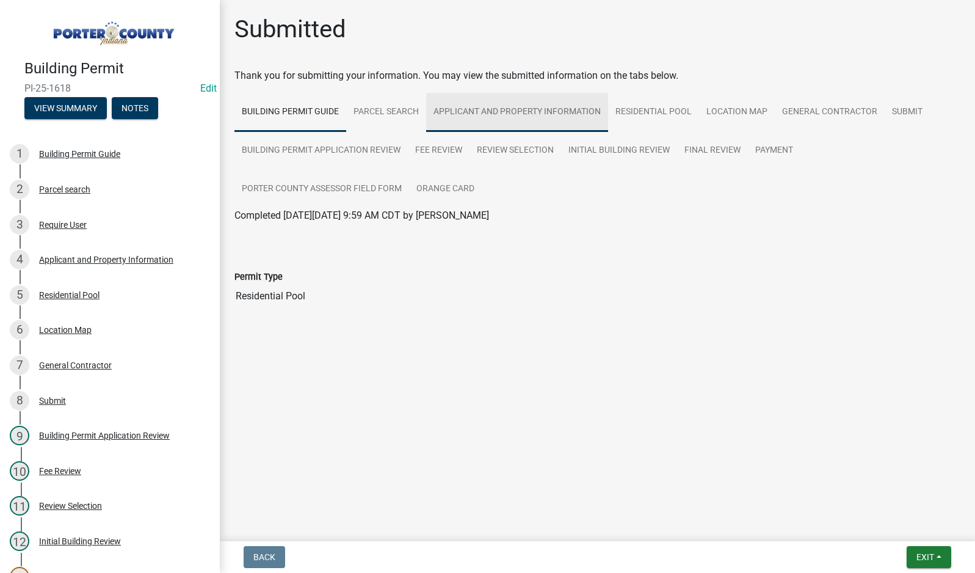
click at [492, 110] on link "Applicant and Property Information" at bounding box center [517, 112] width 182 height 39
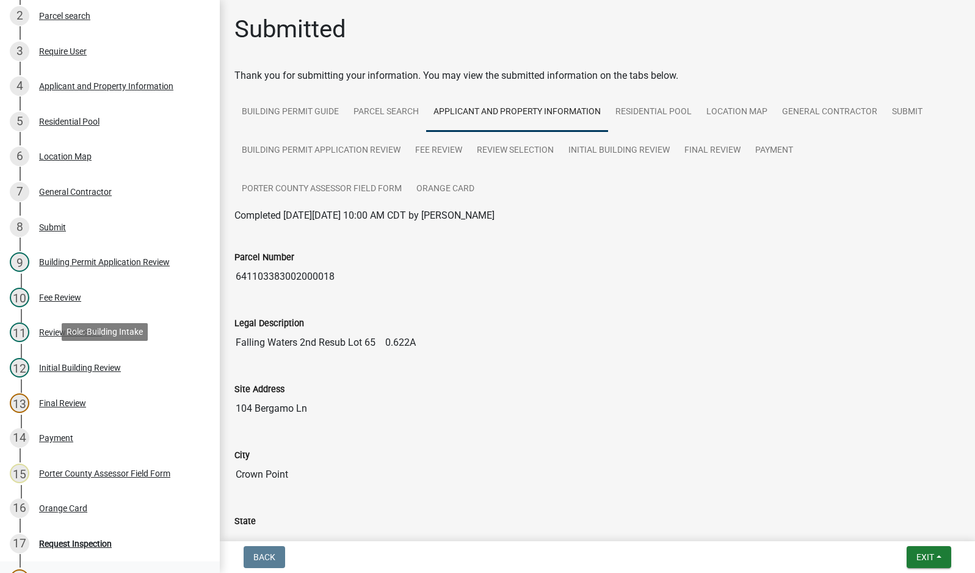
scroll to position [407, 0]
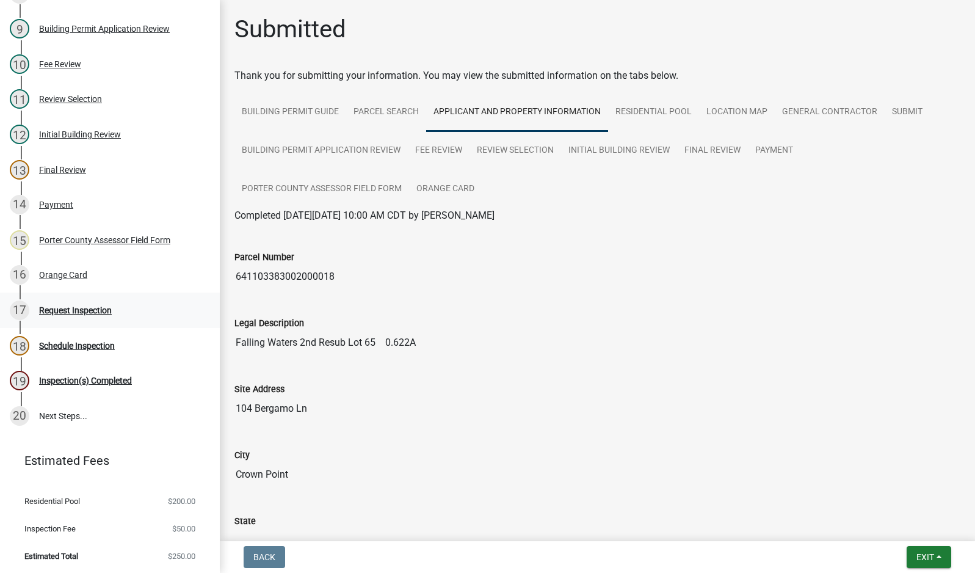
click at [68, 308] on div "Request Inspection" at bounding box center [75, 310] width 73 height 9
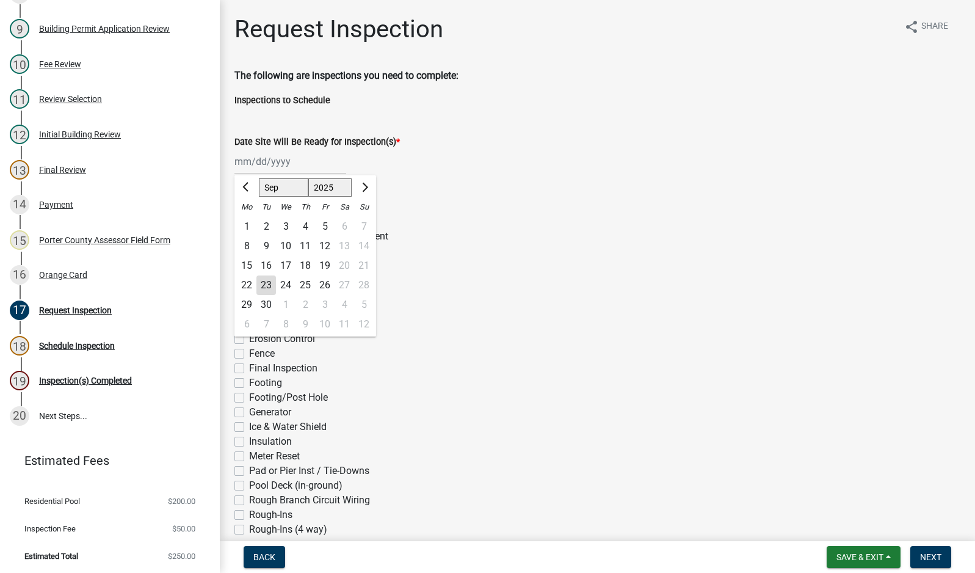
click at [253, 163] on div "[PERSON_NAME] Feb Mar Apr [PERSON_NAME][DATE] Oct Nov [DATE] 1526 1527 1528 152…" at bounding box center [290, 161] width 112 height 25
click at [266, 289] on div "23" at bounding box center [266, 285] width 20 height 20
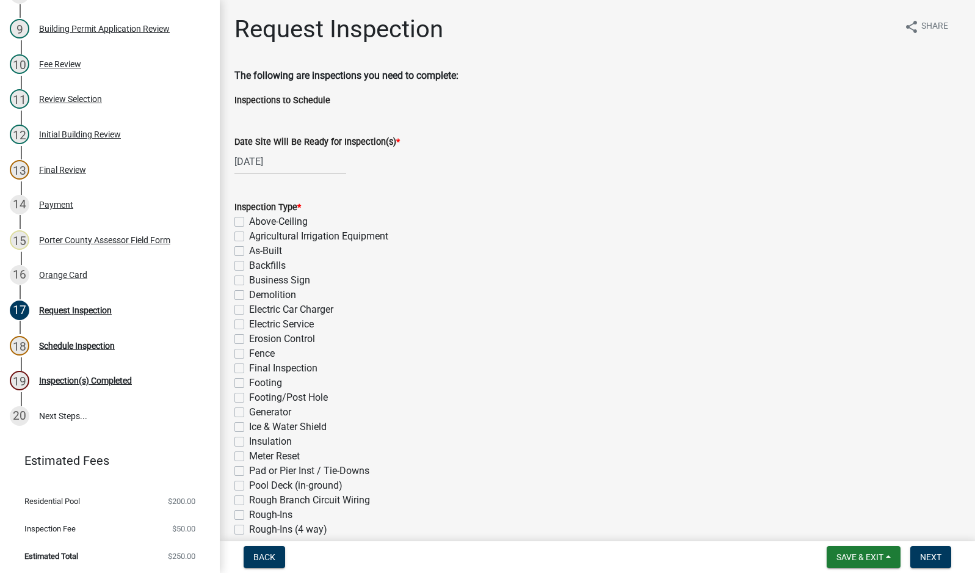
click at [249, 487] on label "Pool Deck (in-ground)" at bounding box center [295, 485] width 93 height 15
click at [249, 486] on input "Pool Deck (in-ground)" at bounding box center [253, 482] width 8 height 8
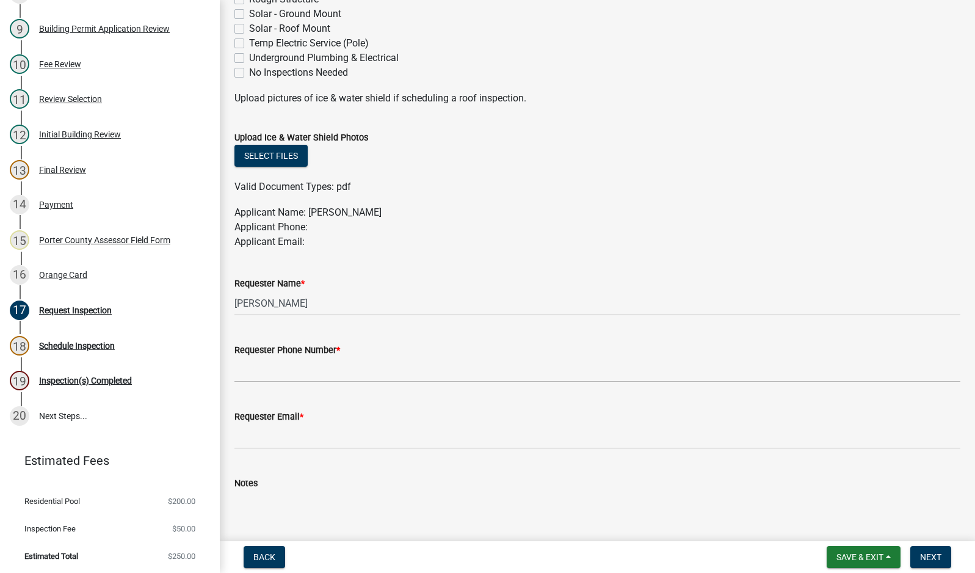
scroll to position [549, 0]
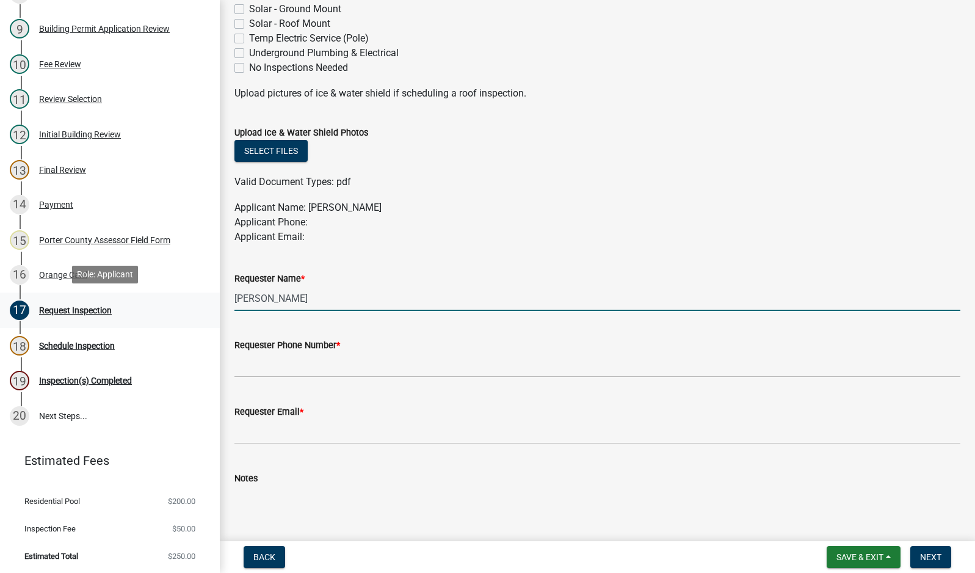
drag, startPoint x: 307, startPoint y: 298, endPoint x: 124, endPoint y: 302, distance: 183.2
click at [124, 302] on div "Building Permit PI-25-1618 Edit View Summary Notes 1 Building Permit Guide 2 Pa…" at bounding box center [487, 286] width 975 height 573
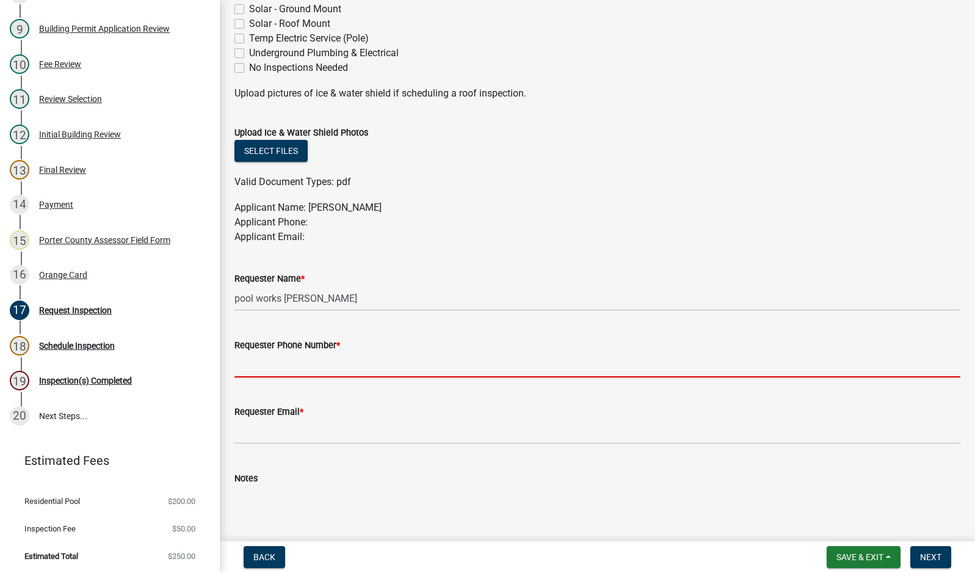
click at [279, 366] on input "Requester Phone Number *" at bounding box center [597, 364] width 726 height 25
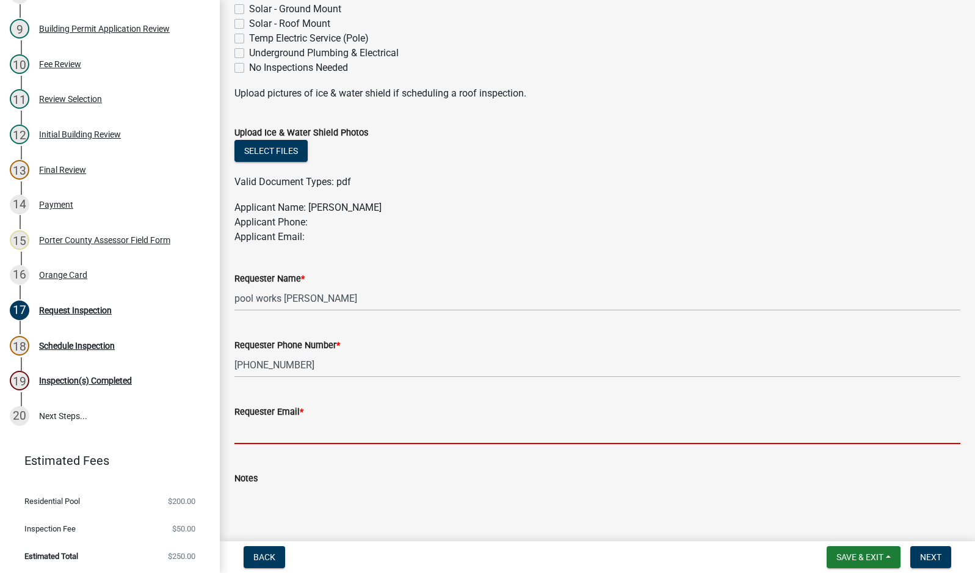
click at [301, 422] on input "Requester Email *" at bounding box center [597, 431] width 726 height 25
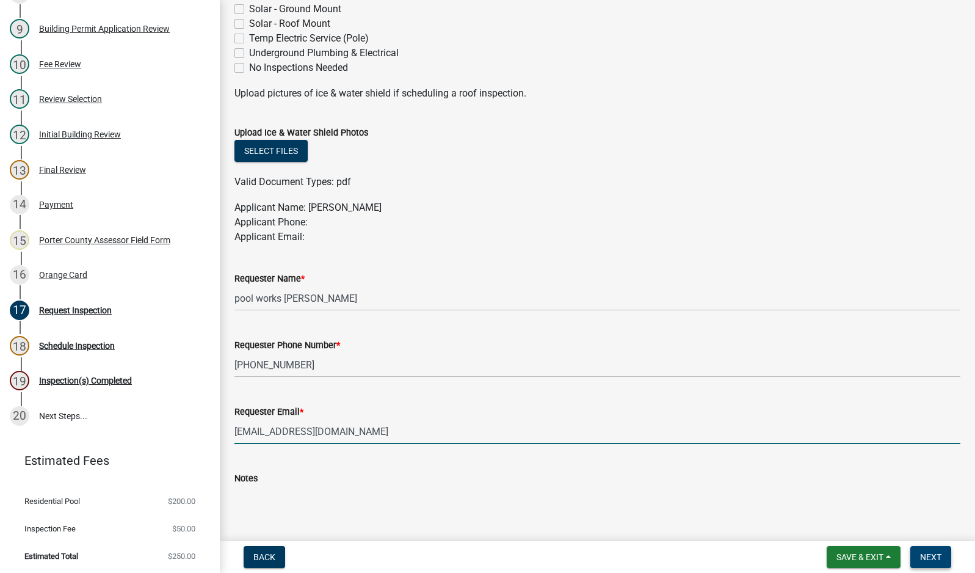
click at [936, 554] on span "Next" at bounding box center [930, 557] width 21 height 10
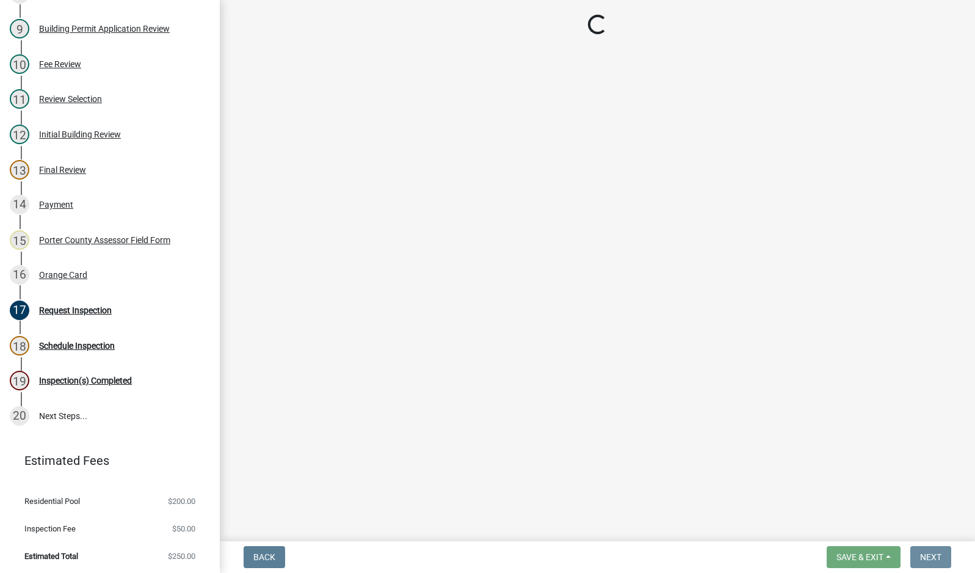
scroll to position [0, 0]
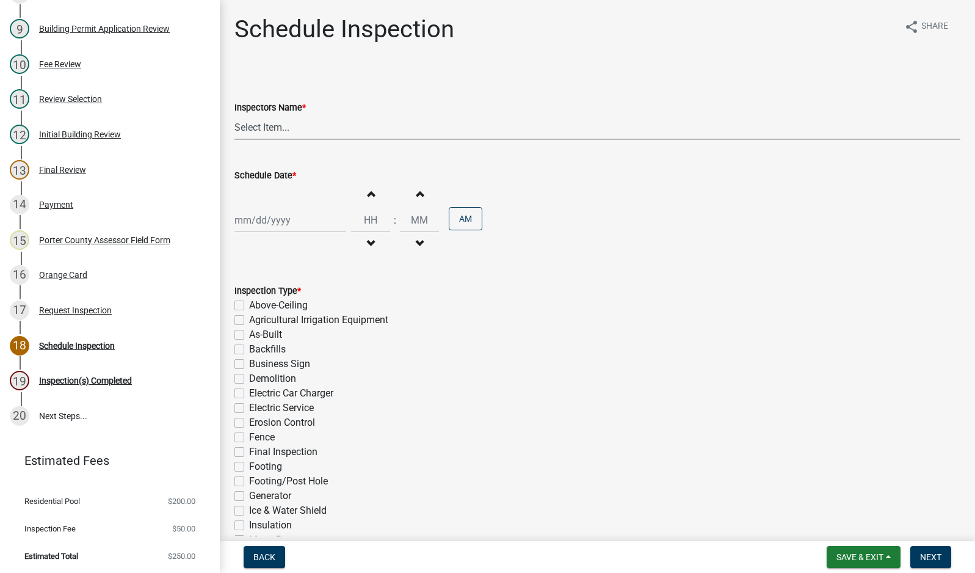
click at [267, 124] on select "Select Item... mhaller ([PERSON_NAME])" at bounding box center [597, 127] width 726 height 25
click at [234, 115] on select "Select Item... mhaller ([PERSON_NAME])" at bounding box center [597, 127] width 726 height 25
click at [279, 223] on div at bounding box center [290, 220] width 112 height 25
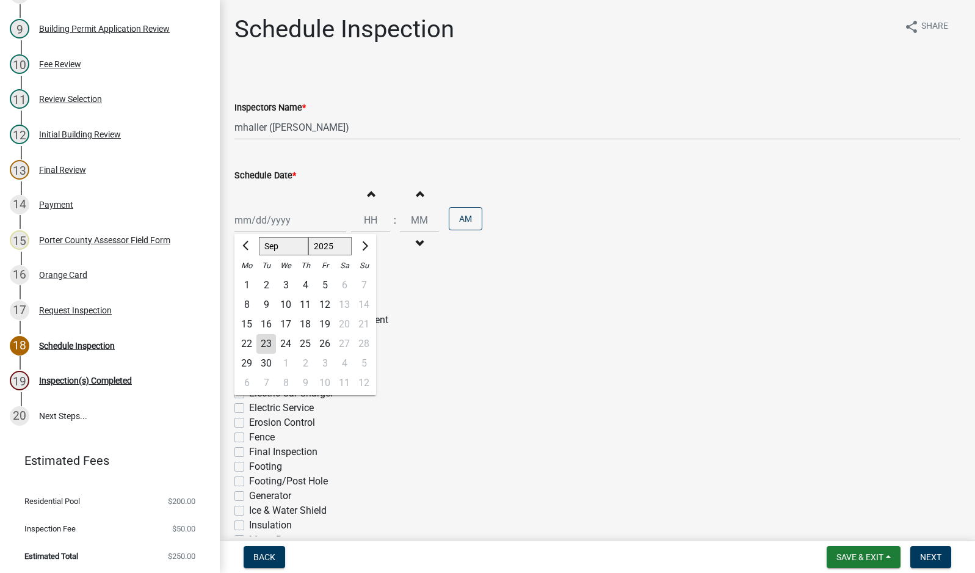
click at [267, 344] on div "23" at bounding box center [266, 344] width 20 height 20
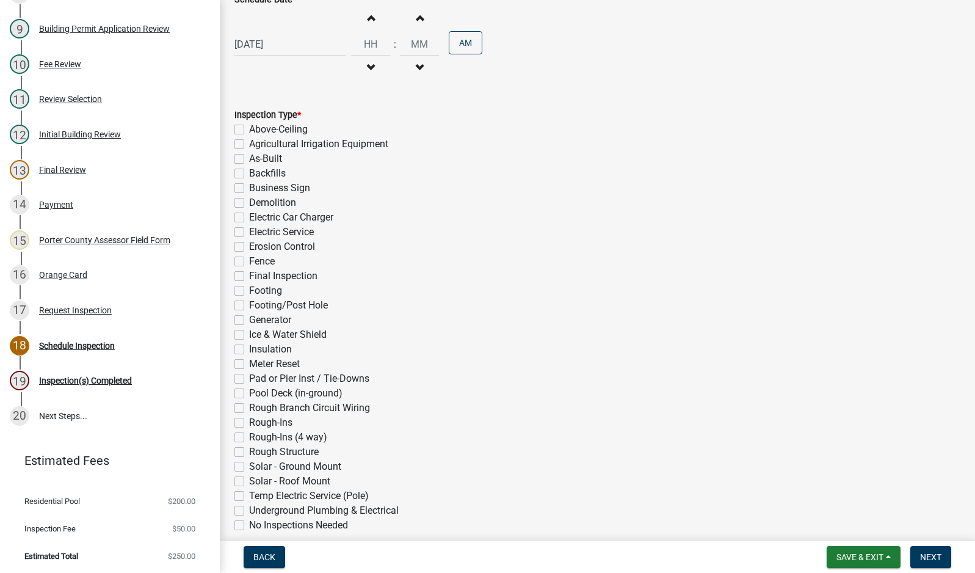
scroll to position [183, 0]
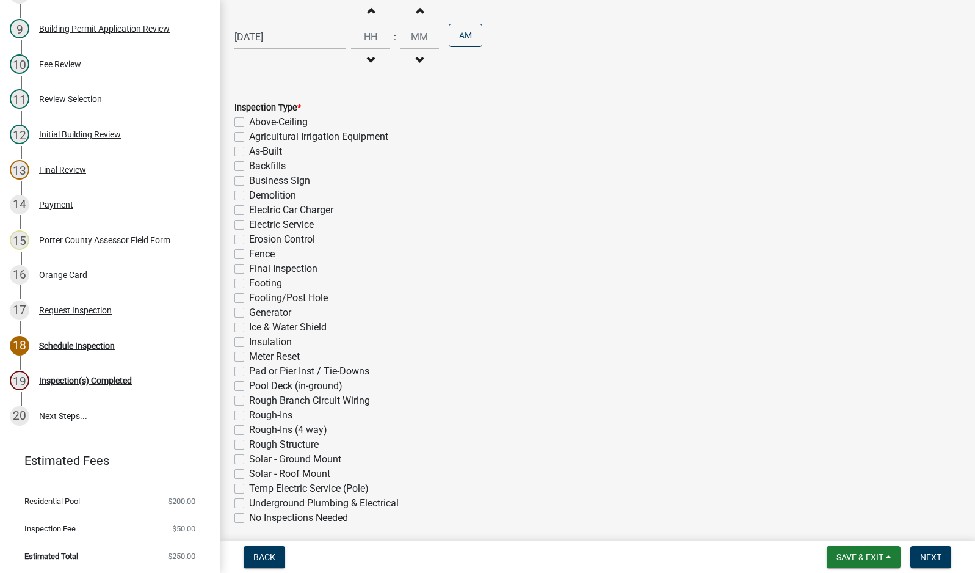
click at [249, 386] on label "Pool Deck (in-ground)" at bounding box center [295, 386] width 93 height 15
click at [249, 386] on input "Pool Deck (in-ground)" at bounding box center [253, 383] width 8 height 8
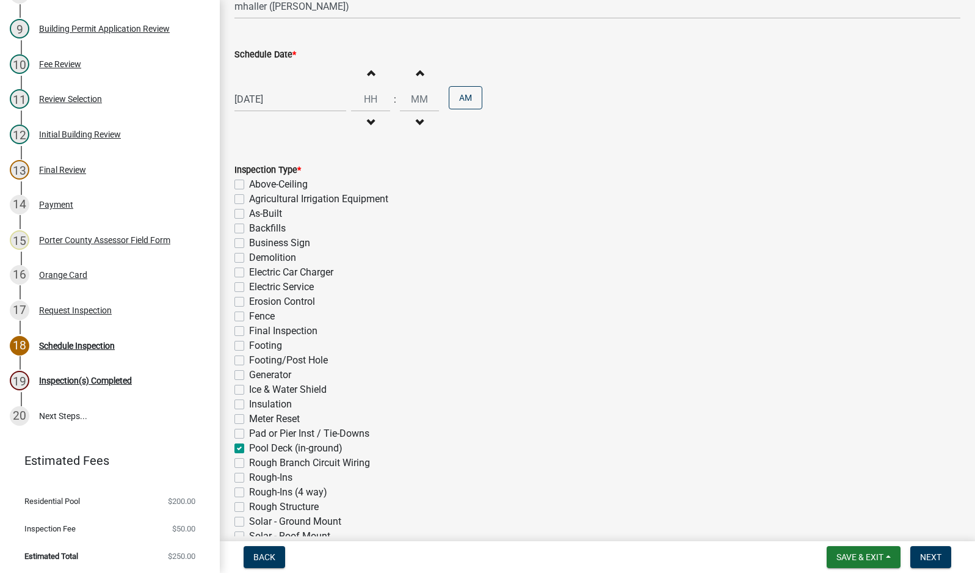
scroll to position [61, 0]
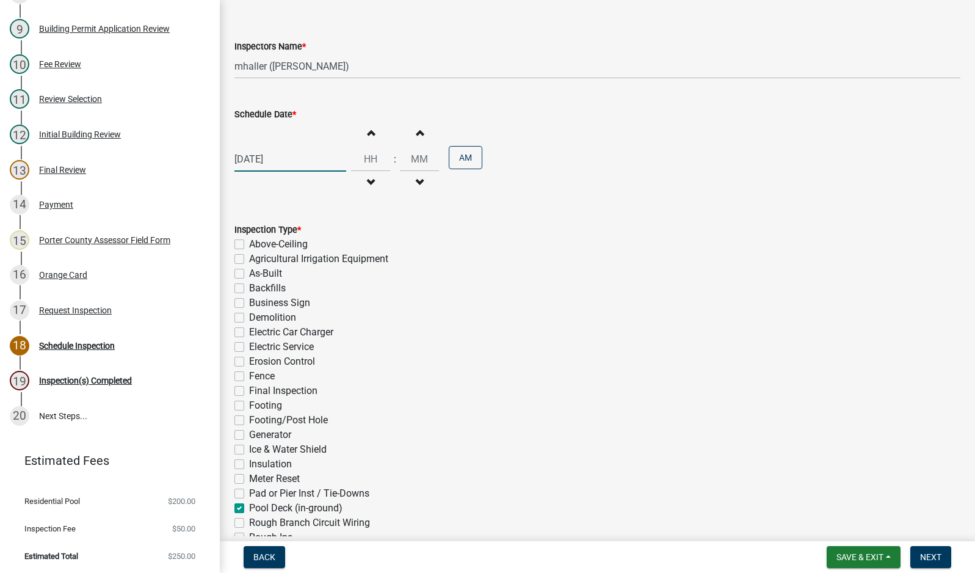
click at [276, 156] on div "[DATE]" at bounding box center [290, 159] width 112 height 25
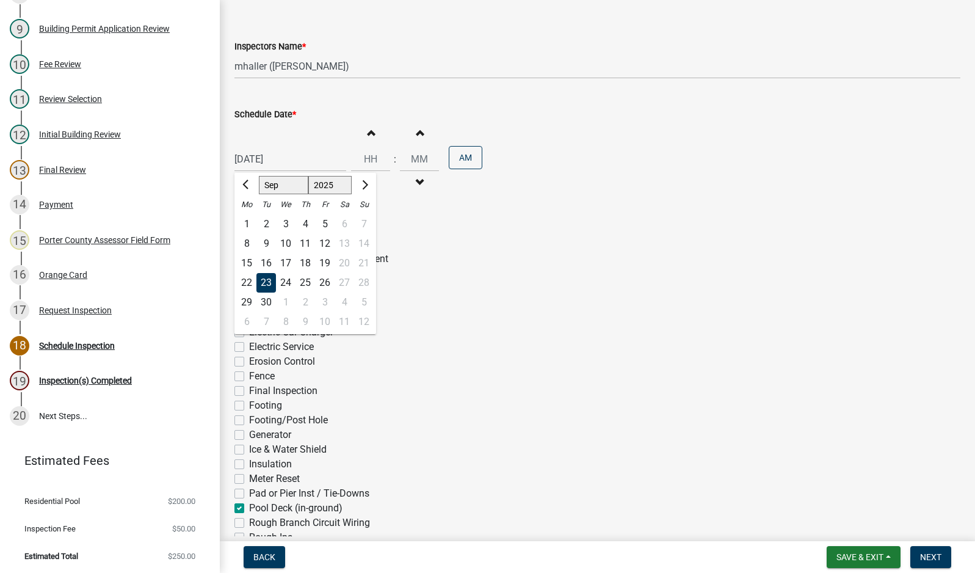
click at [283, 283] on div "24" at bounding box center [286, 283] width 20 height 20
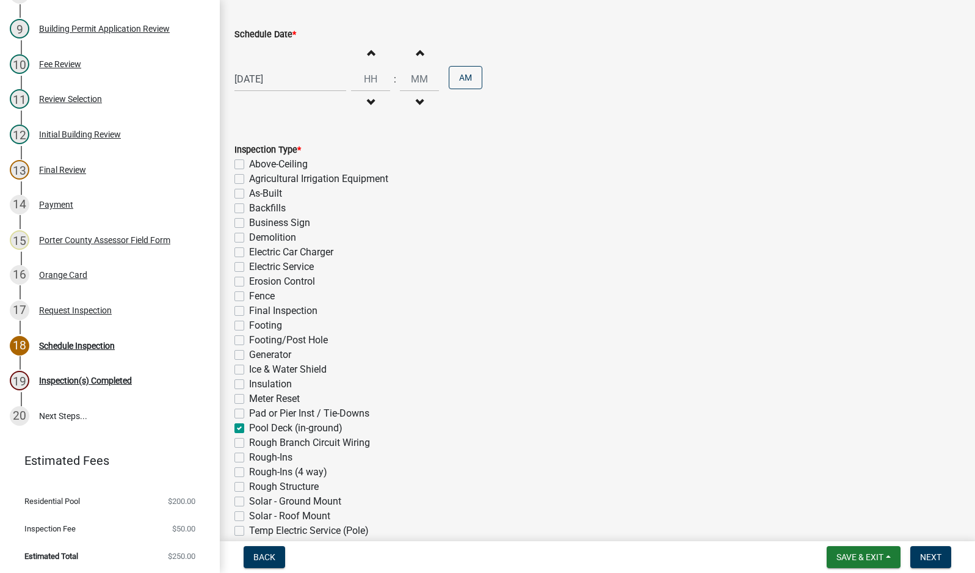
scroll to position [231, 0]
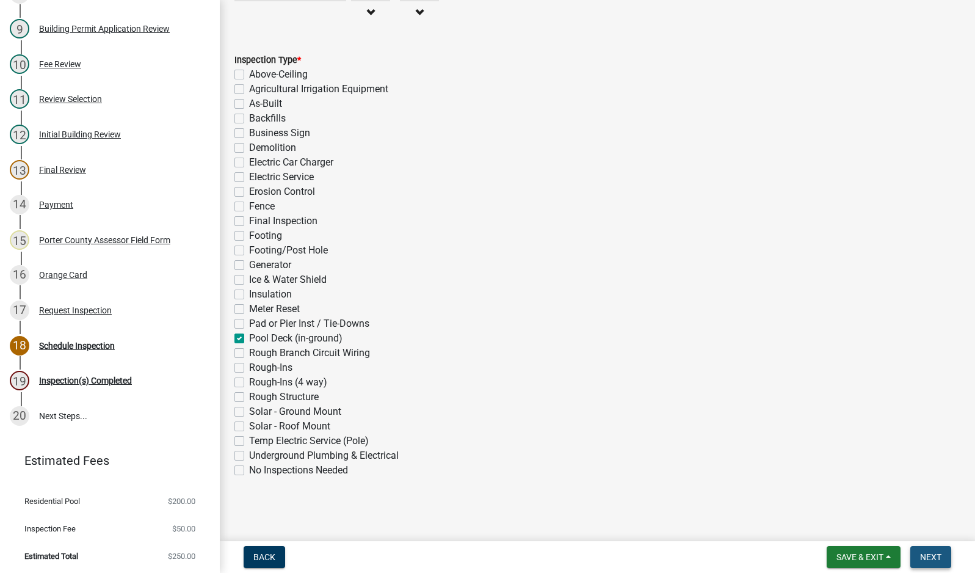
click at [926, 554] on span "Next" at bounding box center [930, 557] width 21 height 10
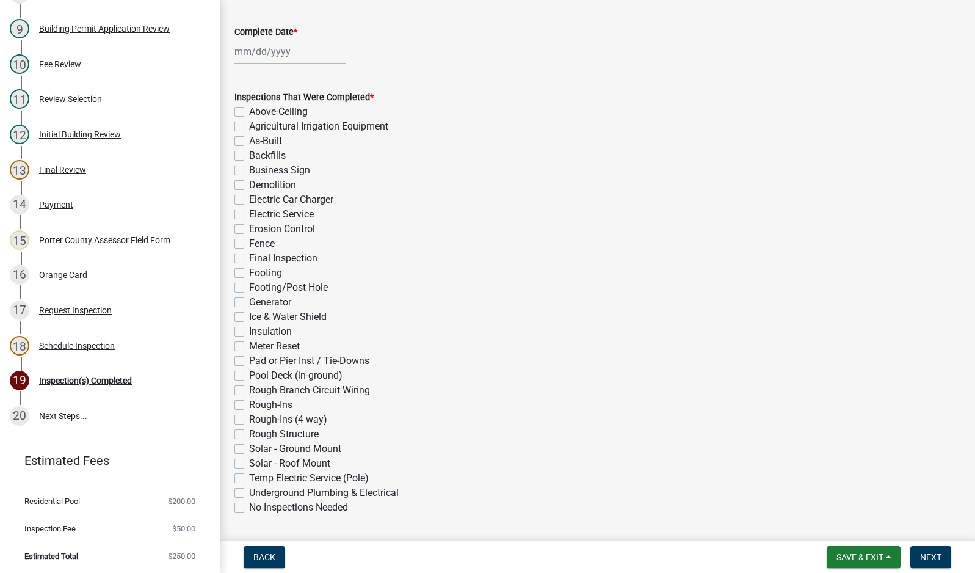
scroll to position [0, 0]
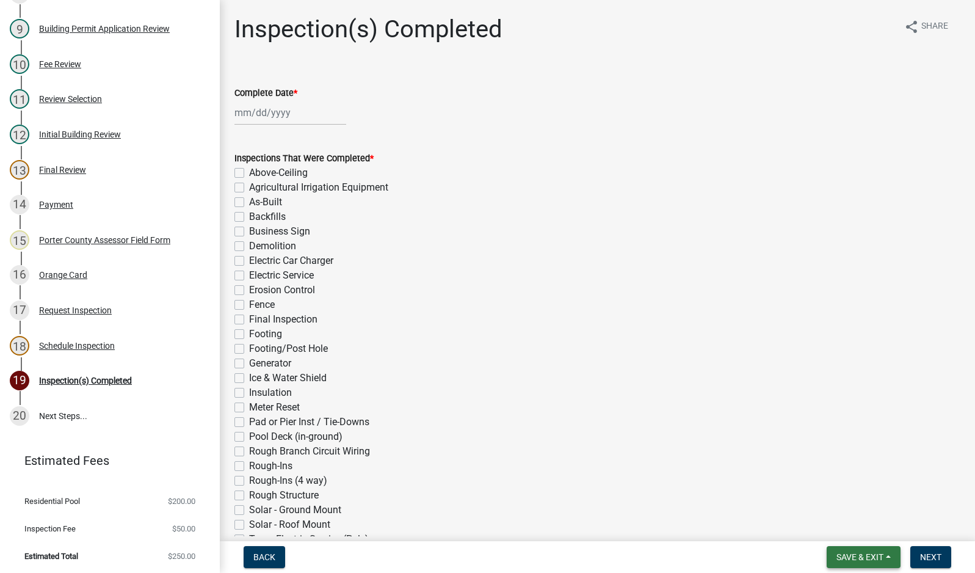
click at [861, 562] on span "Save & Exit" at bounding box center [859, 557] width 47 height 10
click at [863, 530] on button "Save & Exit" at bounding box center [852, 524] width 98 height 29
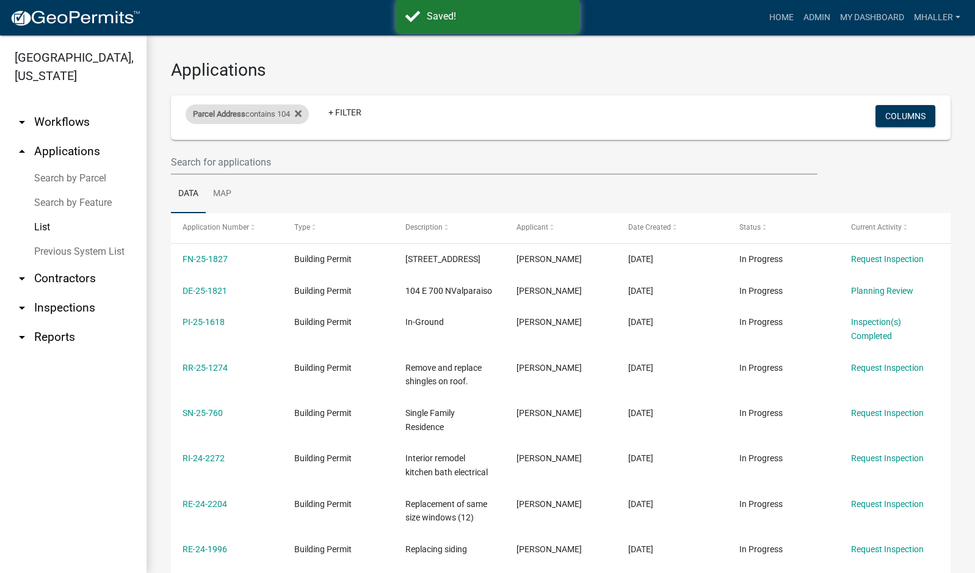
click at [230, 112] on span "Parcel Address" at bounding box center [219, 113] width 53 height 9
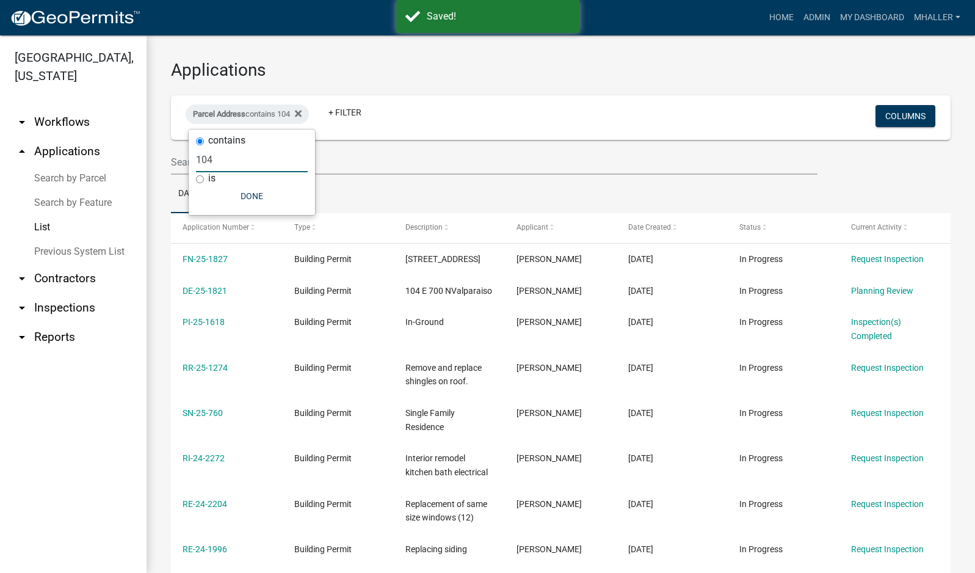
click at [220, 153] on input "104" at bounding box center [252, 159] width 112 height 25
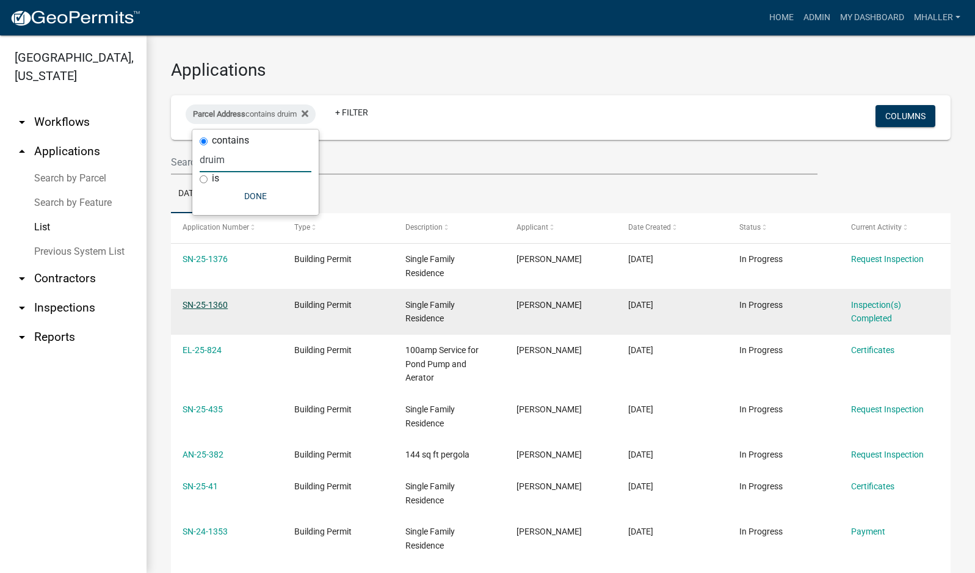
click at [204, 306] on link "SN-25-1360" at bounding box center [205, 305] width 45 height 10
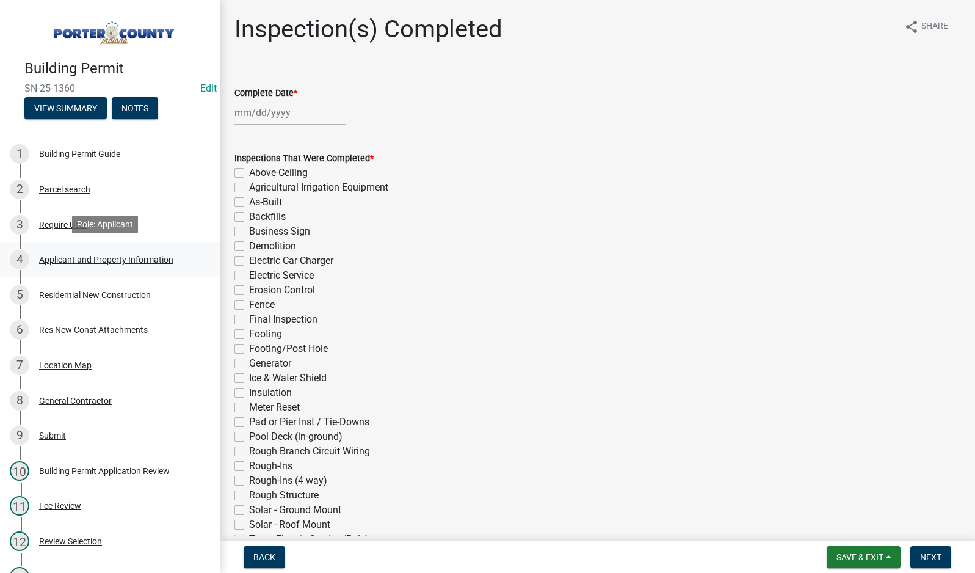
click at [96, 256] on div "Applicant and Property Information" at bounding box center [106, 259] width 134 height 9
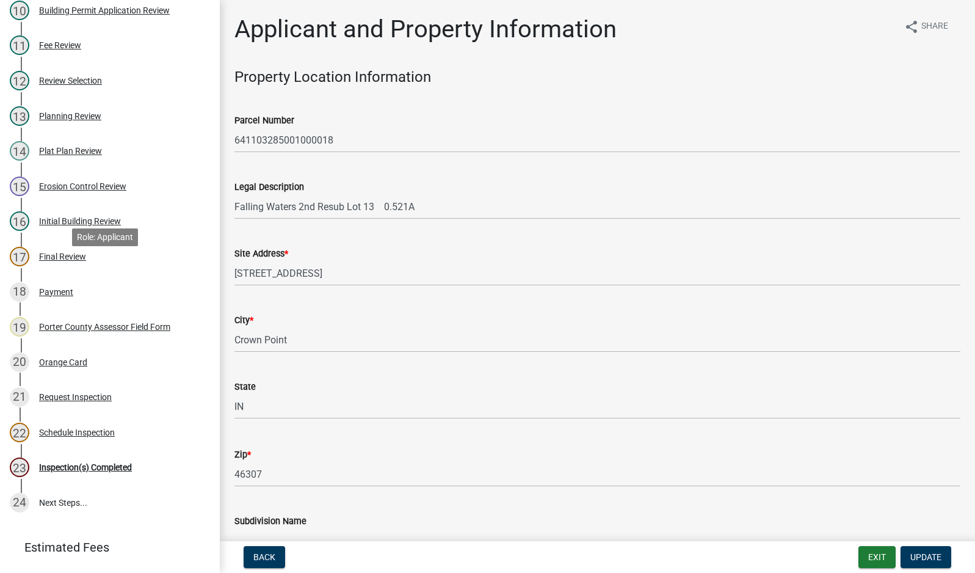
scroll to position [520, 0]
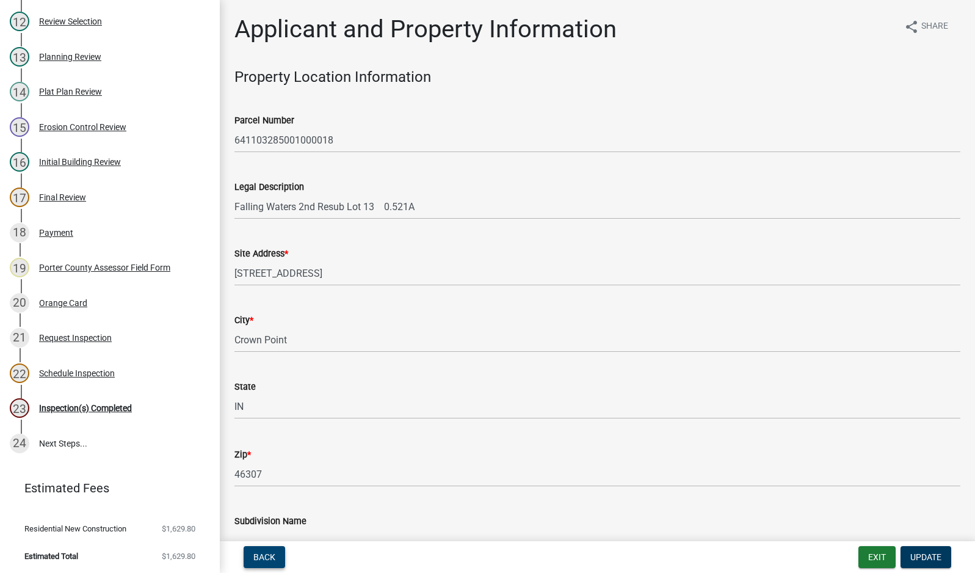
click at [263, 557] on span "Back" at bounding box center [264, 557] width 22 height 10
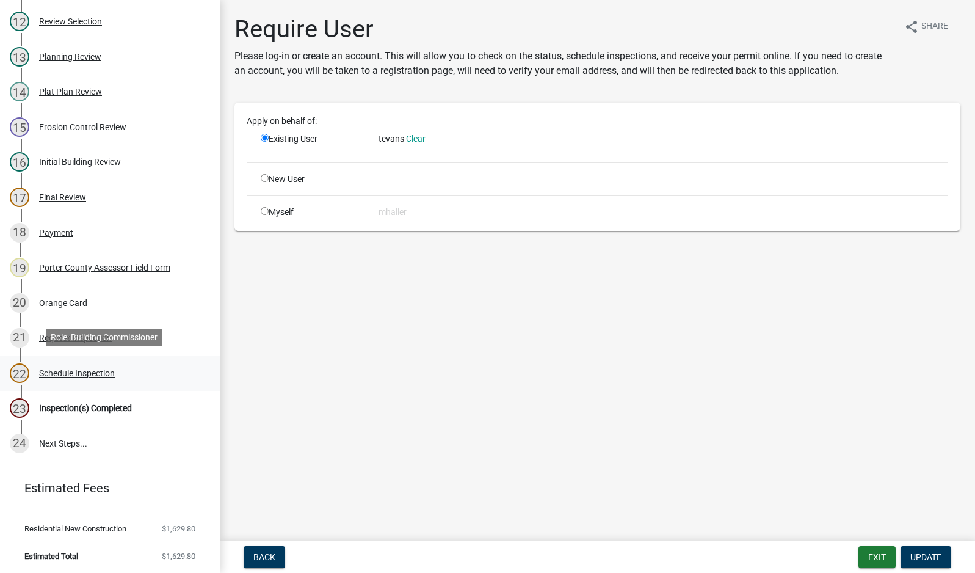
click at [91, 371] on div "Schedule Inspection" at bounding box center [77, 373] width 76 height 9
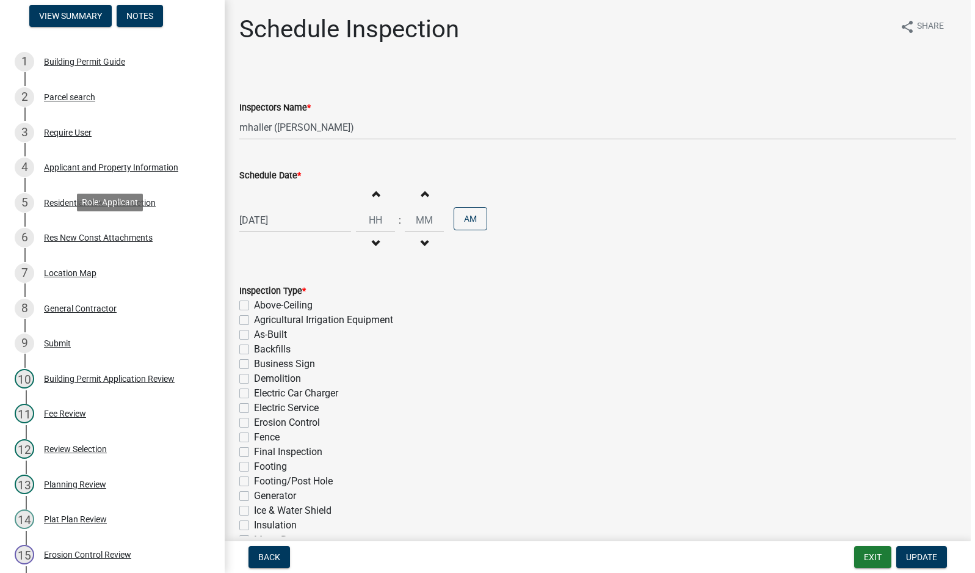
scroll to position [0, 0]
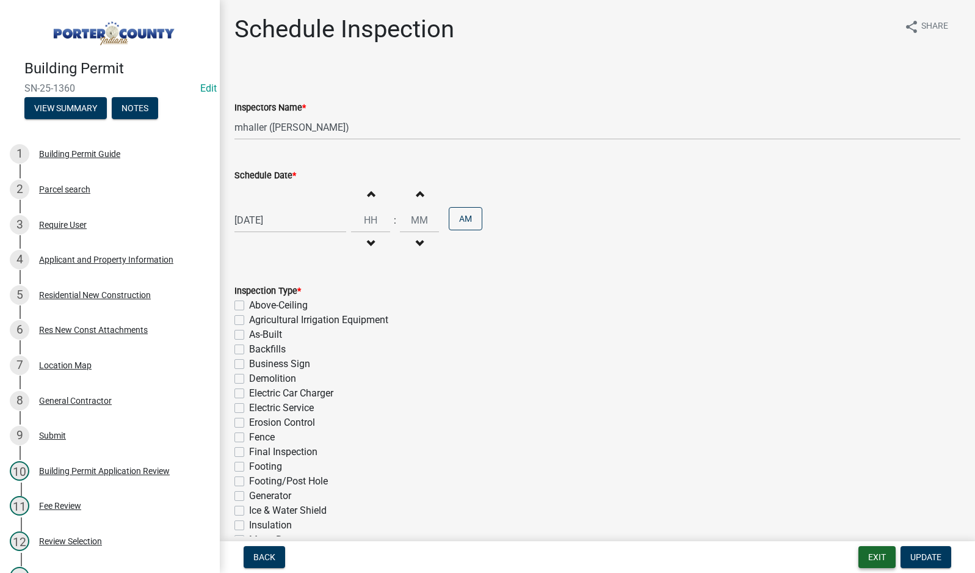
click at [878, 554] on button "Exit" at bounding box center [876, 557] width 37 height 22
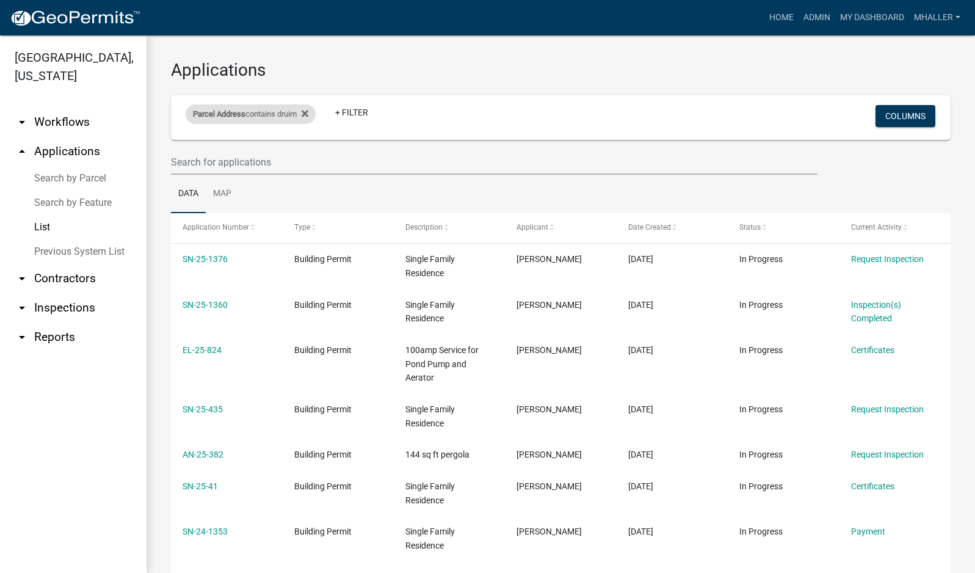
click at [273, 111] on div "Parcel Address contains druim" at bounding box center [251, 114] width 130 height 20
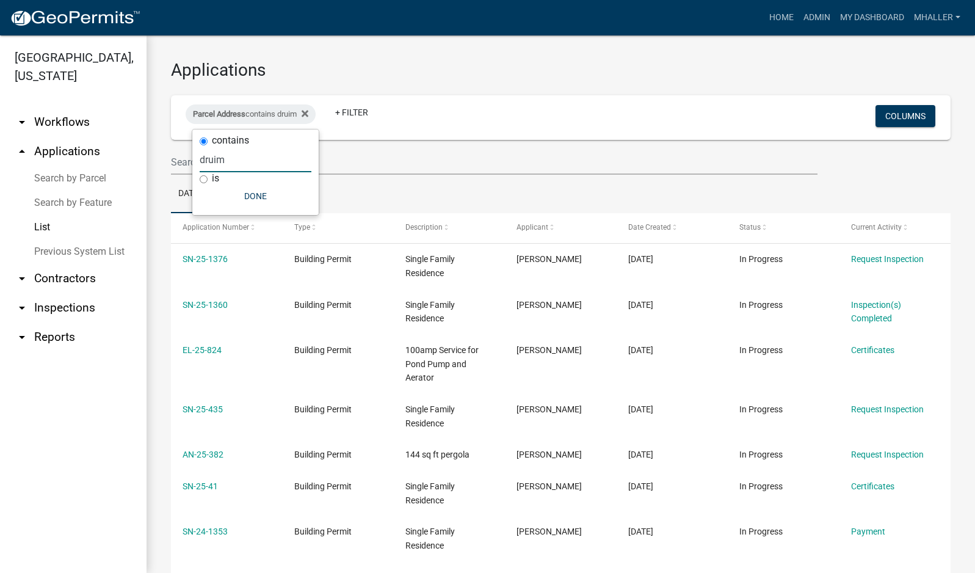
click at [253, 162] on input "druim" at bounding box center [256, 159] width 112 height 25
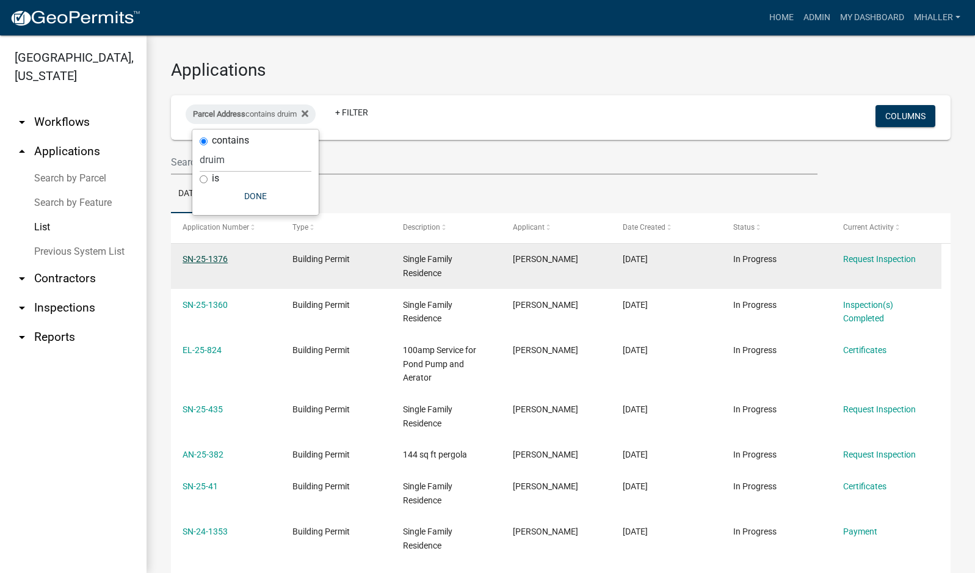
click at [213, 256] on link "SN-25-1376" at bounding box center [205, 259] width 45 height 10
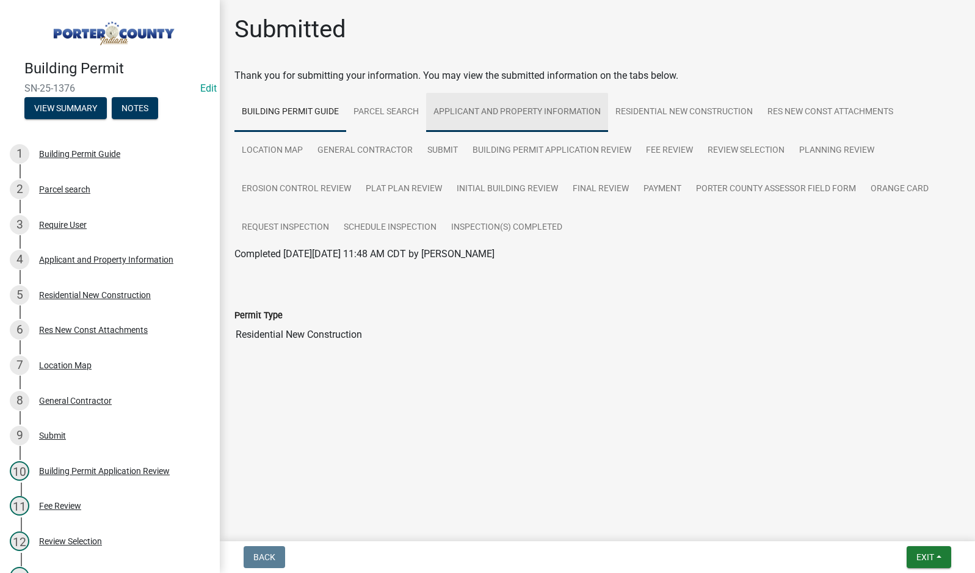
click at [487, 111] on link "Applicant and Property Information" at bounding box center [517, 112] width 182 height 39
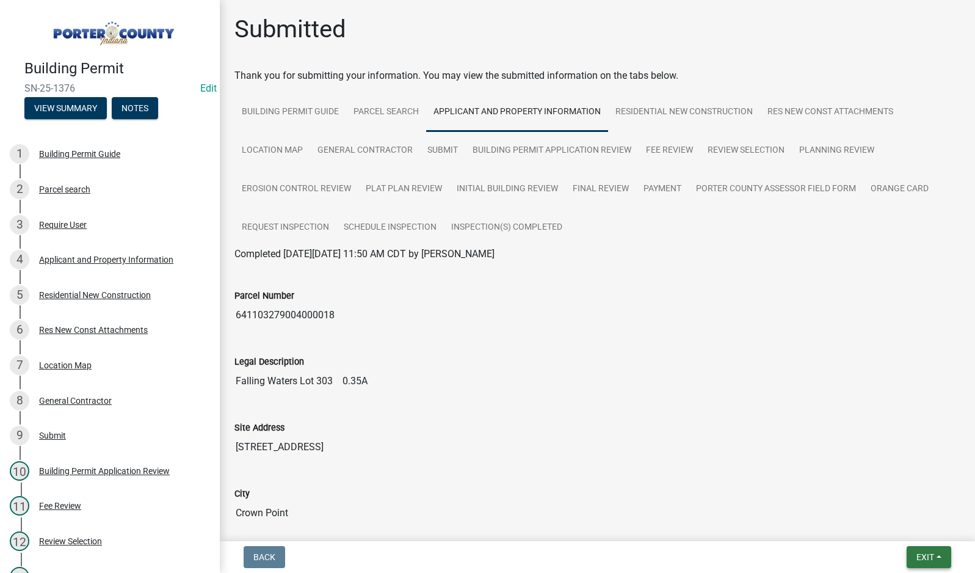
click at [924, 557] on span "Exit" at bounding box center [925, 557] width 18 height 10
click at [910, 524] on button "Save & Exit" at bounding box center [902, 524] width 98 height 29
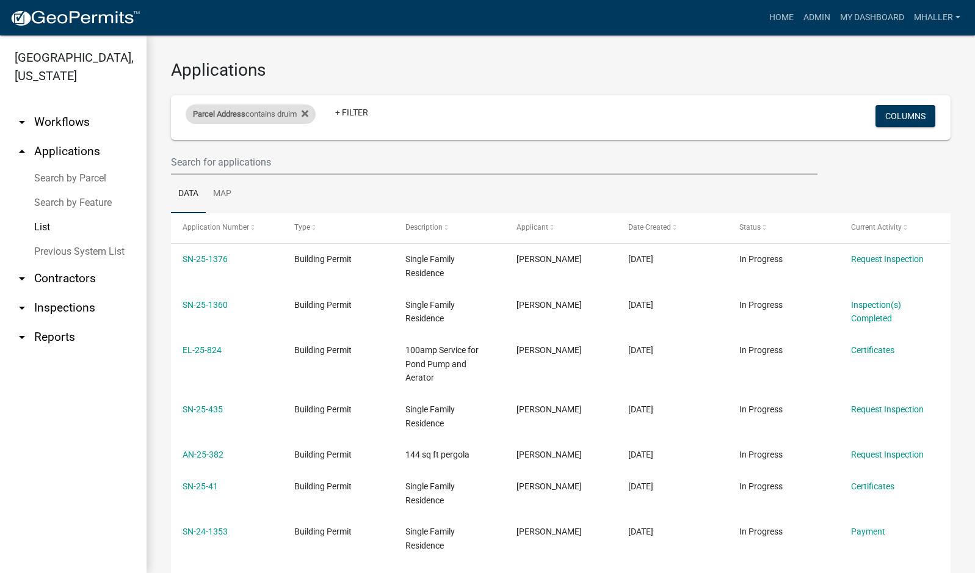
click at [234, 114] on span "Parcel Address" at bounding box center [219, 113] width 53 height 9
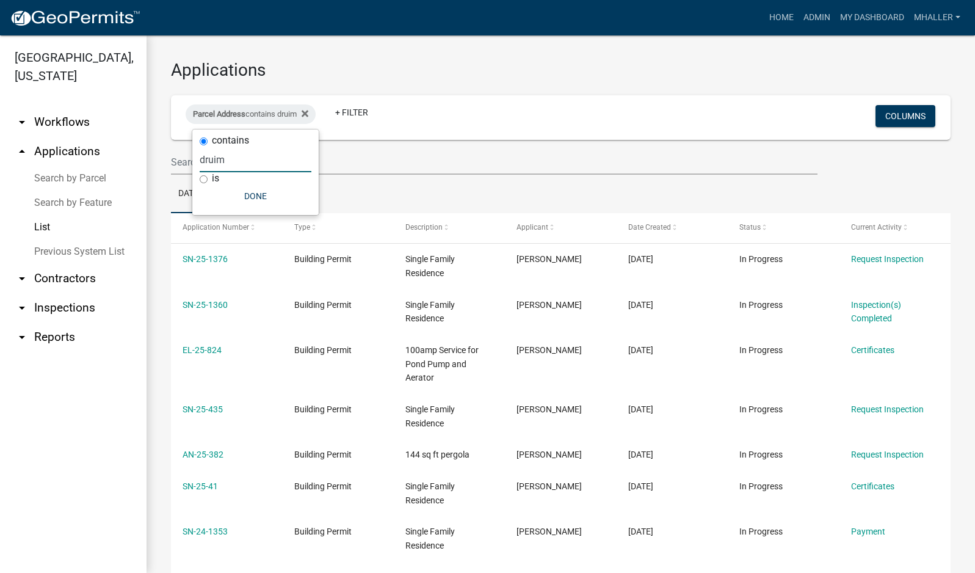
click at [245, 165] on input "druim" at bounding box center [256, 159] width 112 height 25
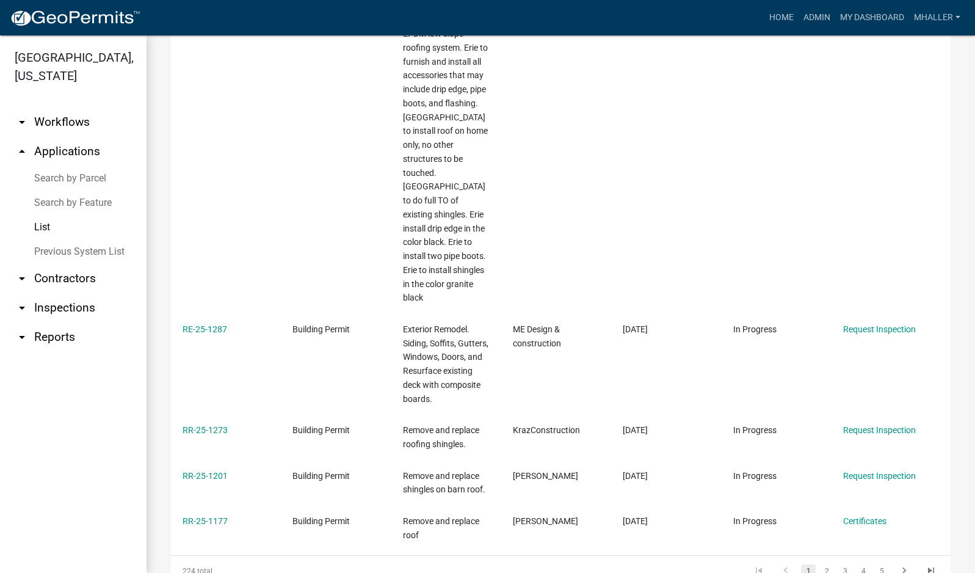
scroll to position [1460, 0]
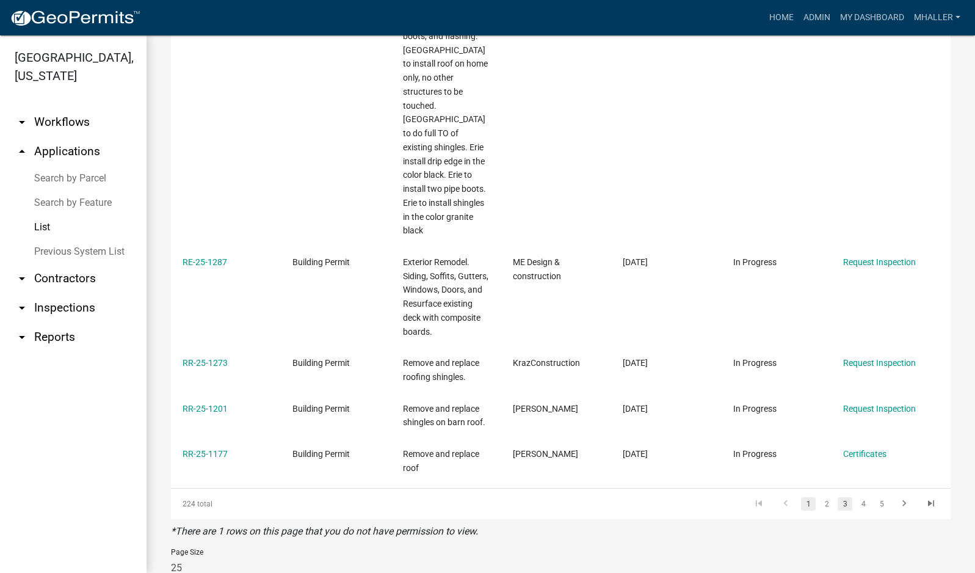
click at [838, 497] on link "3" at bounding box center [845, 503] width 15 height 13
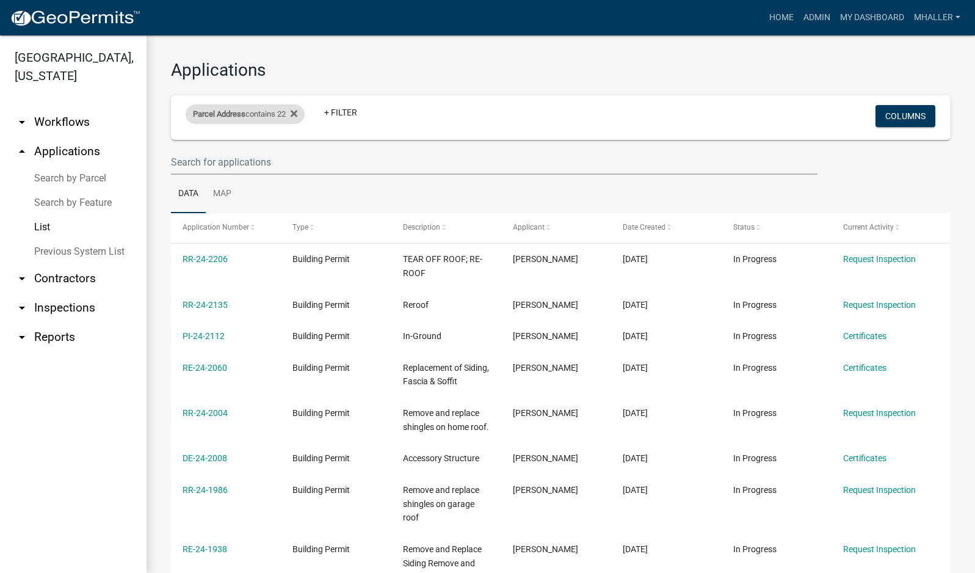
click at [237, 118] on span "Parcel Address" at bounding box center [219, 113] width 53 height 9
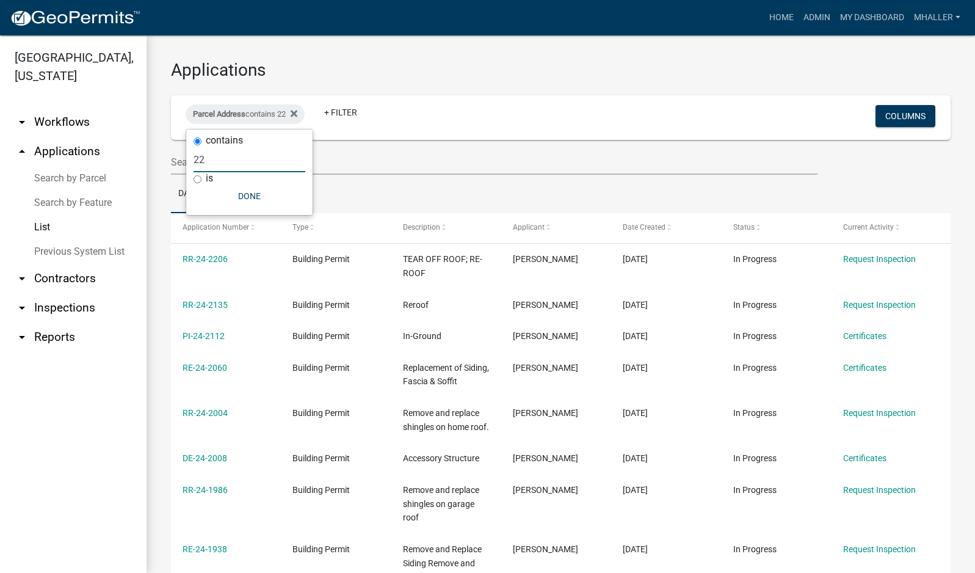
click at [225, 164] on input "22" at bounding box center [250, 159] width 112 height 25
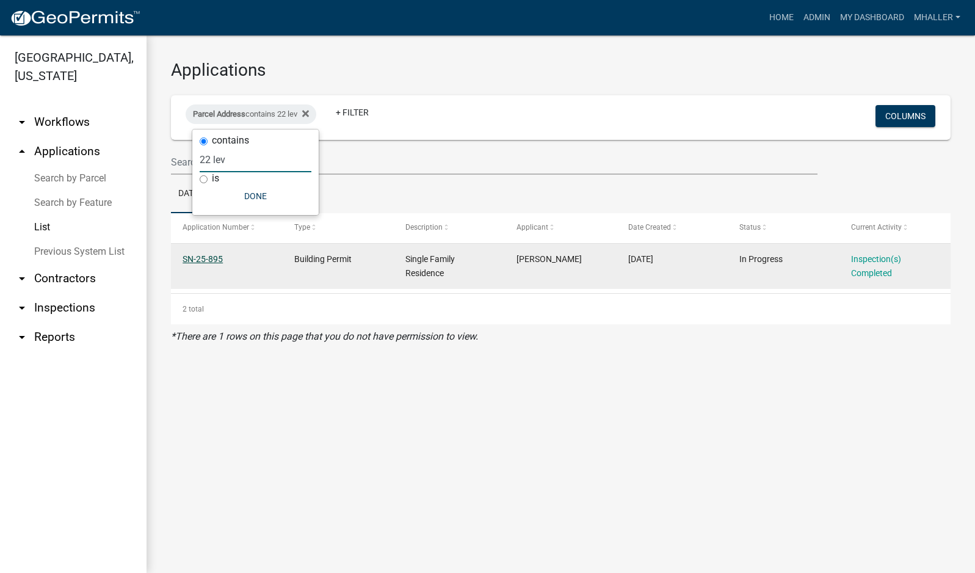
click at [209, 259] on link "SN-25-895" at bounding box center [203, 259] width 40 height 10
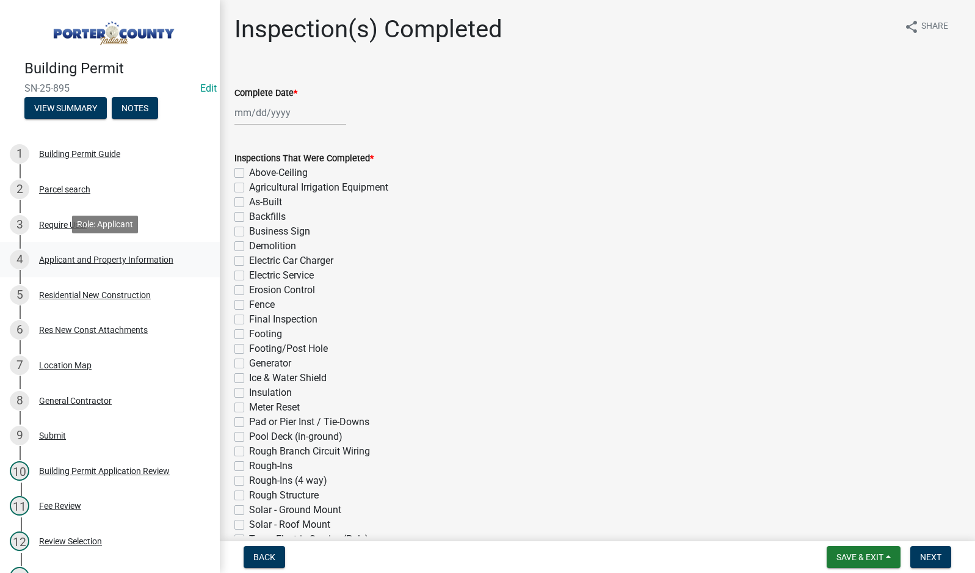
click at [70, 259] on div "Applicant and Property Information" at bounding box center [106, 259] width 134 height 9
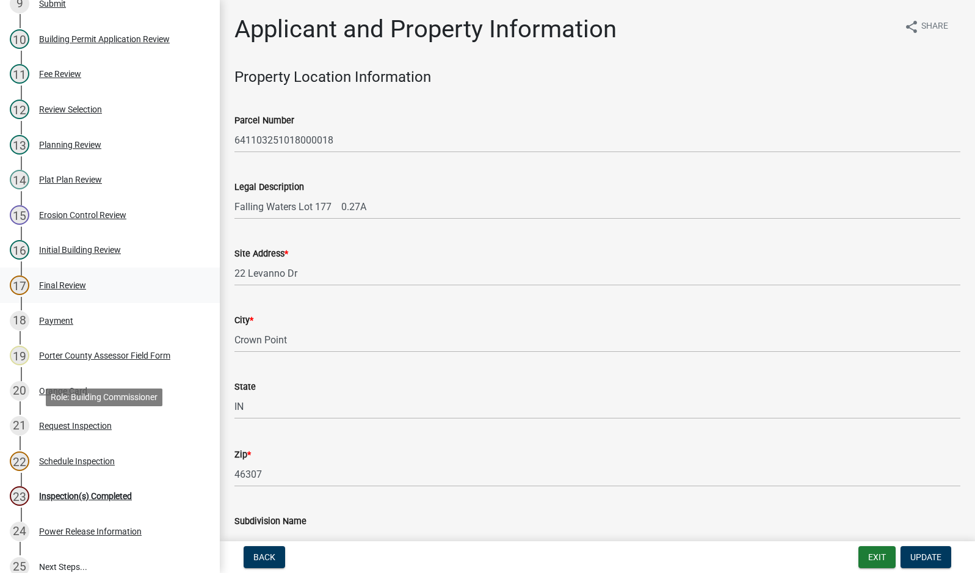
scroll to position [555, 0]
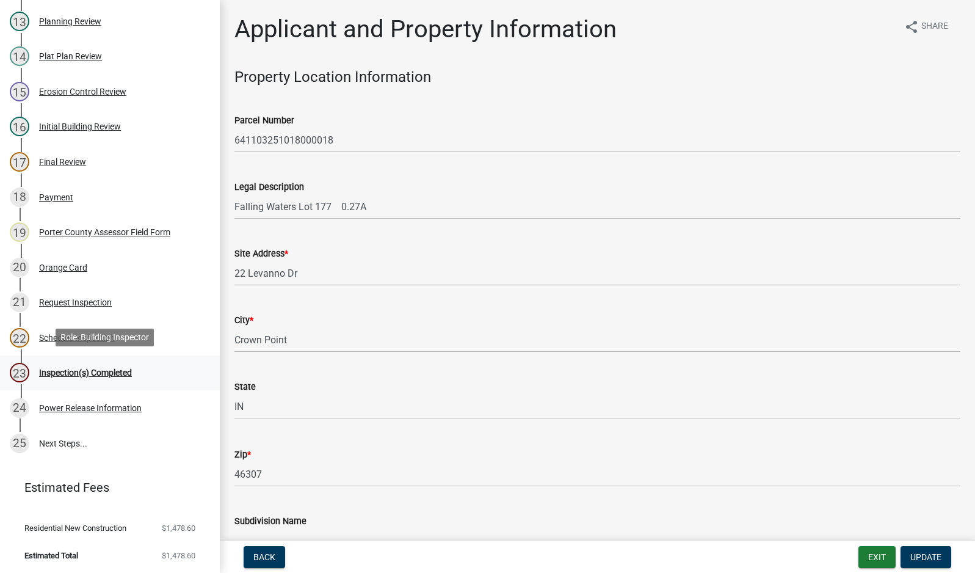
click at [101, 372] on div "Inspection(s) Completed" at bounding box center [85, 372] width 93 height 9
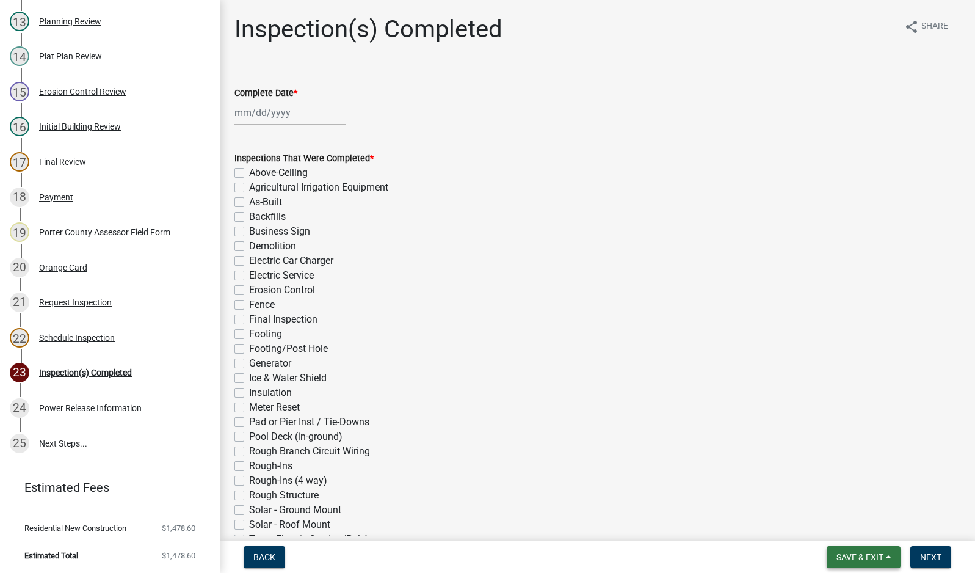
click at [840, 558] on span "Save & Exit" at bounding box center [859, 557] width 47 height 10
click at [845, 531] on button "Save & Exit" at bounding box center [852, 524] width 98 height 29
